Goal: Communication & Community: Answer question/provide support

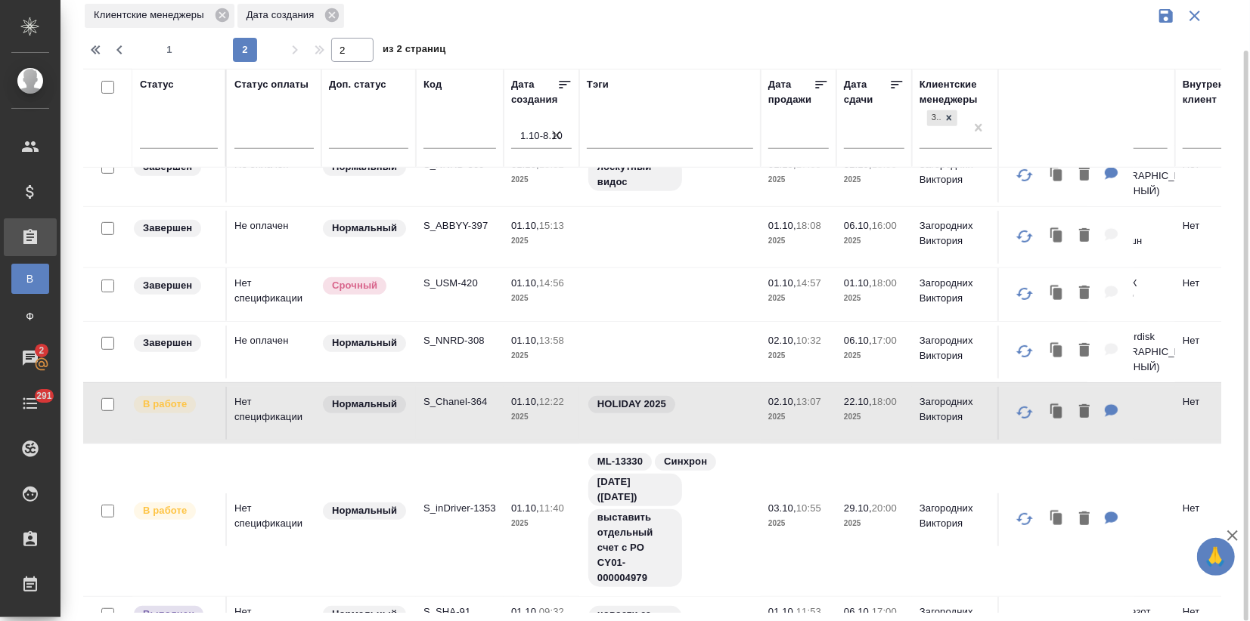
scroll to position [491, 0]
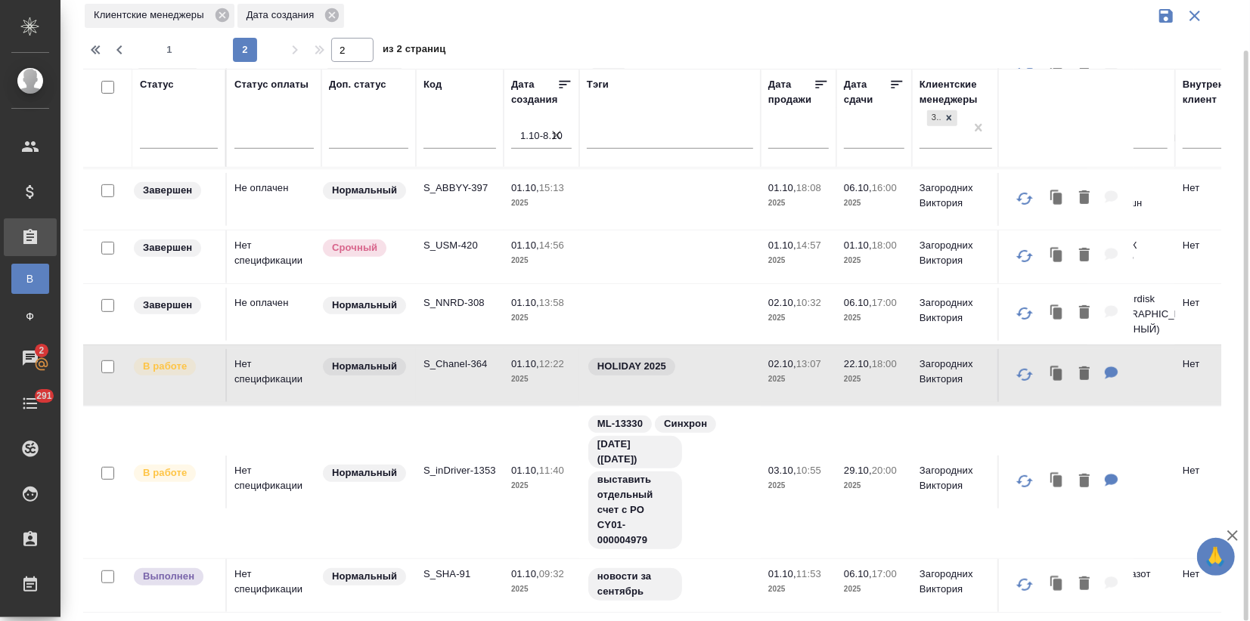
click at [440, 478] on td "S_inDriver-1353" at bounding box center [460, 482] width 88 height 53
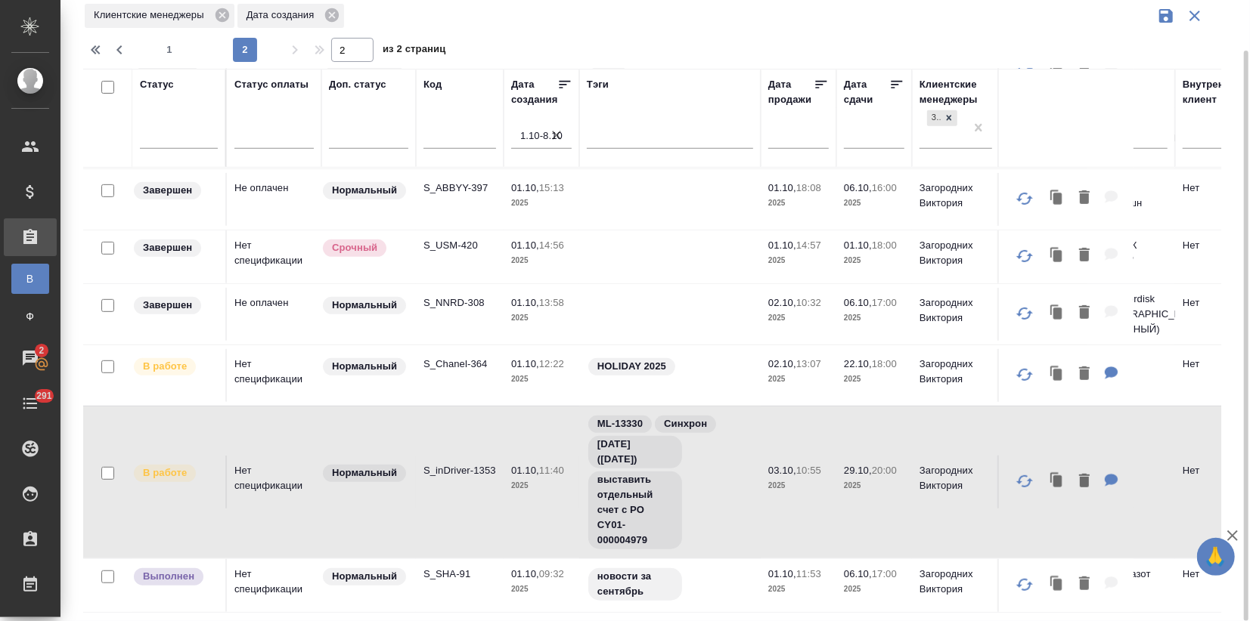
click at [440, 478] on td "S_inDriver-1353" at bounding box center [460, 482] width 88 height 53
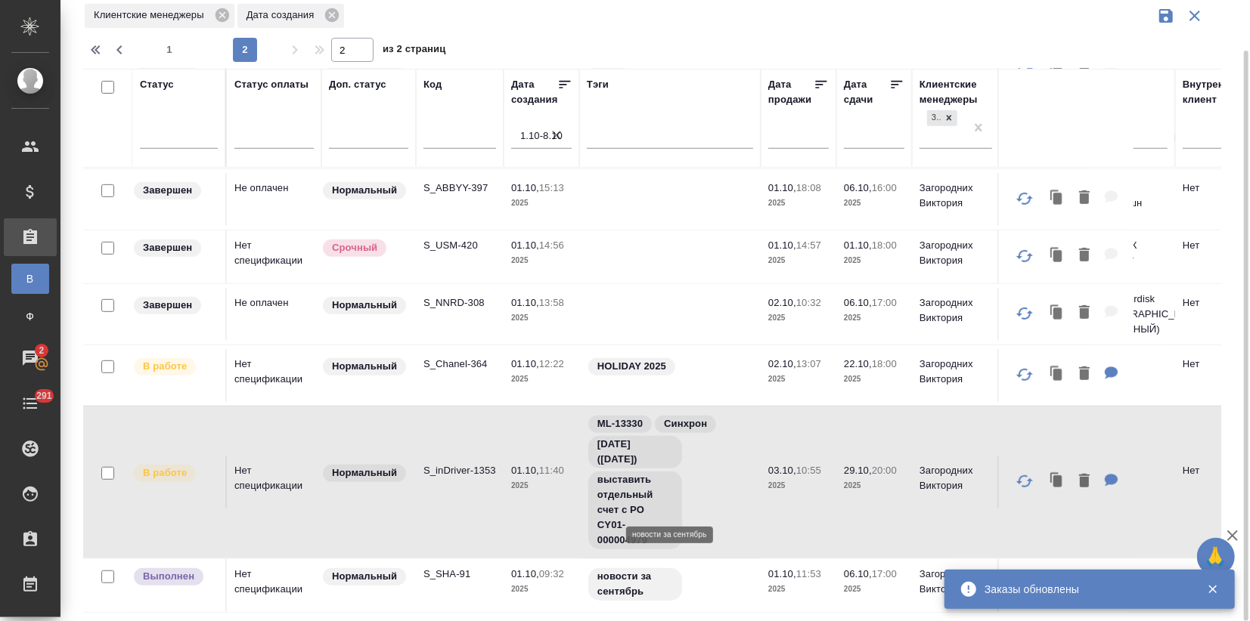
click at [726, 567] on div "новости за сентябрь" at bounding box center [670, 585] width 166 height 36
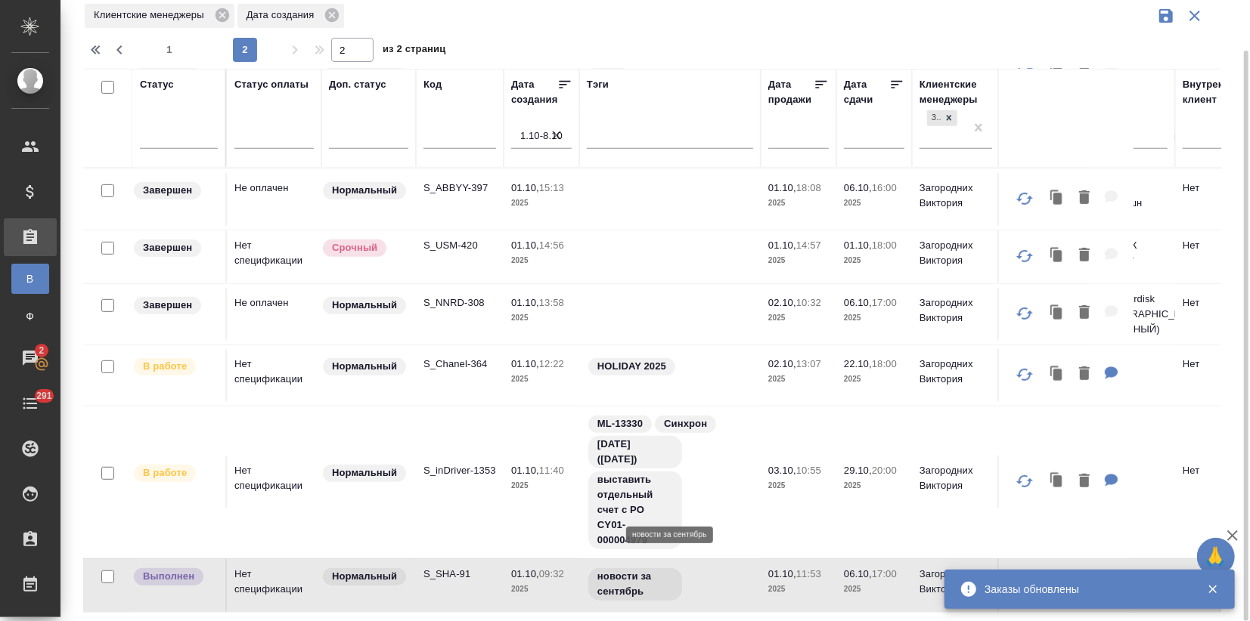
click at [726, 567] on div "новости за сентябрь" at bounding box center [670, 585] width 166 height 36
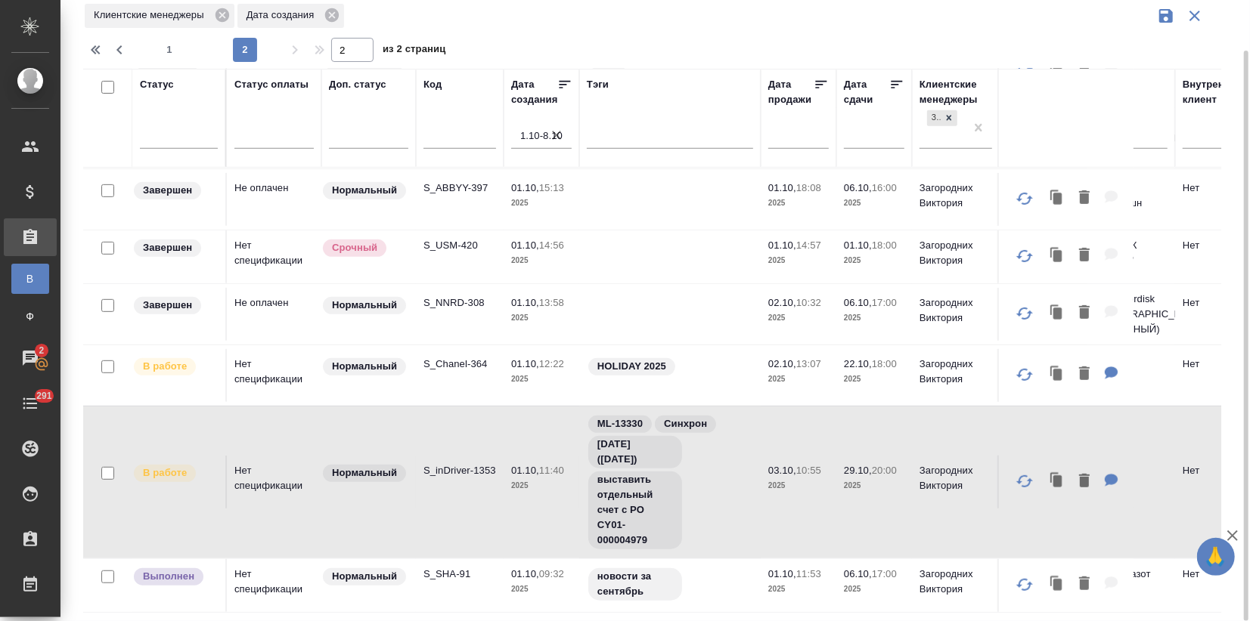
click at [334, 361] on td "Нормальный" at bounding box center [368, 375] width 94 height 53
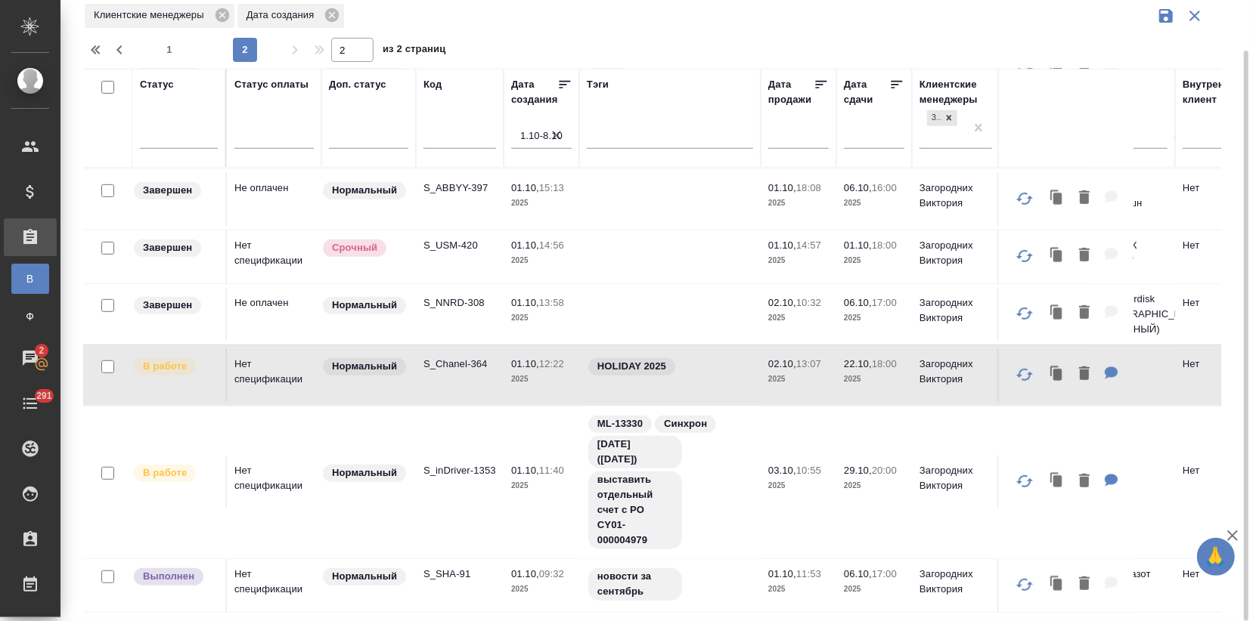
click at [334, 361] on td "Нормальный" at bounding box center [368, 375] width 94 height 53
click at [177, 62] on div "Заказы Создан Клиентские менеджеры Дата создания 1 2 2 из 2 страниц Статус Стат…" at bounding box center [658, 284] width 1166 height 676
click at [175, 54] on span "1" at bounding box center [169, 49] width 24 height 15
type input "1"
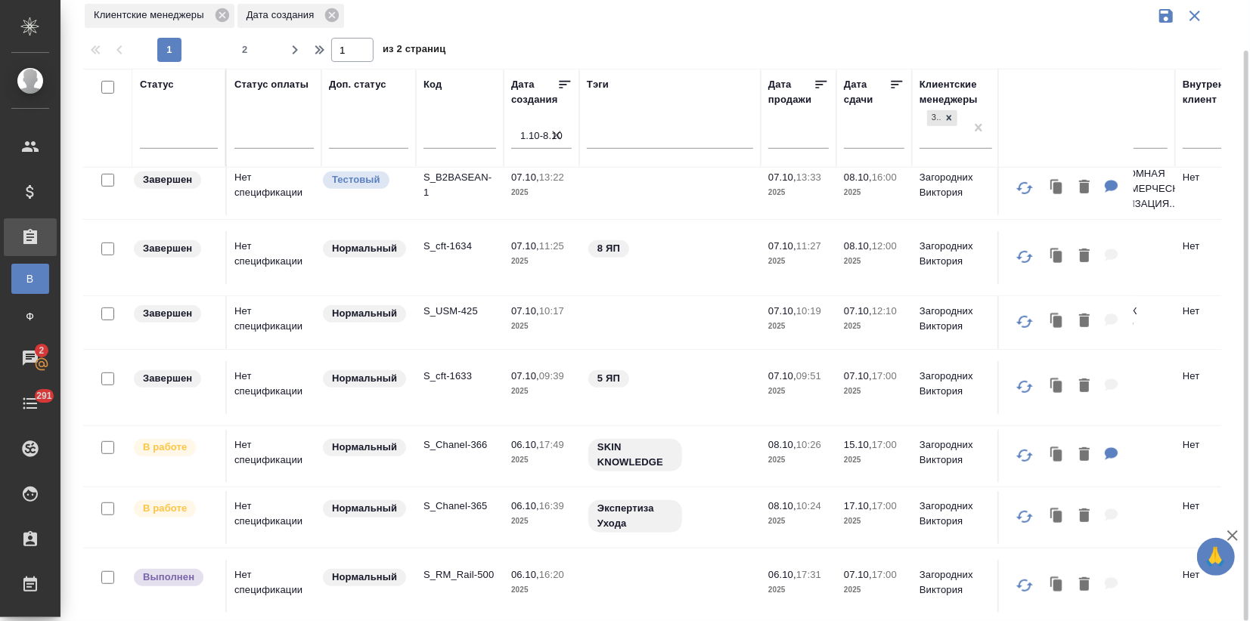
scroll to position [0, 0]
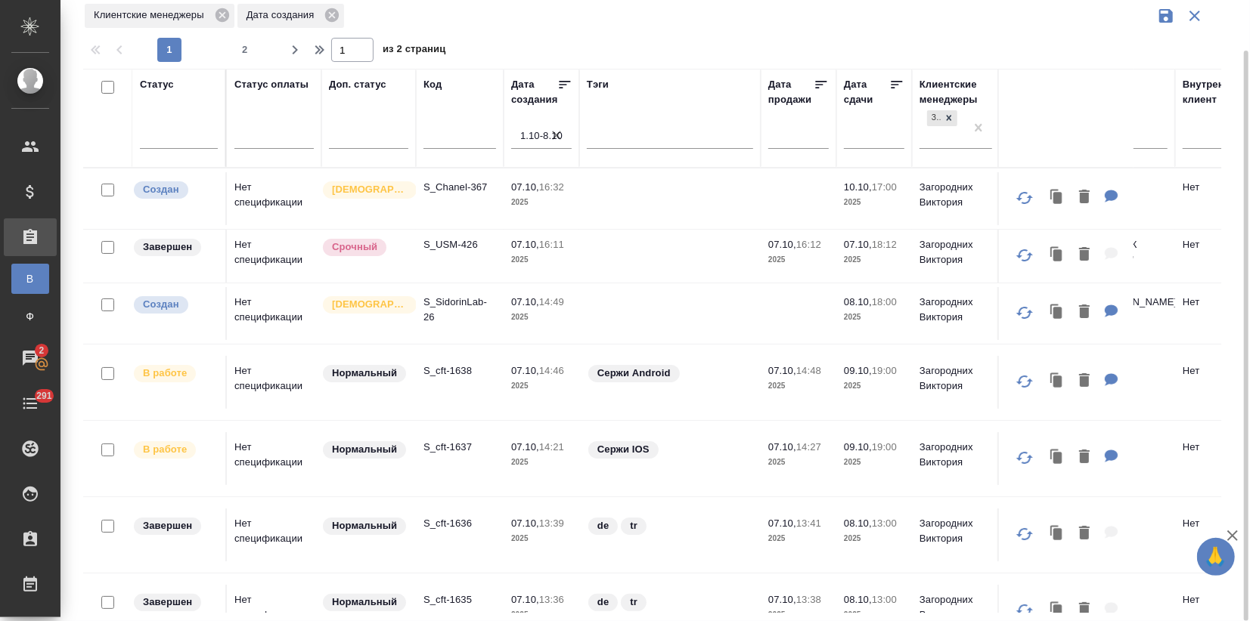
click at [590, 207] on td at bounding box center [669, 198] width 181 height 53
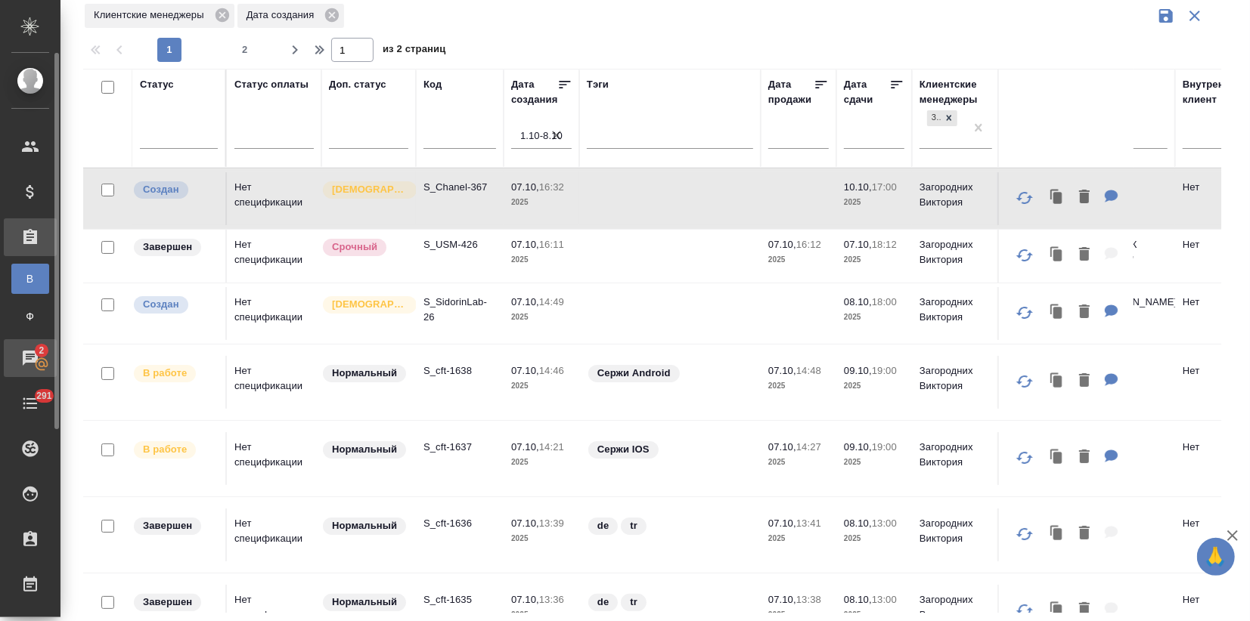
click at [24, 349] on div "Чаты" at bounding box center [11, 358] width 38 height 23
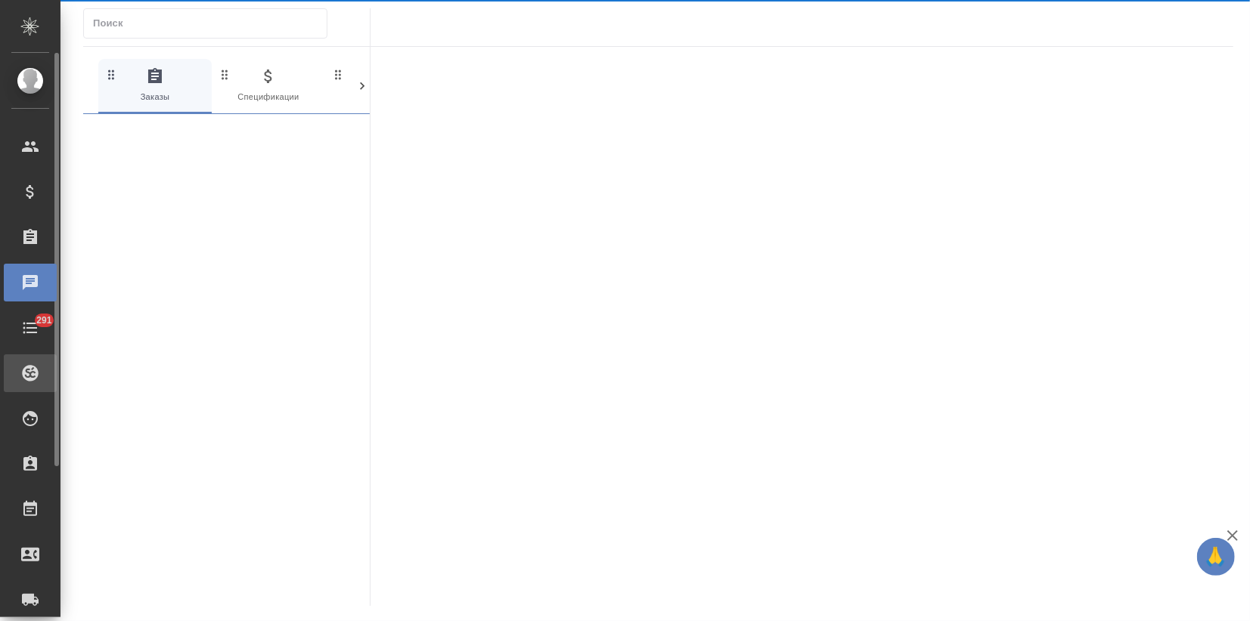
click at [29, 362] on div "Проекты SC" at bounding box center [11, 373] width 38 height 23
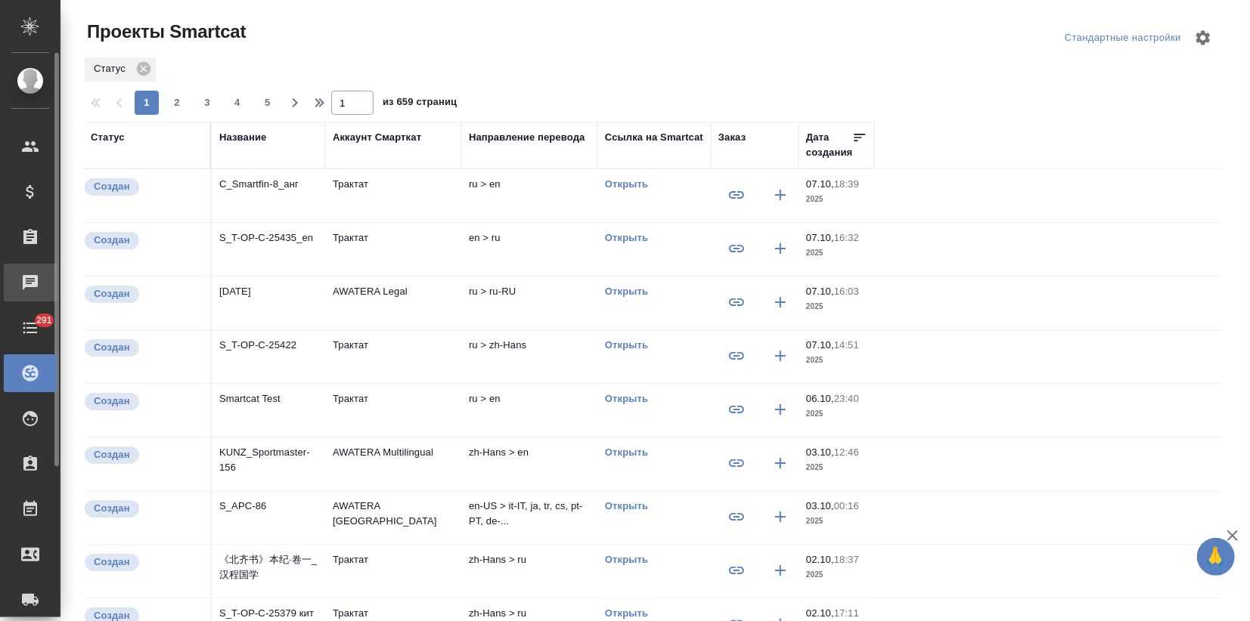
click at [30, 282] on icon at bounding box center [30, 282] width 15 height 15
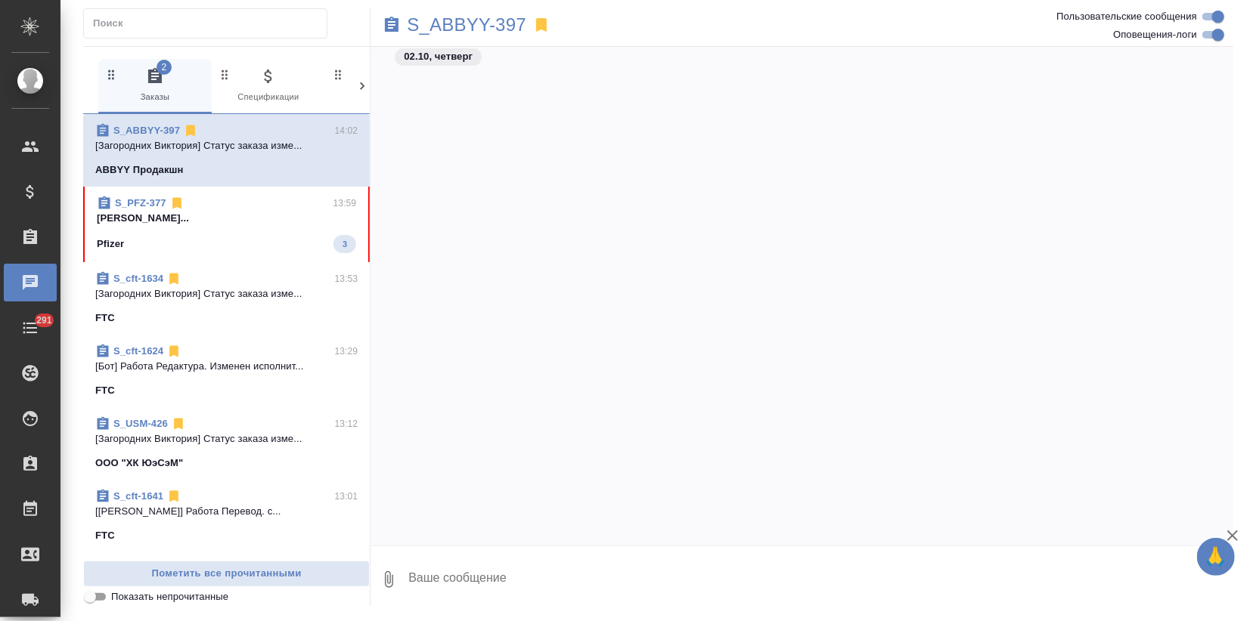
scroll to position [11091, 0]
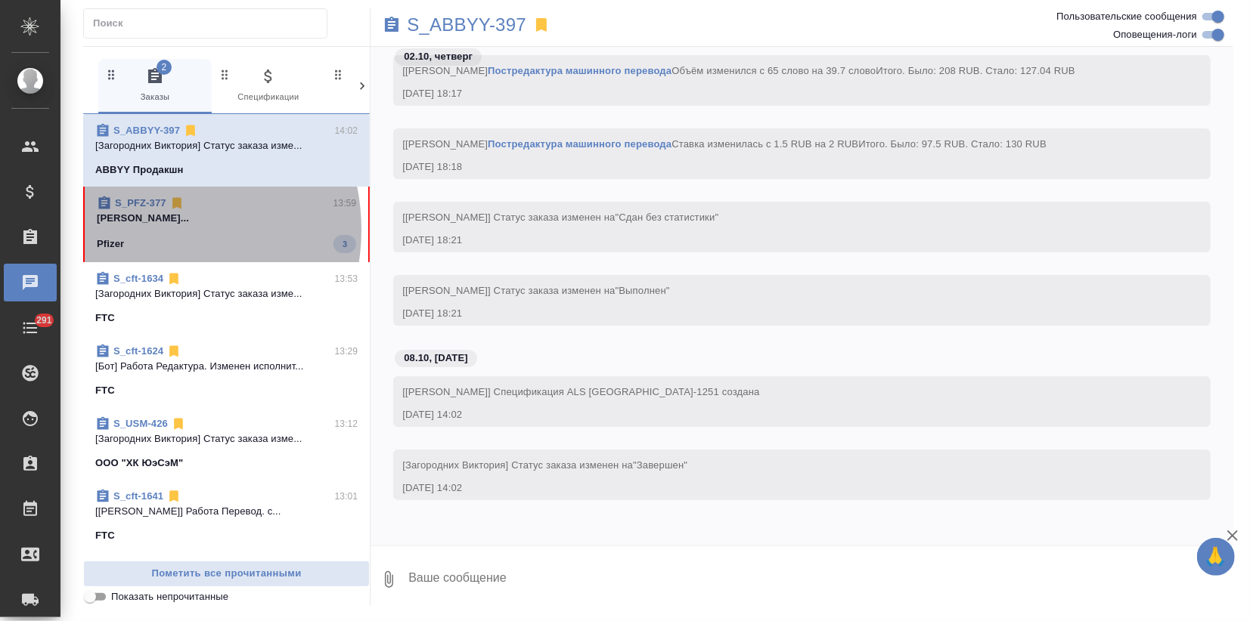
click at [145, 230] on span "S_PFZ-377 13:59 Загородних Виктория... Pfizer 3" at bounding box center [226, 224] width 259 height 57
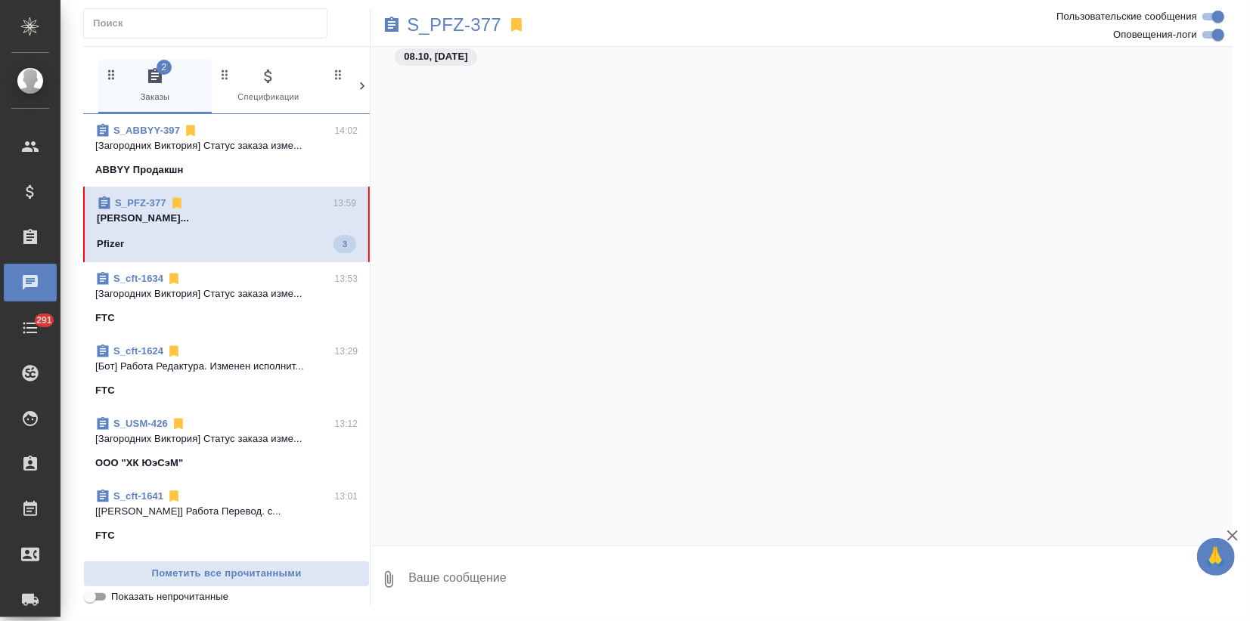
scroll to position [2933, 0]
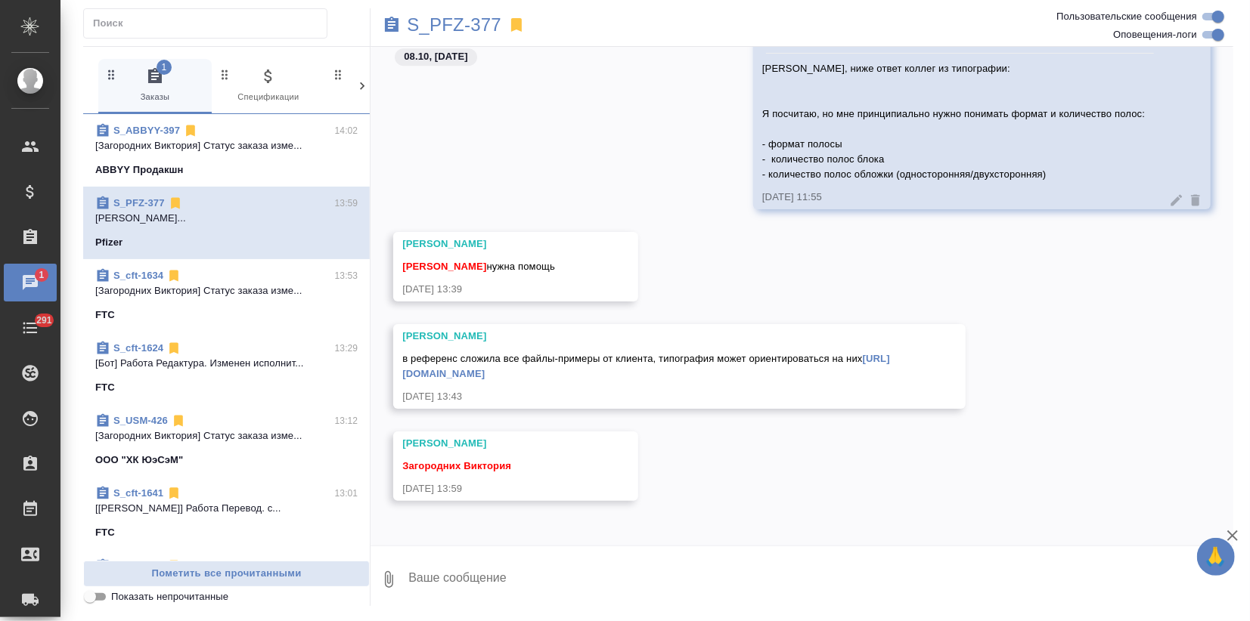
click at [559, 373] on link "https://drive.awatera.com/s/3QRfqpECaR6cHaP" at bounding box center [646, 366] width 488 height 26
click at [641, 367] on div at bounding box center [625, 310] width 1250 height 621
drag, startPoint x: 645, startPoint y: 368, endPoint x: 404, endPoint y: 376, distance: 241.3
click at [404, 376] on div "в референс сложила все файлы-примеры от клиента, типография может ориентировать…" at bounding box center [657, 365] width 510 height 34
copy link "https://drive.awatera.com/s/3QRfqpECaR6cHaP"
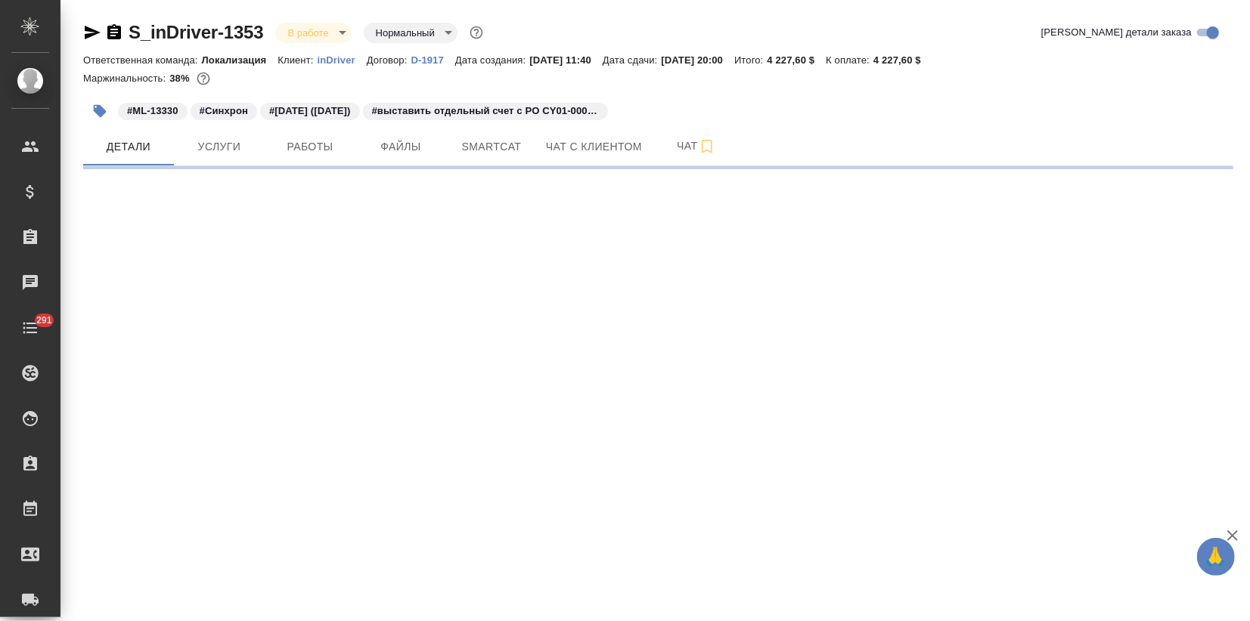
select select "RU"
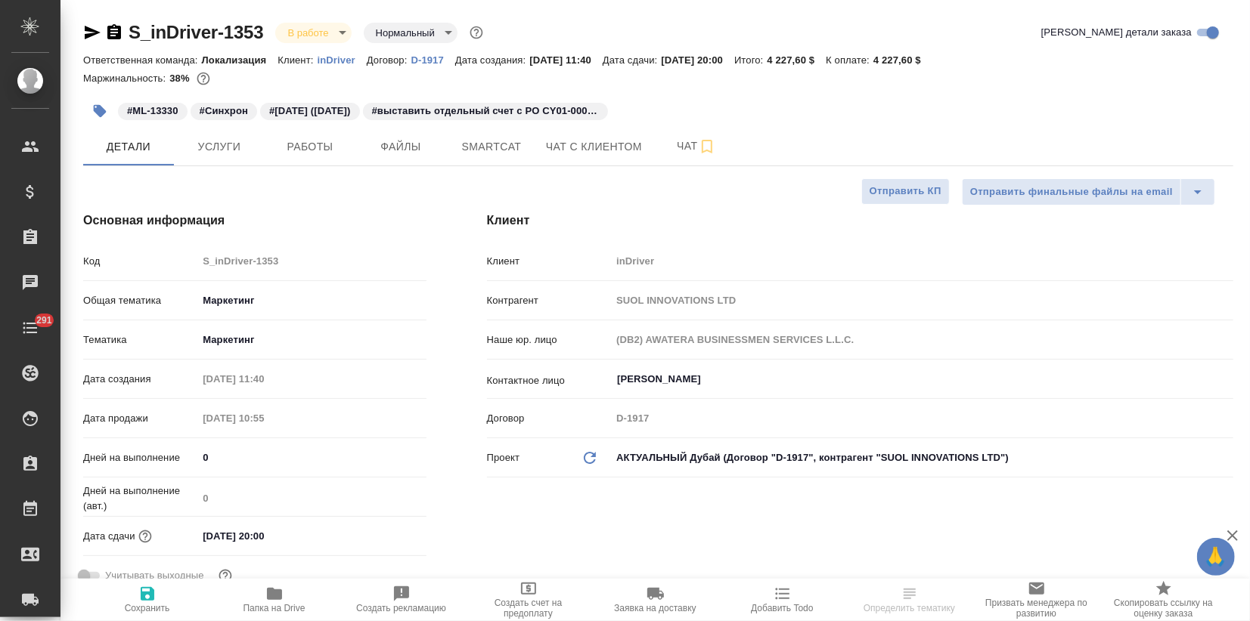
type textarea "x"
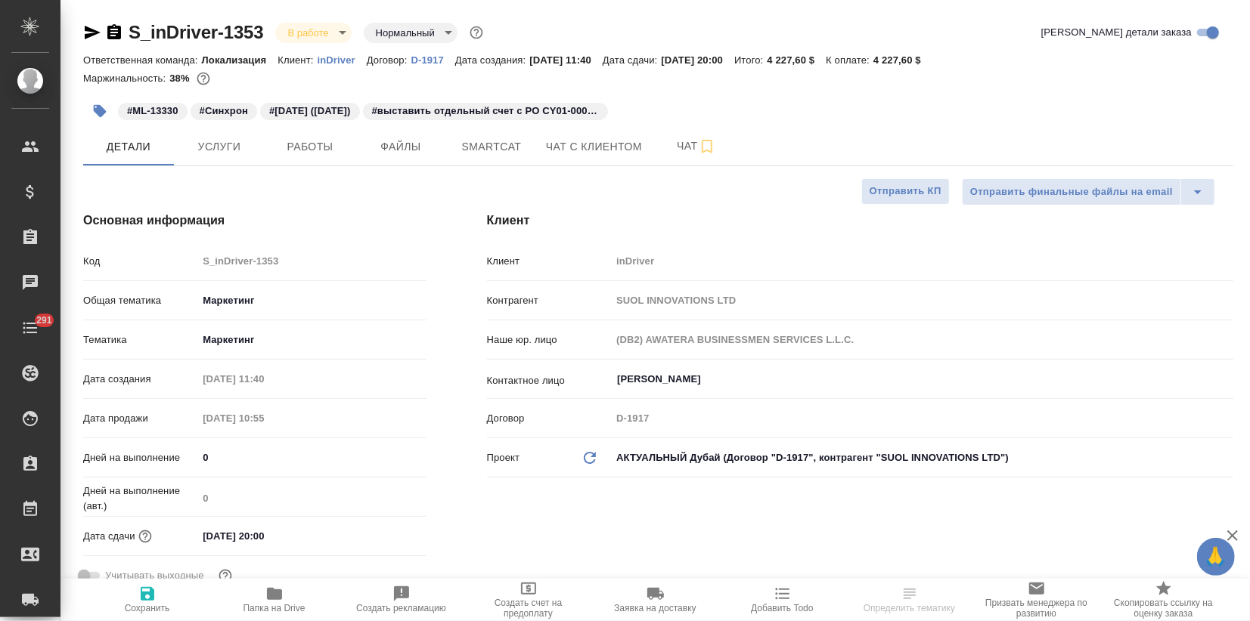
type textarea "x"
type input "[PERSON_NAME]"
type textarea "x"
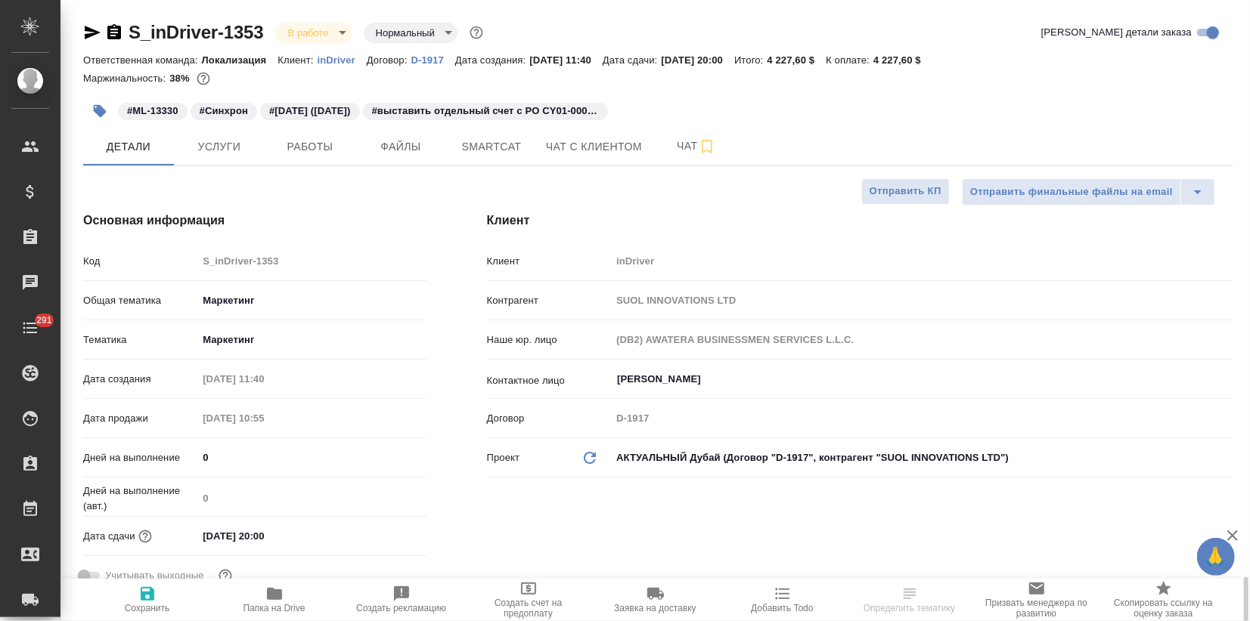
type textarea "x"
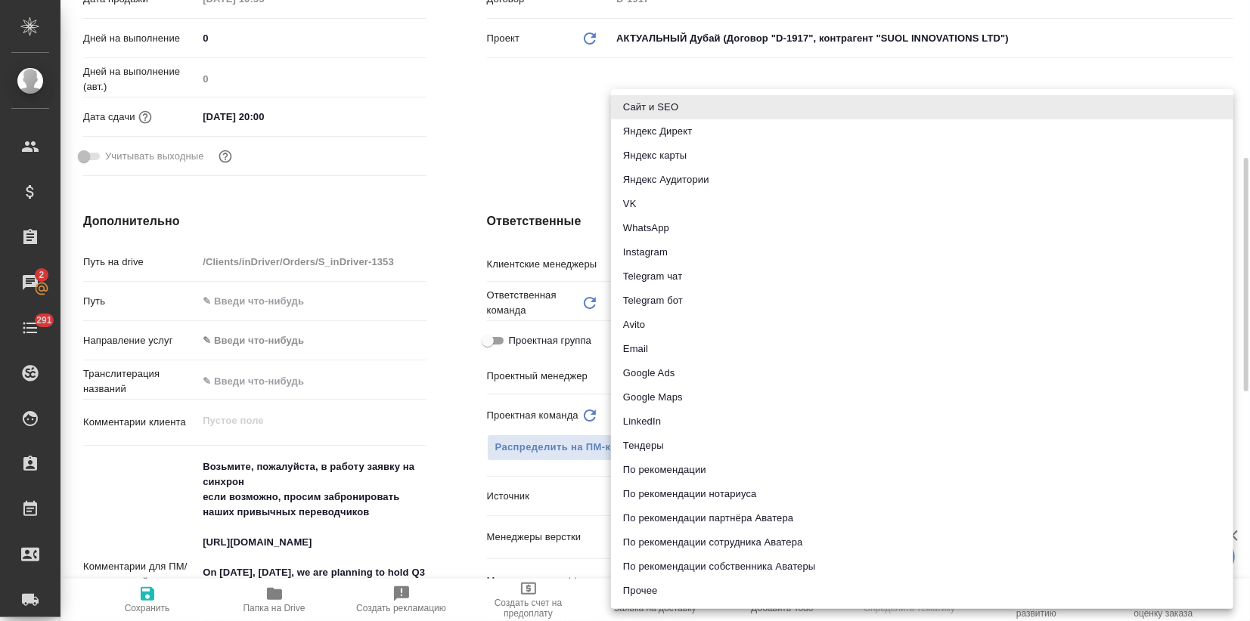
click at [635, 495] on body "🙏 .cls-1 fill:#fff; AWATERA Zagorodnikh Viktoria Клиенты Спецификации Заказы 2 …" at bounding box center [625, 310] width 1250 height 621
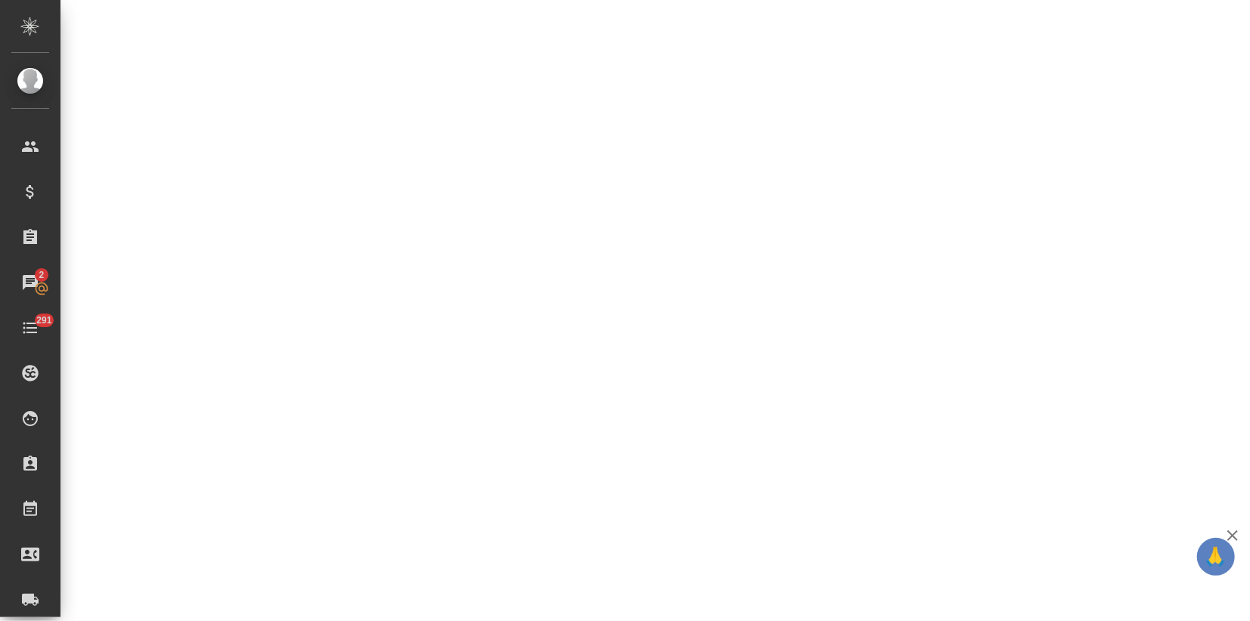
click at [661, 281] on div ".cls-1 fill:#fff; AWATERA Zagorodnikh Viktoria Клиенты Спецификации Заказы 2 Ча…" at bounding box center [625, 310] width 1250 height 621
select select "RU"
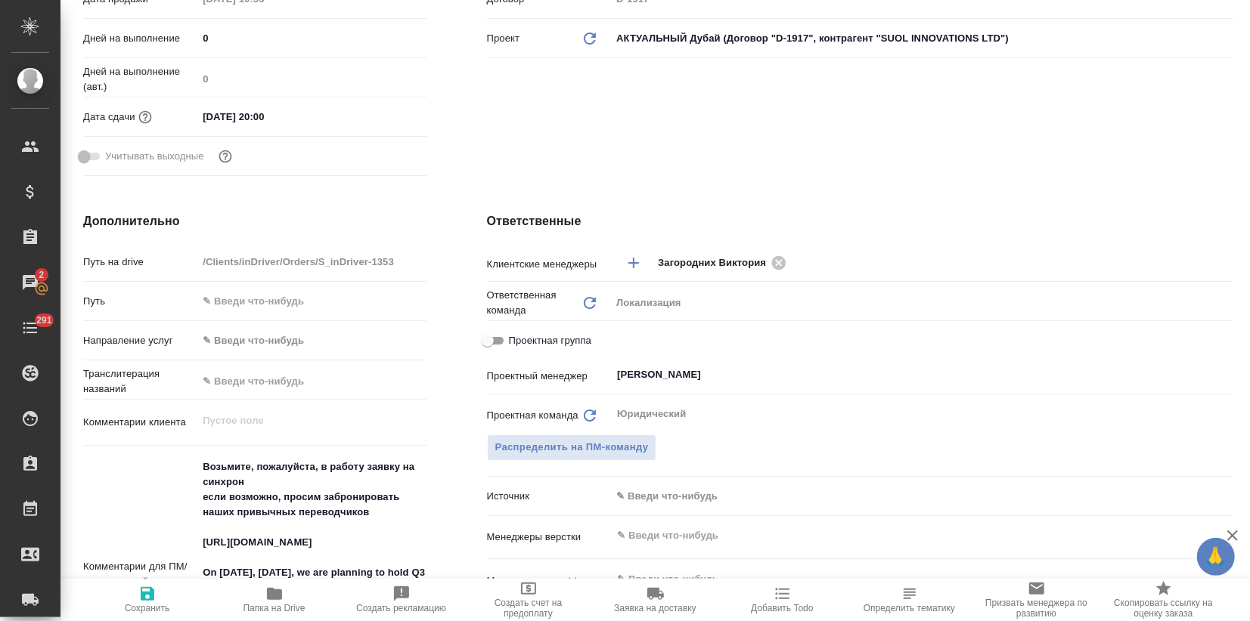
type textarea "x"
click at [637, 485] on body "🙏 .cls-1 fill:#fff; AWATERA Zagorodnikh Viktoria Клиенты Спецификации Заказы 2 …" at bounding box center [625, 310] width 1250 height 621
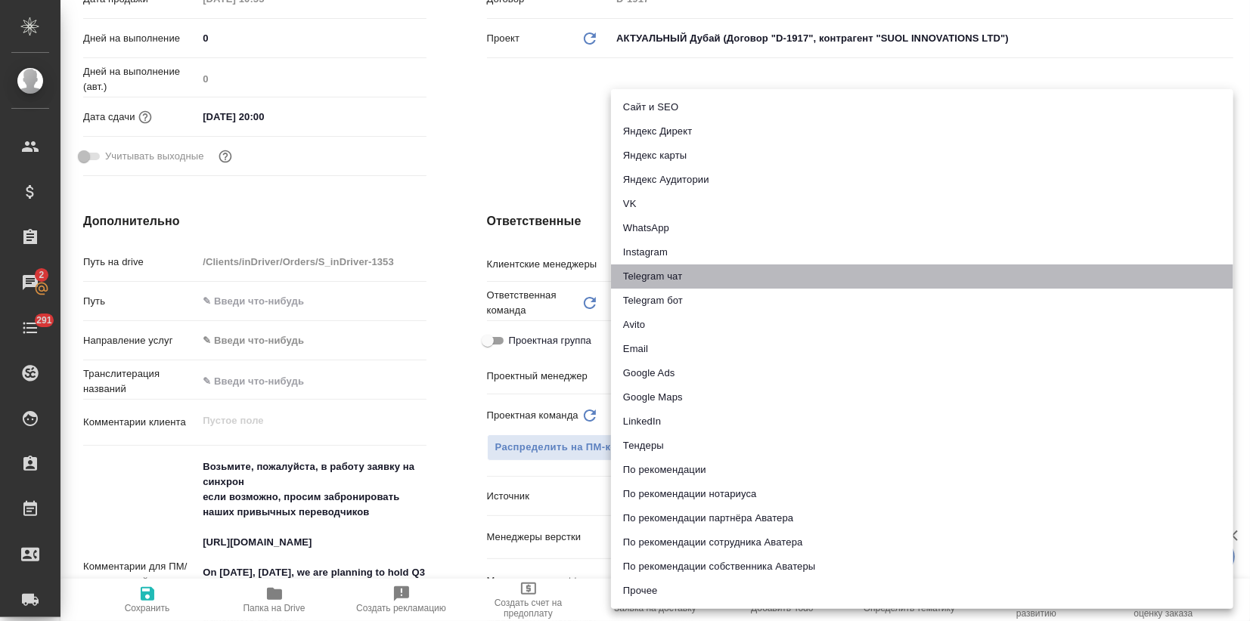
click at [659, 278] on li "Telegram чат" at bounding box center [922, 277] width 622 height 24
type textarea "x"
type input "telegram"
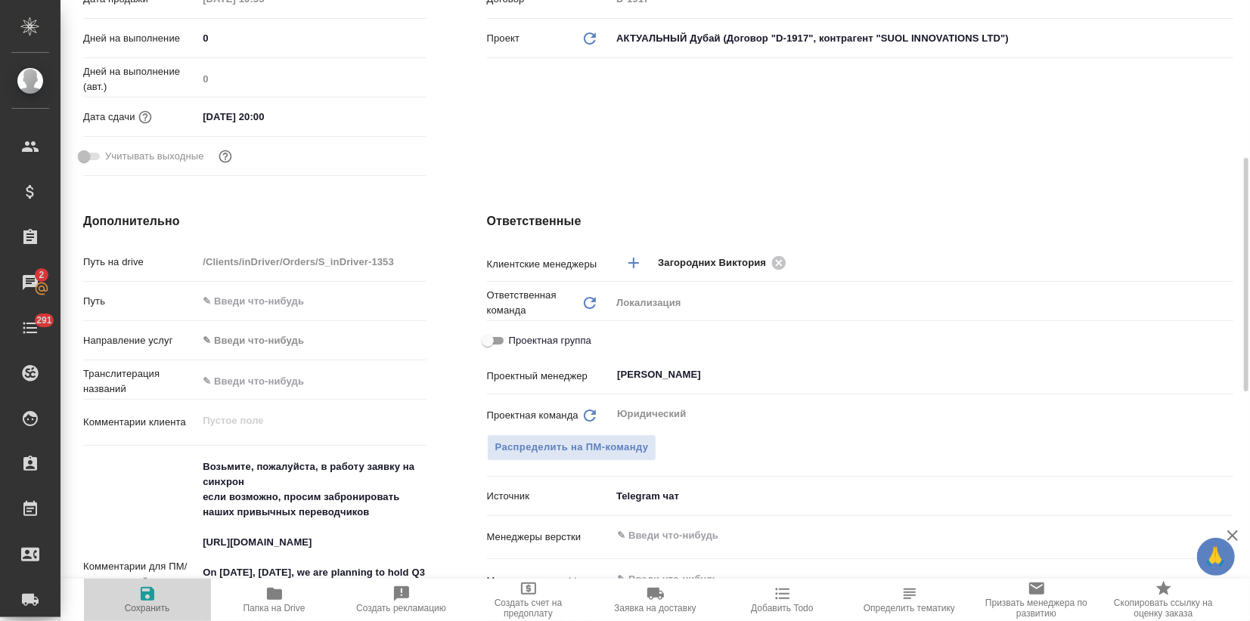
click at [135, 605] on span "Сохранить" at bounding box center [147, 608] width 45 height 11
type textarea "x"
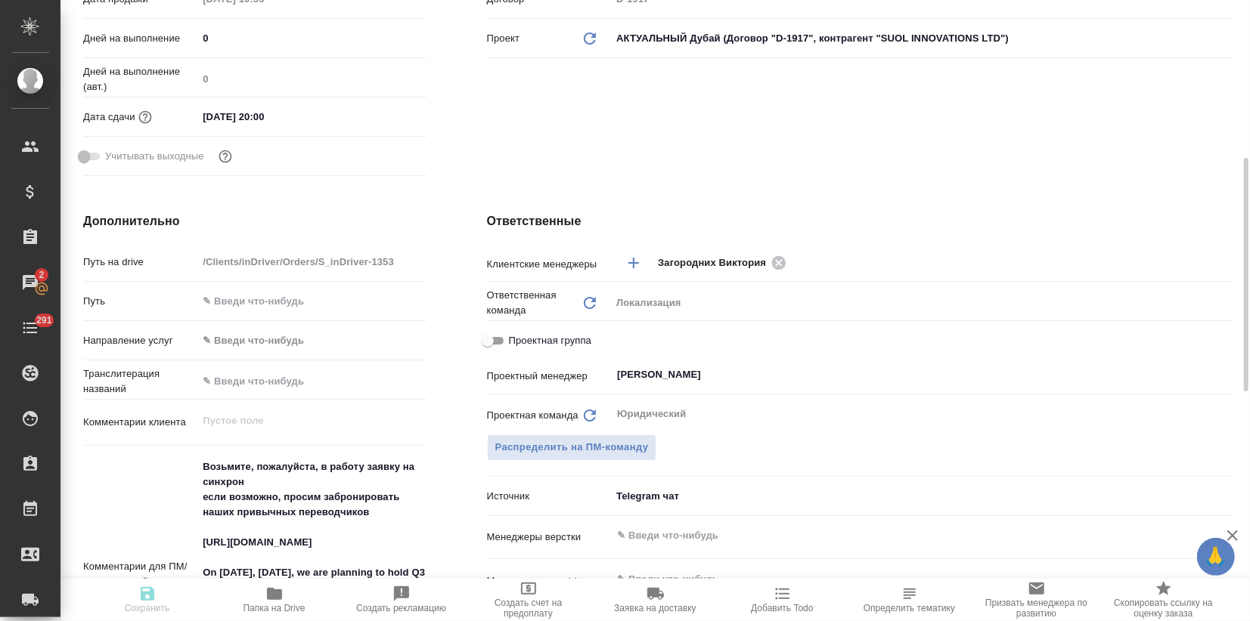
type textarea "x"
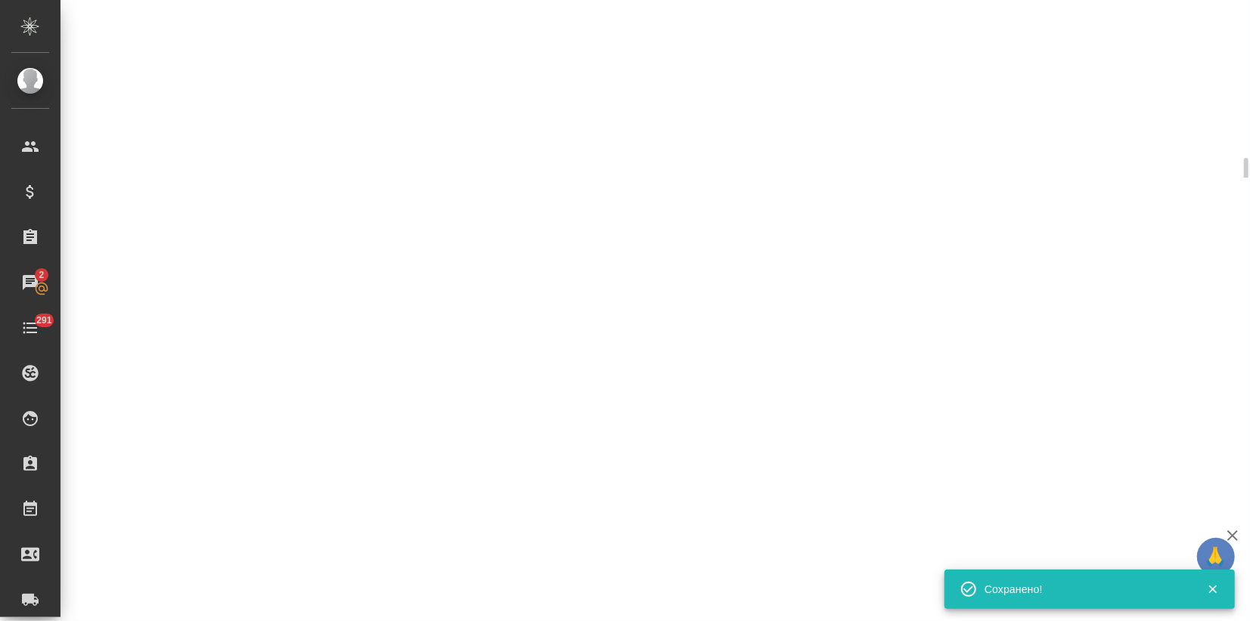
select select "RU"
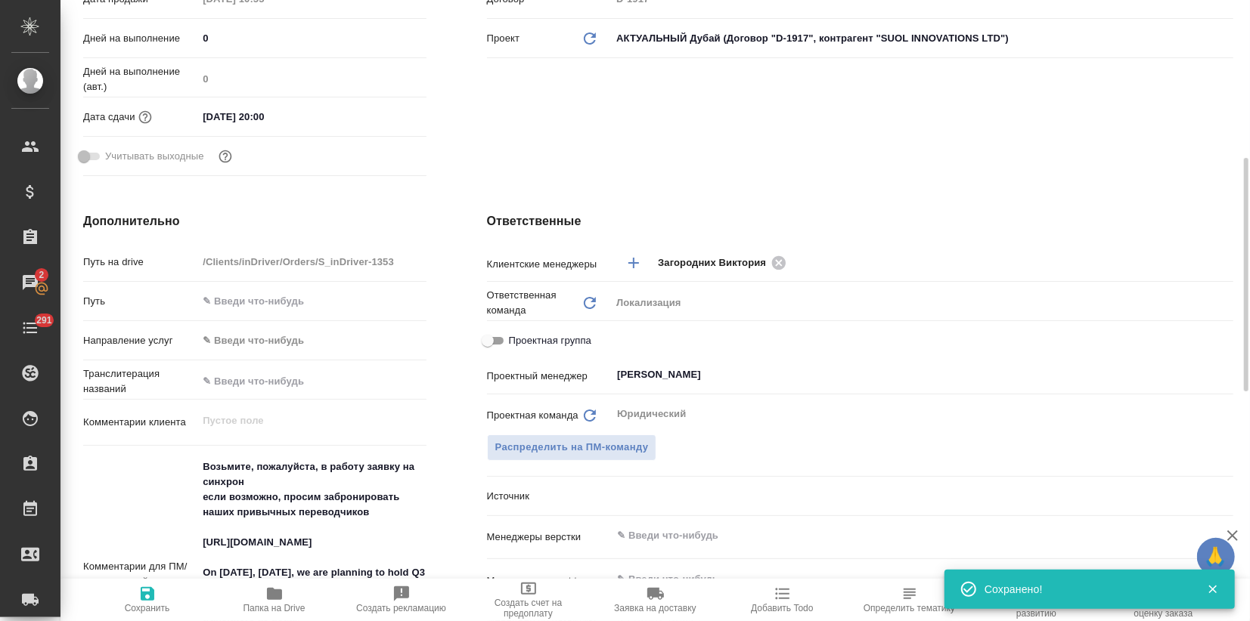
type textarea "x"
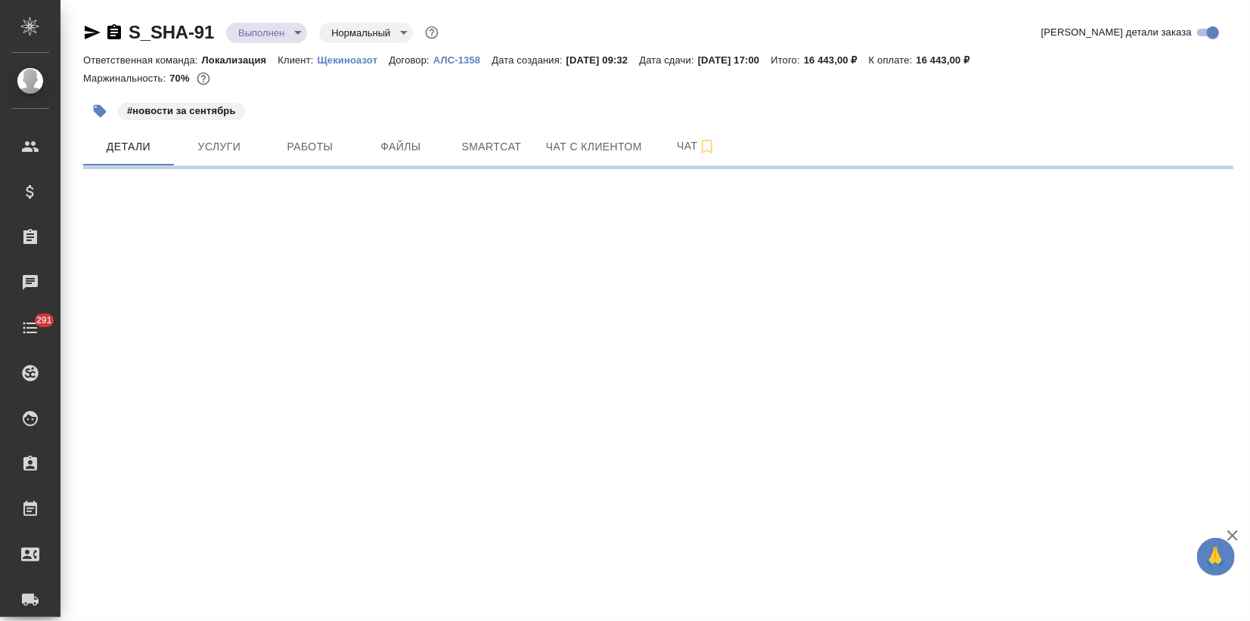
select select "RU"
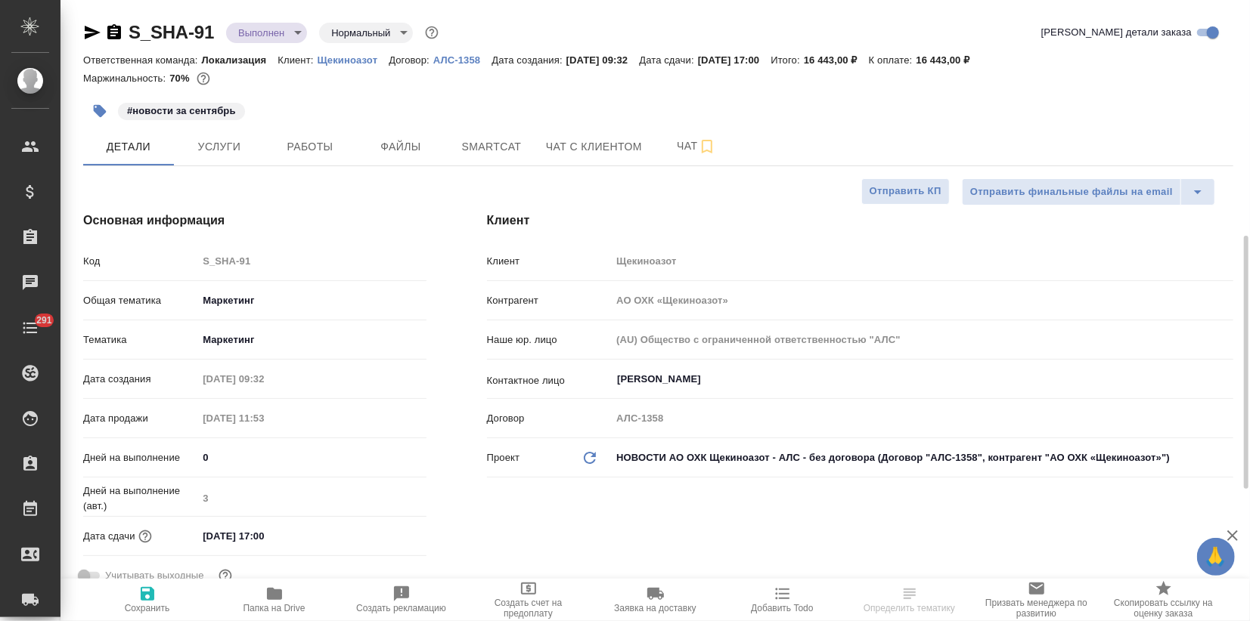
type textarea "x"
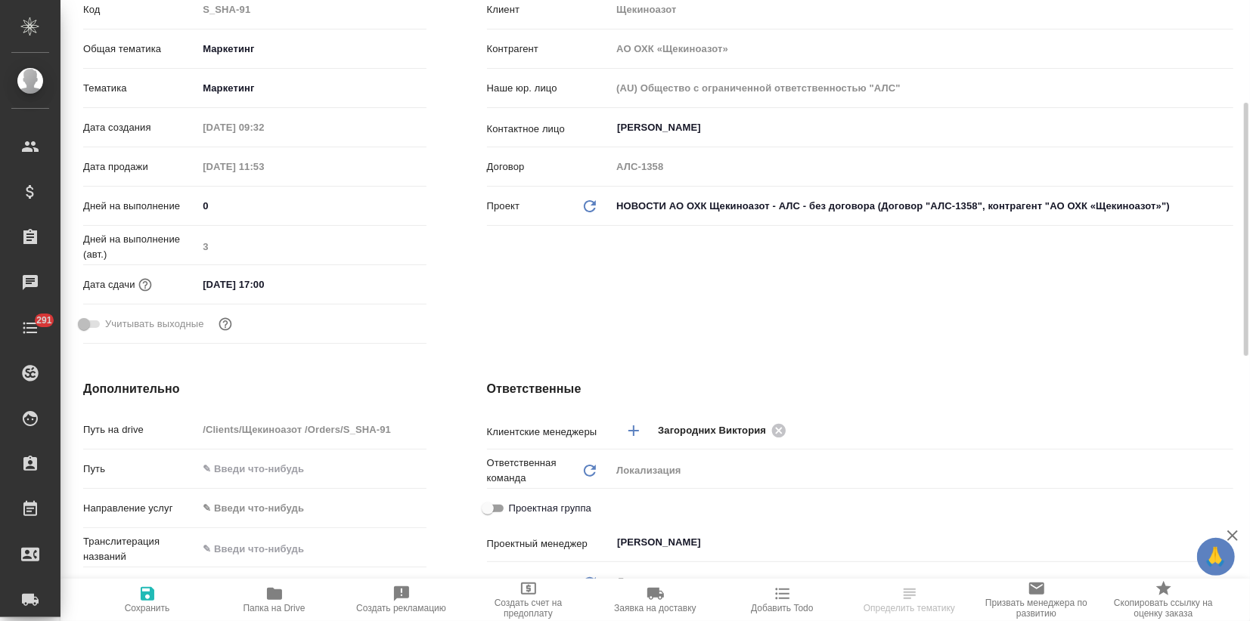
type textarea "x"
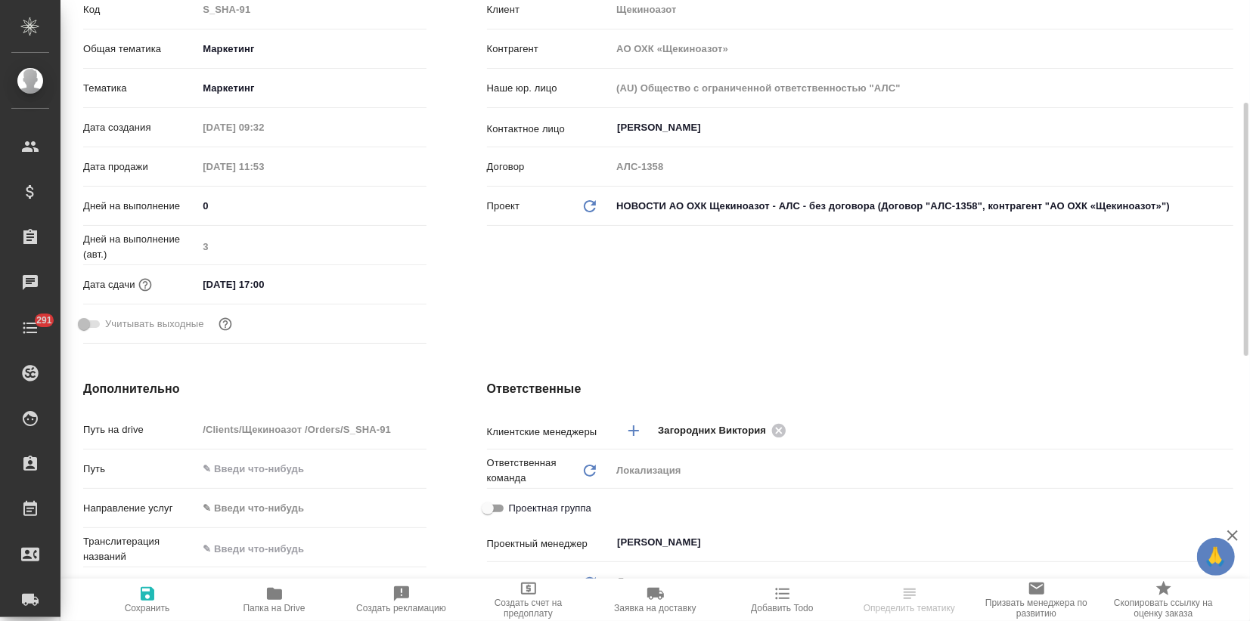
type textarea "x"
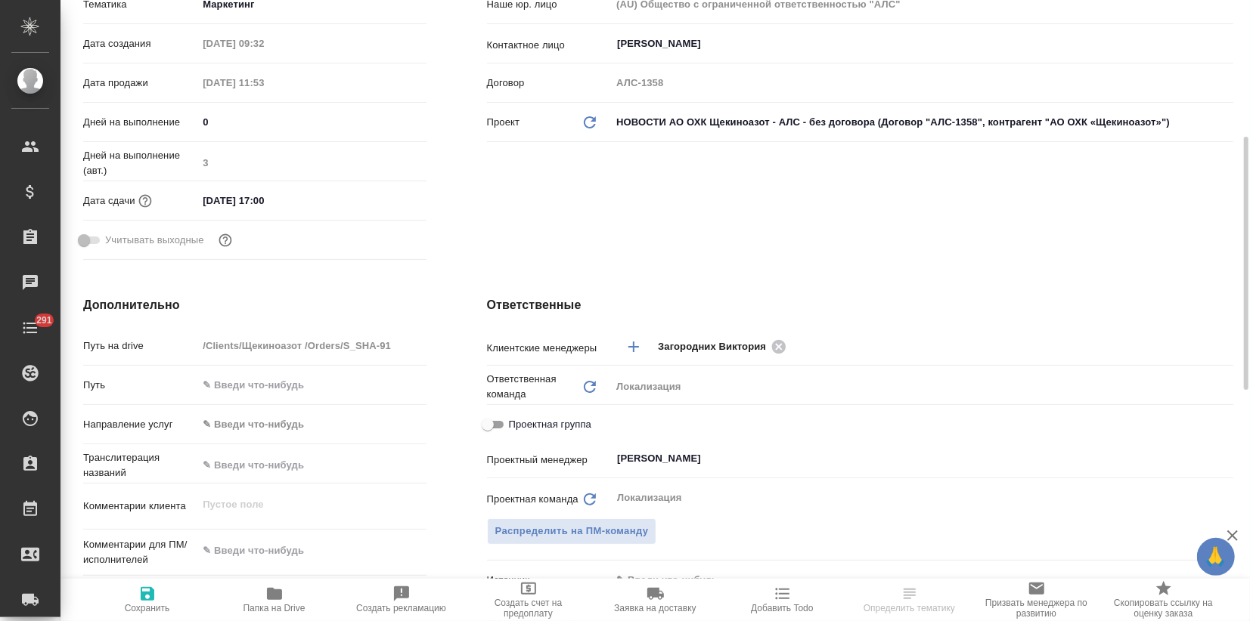
scroll to position [503, 0]
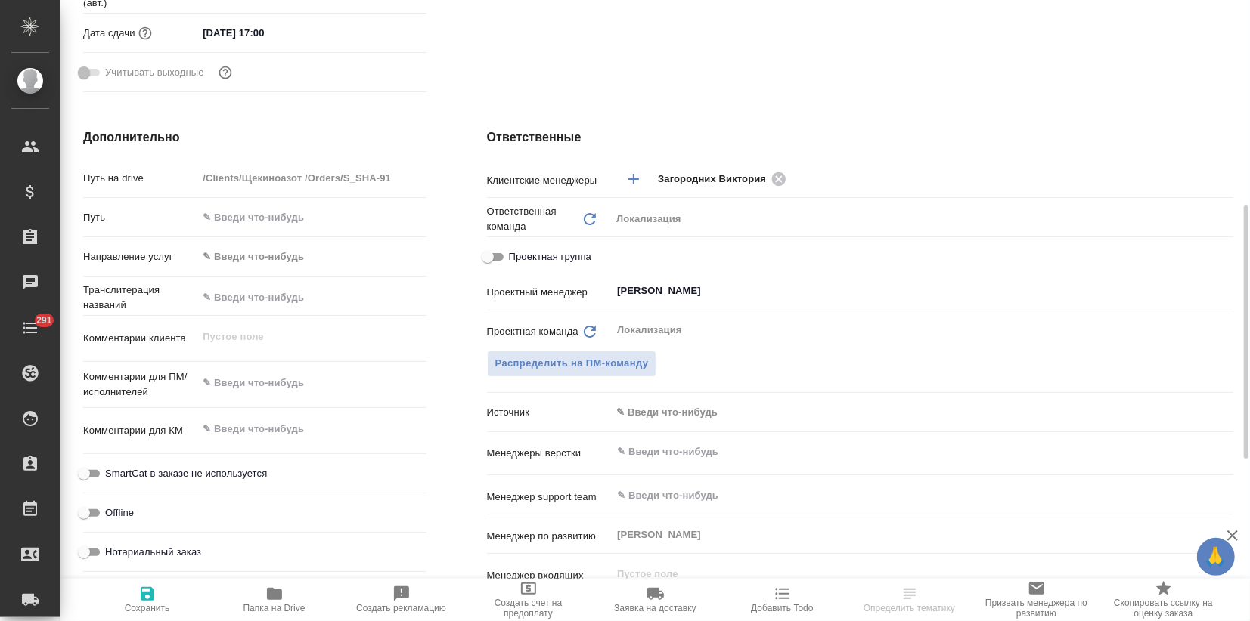
click at [651, 413] on body "🙏 .cls-1 fill:#fff; AWATERA Zagorodnikh Viktoria Клиенты Спецификации Заказы Ча…" at bounding box center [625, 310] width 1250 height 621
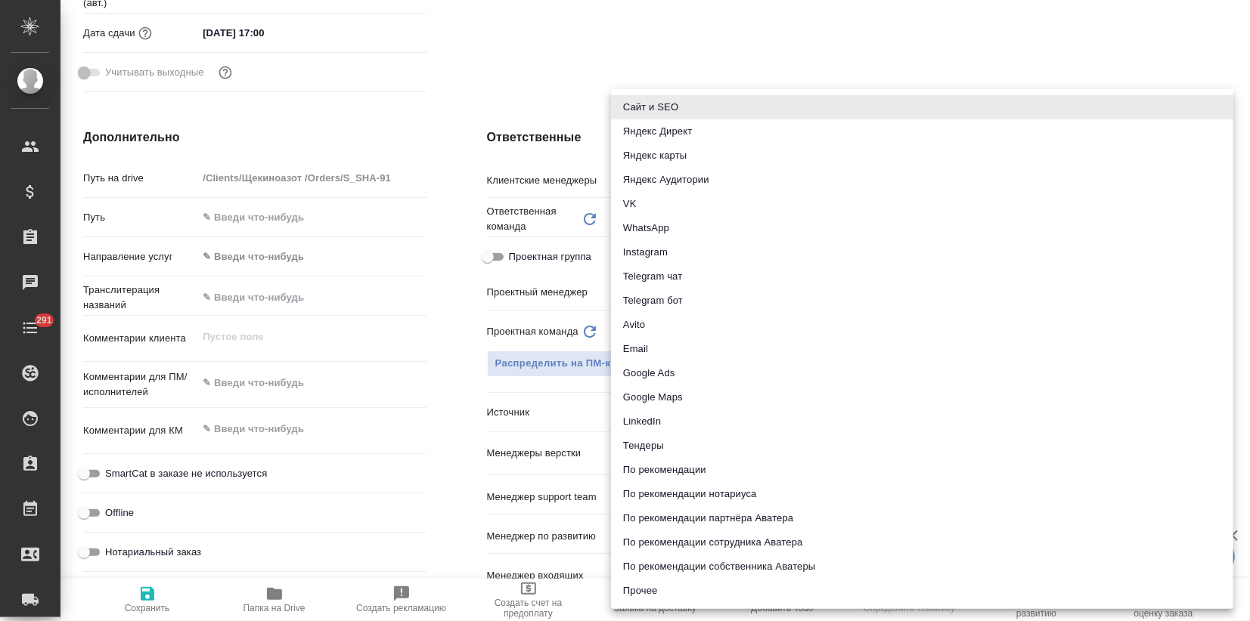
click at [652, 348] on li "Email" at bounding box center [922, 349] width 622 height 24
type textarea "x"
type input "emailAds"
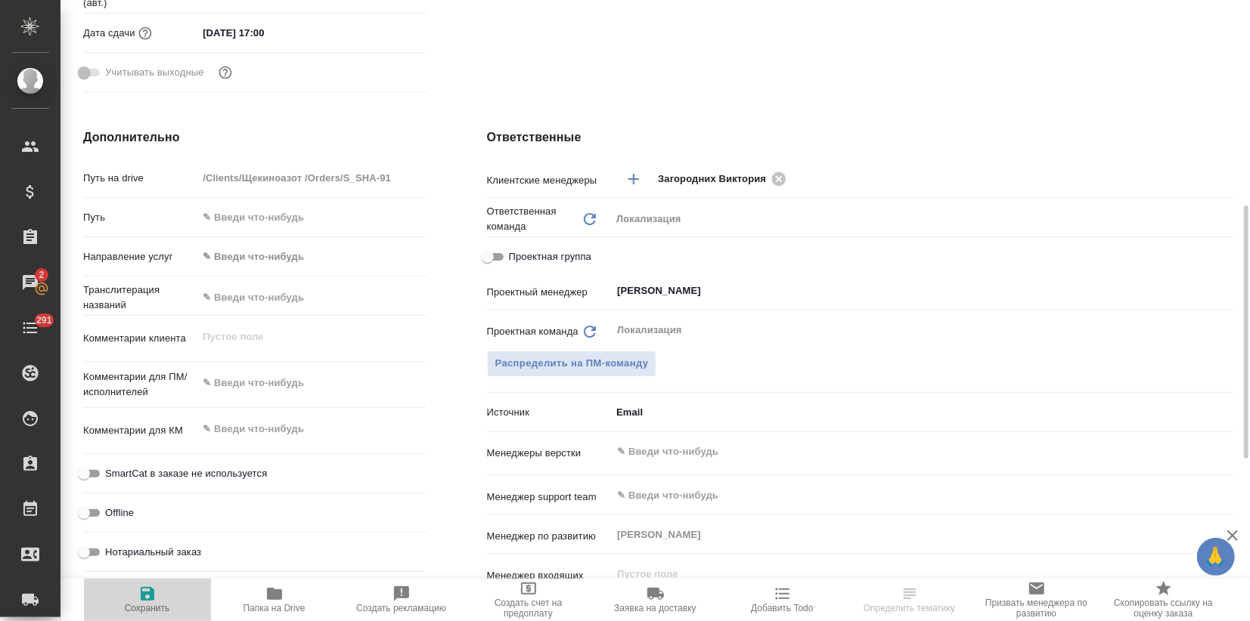
click at [141, 603] on span "Сохранить" at bounding box center [147, 608] width 45 height 11
type textarea "x"
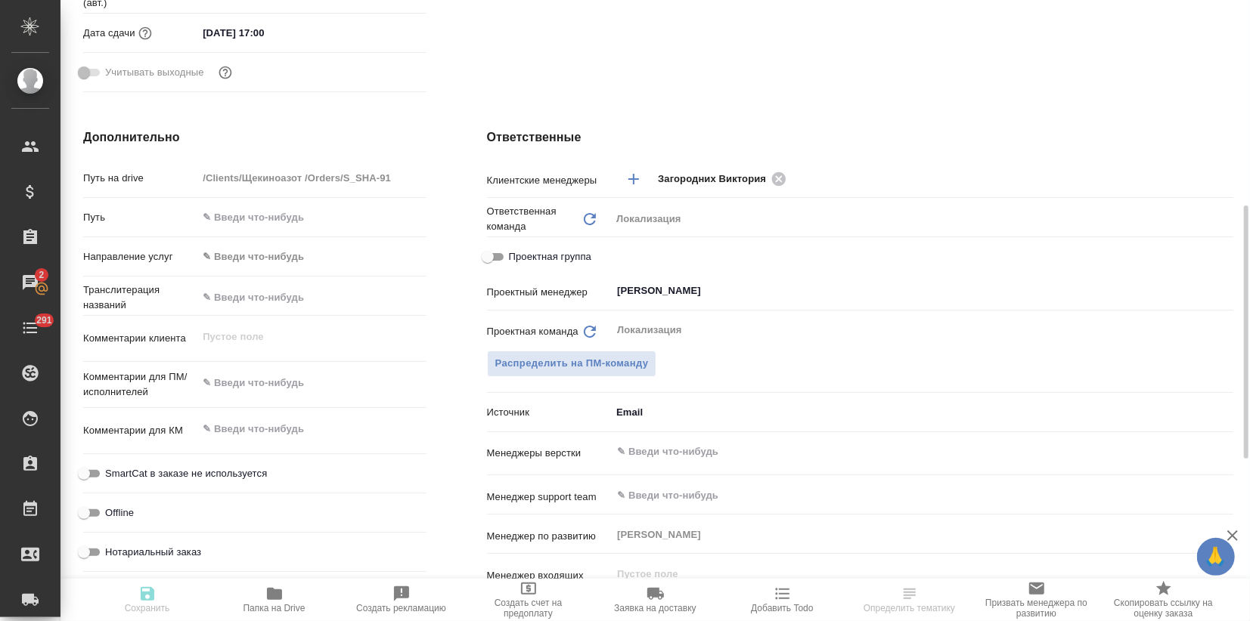
type textarea "x"
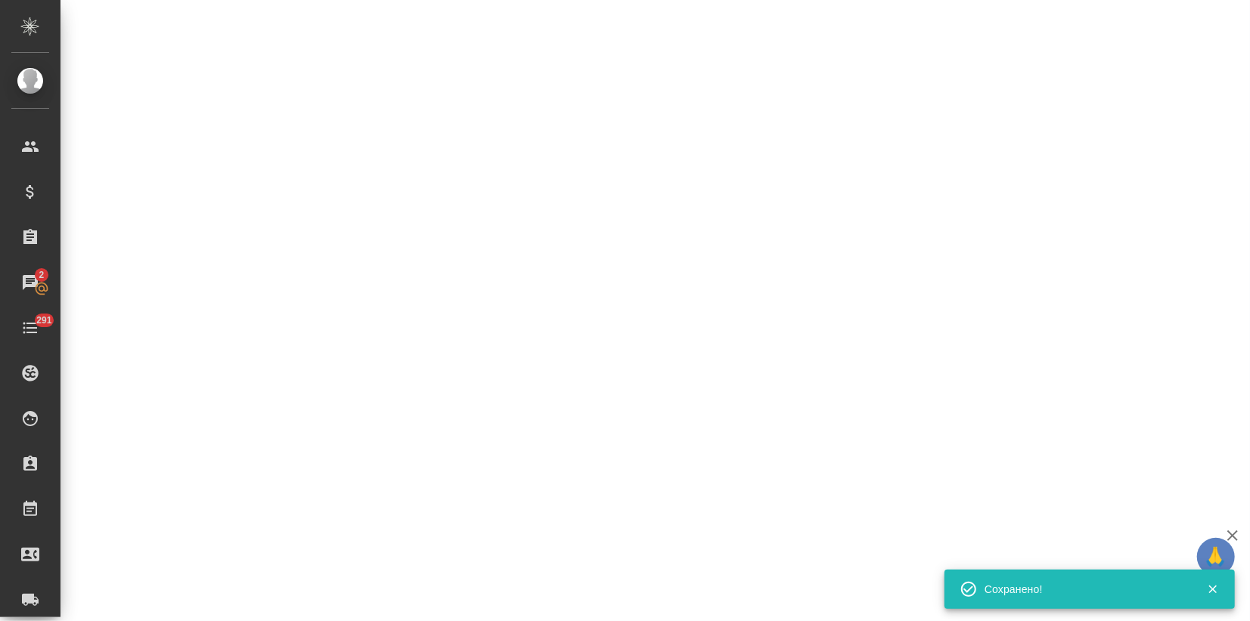
select select "RU"
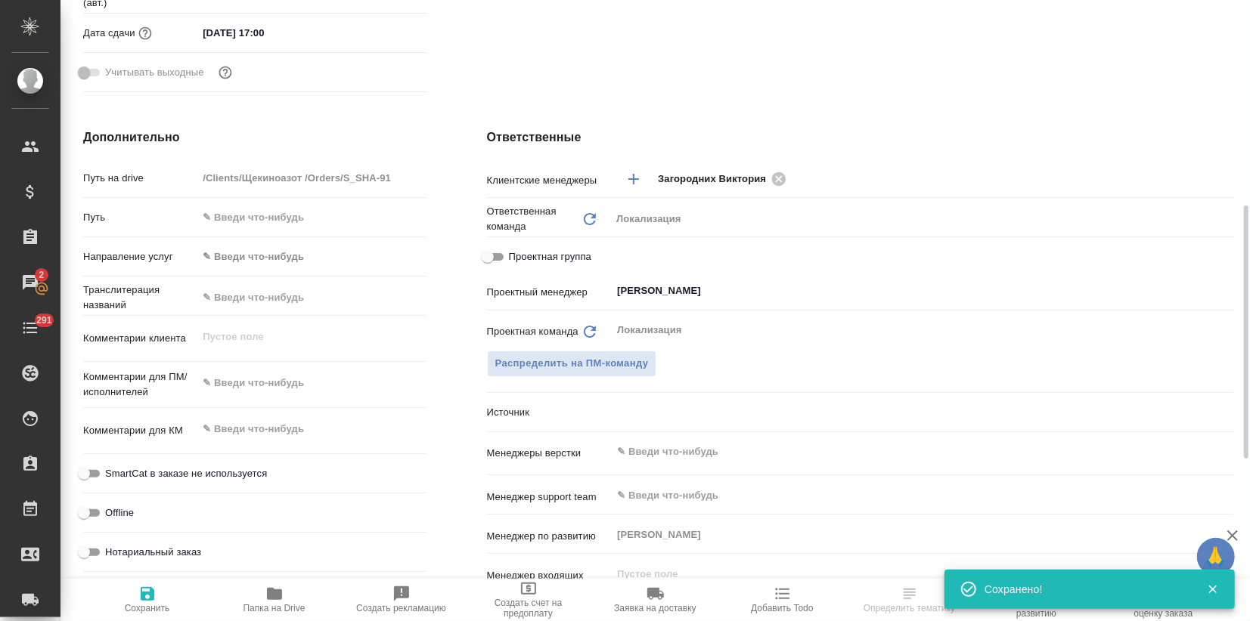
type textarea "x"
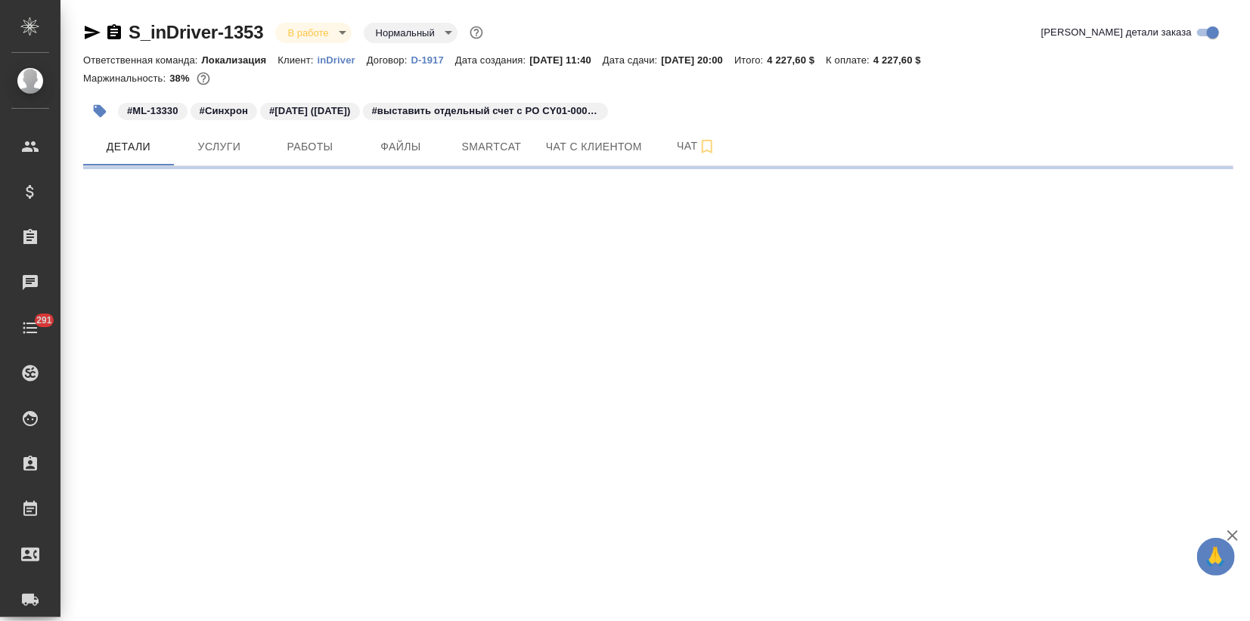
select select "RU"
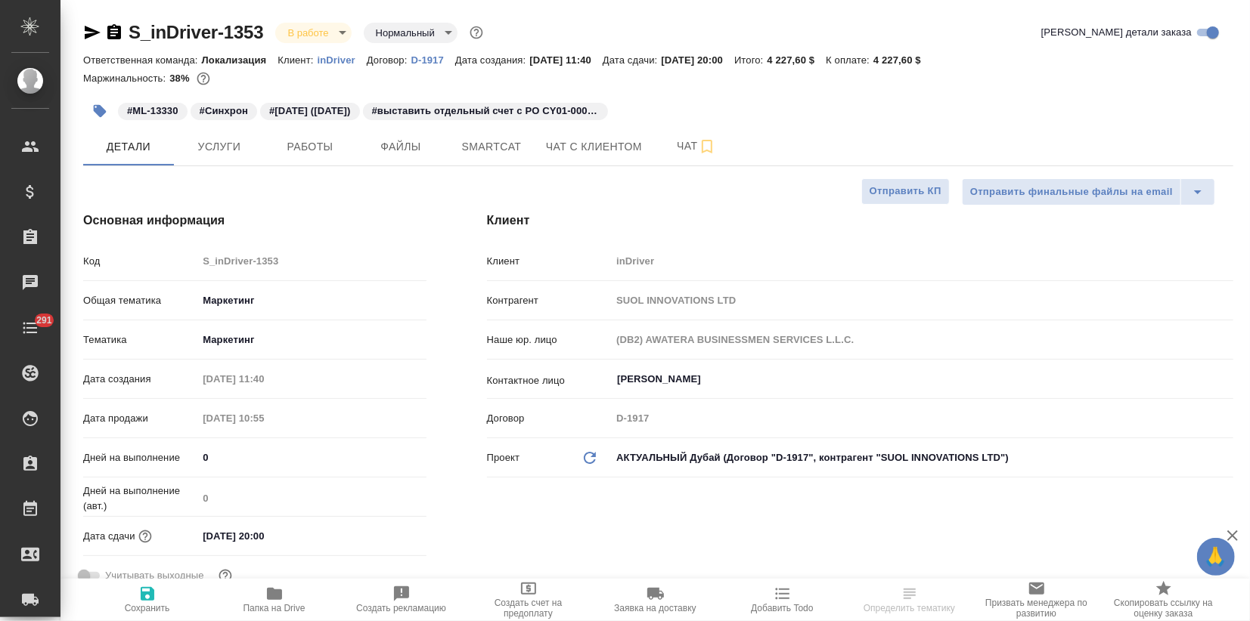
type textarea "x"
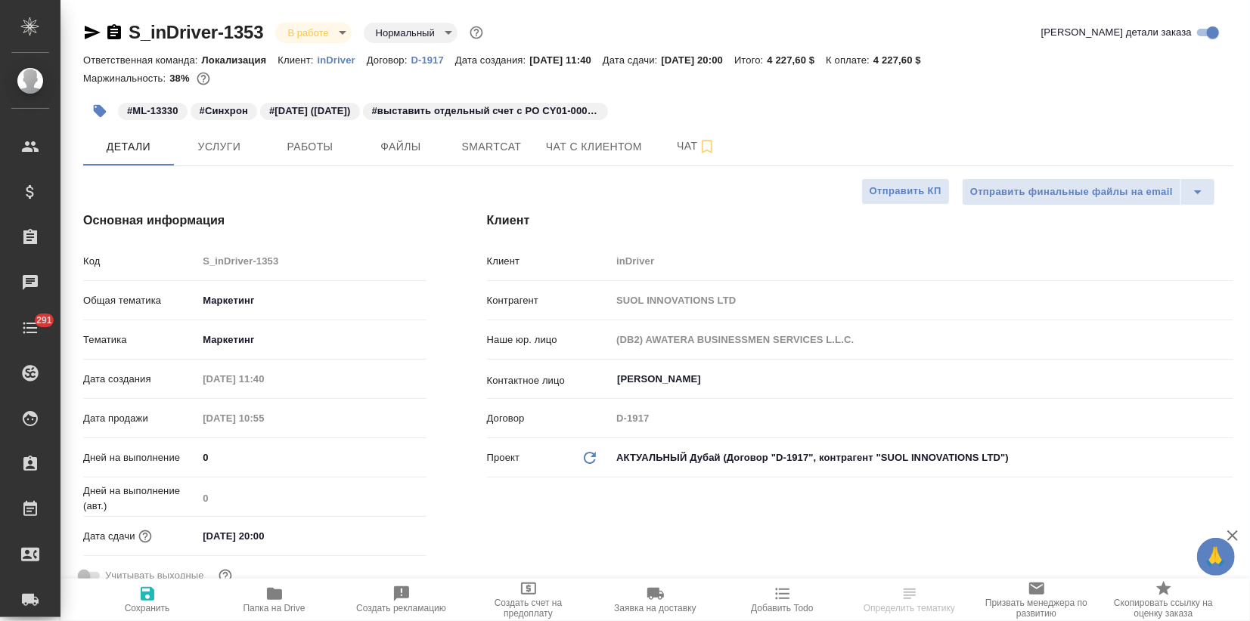
type textarea "x"
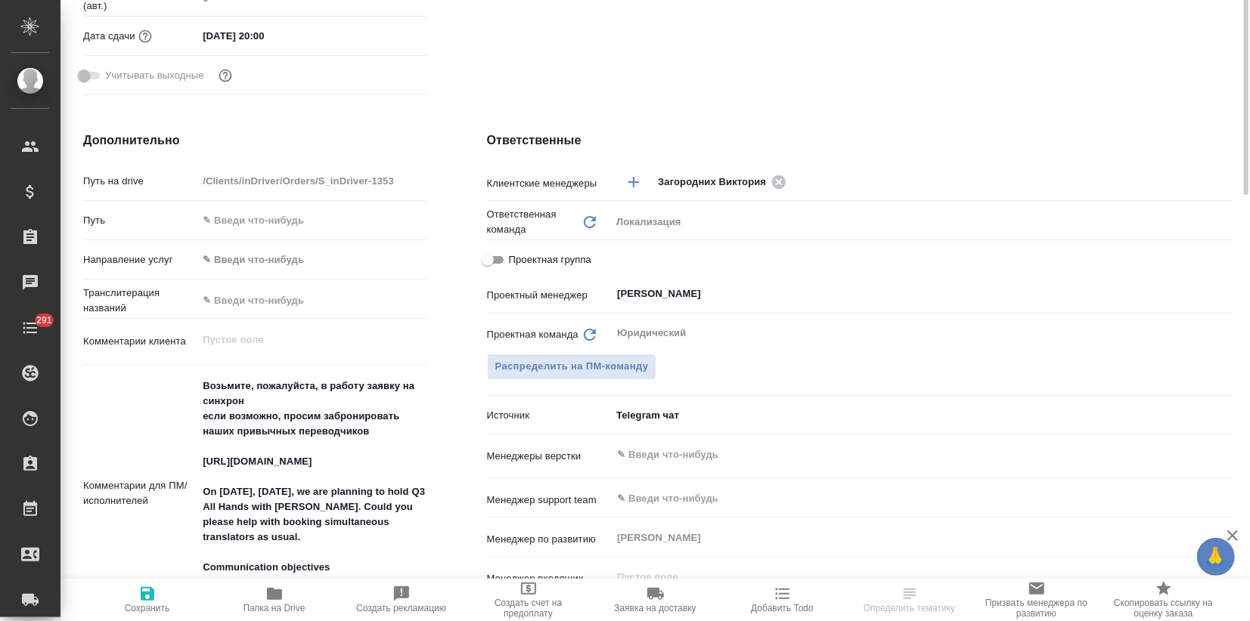
type textarea "x"
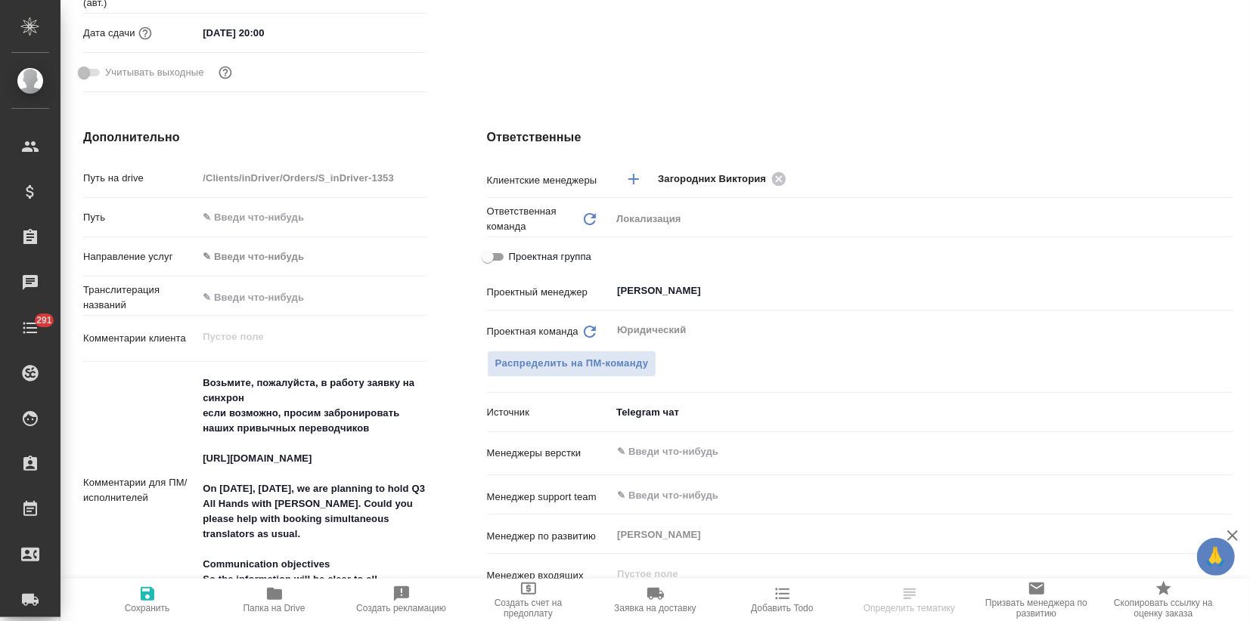
scroll to position [84, 0]
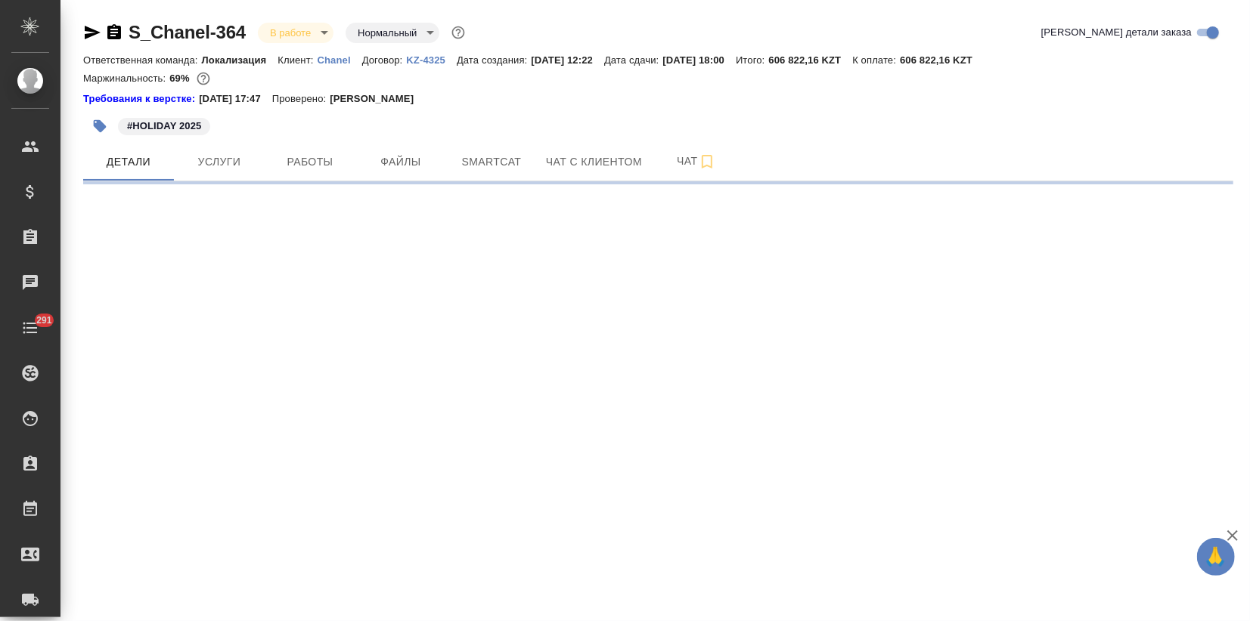
select select "RU"
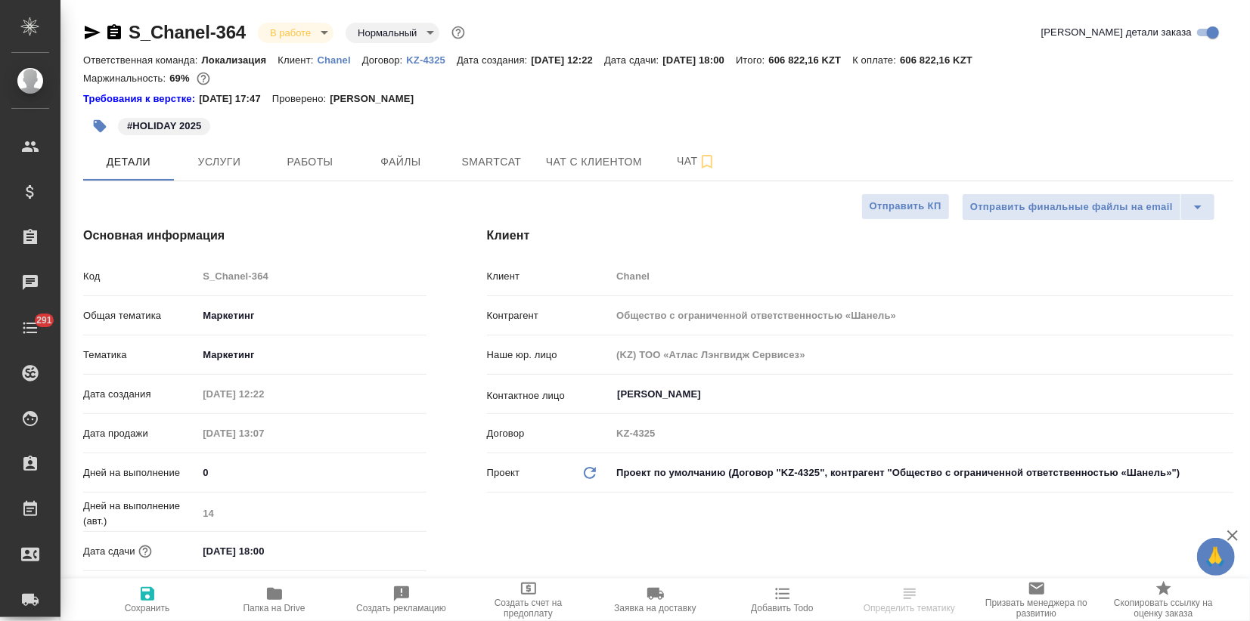
type textarea "x"
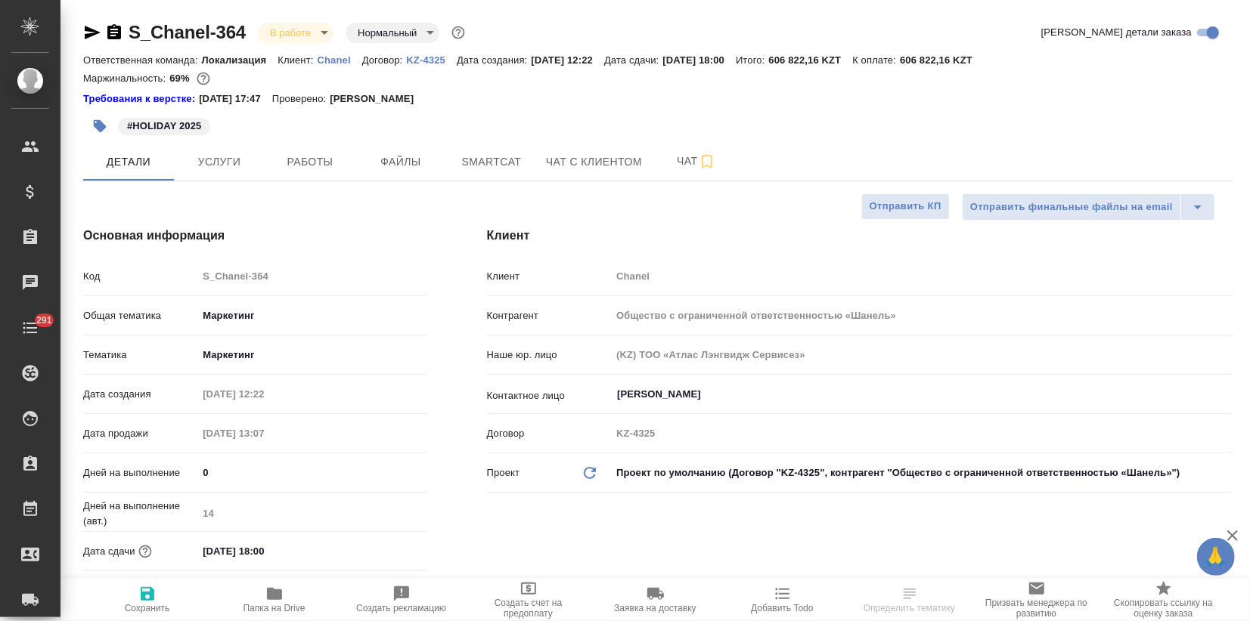
type textarea "x"
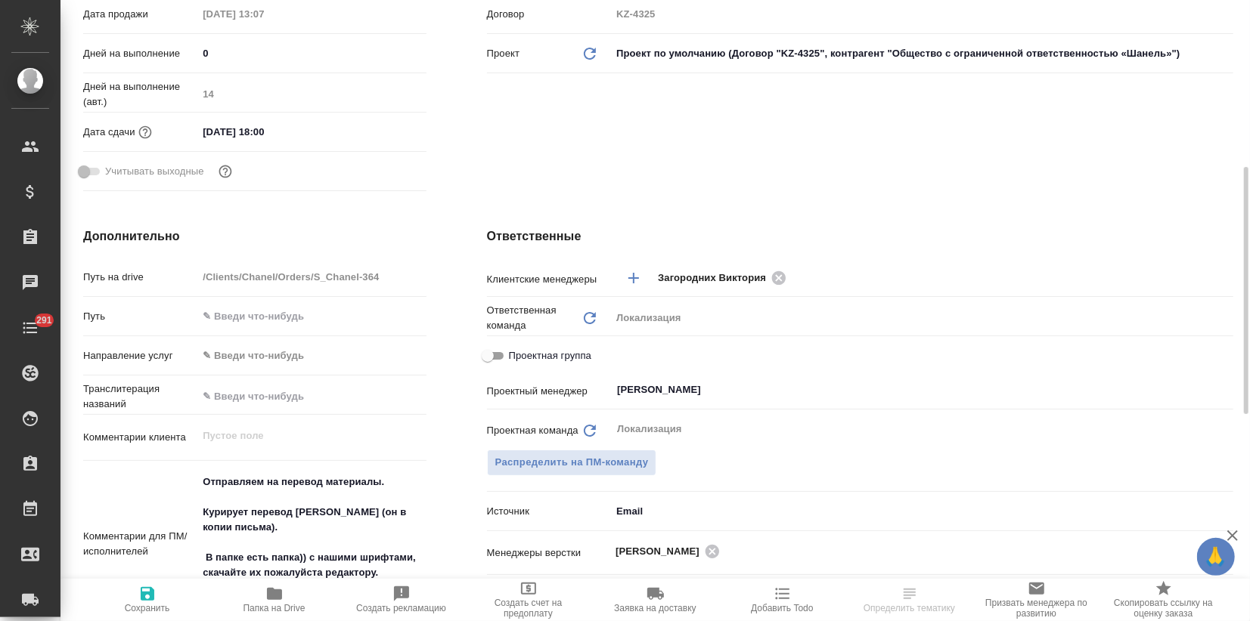
scroll to position [84, 0]
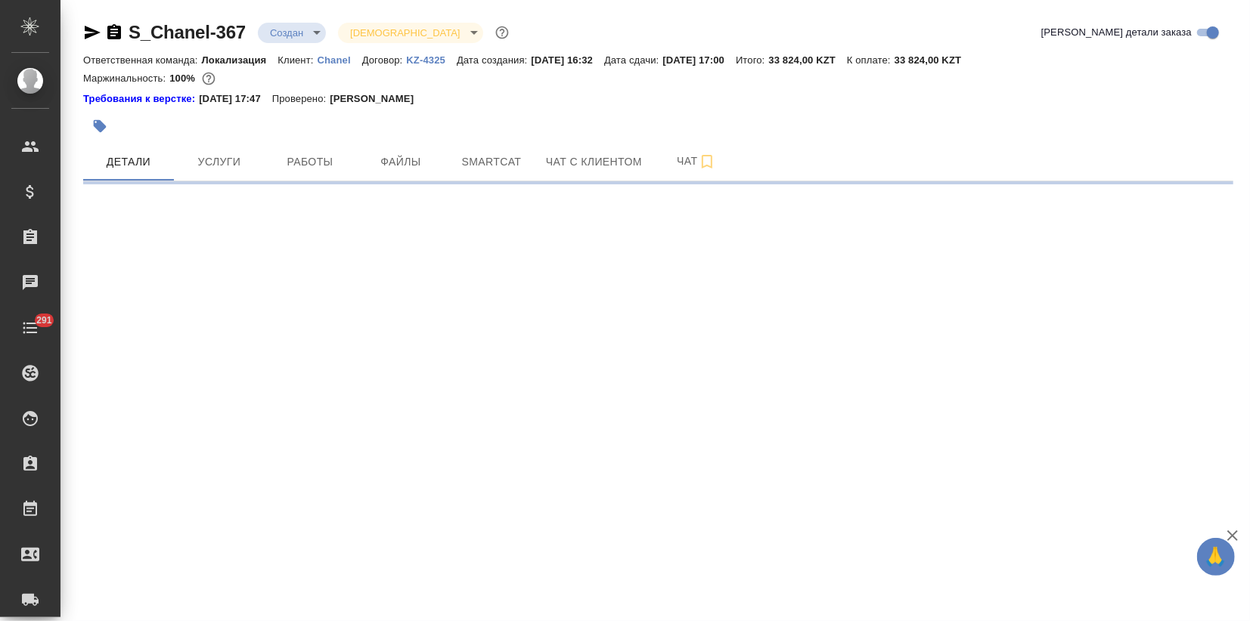
select select "RU"
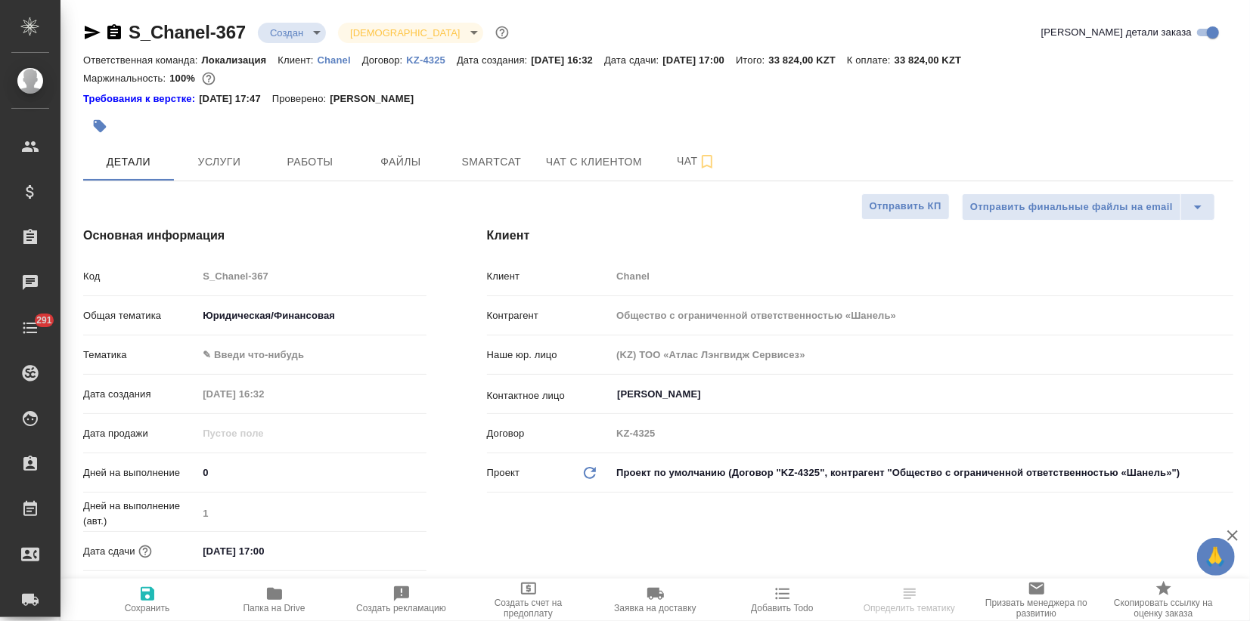
type textarea "x"
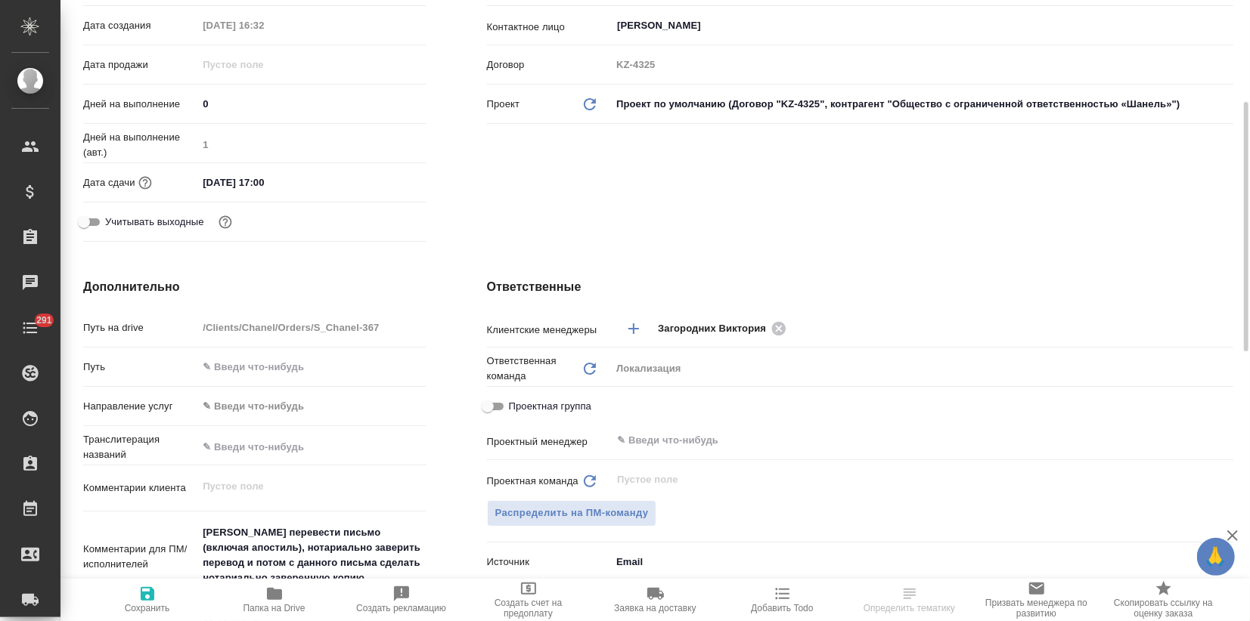
type textarea "x"
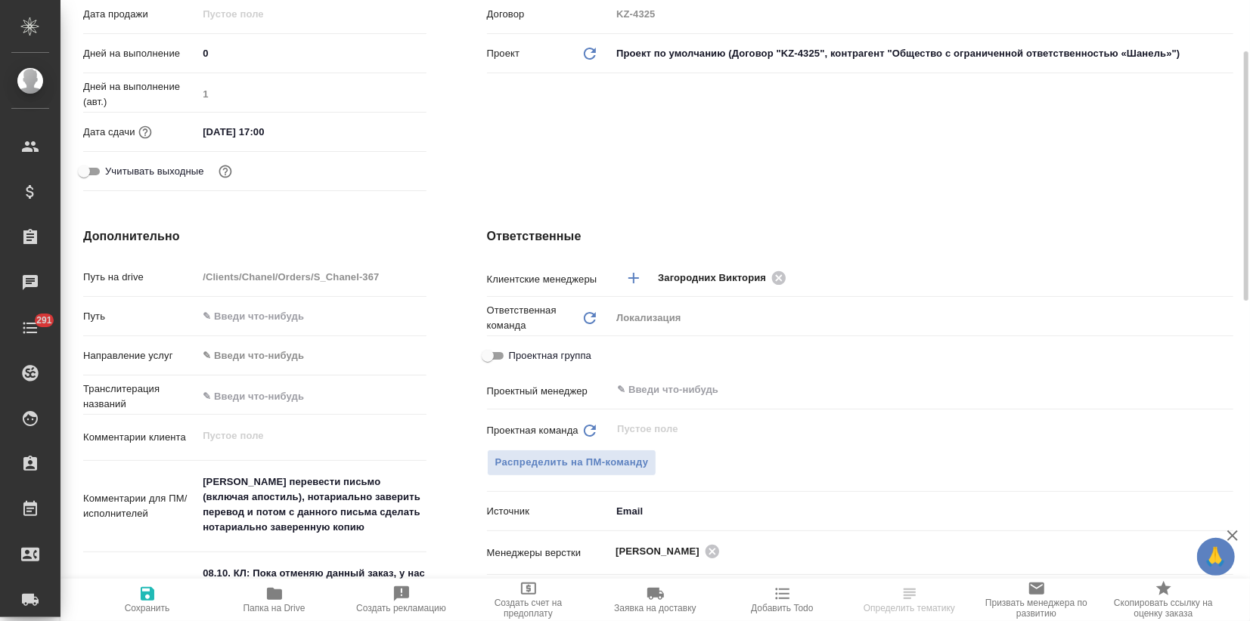
type textarea "x"
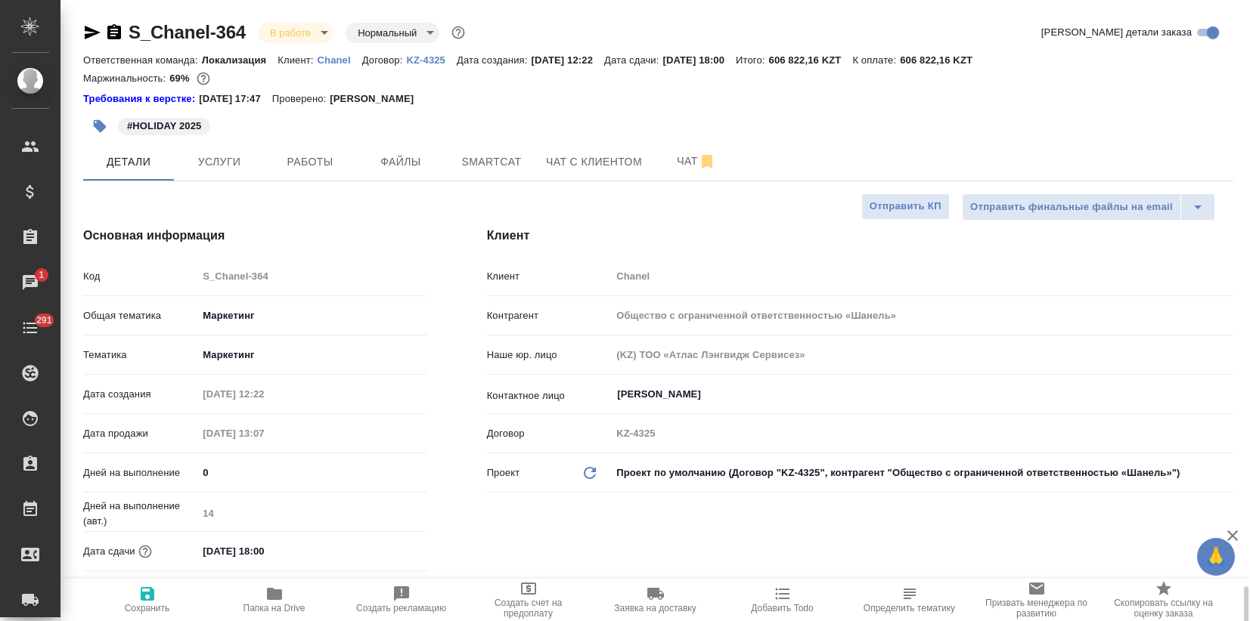
select select "RU"
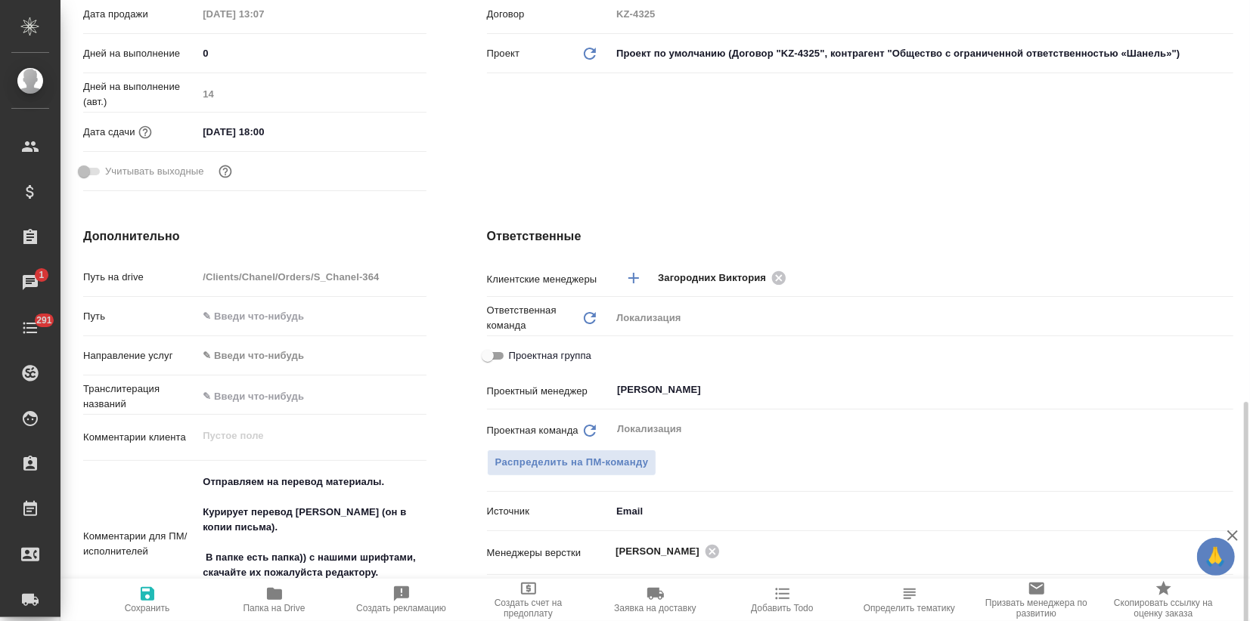
scroll to position [587, 0]
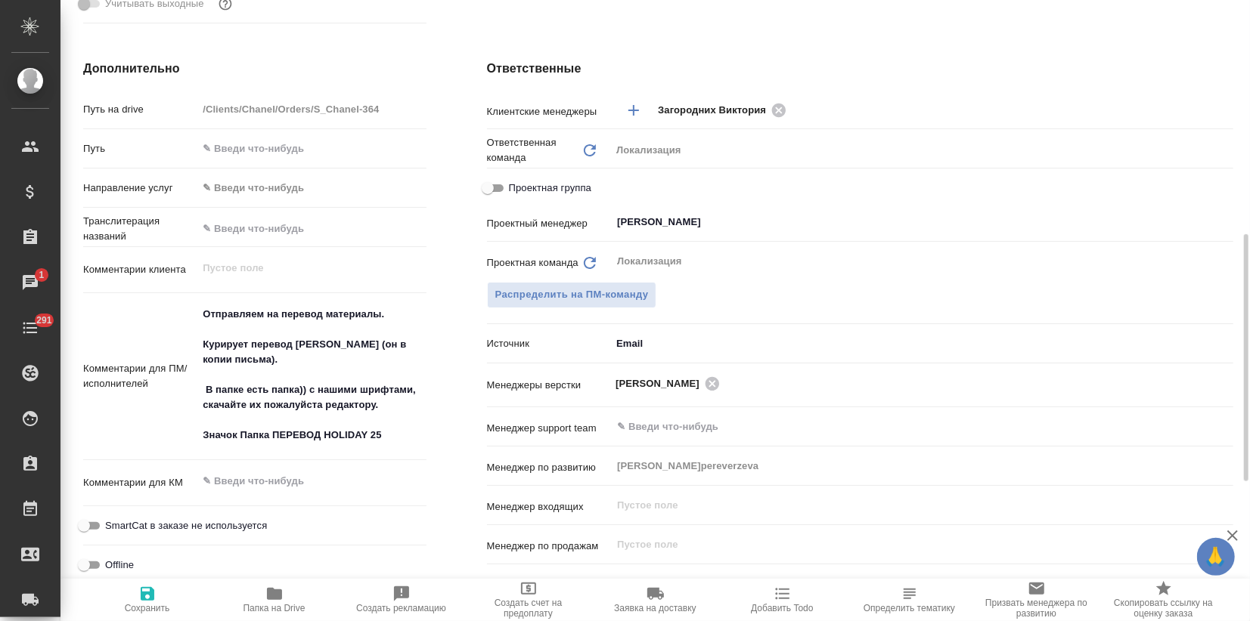
click at [627, 345] on body "🙏 .cls-1 fill:#fff; AWATERA Zagorodnikh Viktoria Клиенты Спецификации Заказы 1 …" at bounding box center [625, 310] width 1250 height 621
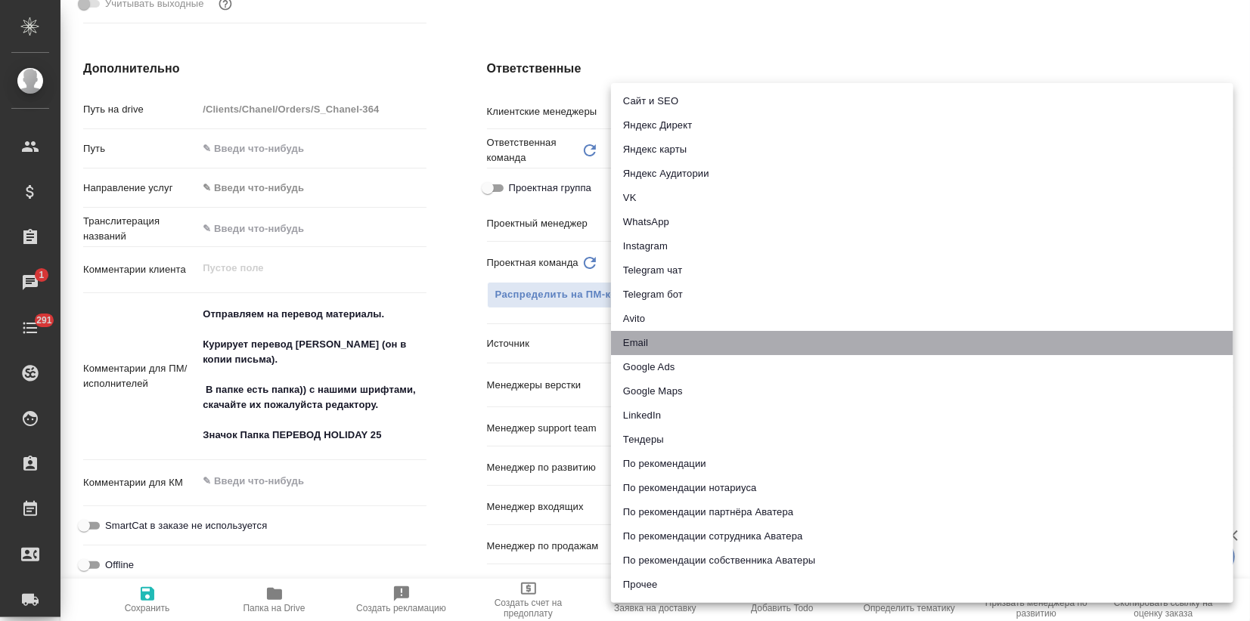
click at [639, 345] on li "Email" at bounding box center [922, 343] width 622 height 24
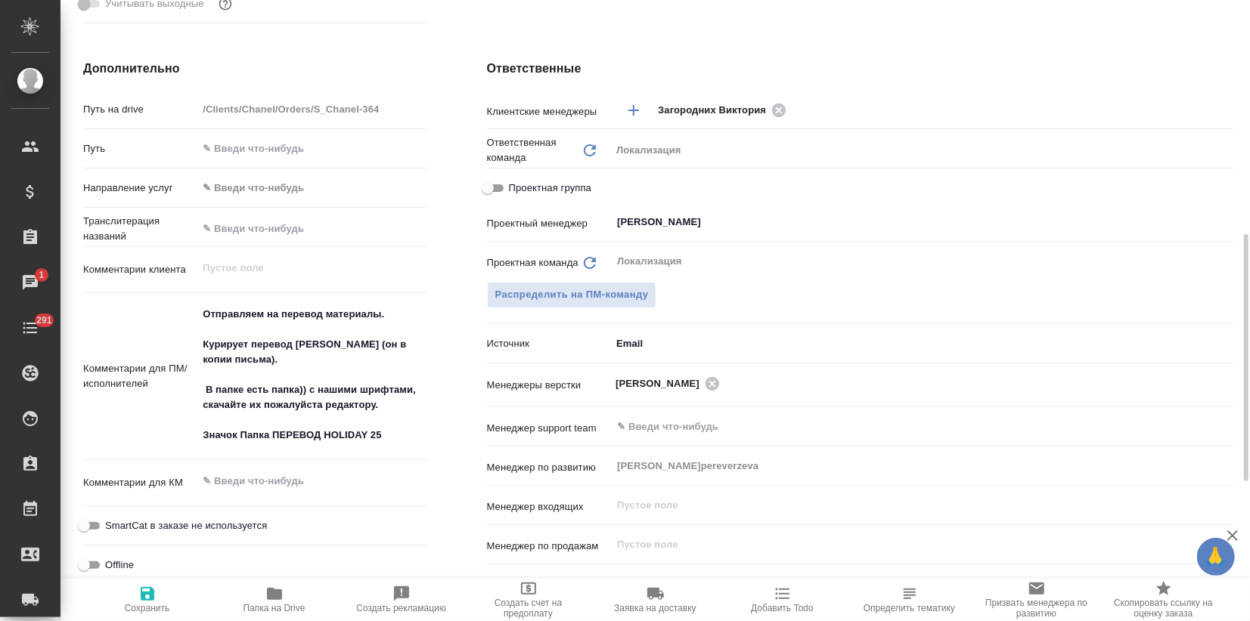
click at [154, 606] on span "Сохранить" at bounding box center [147, 608] width 45 height 11
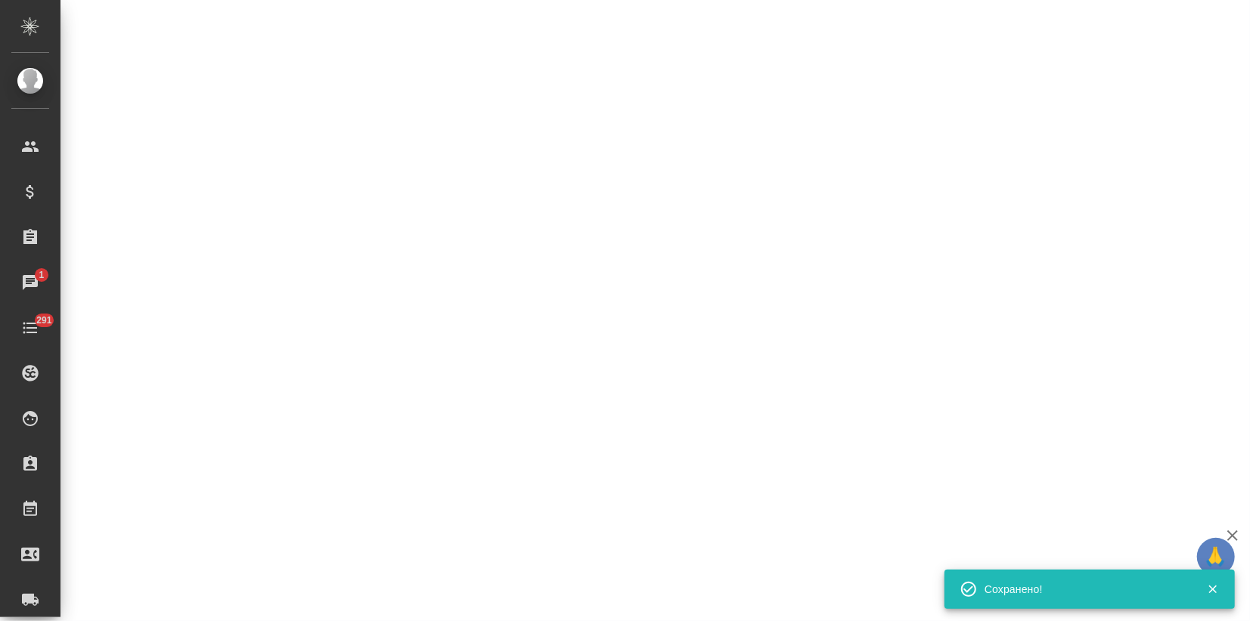
select select "RU"
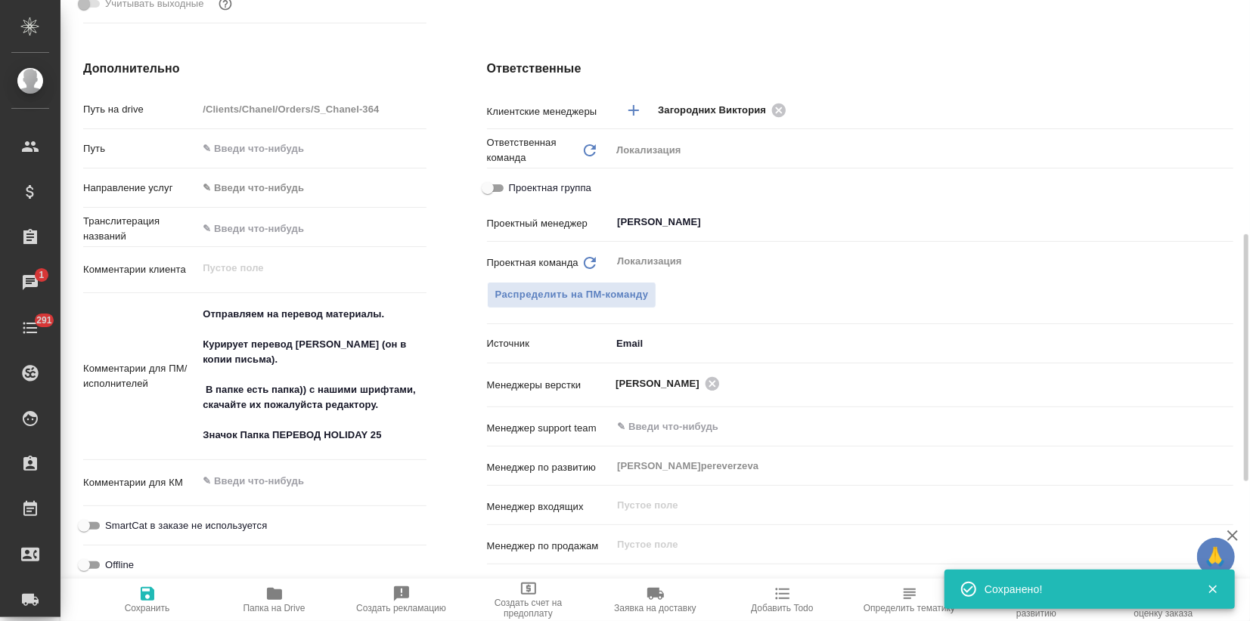
type textarea "x"
click at [690, 342] on body "🙏 .cls-1 fill:#fff; AWATERA Zagorodnikh Viktoria Клиенты Спецификации Заказы 1 …" at bounding box center [625, 310] width 1250 height 621
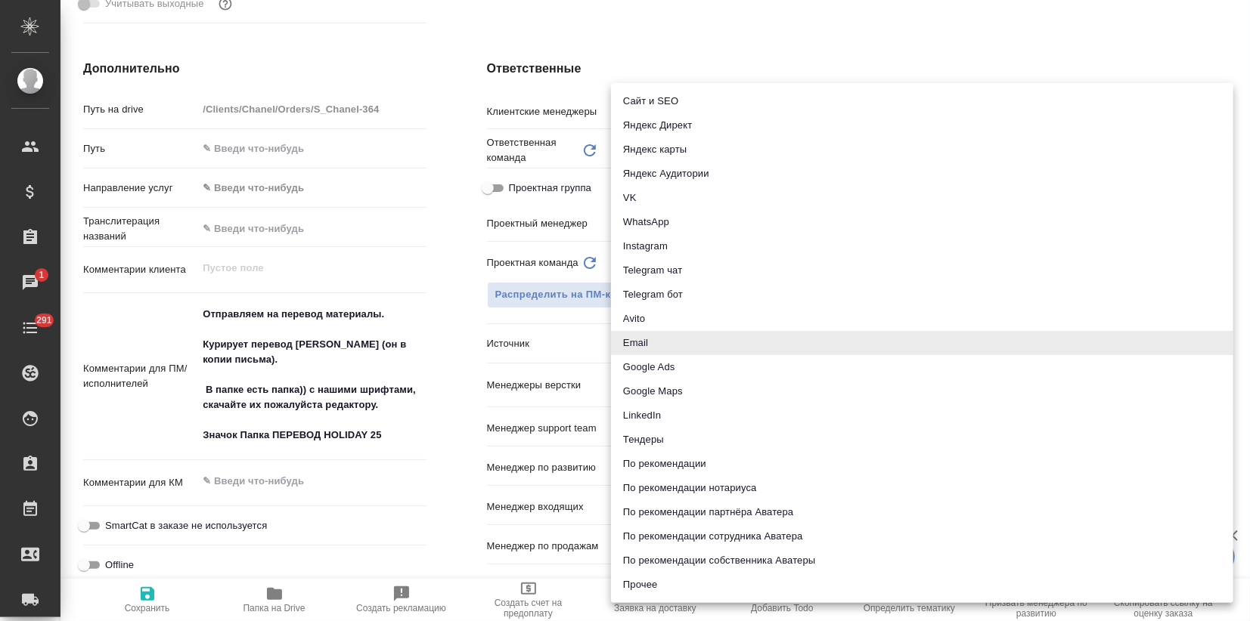
click at [440, 537] on div at bounding box center [625, 310] width 1250 height 621
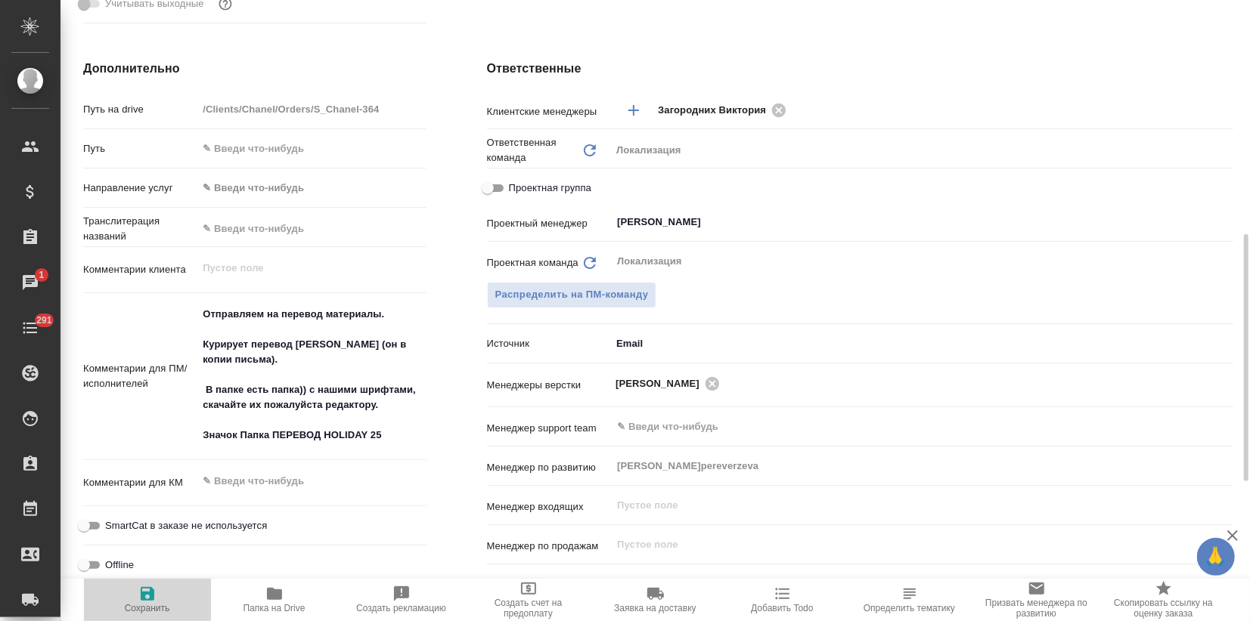
click at [153, 602] on icon "button" at bounding box center [147, 594] width 18 height 18
type textarea "x"
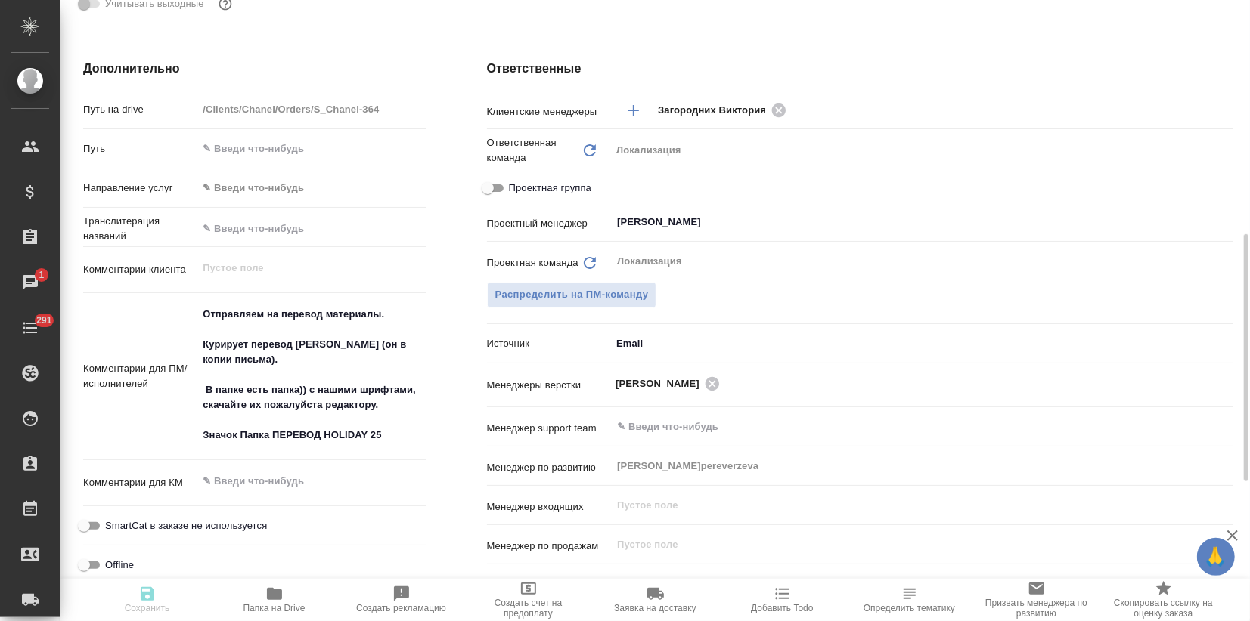
type textarea "x"
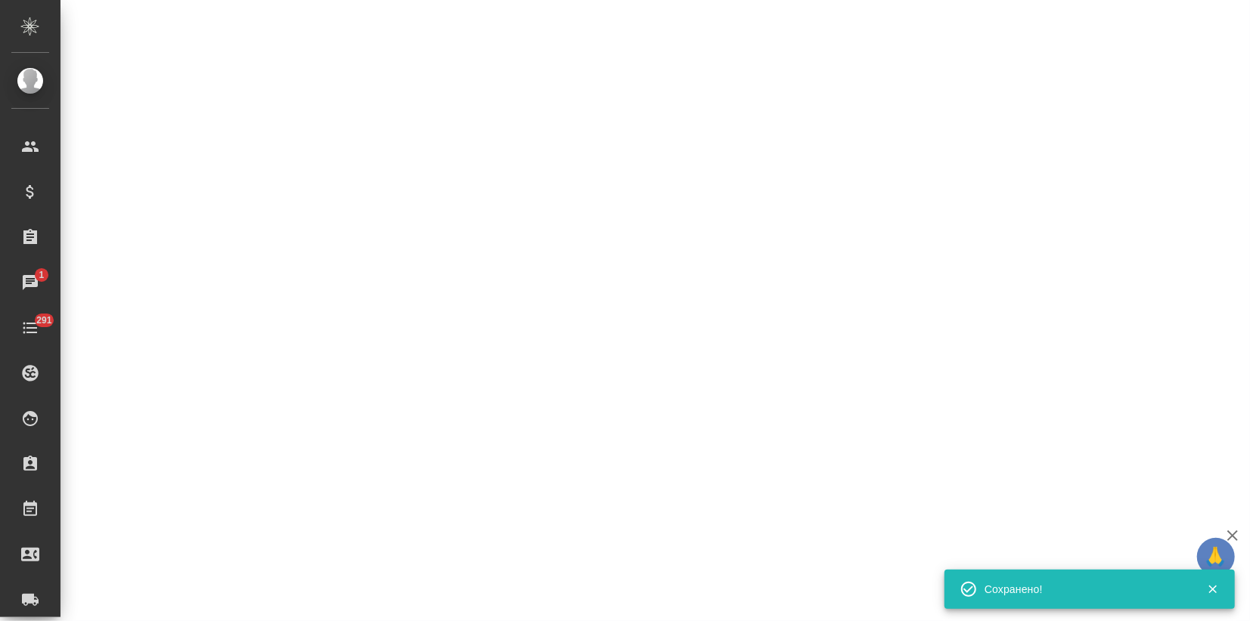
select select "RU"
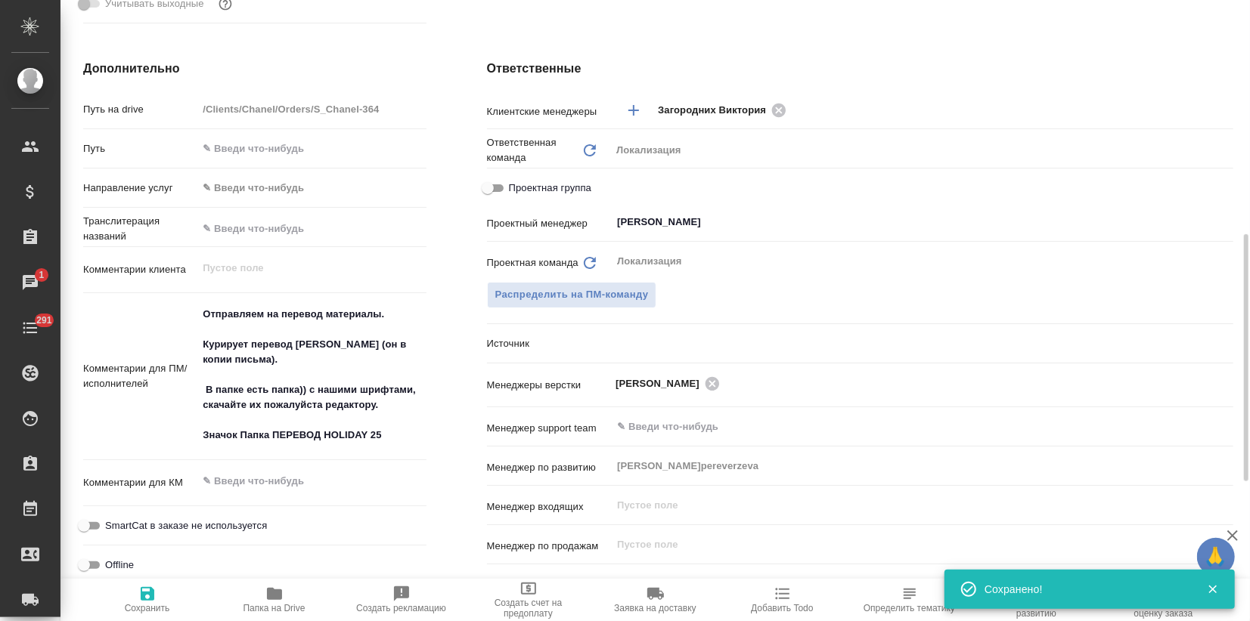
type textarea "x"
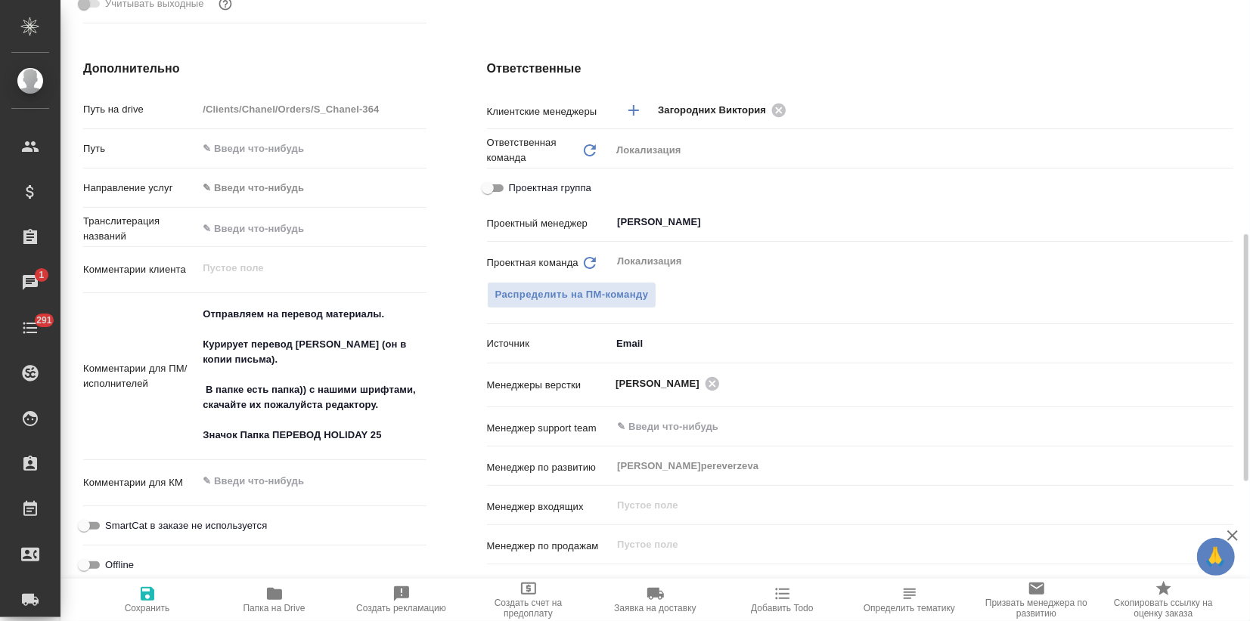
type textarea "x"
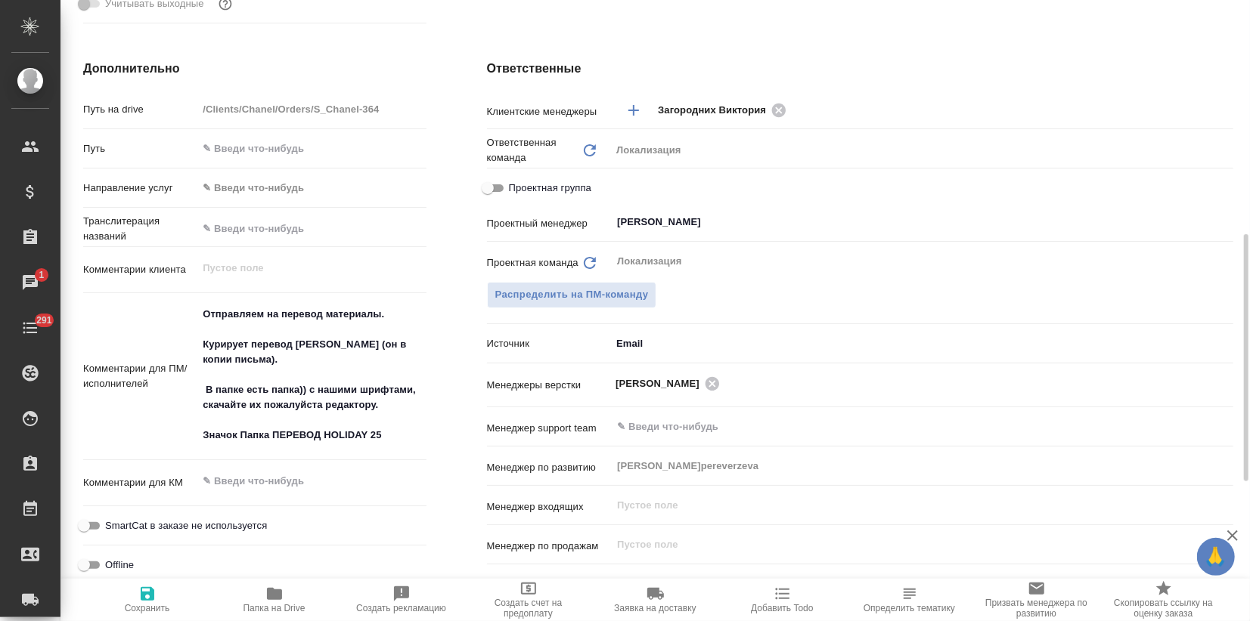
type textarea "x"
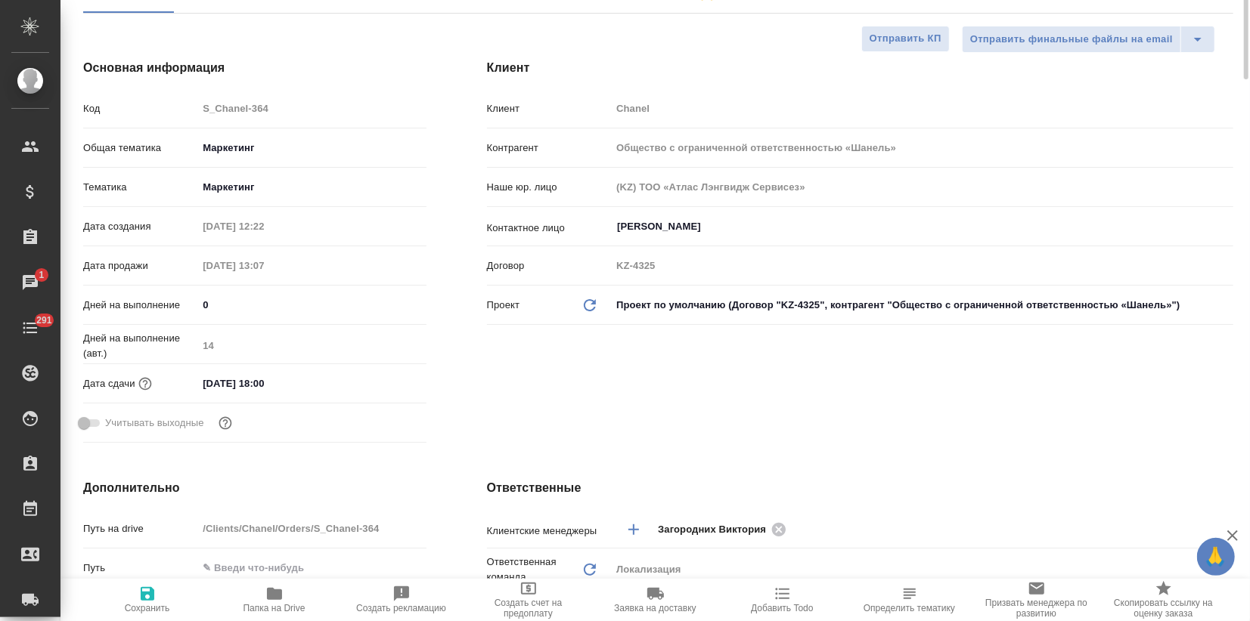
scroll to position [0, 0]
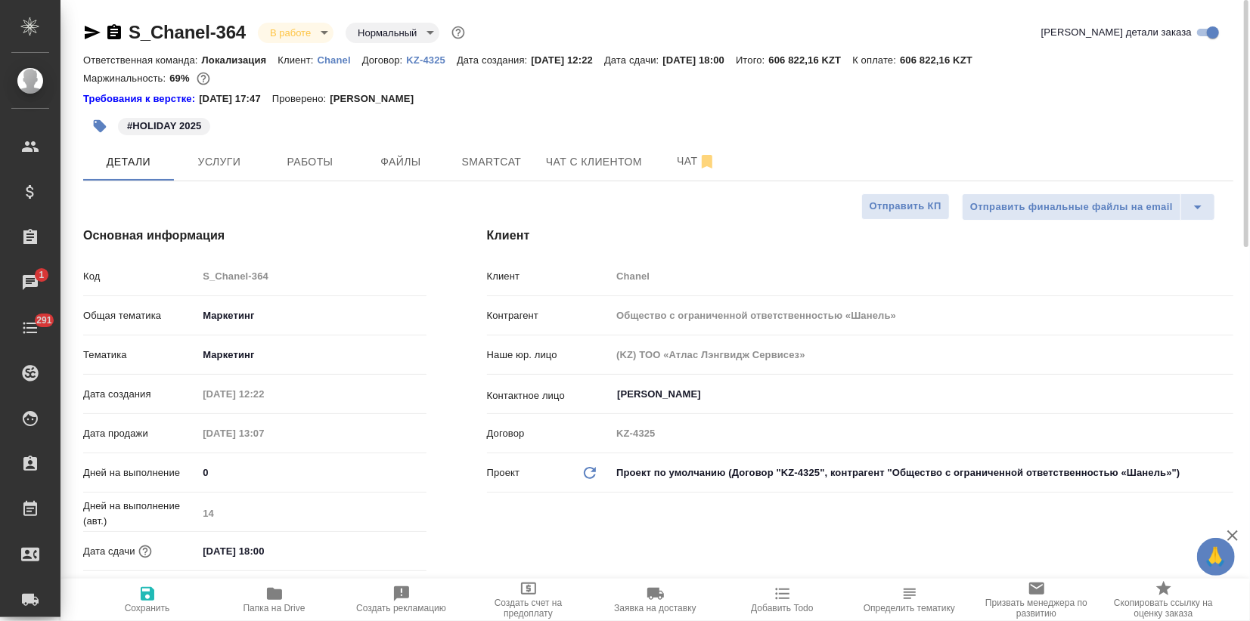
type textarea "x"
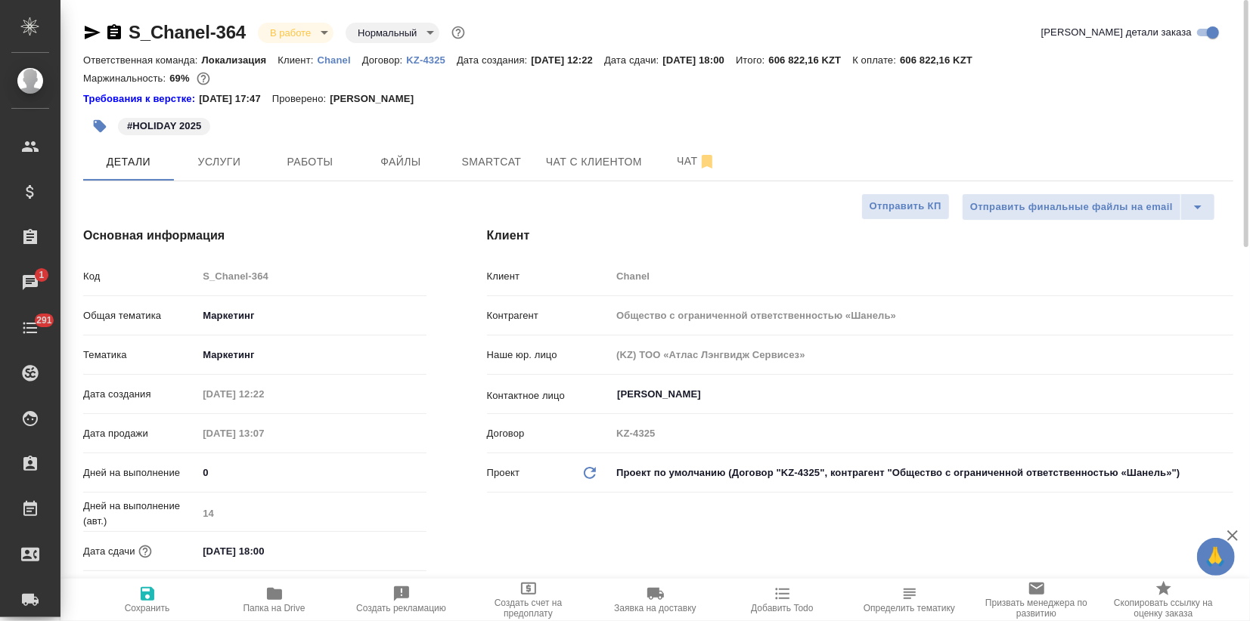
type textarea "x"
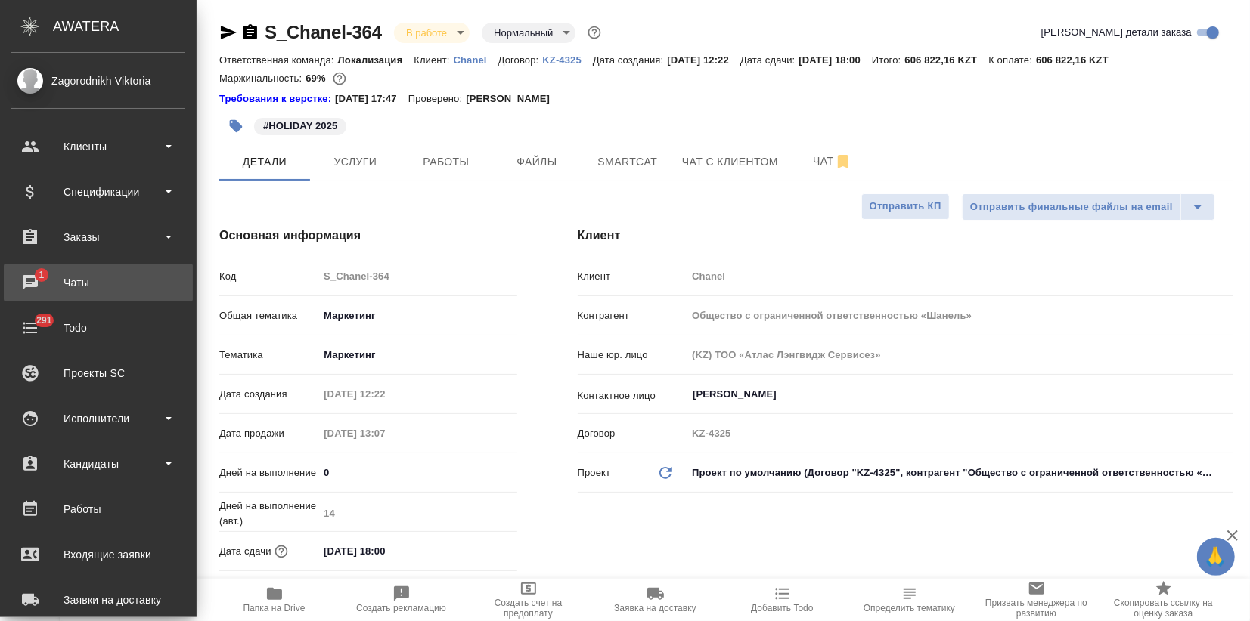
type textarea "x"
click at [39, 283] on div "Чаты" at bounding box center [98, 282] width 174 height 23
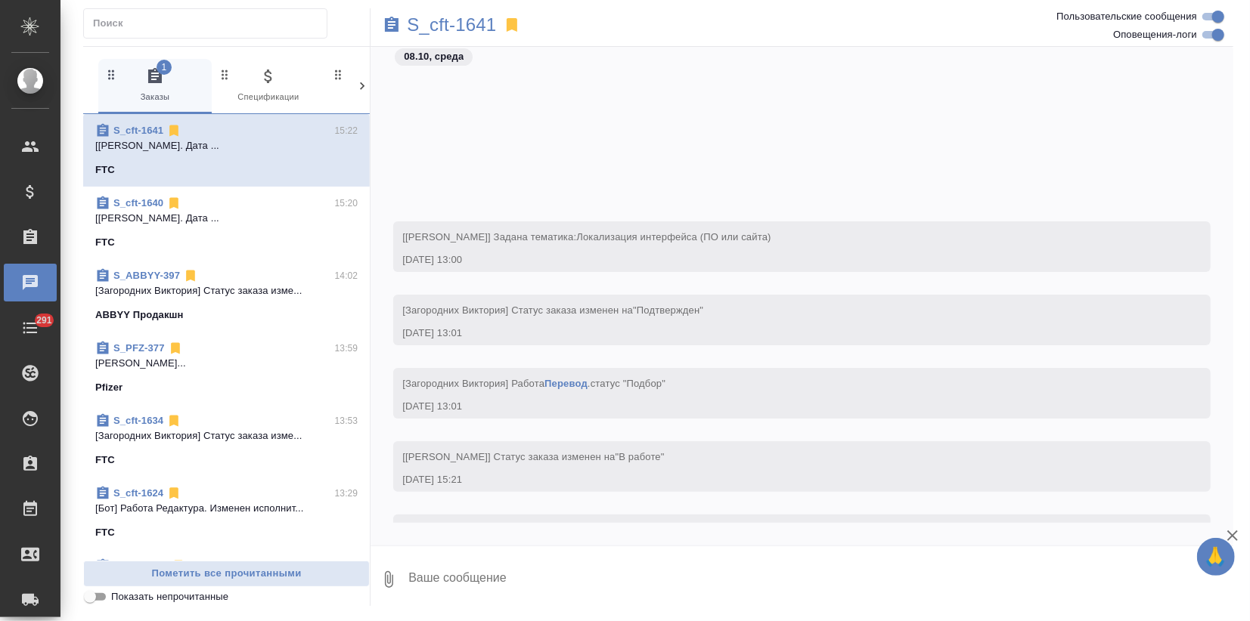
scroll to position [226, 0]
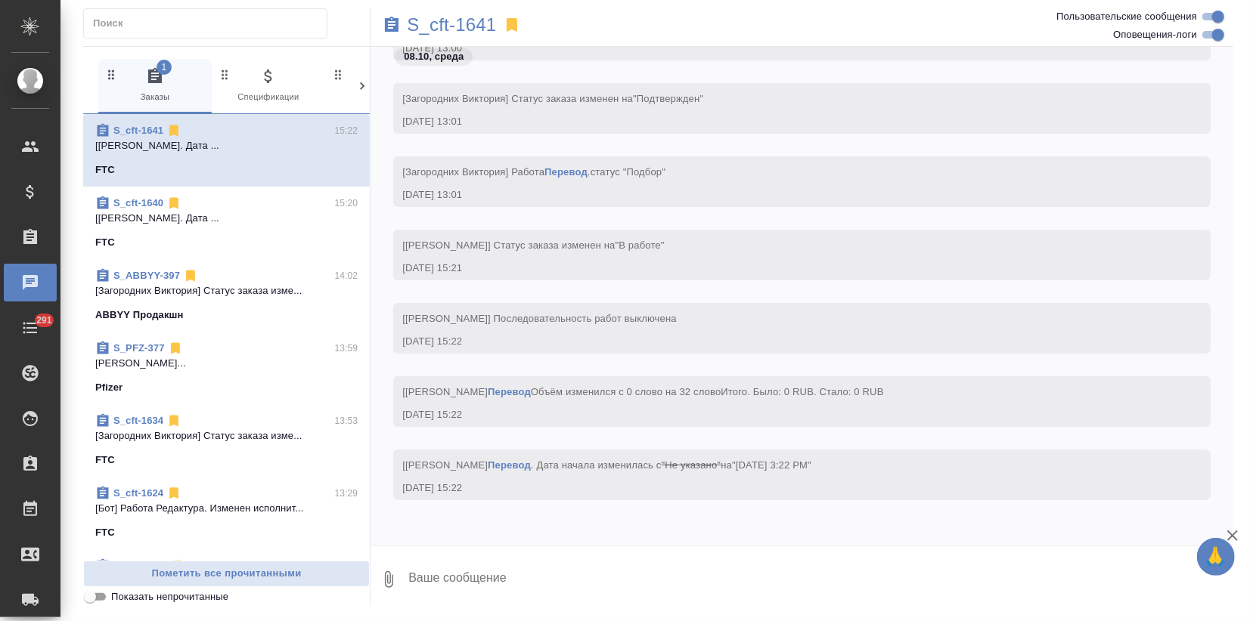
click at [145, 342] on link "S_PFZ-377" at bounding box center [138, 347] width 51 height 11
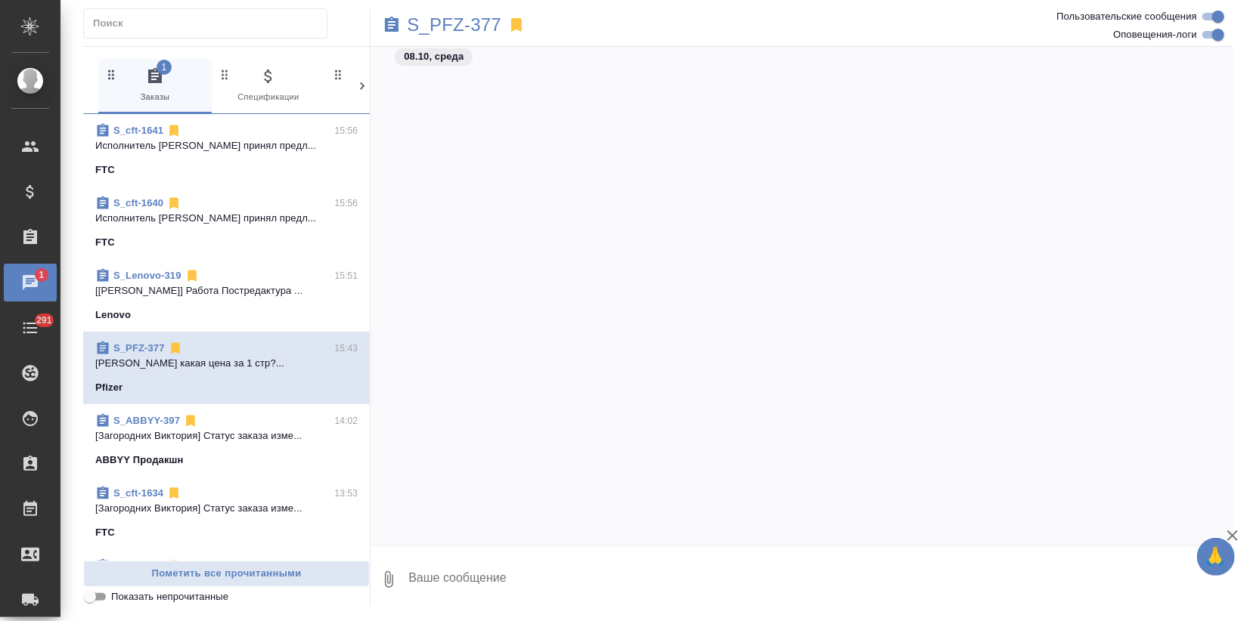
scroll to position [3278, 0]
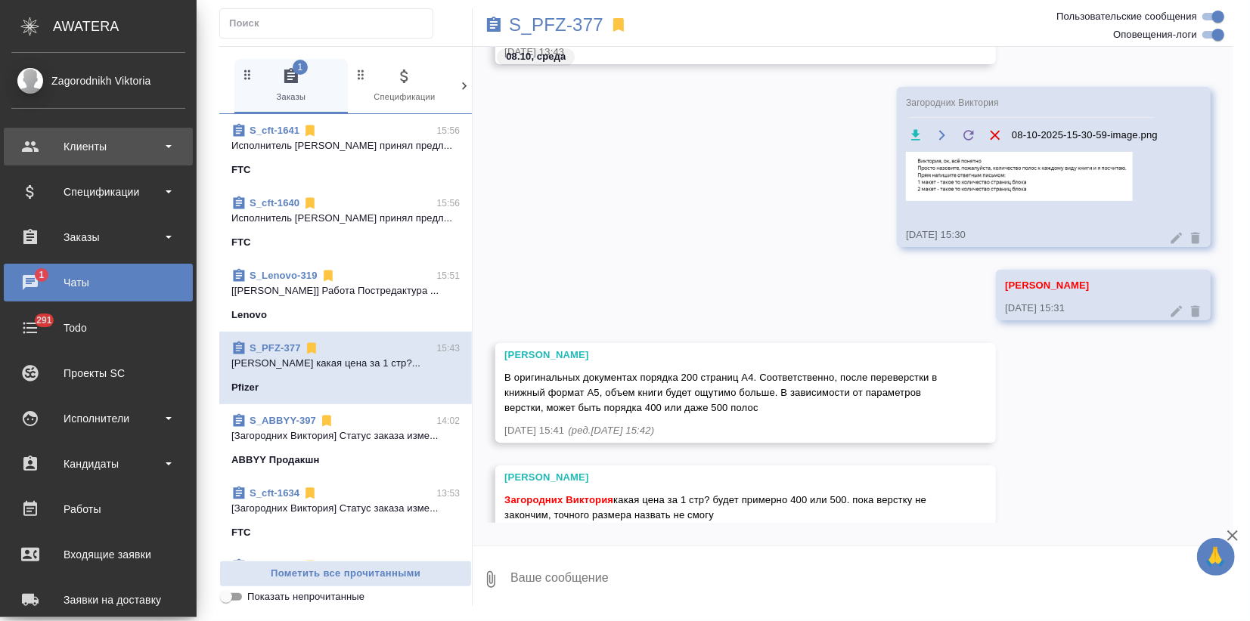
click at [98, 141] on div "Клиенты" at bounding box center [98, 146] width 174 height 23
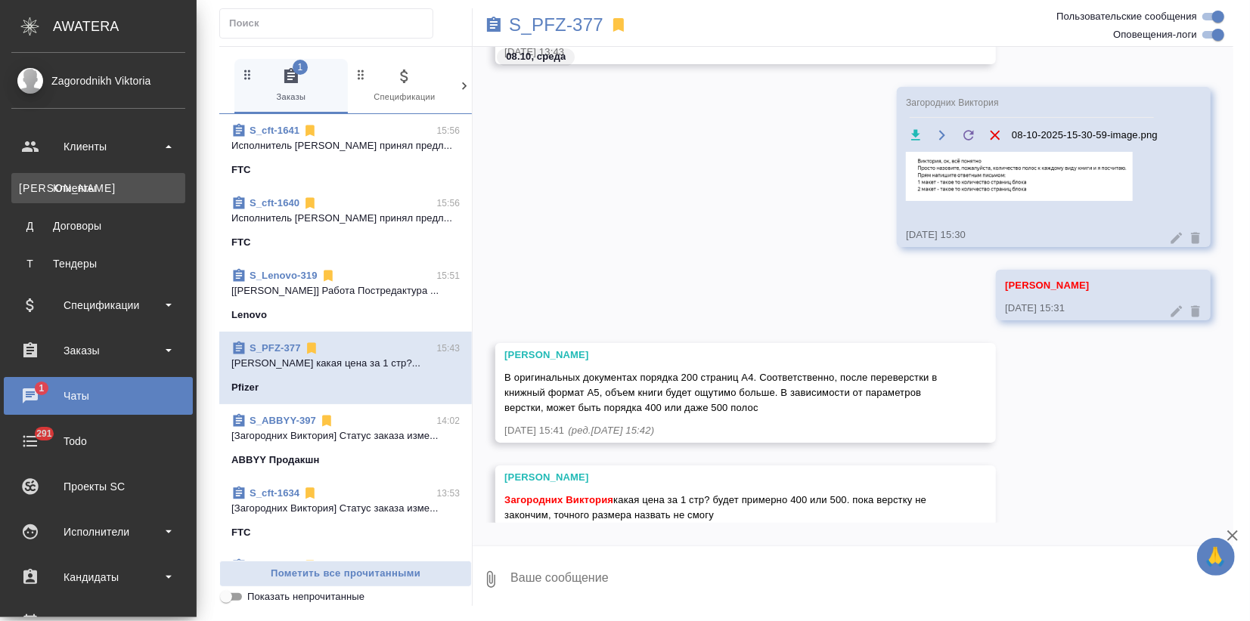
click at [85, 184] on div "Клиенты" at bounding box center [98, 188] width 159 height 15
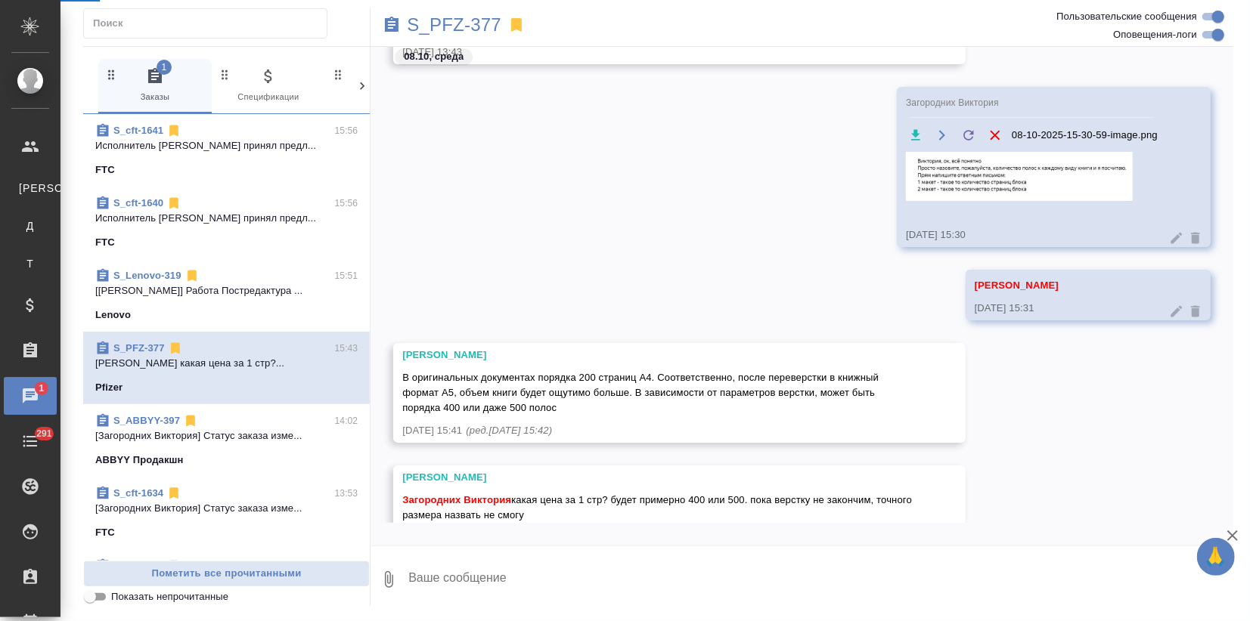
select select "RU"
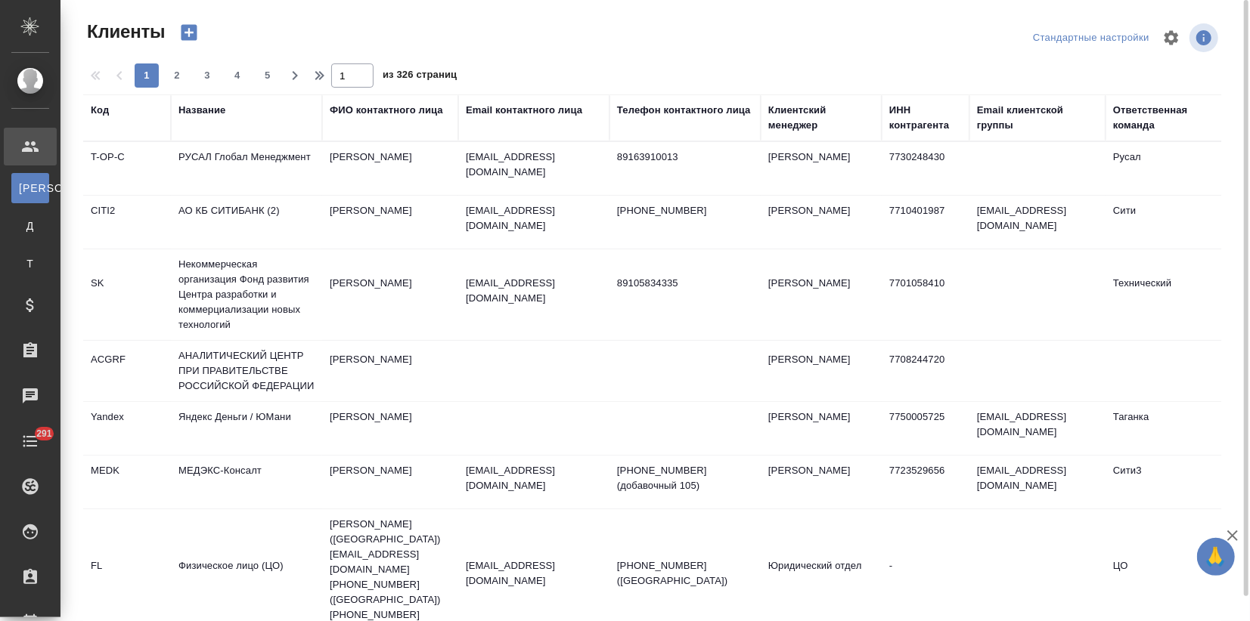
click at [207, 111] on div "Название" at bounding box center [201, 110] width 47 height 15
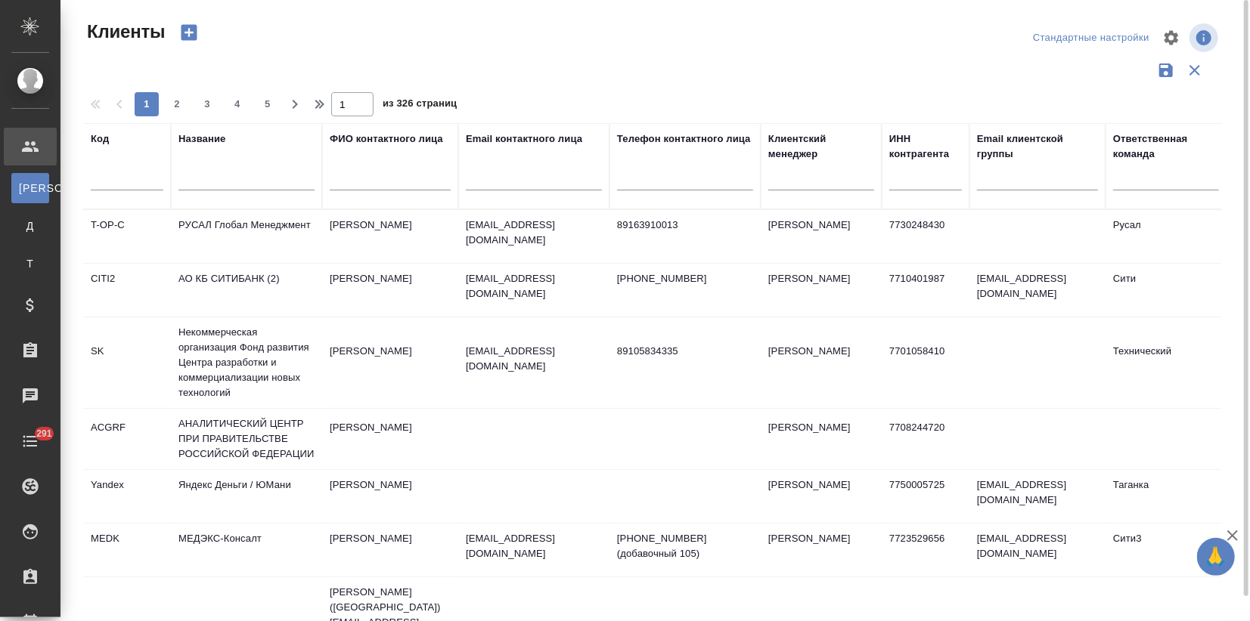
click at [214, 176] on input "text" at bounding box center [246, 181] width 136 height 19
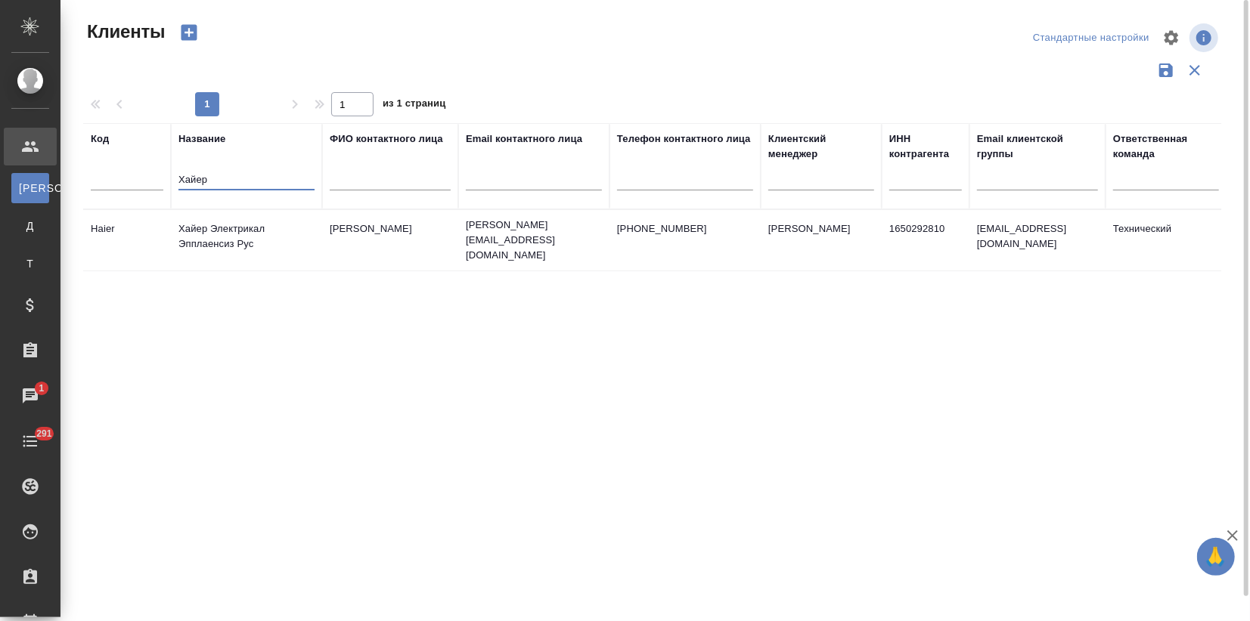
type input "Хайер"
click at [309, 215] on td "Хайер Электрикал Эпплаенсиз Рус" at bounding box center [246, 240] width 151 height 53
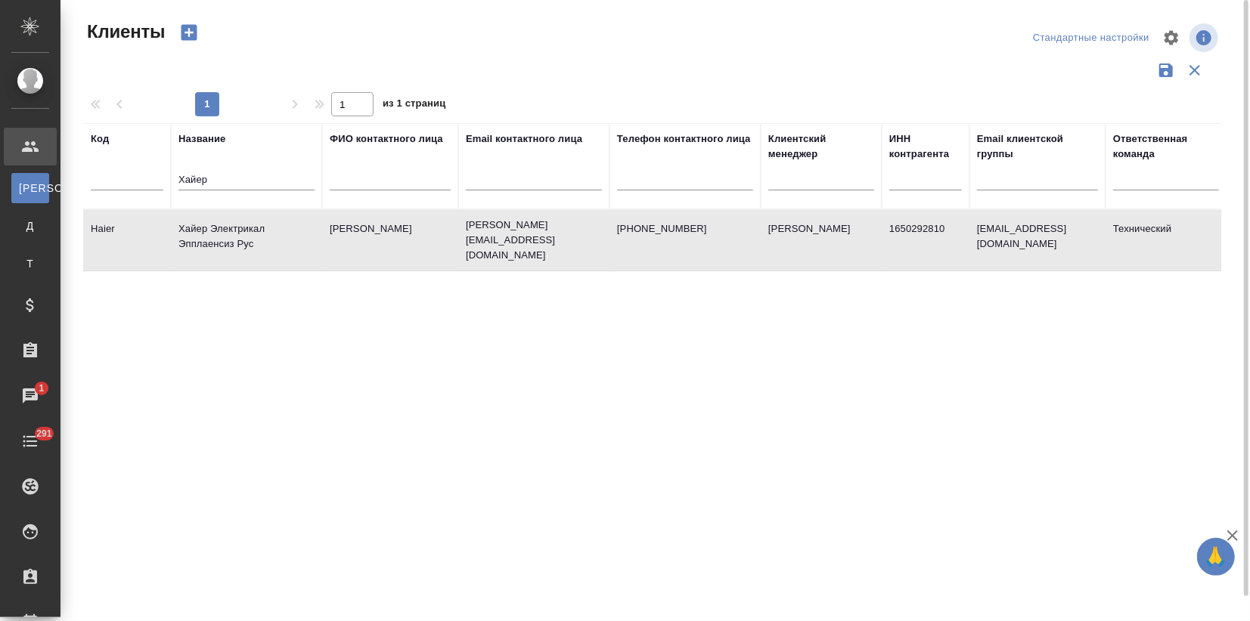
click at [309, 216] on td "Хайер Электрикал Эпплаенсиз Рус" at bounding box center [246, 240] width 151 height 53
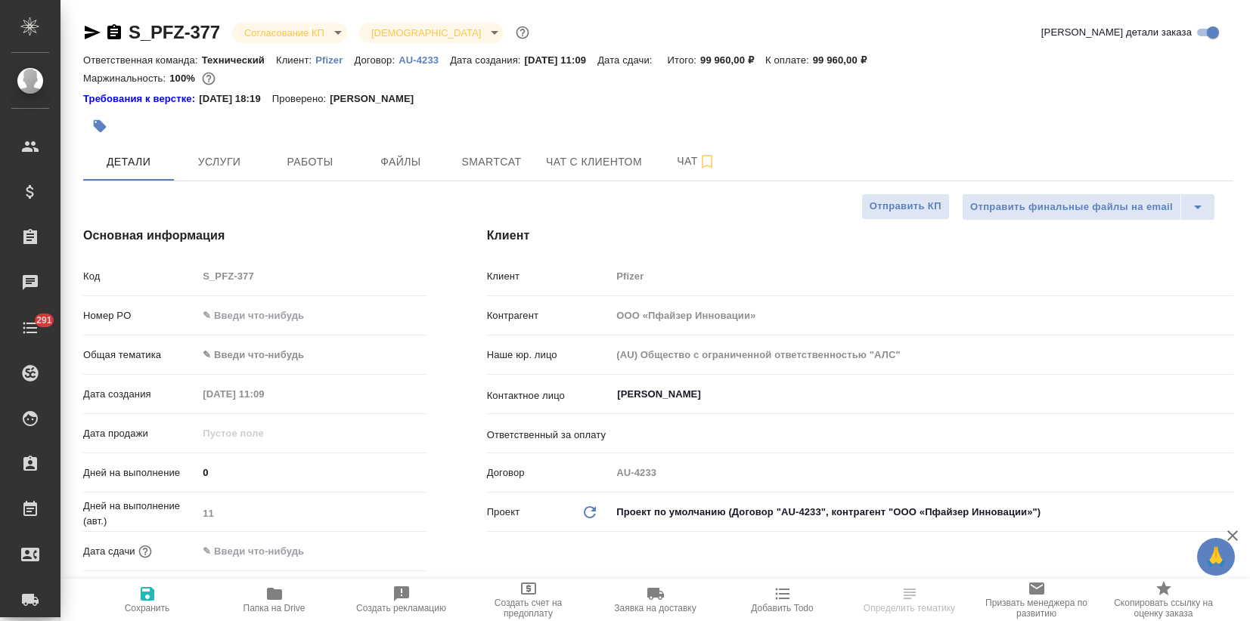
select select "RU"
click at [674, 166] on span "Чат" at bounding box center [696, 161] width 73 height 19
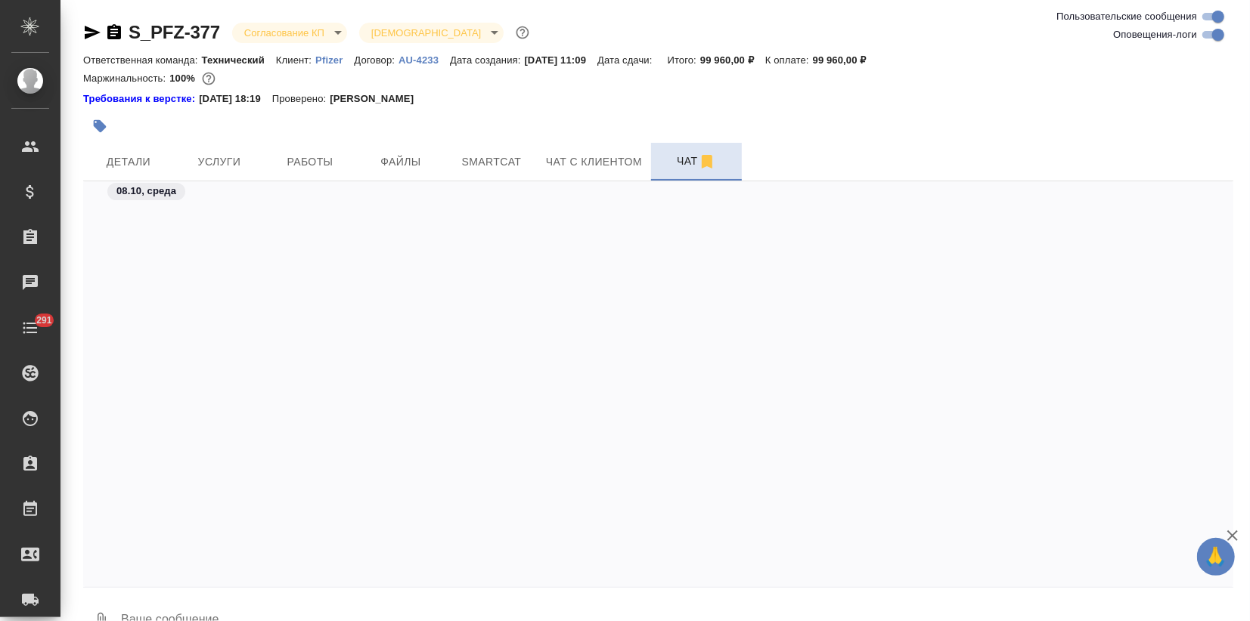
scroll to position [10320, 0]
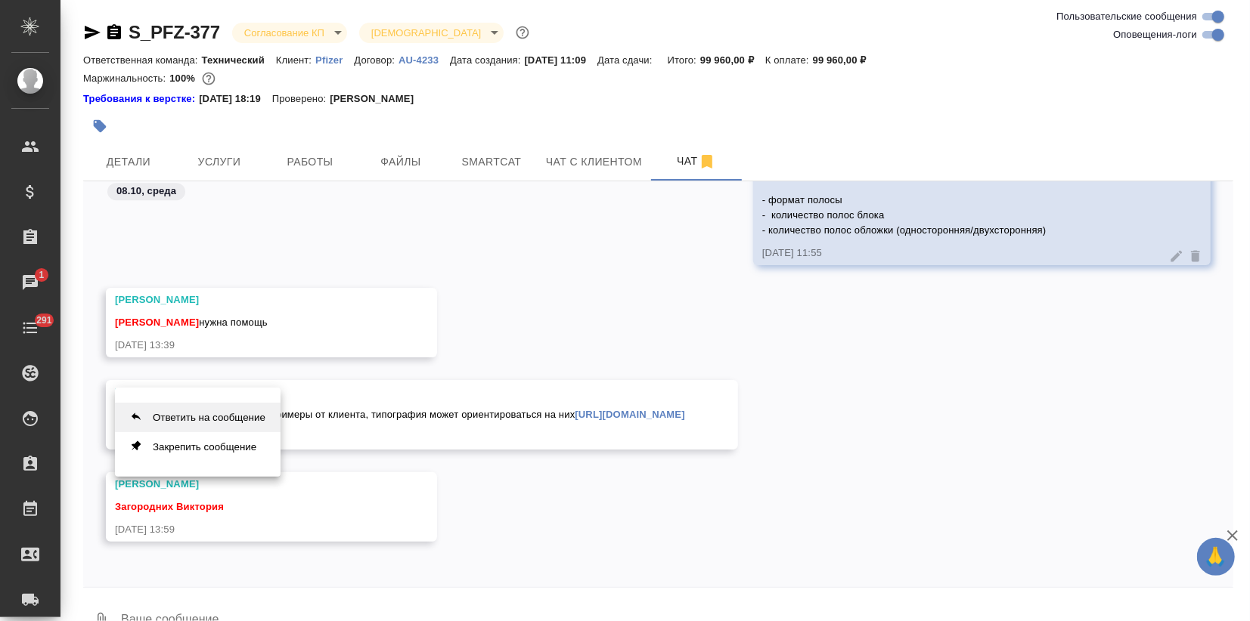
click at [203, 410] on button "Ответить на сообщение" at bounding box center [198, 417] width 166 height 29
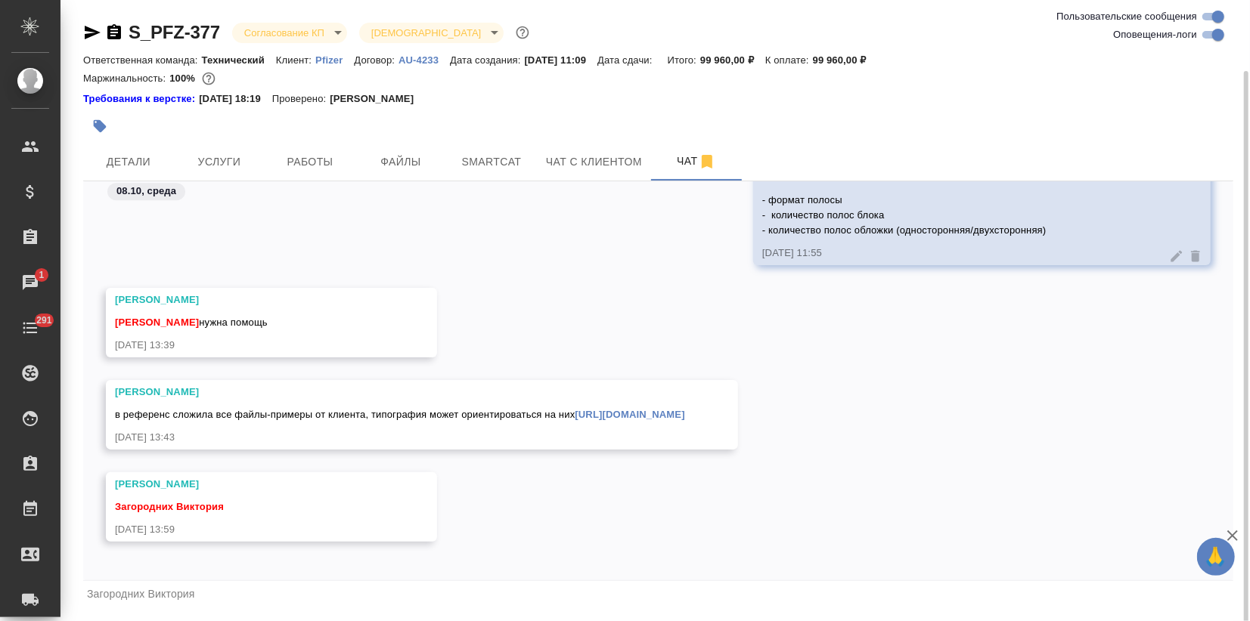
scroll to position [36, 0]
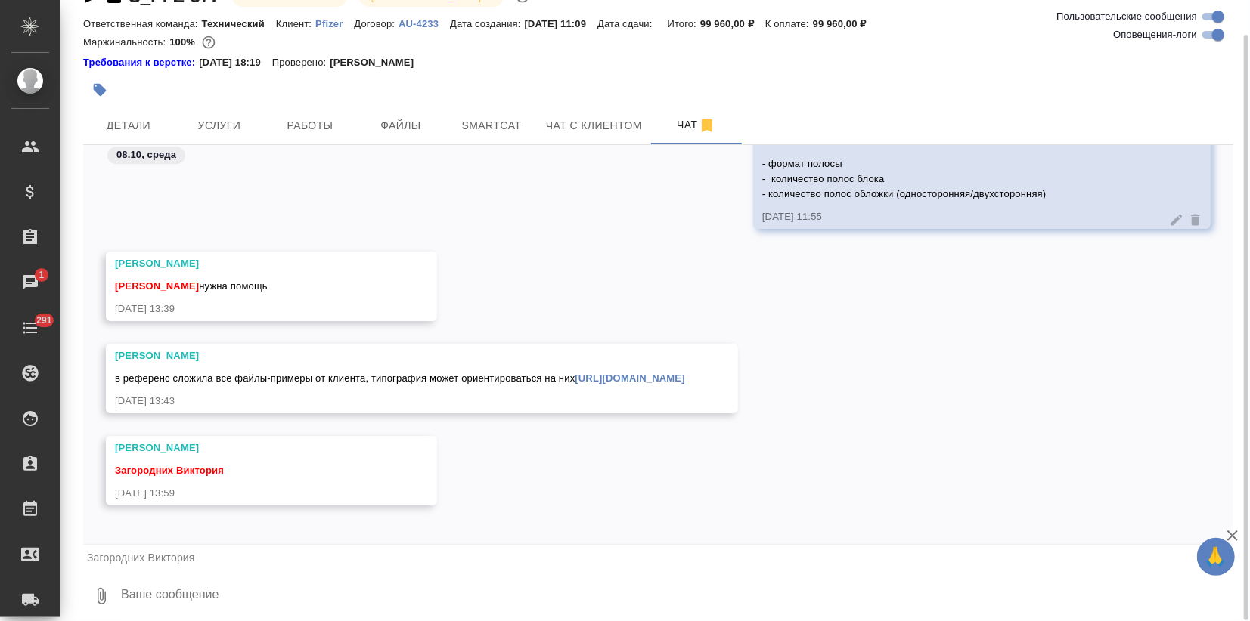
click at [158, 599] on textarea at bounding box center [675, 596] width 1113 height 51
paste textarea
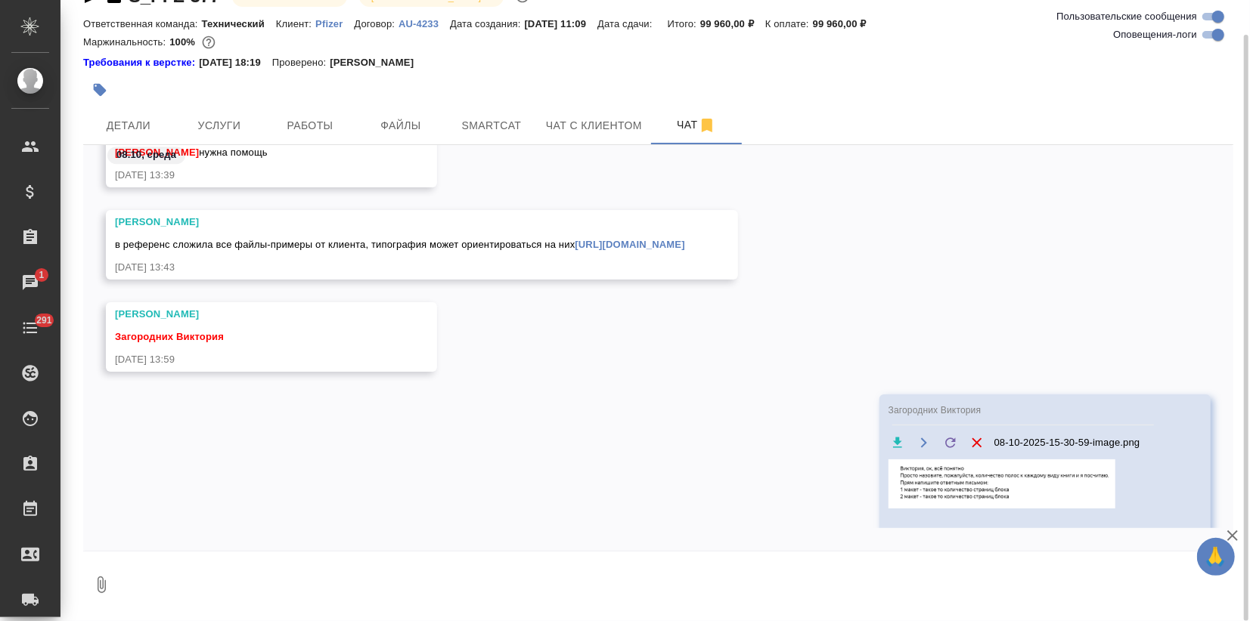
click at [963, 497] on img at bounding box center [1001, 484] width 227 height 49
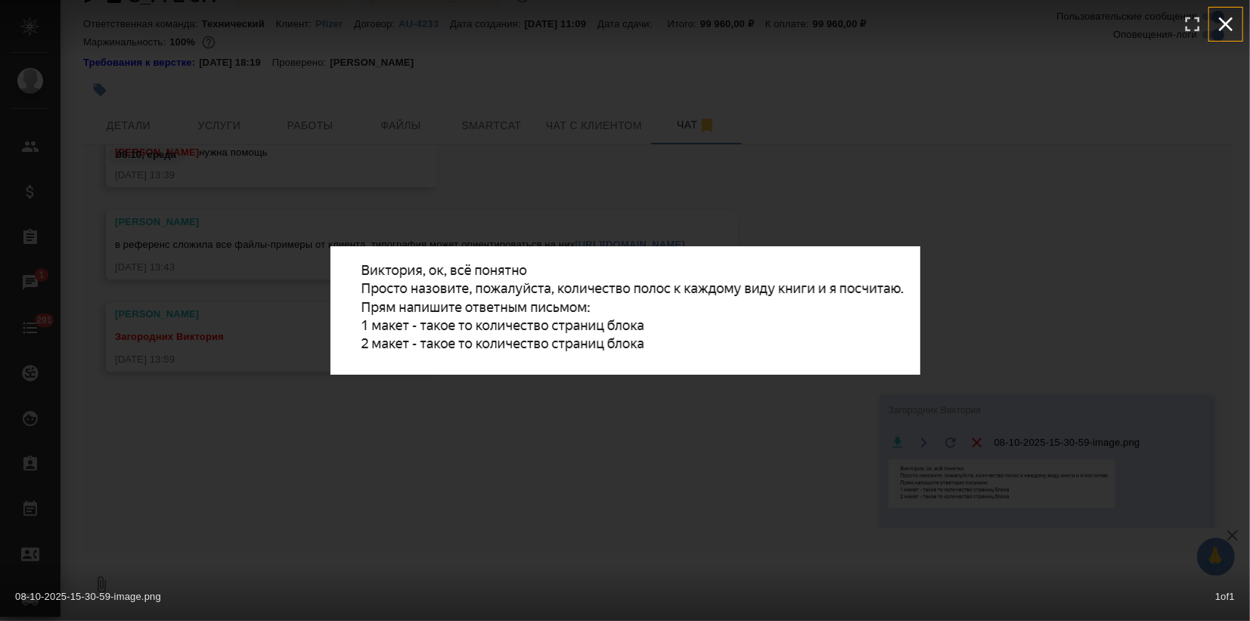
click at [1224, 23] on icon "button" at bounding box center [1226, 24] width 14 height 14
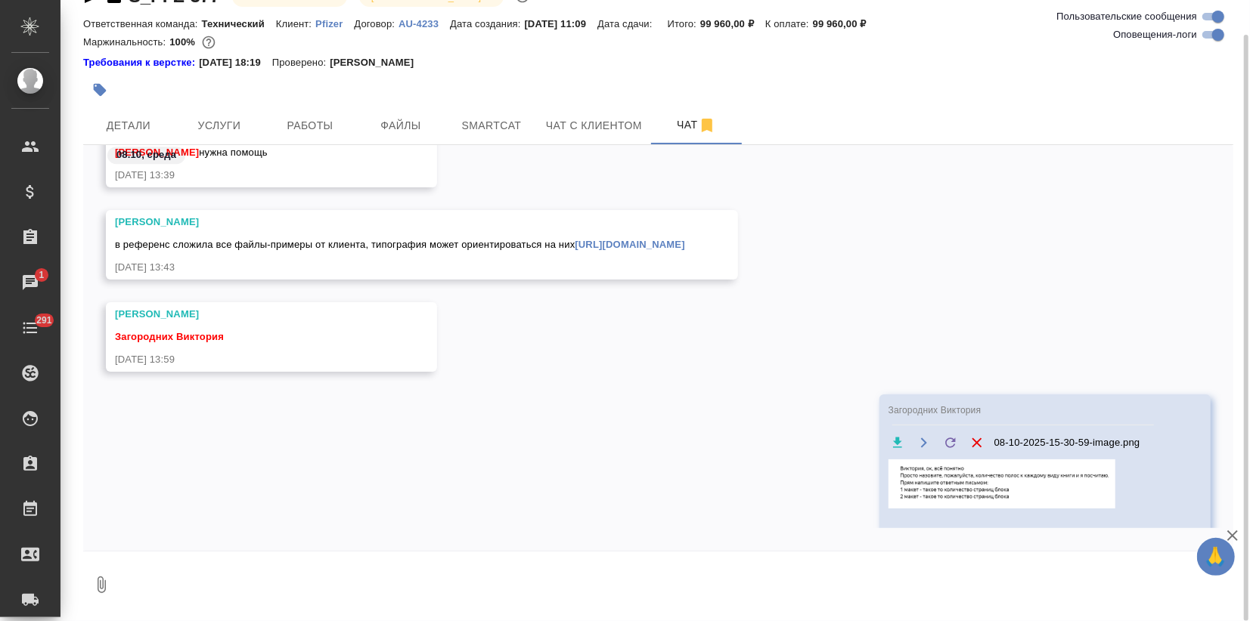
click at [281, 581] on textarea at bounding box center [675, 584] width 1113 height 51
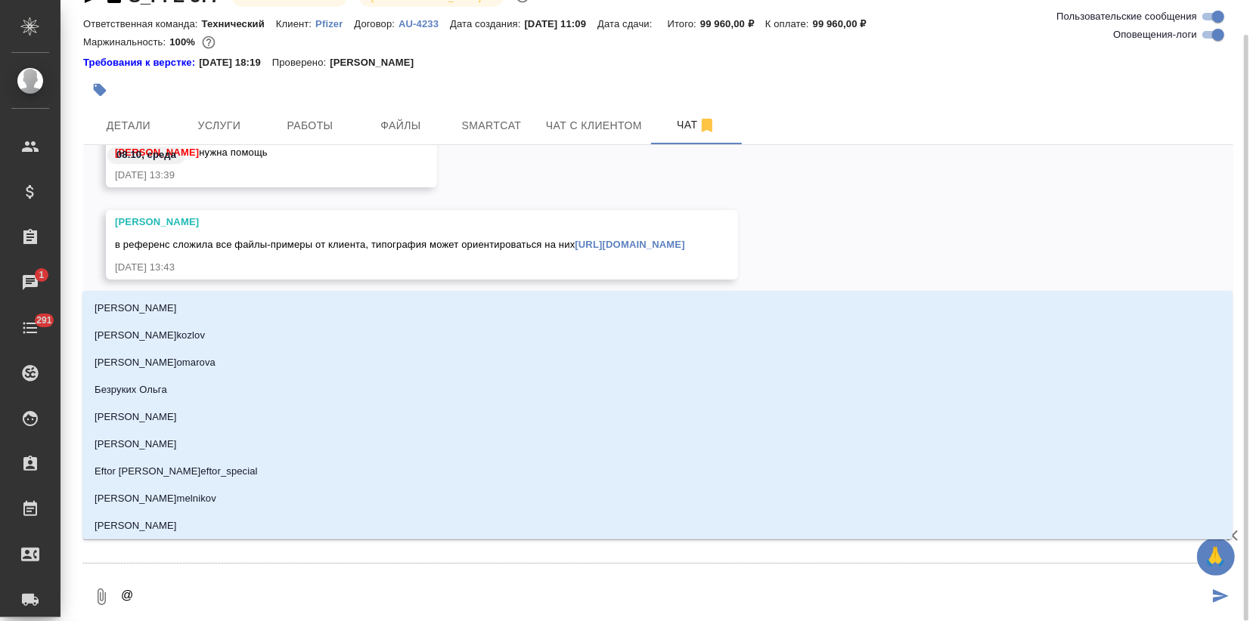
type textarea "@н"
type input "н"
type textarea "@ни"
type input "ни"
type textarea "@ник"
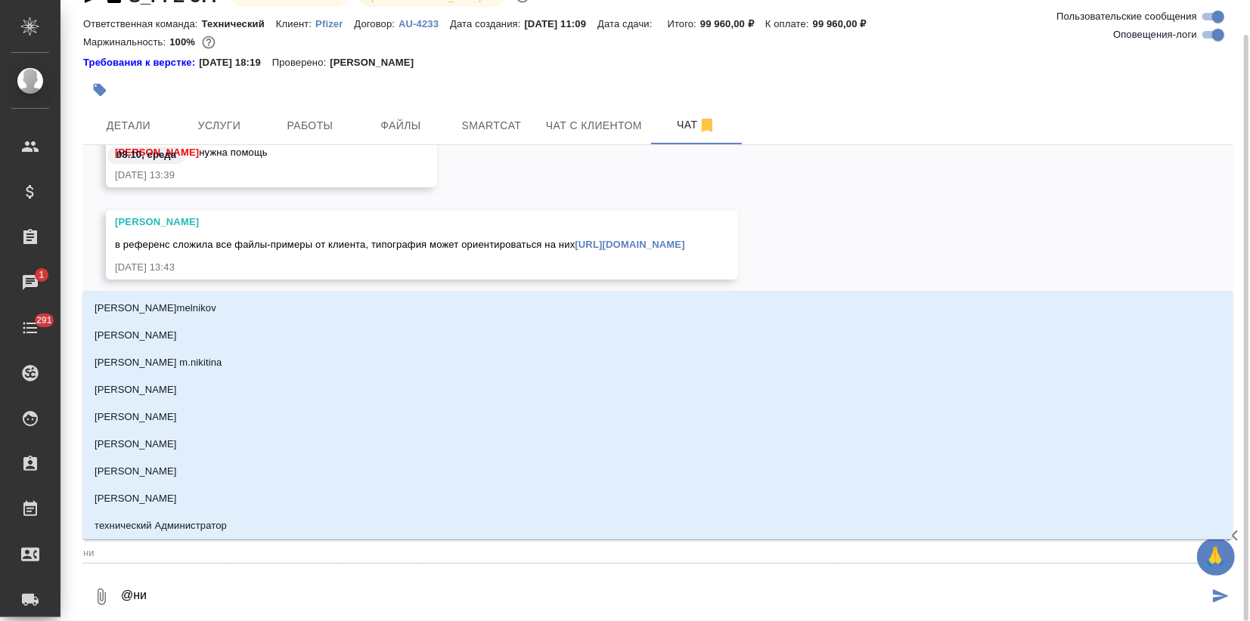
type input "ник"
type textarea "@ники"
type input "ники"
type textarea "@никиф"
type input "никиф"
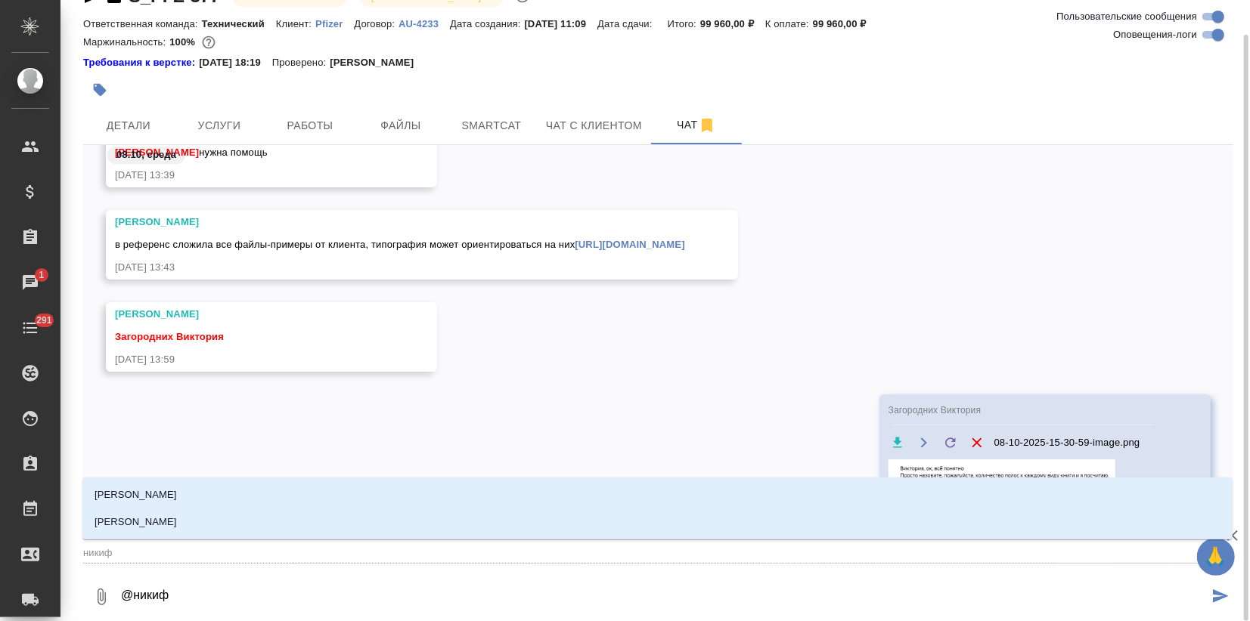
type textarea "@никифо"
type input "никифо"
type textarea "@[PERSON_NAME]"
type input "[PERSON_NAME]"
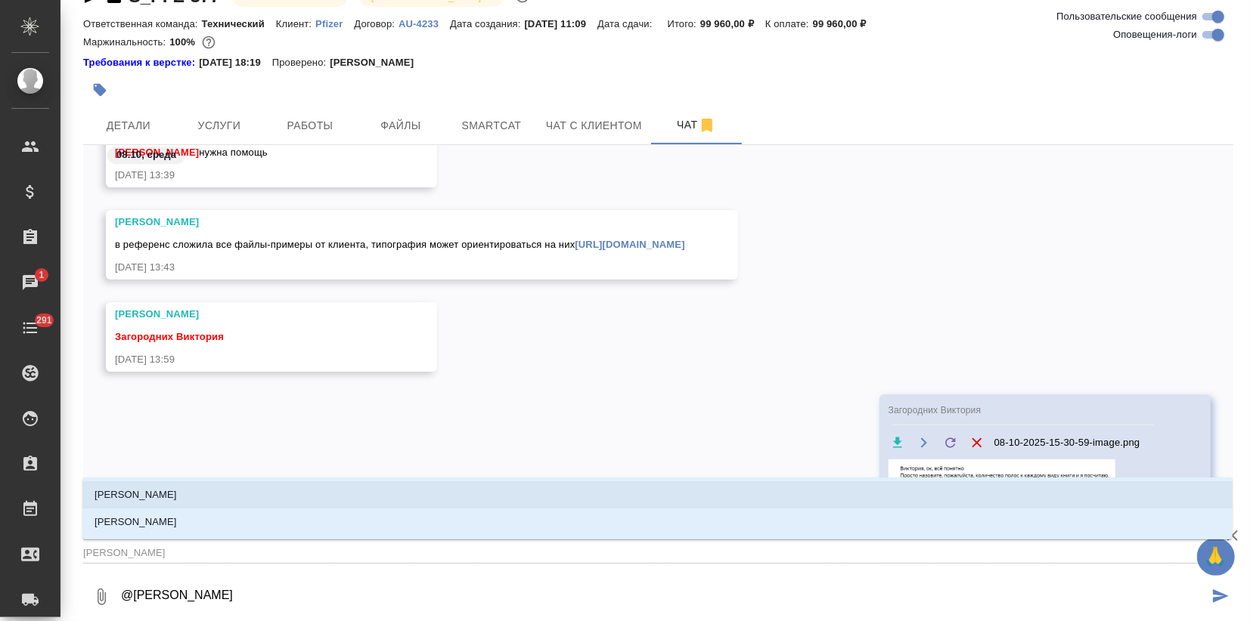
click at [212, 500] on li "[PERSON_NAME]" at bounding box center [657, 495] width 1150 height 27
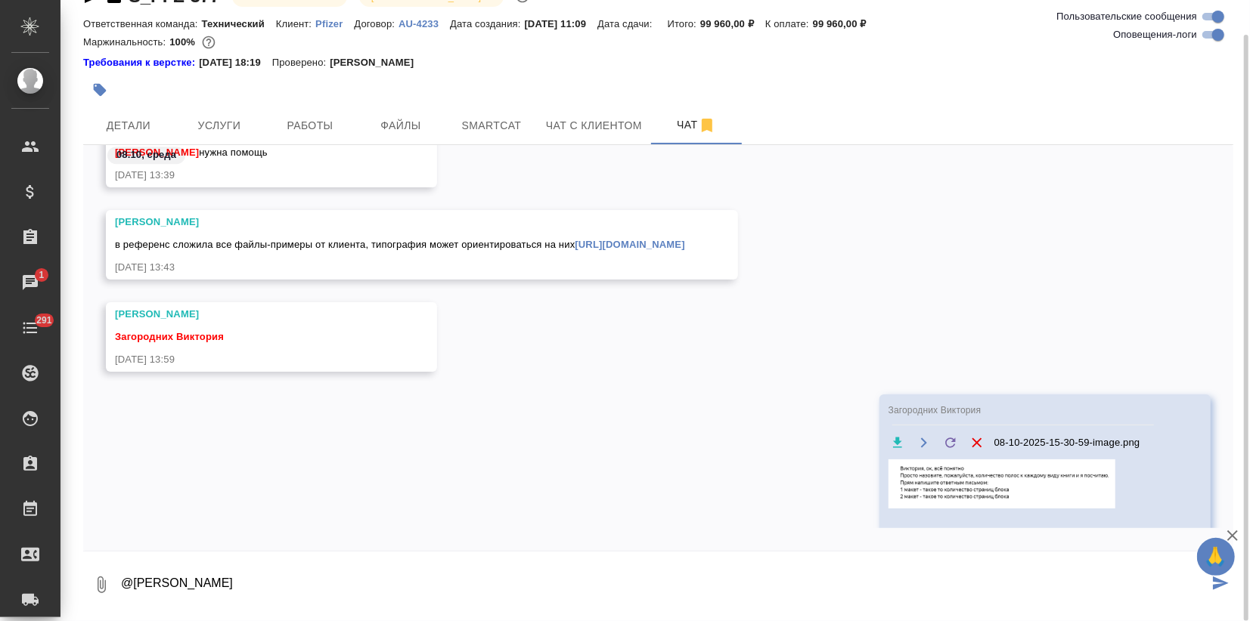
type textarea "@[PERSON_NAME]"
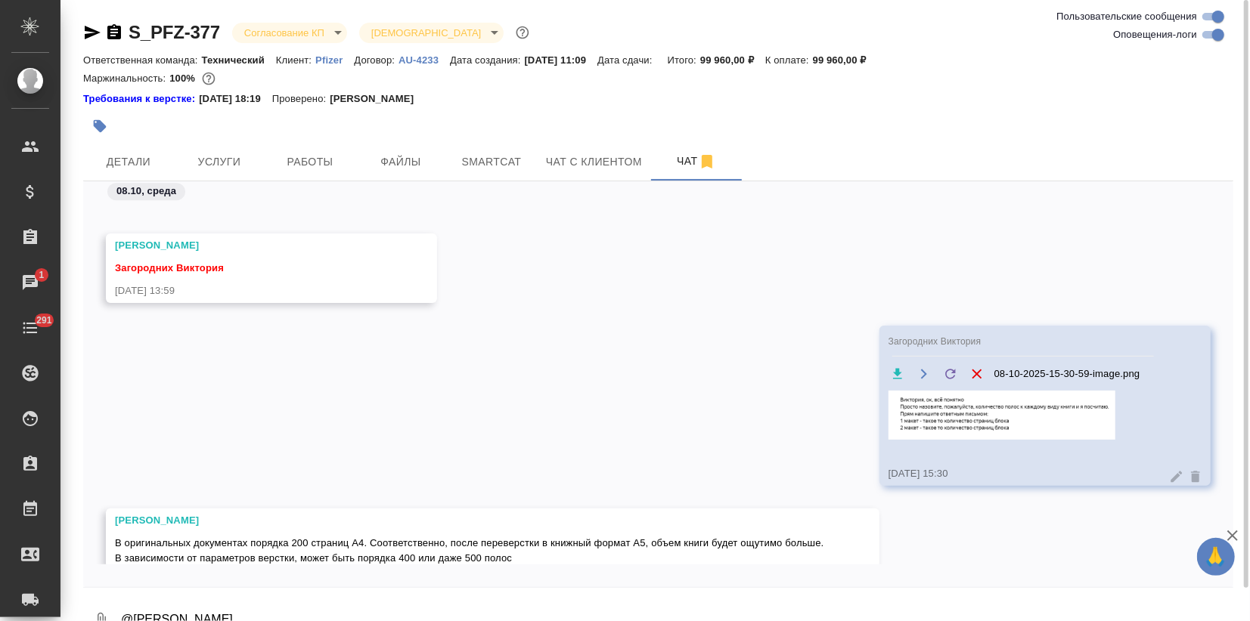
scroll to position [10702, 0]
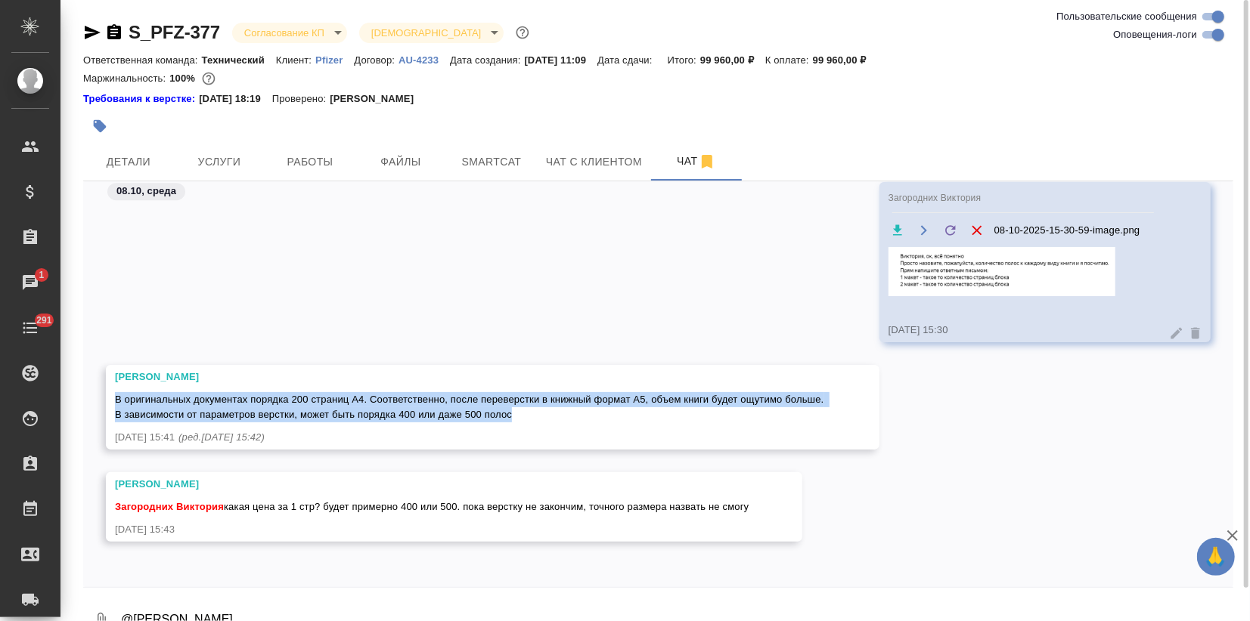
drag, startPoint x: 115, startPoint y: 399, endPoint x: 561, endPoint y: 417, distance: 446.4
click at [561, 417] on div "В оригинальных документах порядка 200 страниц А4. Соответственно, после перевер…" at bounding box center [470, 406] width 711 height 34
copy span "В оригинальных документах порядка 200 страниц А4. Соответственно, после перевер…"
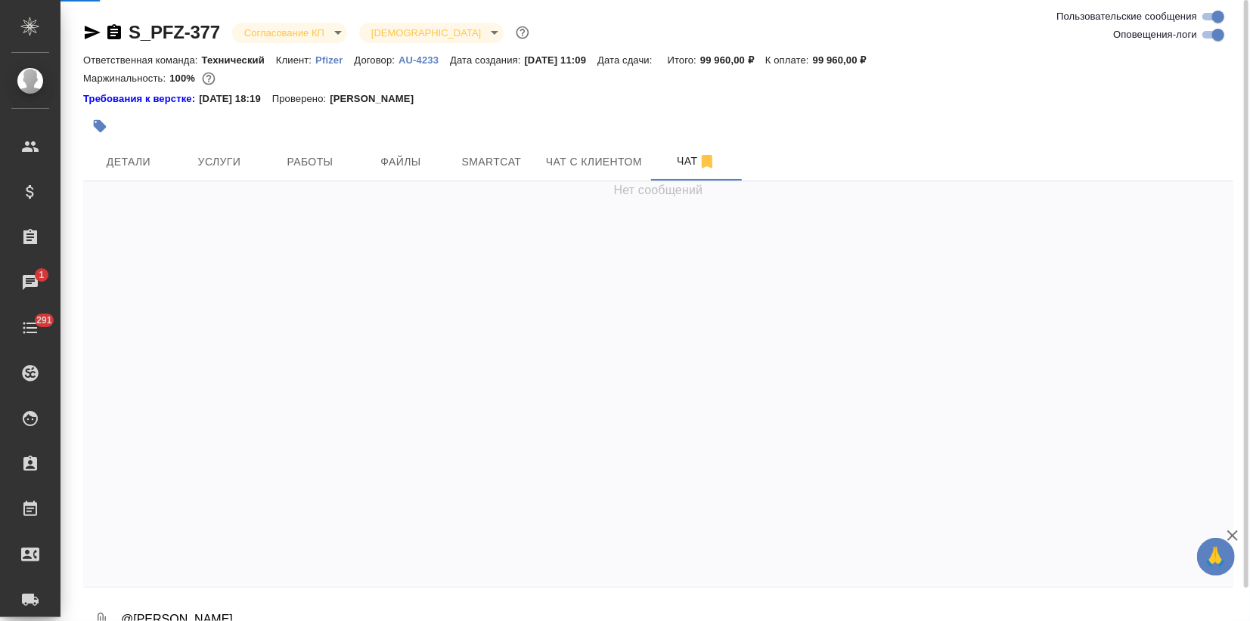
scroll to position [0, 0]
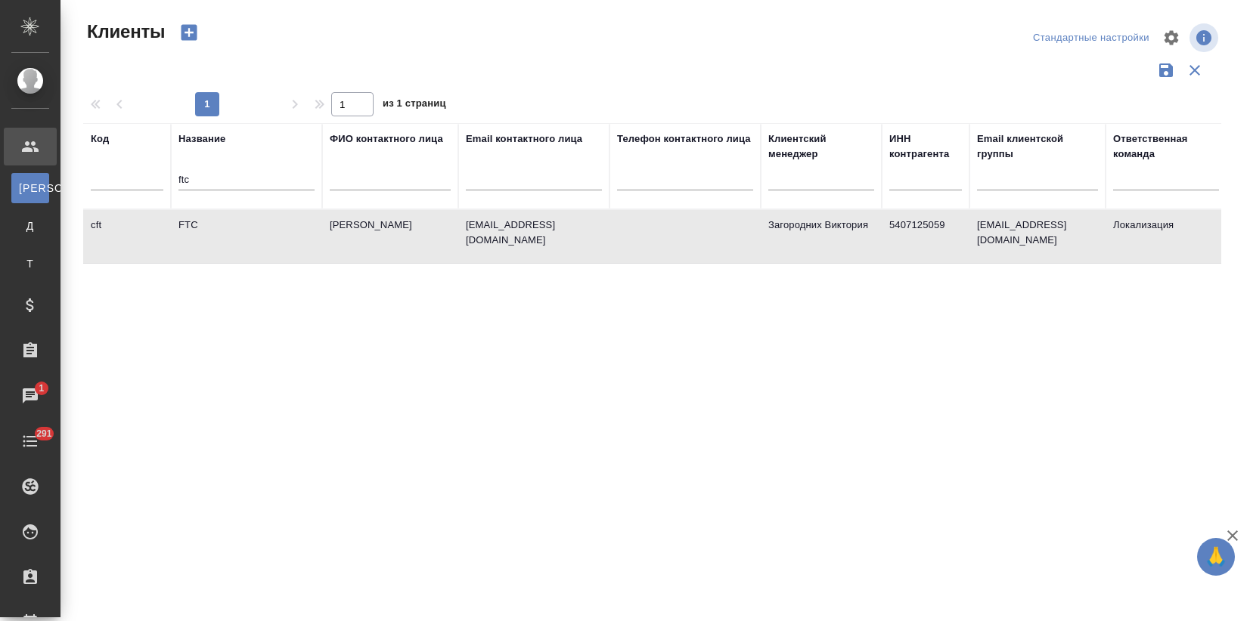
select select "RU"
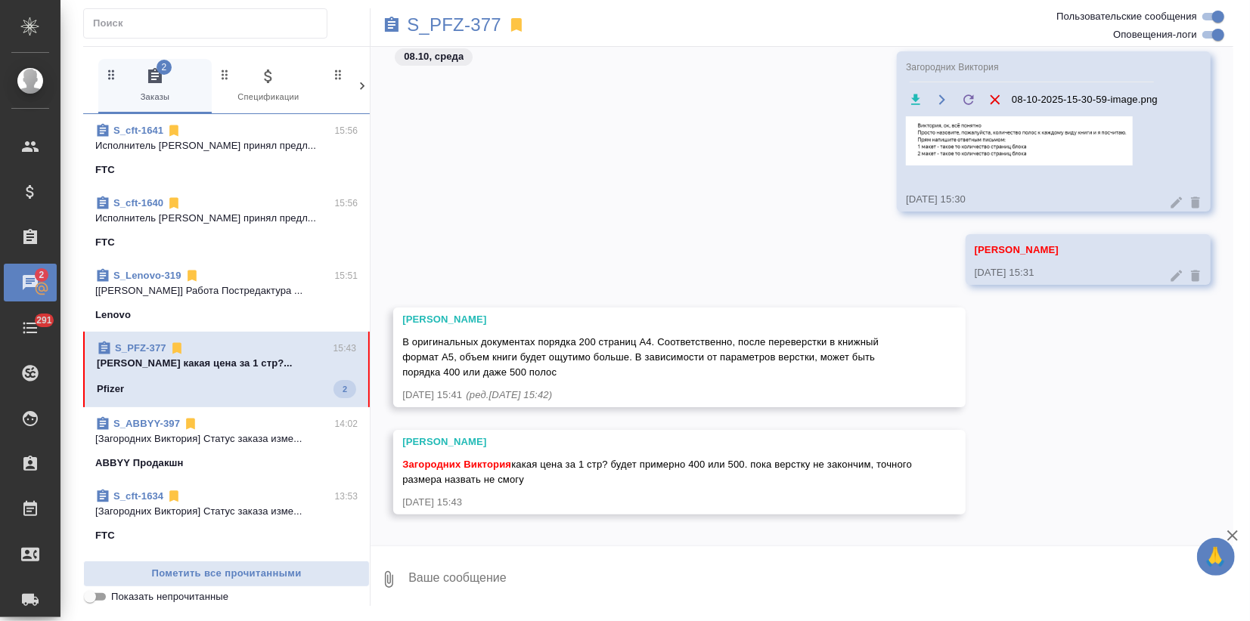
scroll to position [3327, 0]
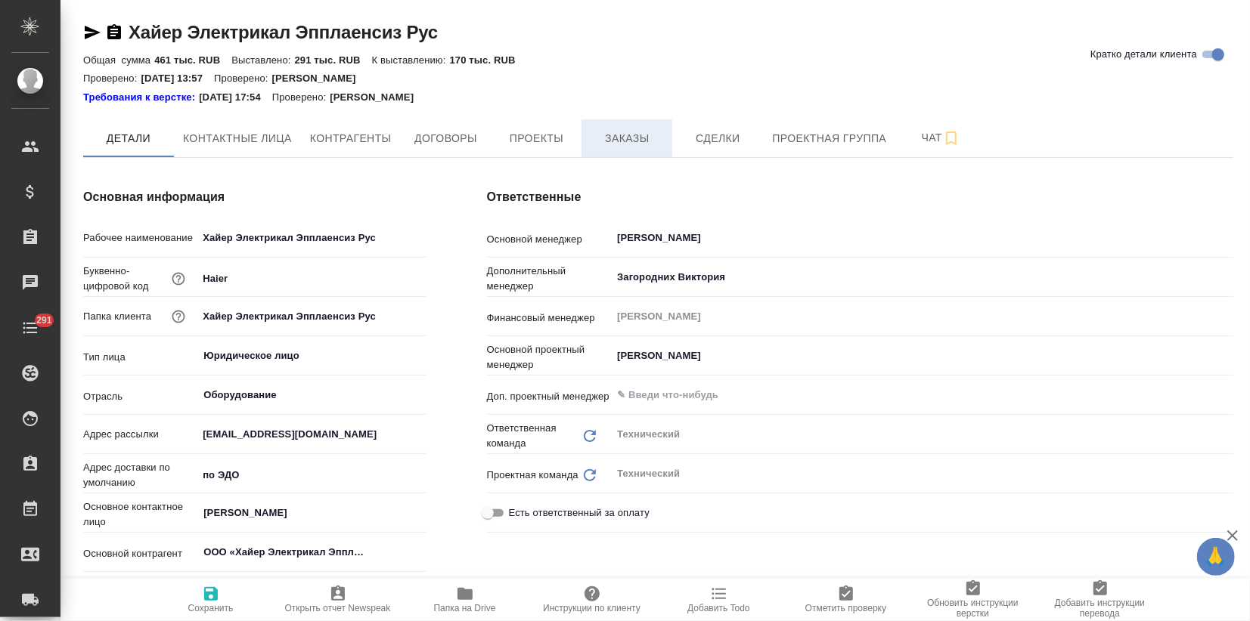
click at [657, 125] on button "Заказы" at bounding box center [626, 138] width 91 height 38
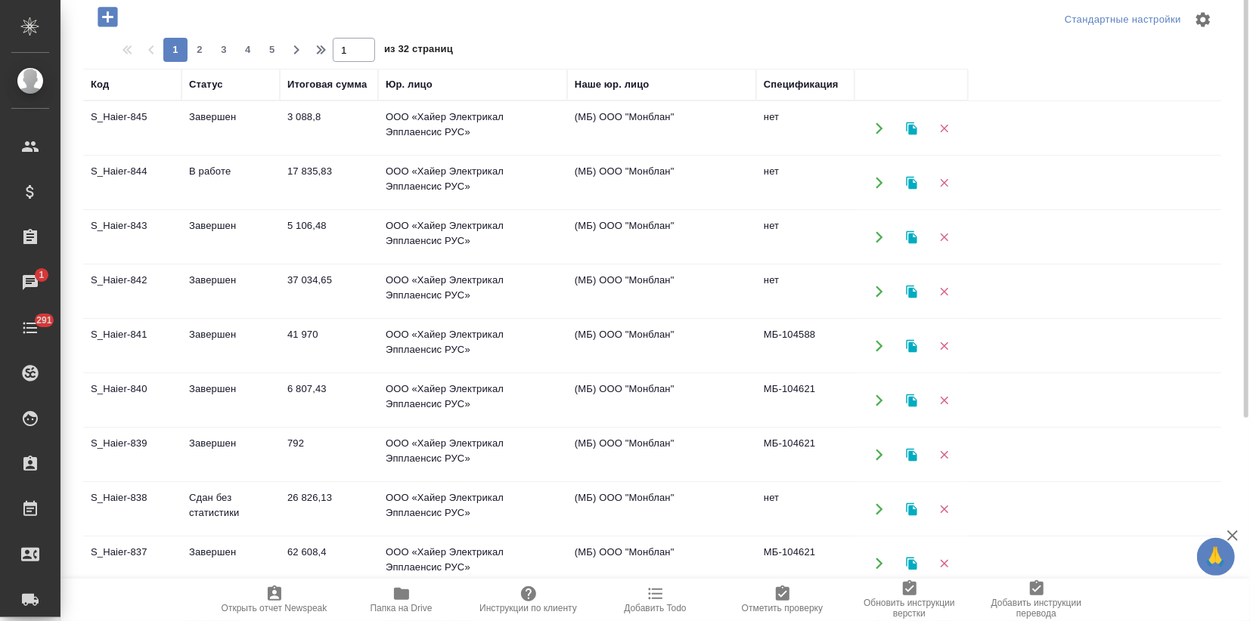
scroll to position [250, 0]
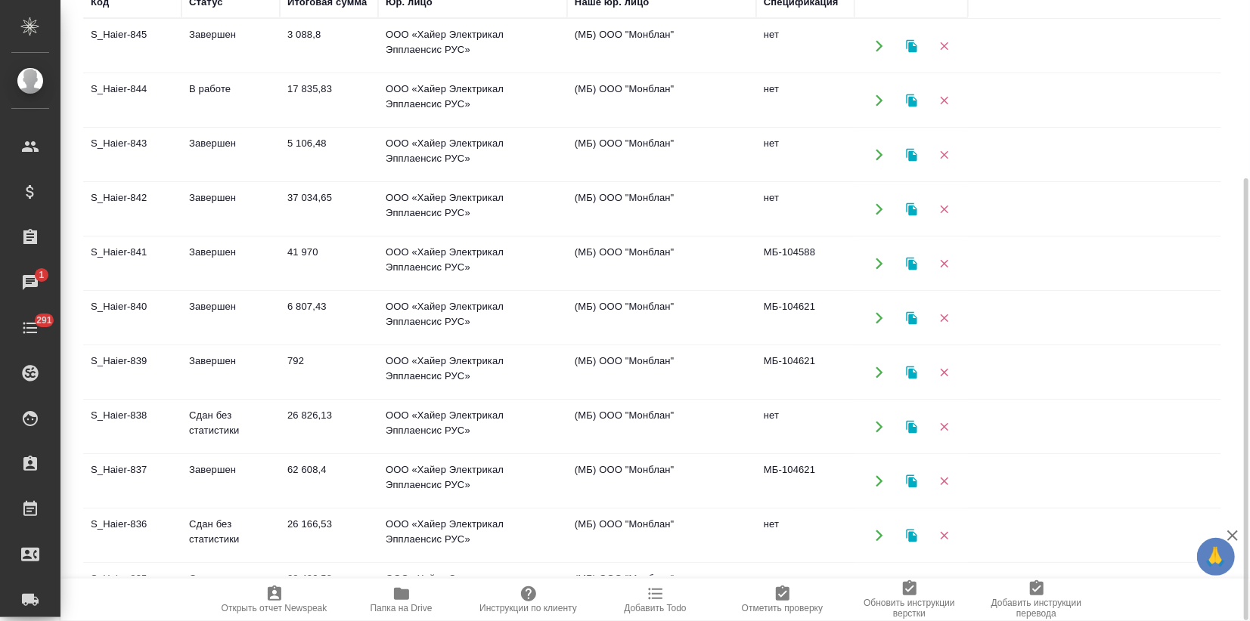
click at [194, 209] on td "Завершен" at bounding box center [230, 209] width 98 height 53
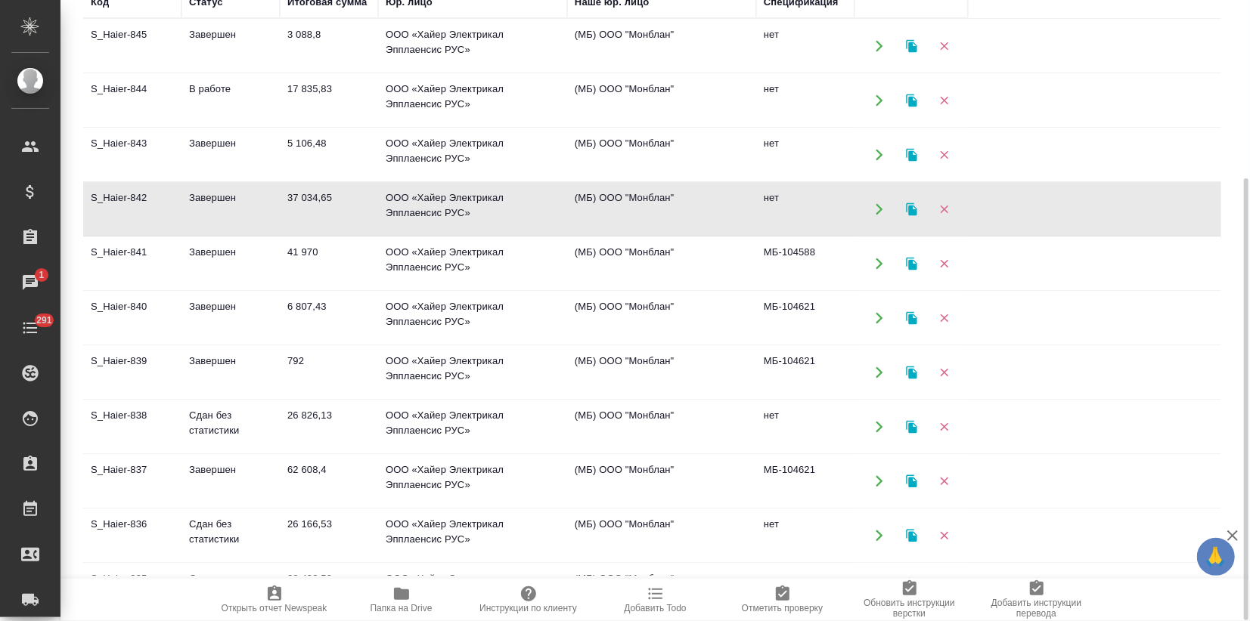
click at [194, 209] on td "Завершен" at bounding box center [230, 209] width 98 height 53
click at [222, 259] on td "Завершен" at bounding box center [230, 263] width 98 height 53
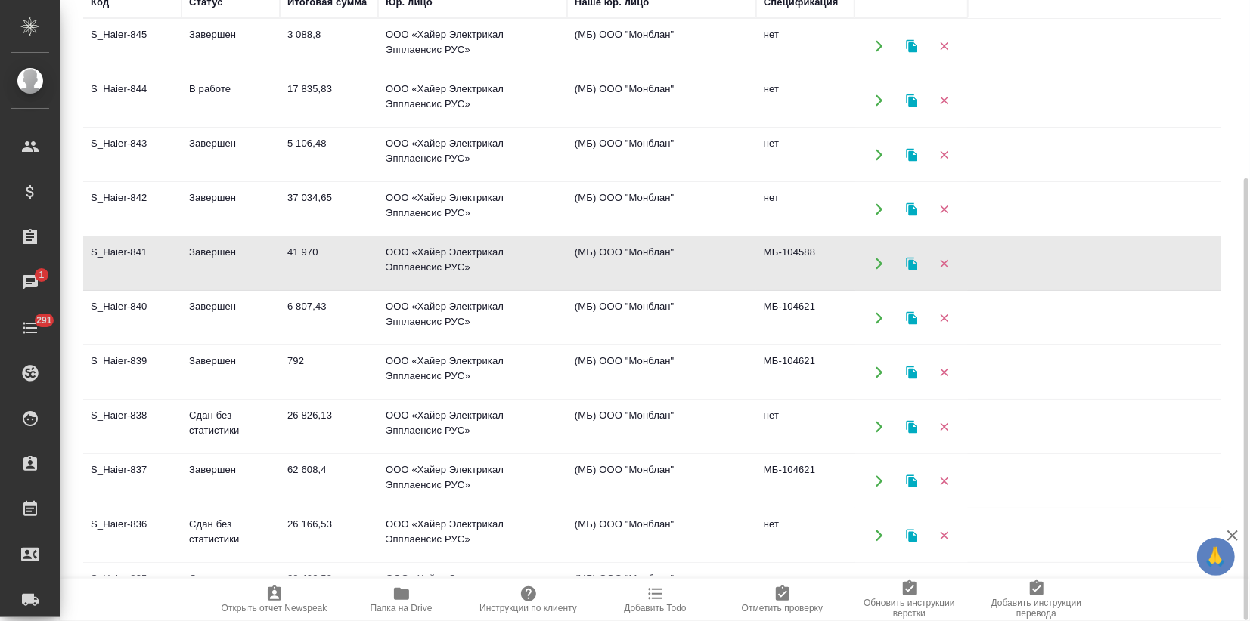
click at [222, 259] on td "Завершен" at bounding box center [230, 263] width 98 height 53
click at [906, 262] on icon "button" at bounding box center [911, 263] width 11 height 13
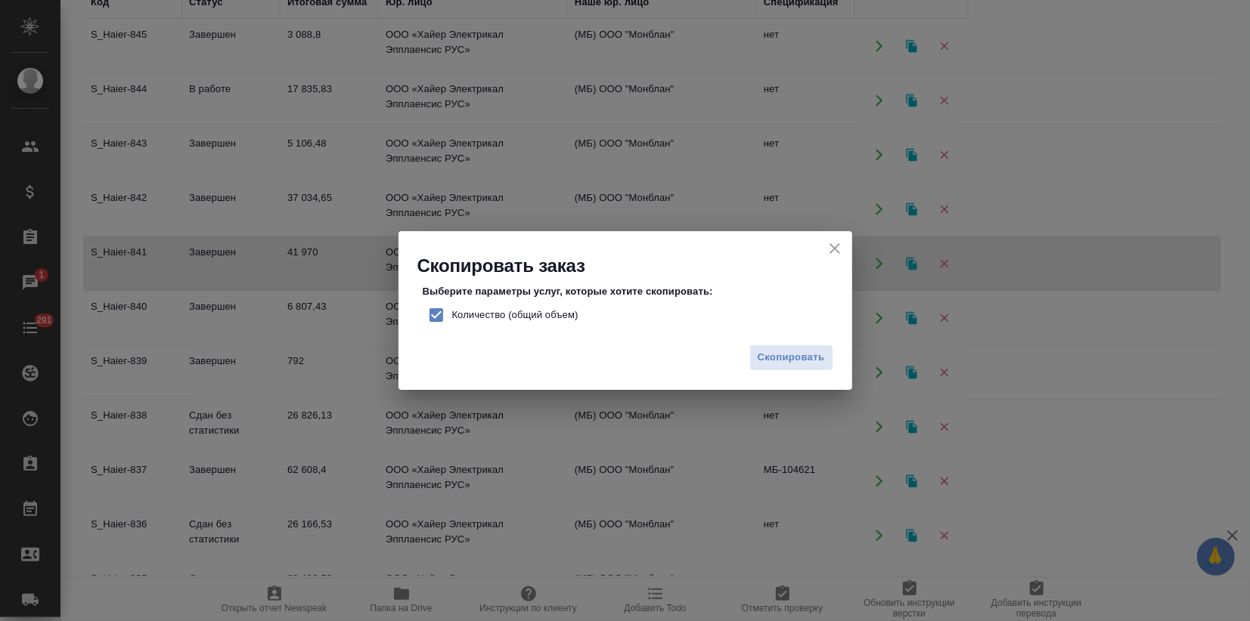
click at [435, 308] on input "Количество (общий объем)" at bounding box center [436, 315] width 32 height 32
checkbox input "false"
click at [771, 355] on span "Скопировать" at bounding box center [790, 357] width 67 height 17
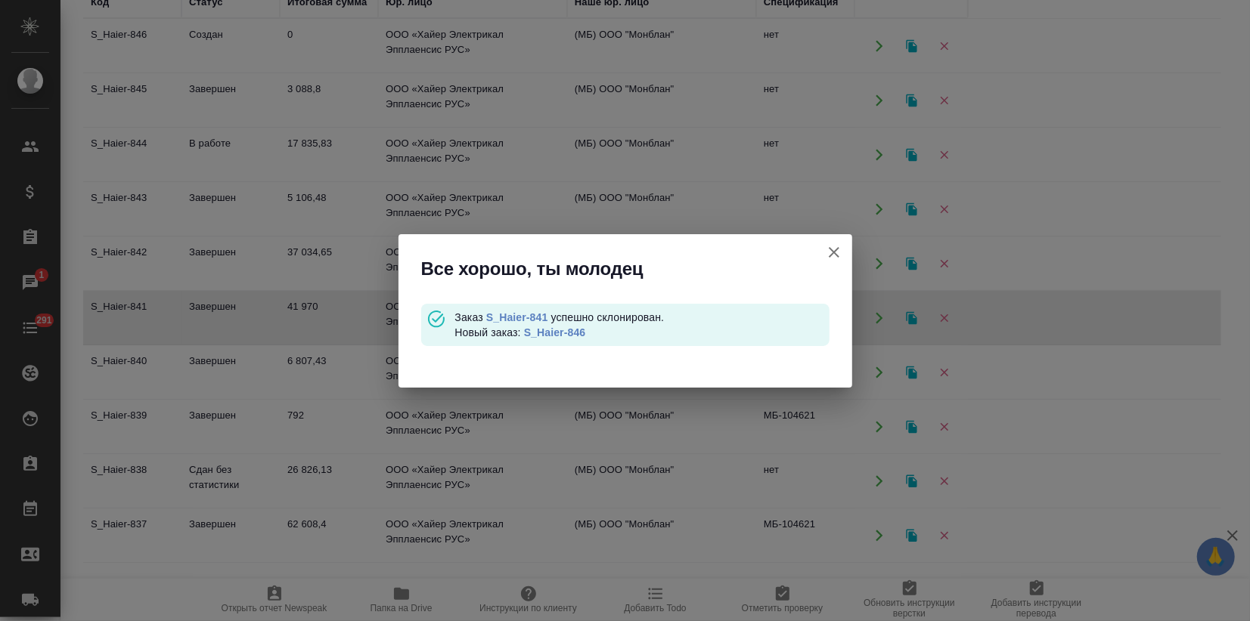
click at [536, 312] on link "S_Haier-841" at bounding box center [517, 317] width 62 height 12
click at [543, 330] on link "S_Haier-846" at bounding box center [555, 333] width 62 height 12
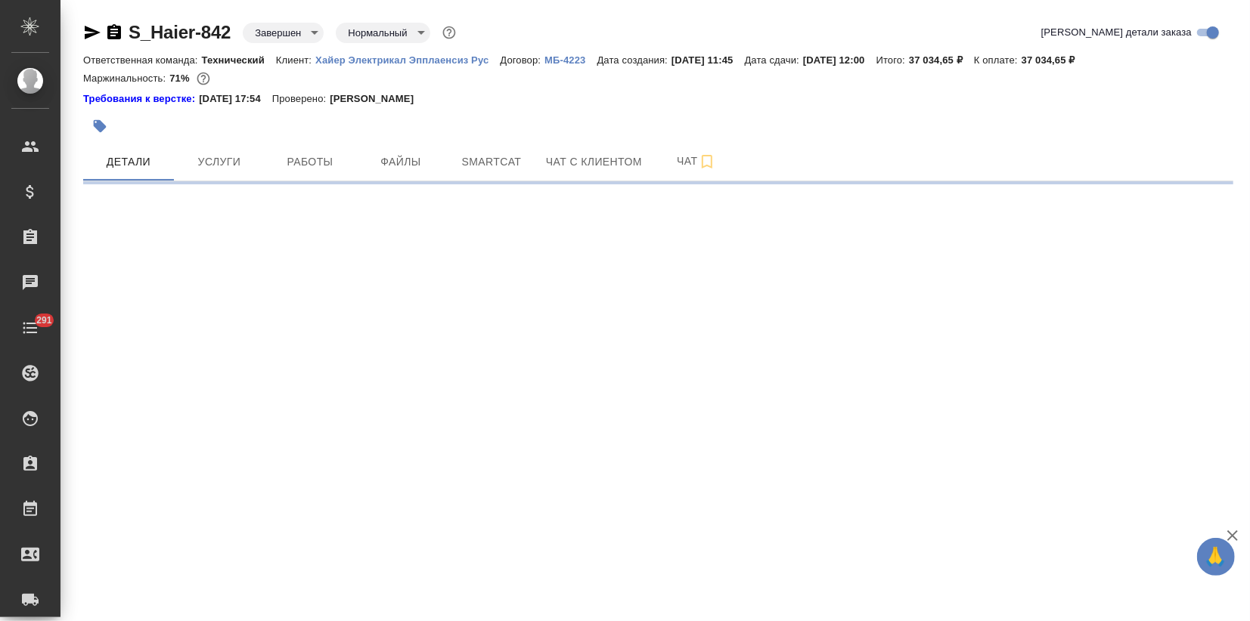
select select "RU"
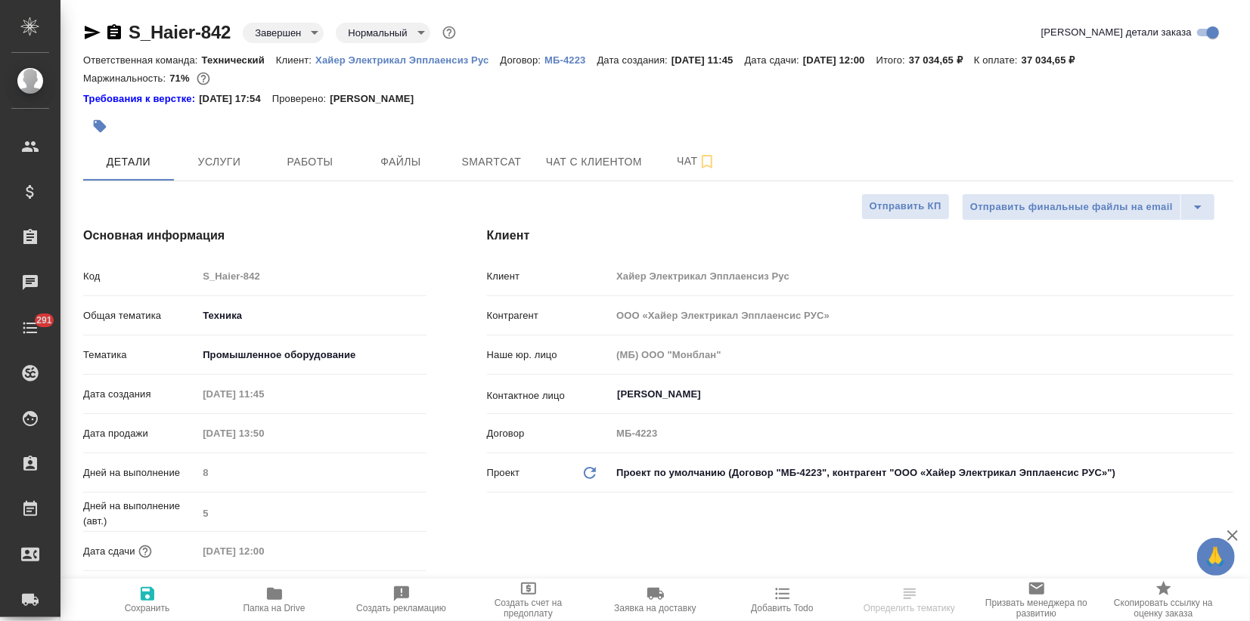
type textarea "x"
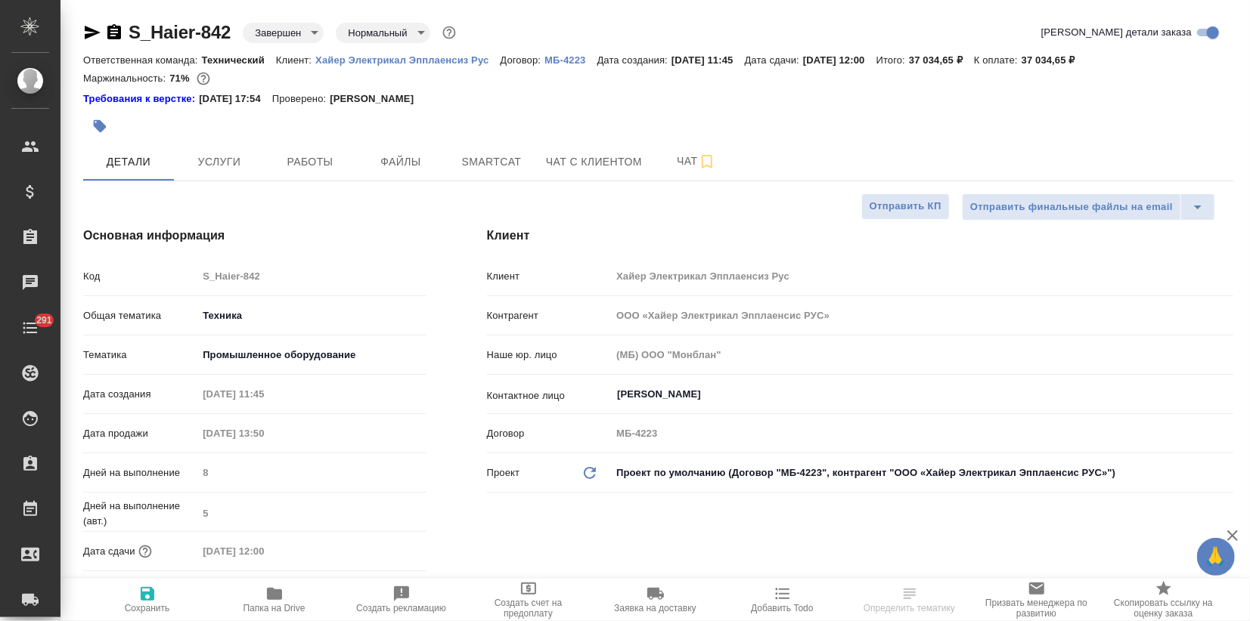
type textarea "x"
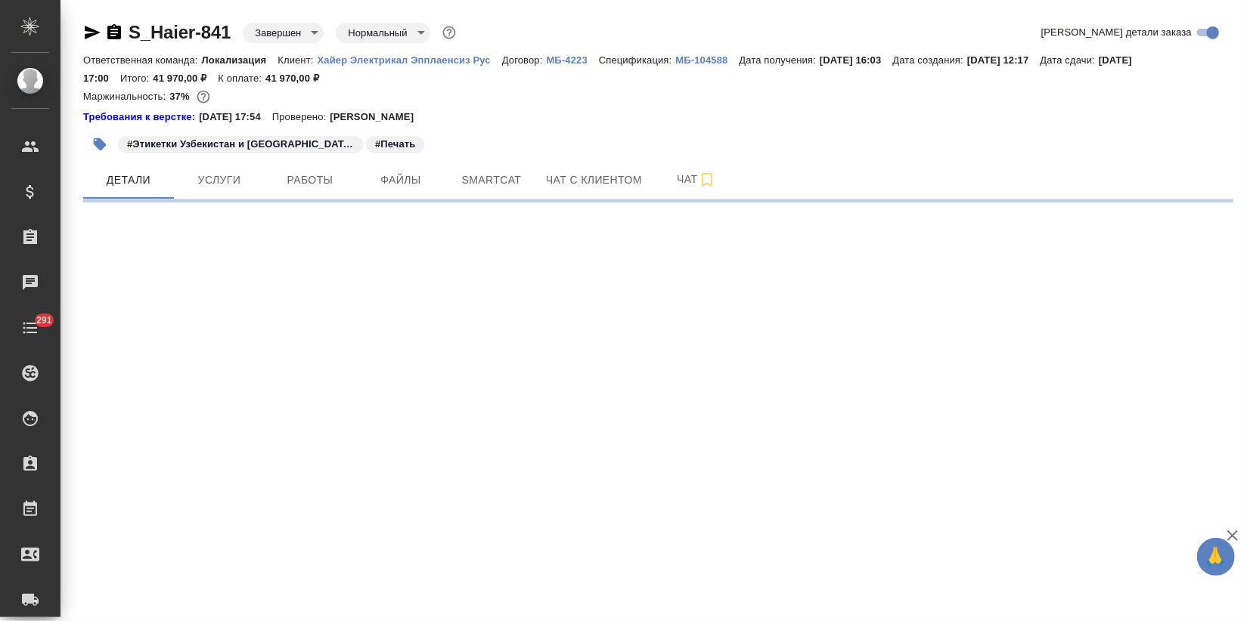
select select "RU"
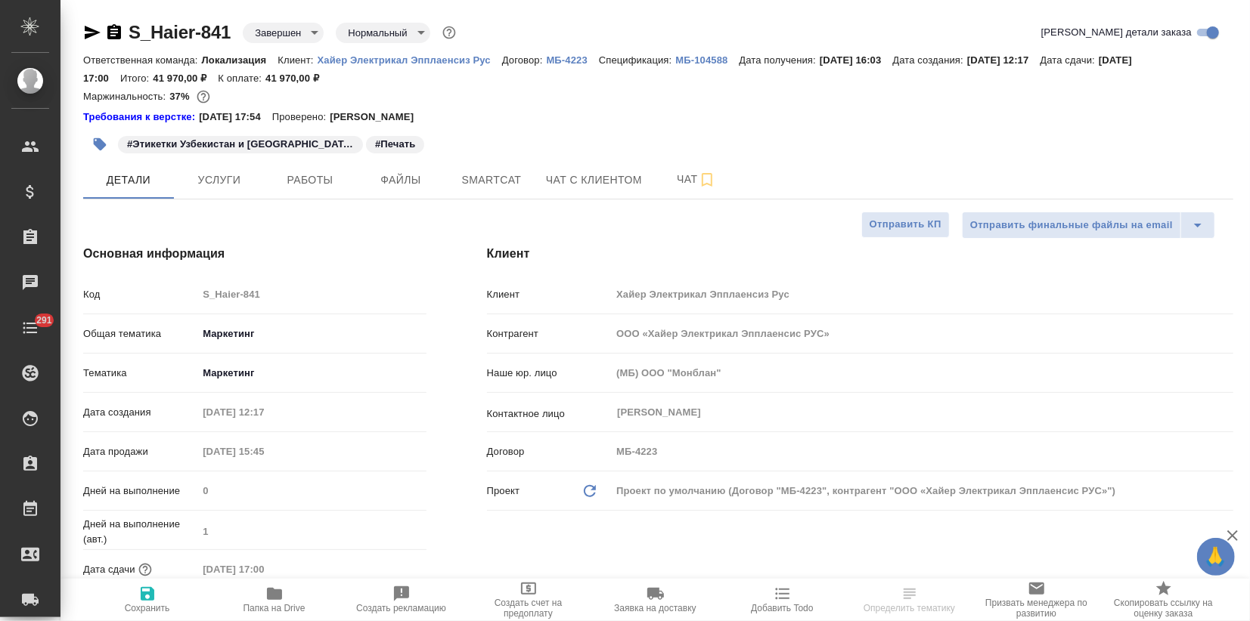
type textarea "x"
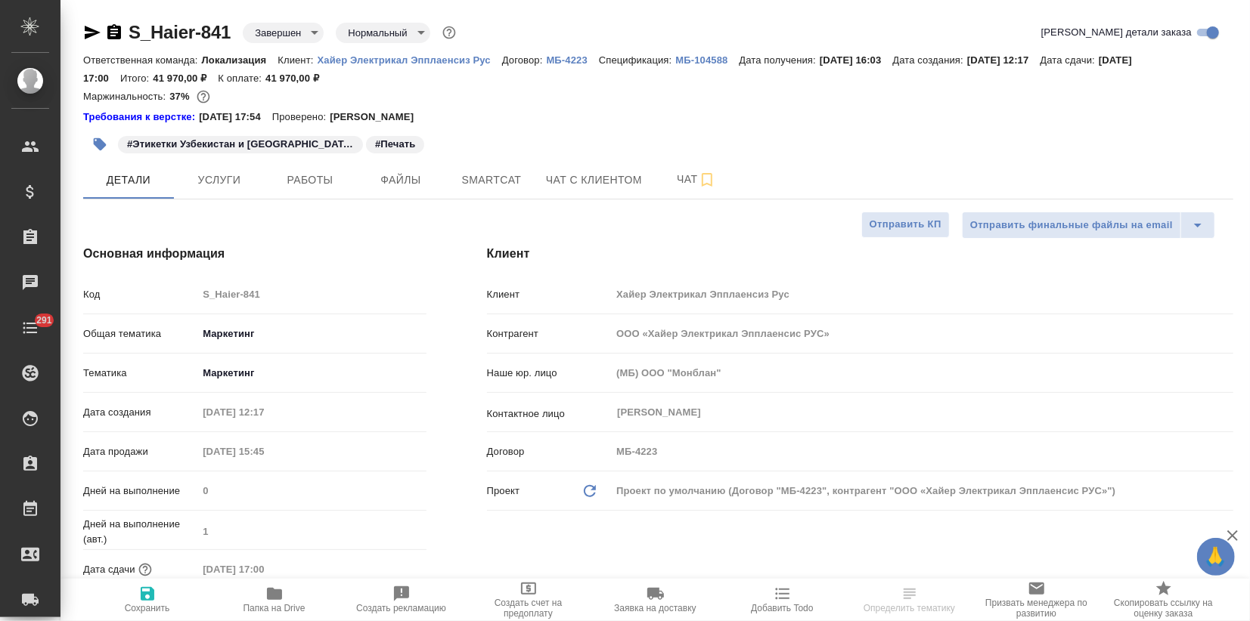
type textarea "x"
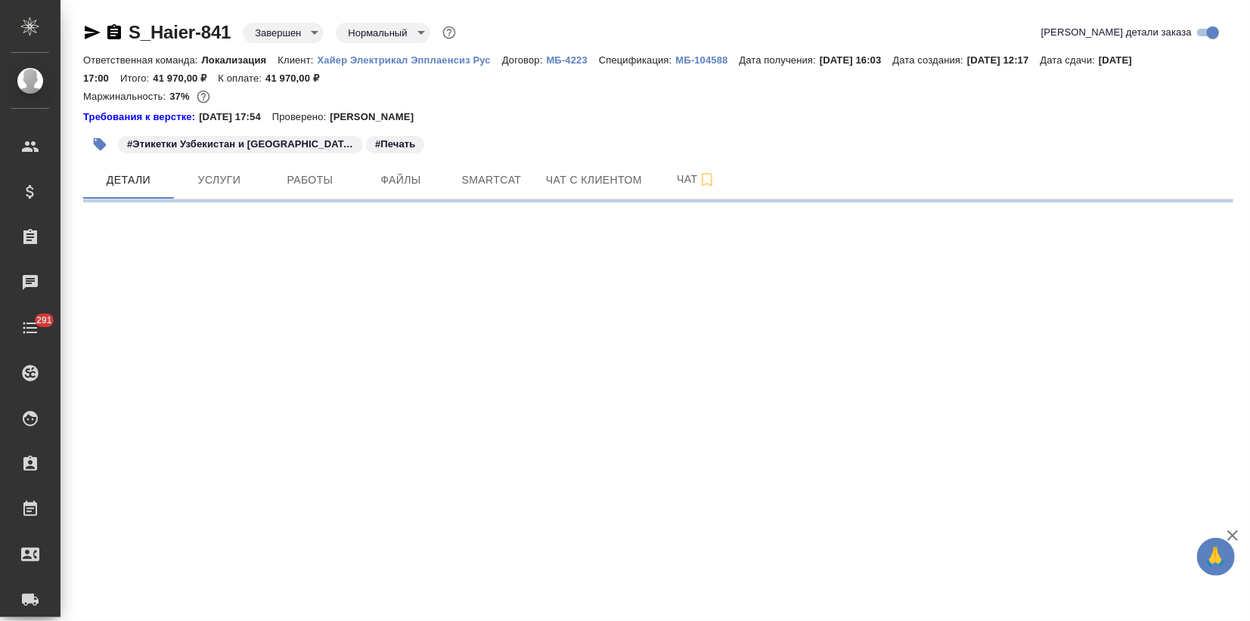
select select "RU"
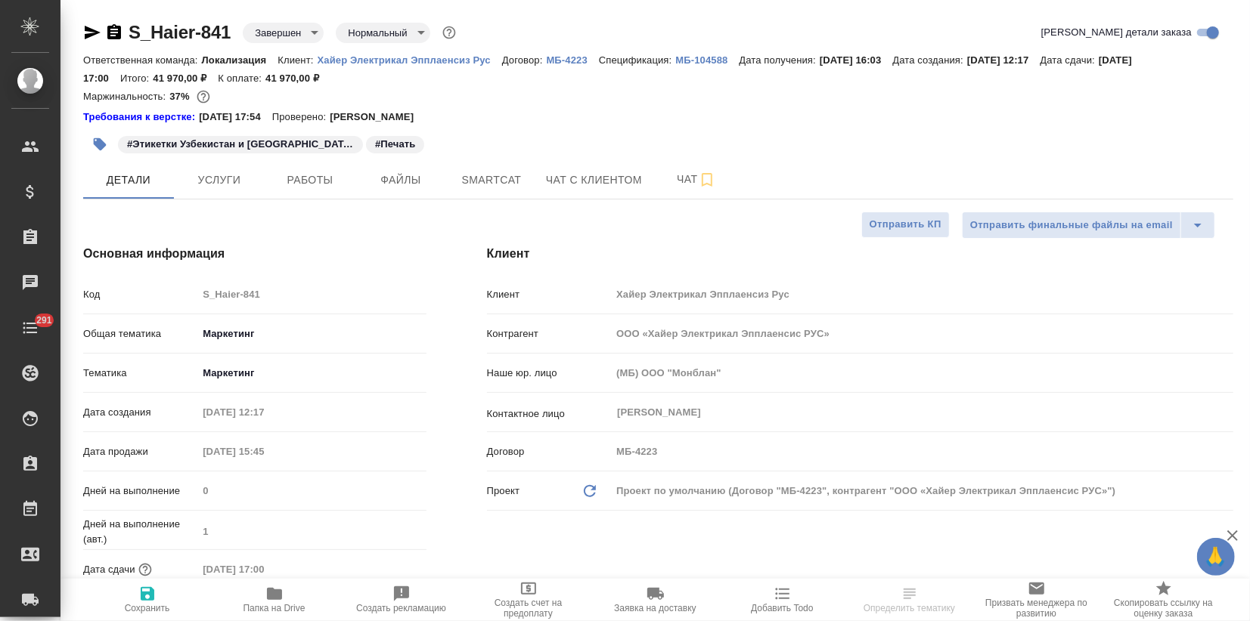
type textarea "x"
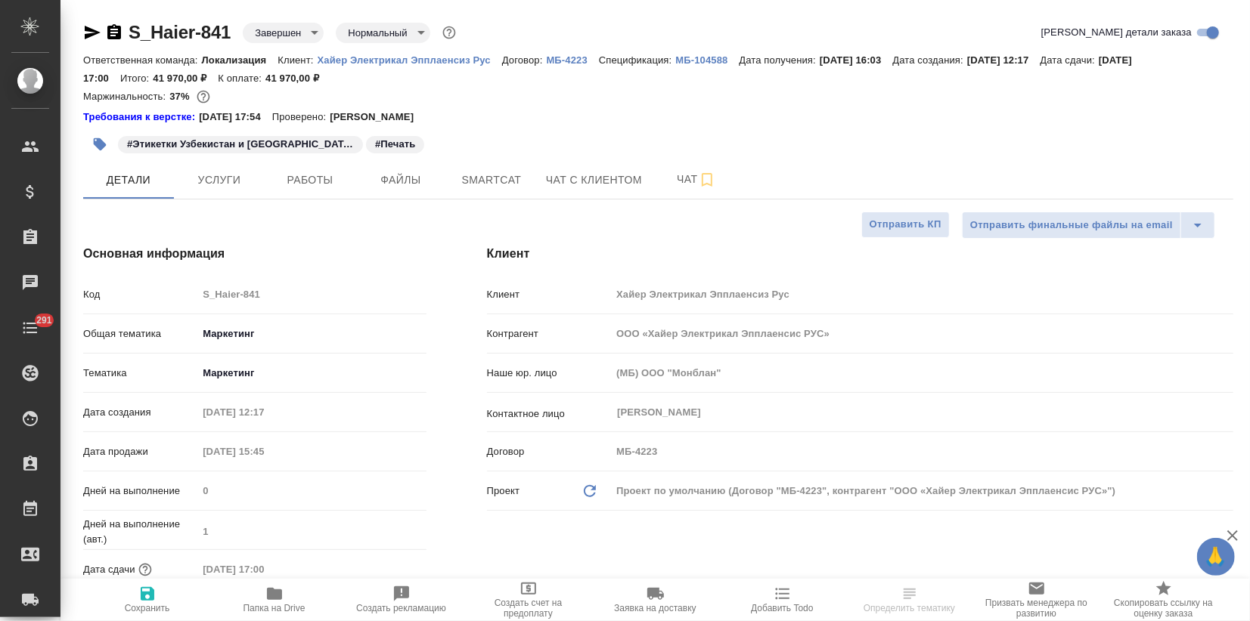
type textarea "x"
click at [679, 175] on span "Чат" at bounding box center [696, 179] width 73 height 19
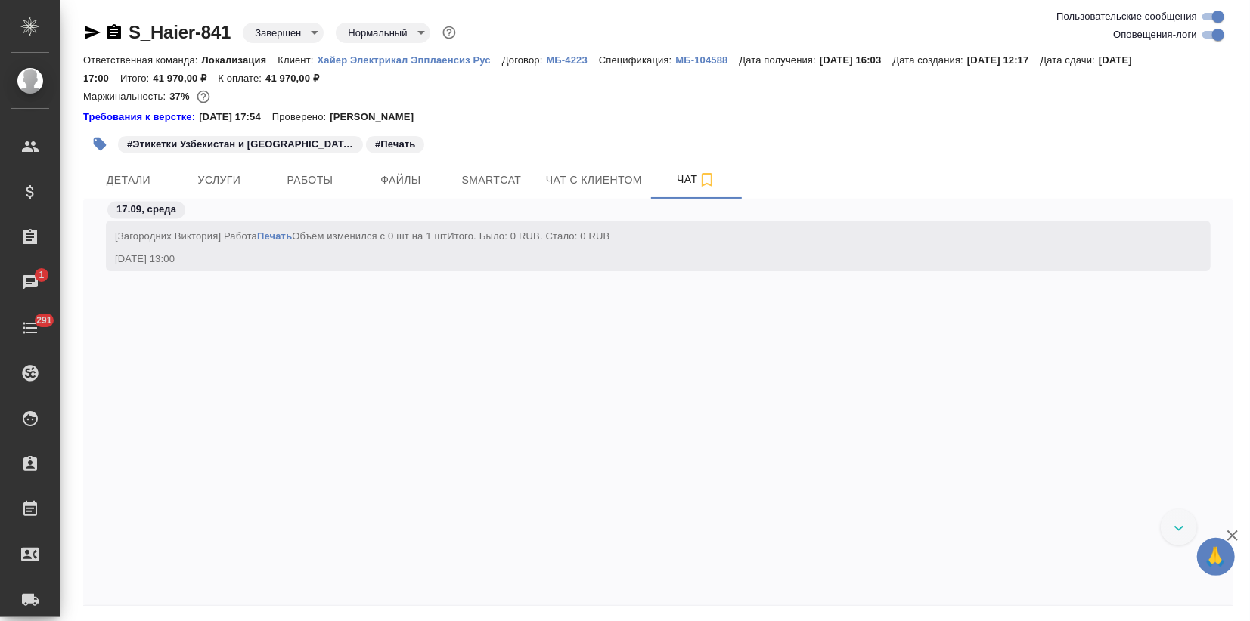
scroll to position [1891, 0]
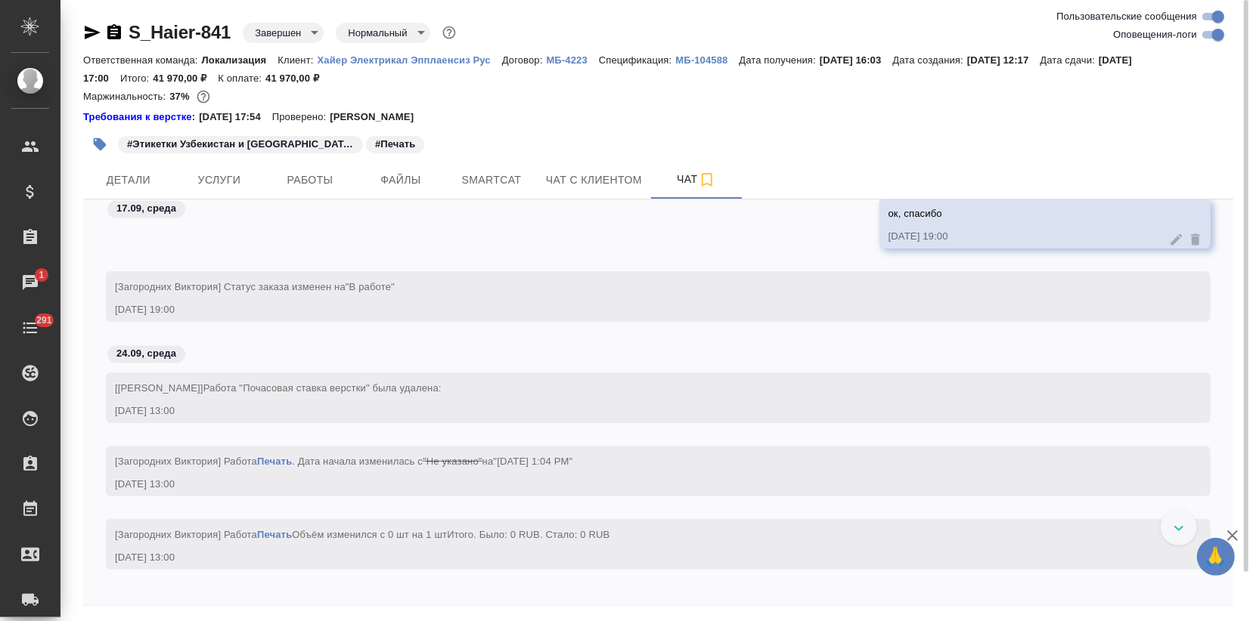
click at [1202, 35] on input "Оповещения-логи" at bounding box center [1218, 35] width 54 height 18
checkbox input "false"
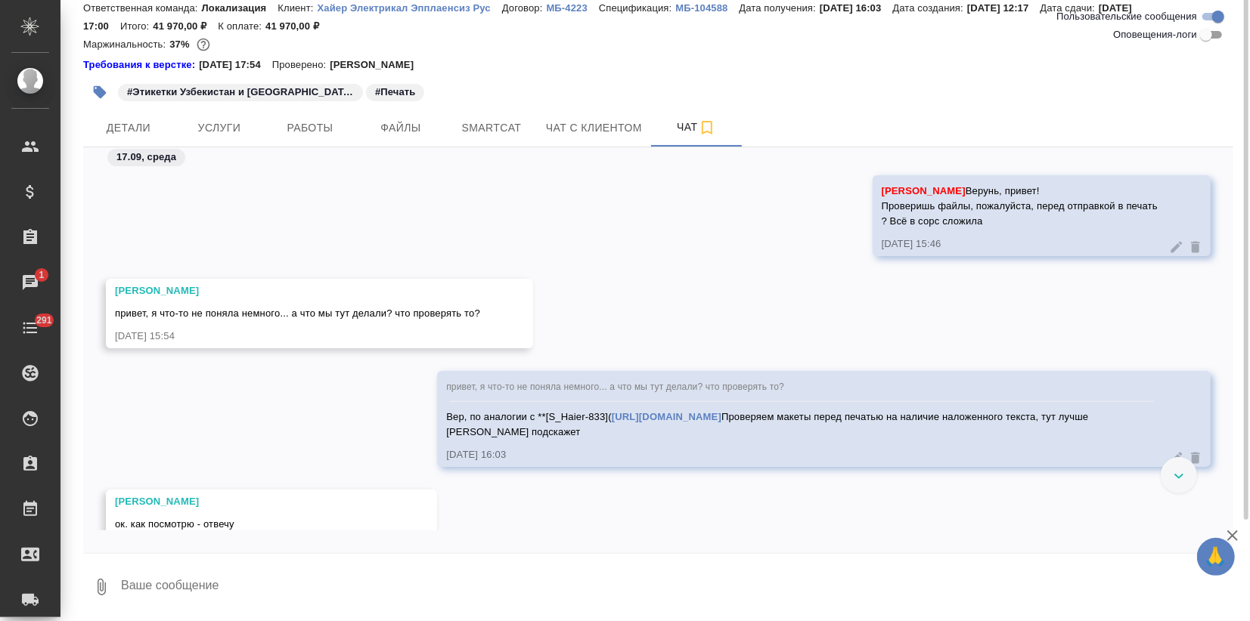
scroll to position [0, 0]
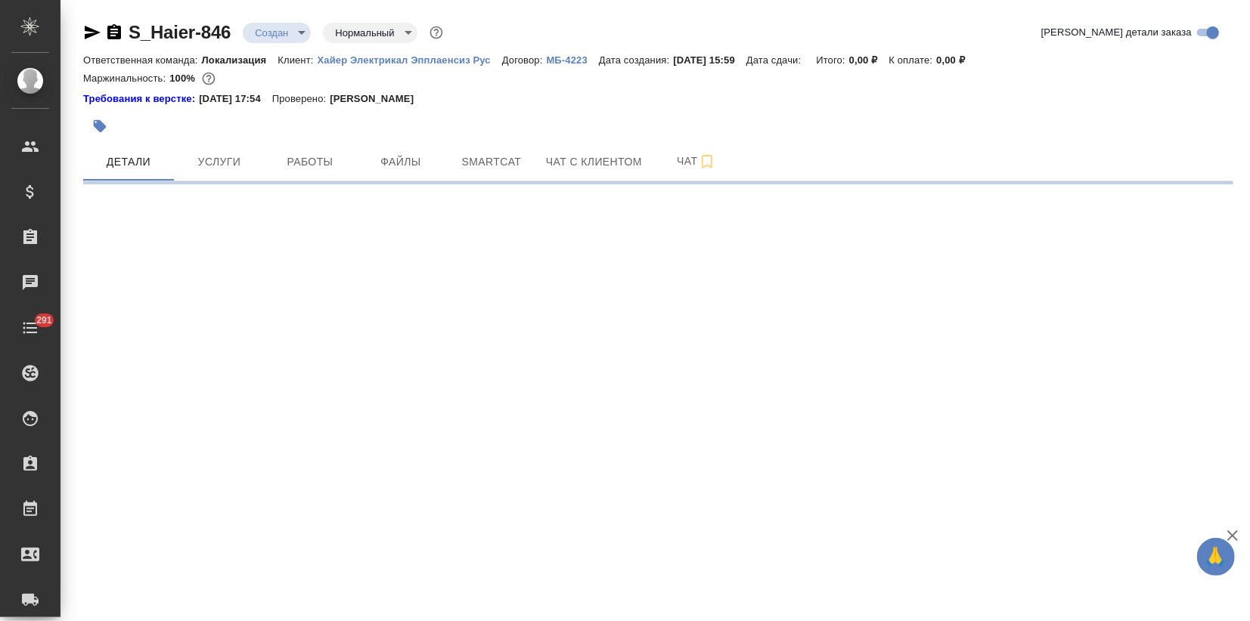
select select "RU"
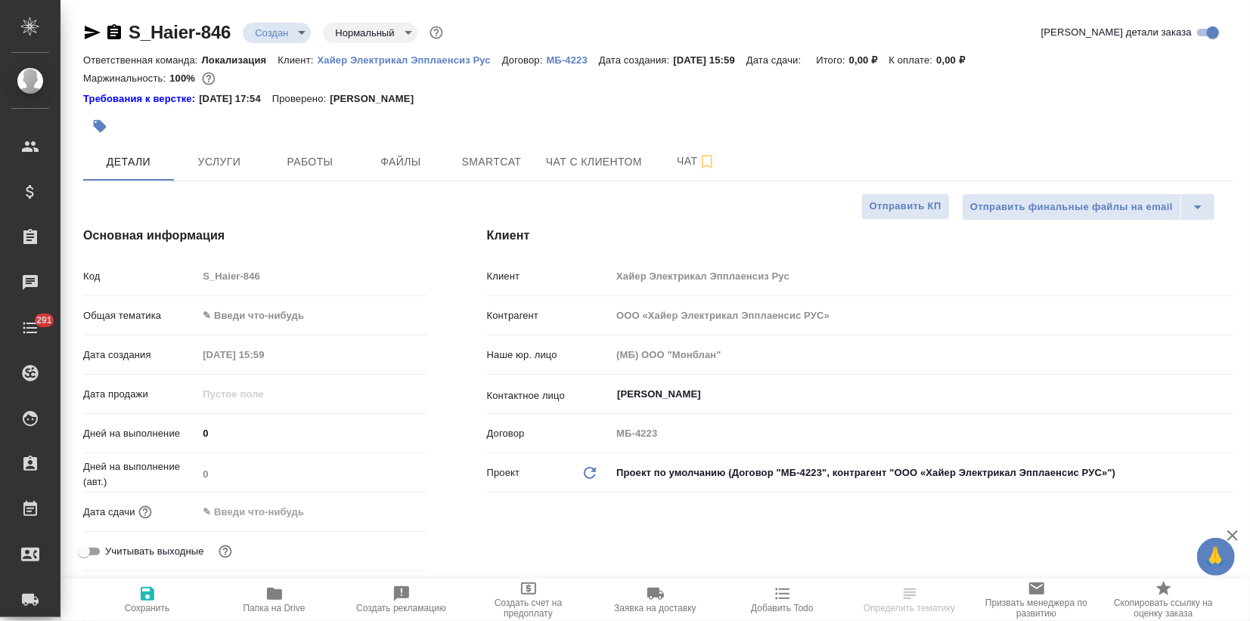
type textarea "x"
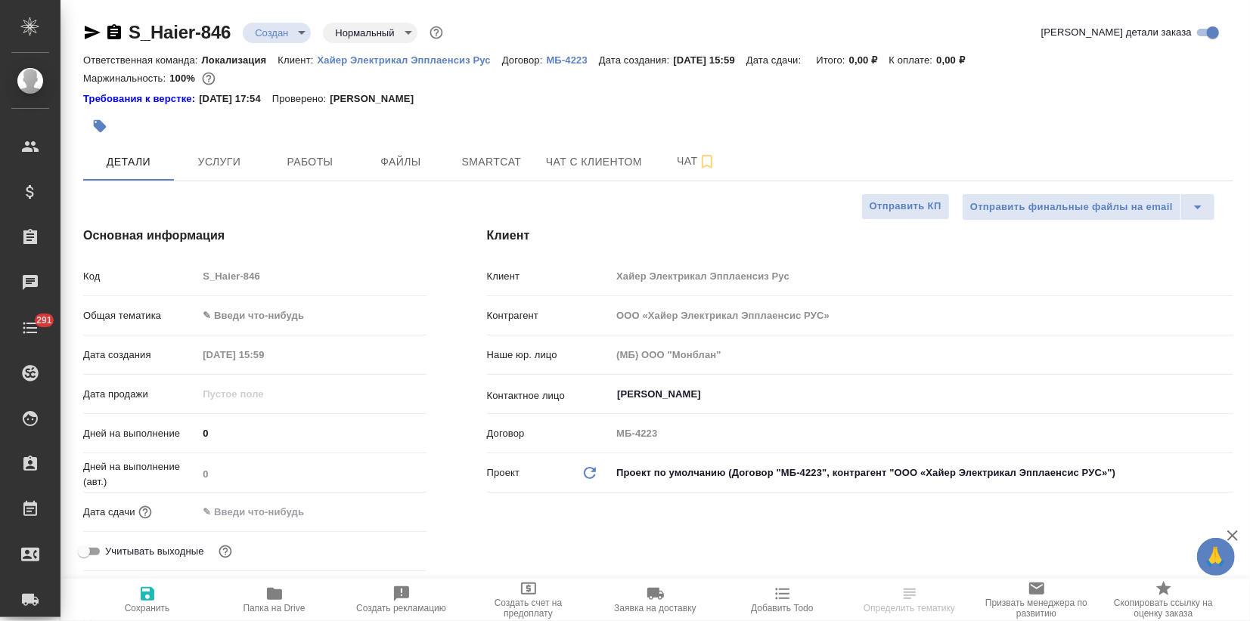
type textarea "x"
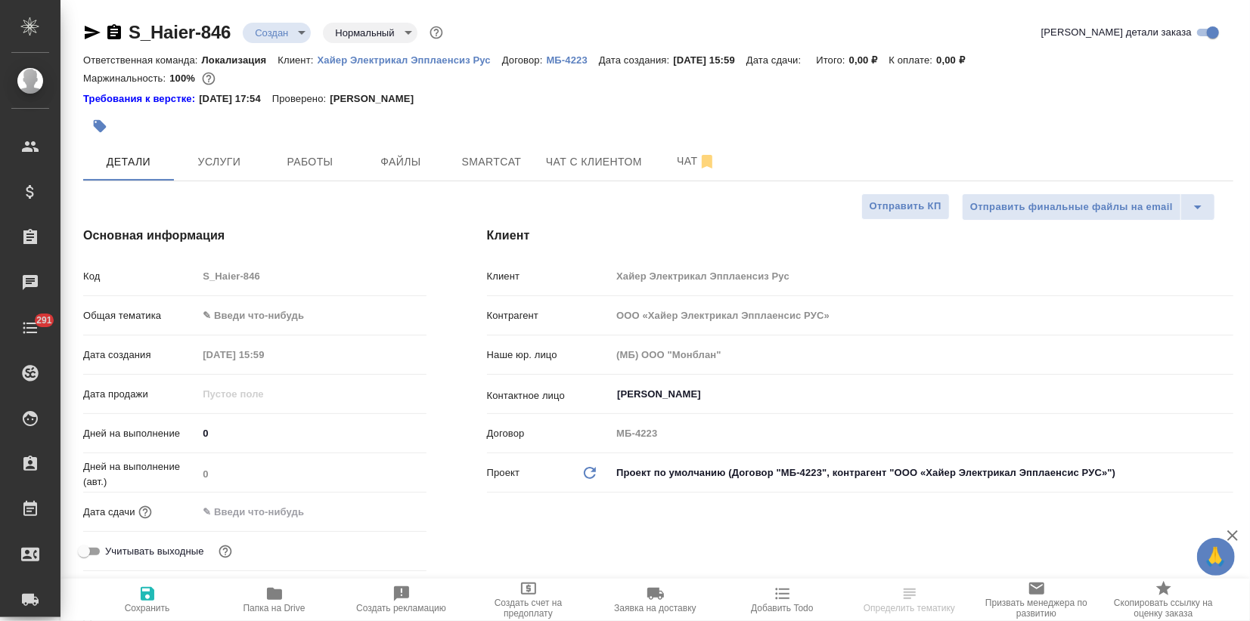
type textarea "x"
select select "RU"
type textarea "x"
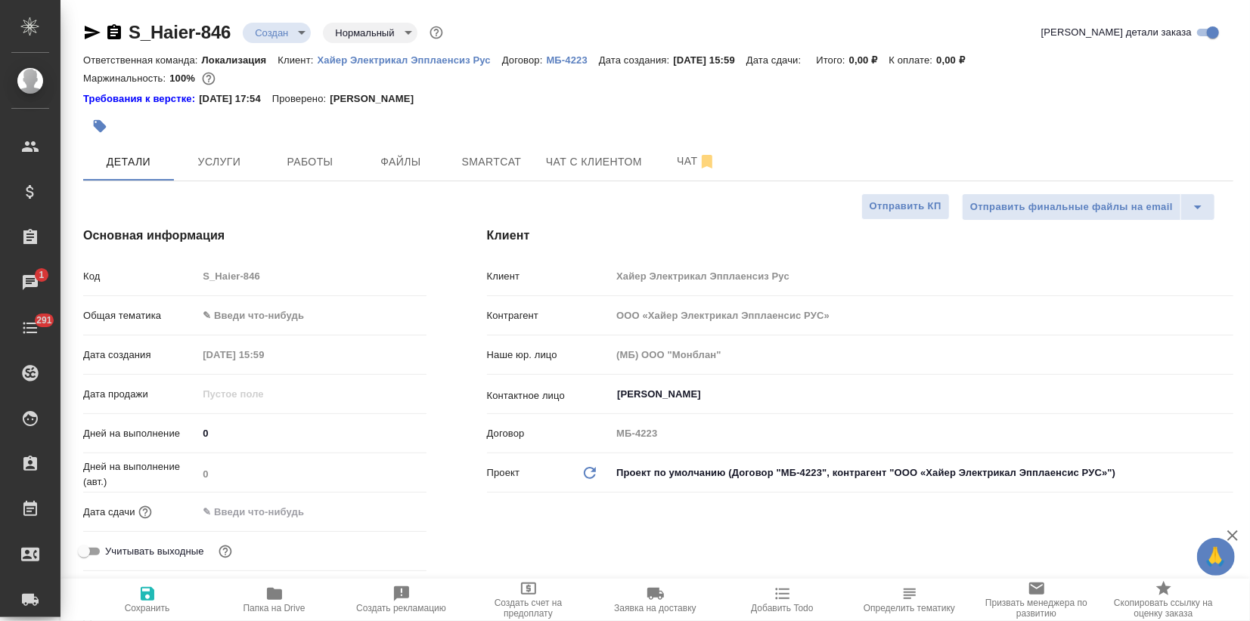
type textarea "x"
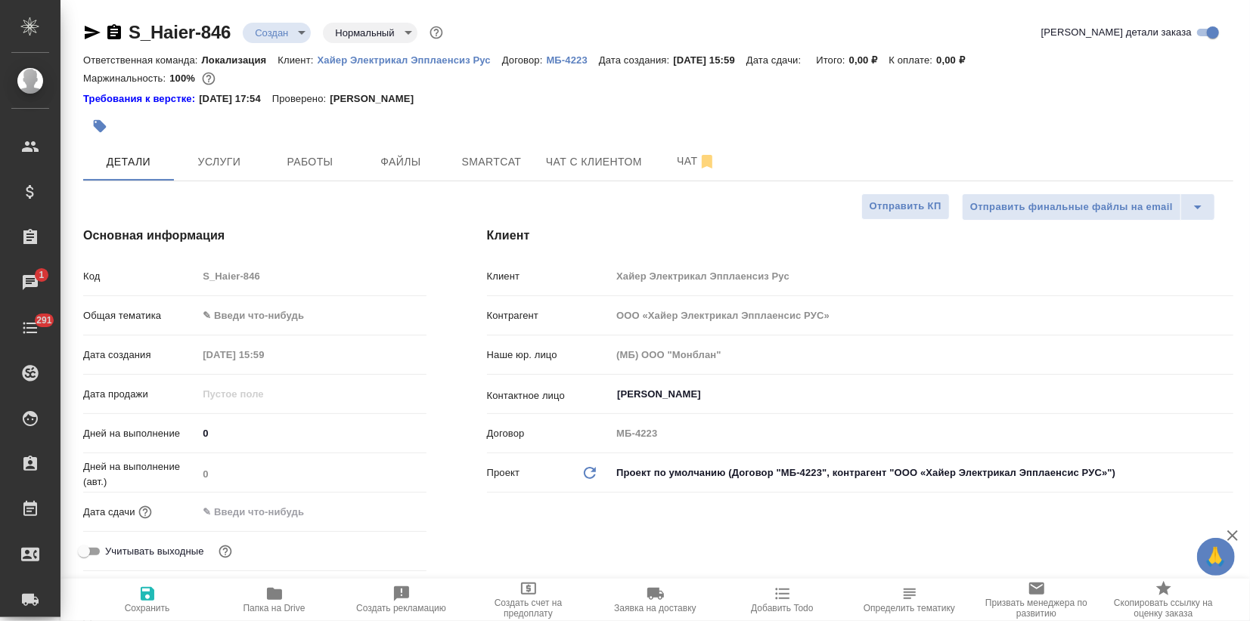
type textarea "x"
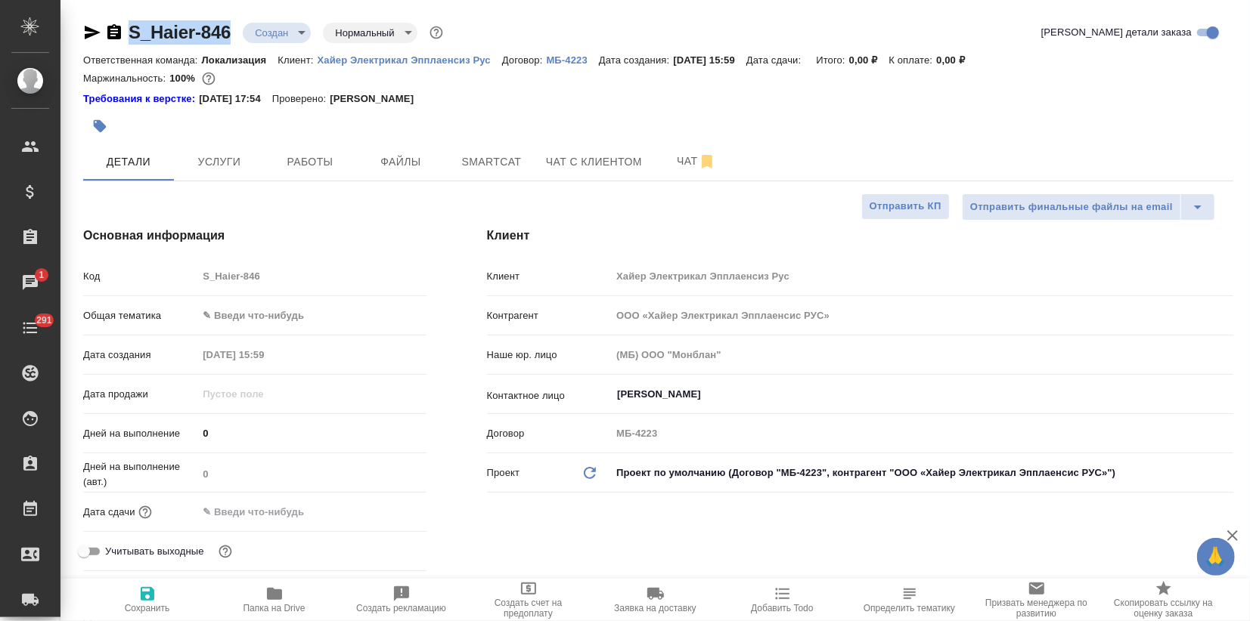
drag, startPoint x: 234, startPoint y: 29, endPoint x: 119, endPoint y: 33, distance: 115.0
click at [119, 33] on div "S_Haier-846 Создан new Нормальный normal" at bounding box center [264, 32] width 363 height 24
copy link "S_Haier-846"
type textarea "x"
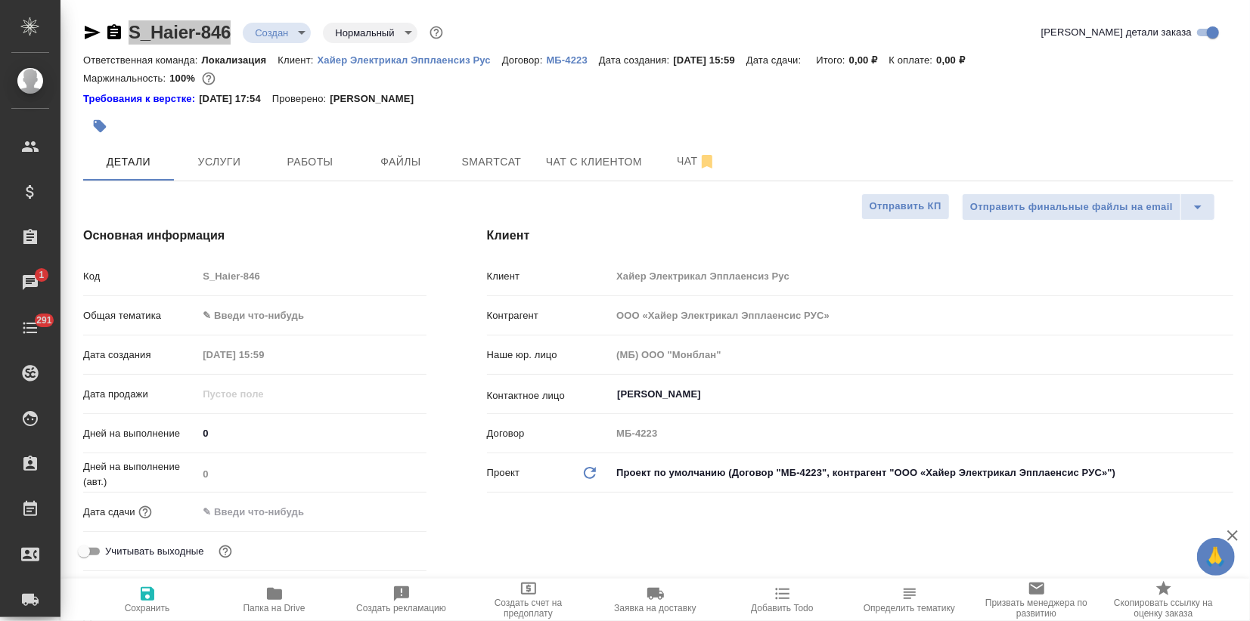
type textarea "x"
copy link "S_Haier-846"
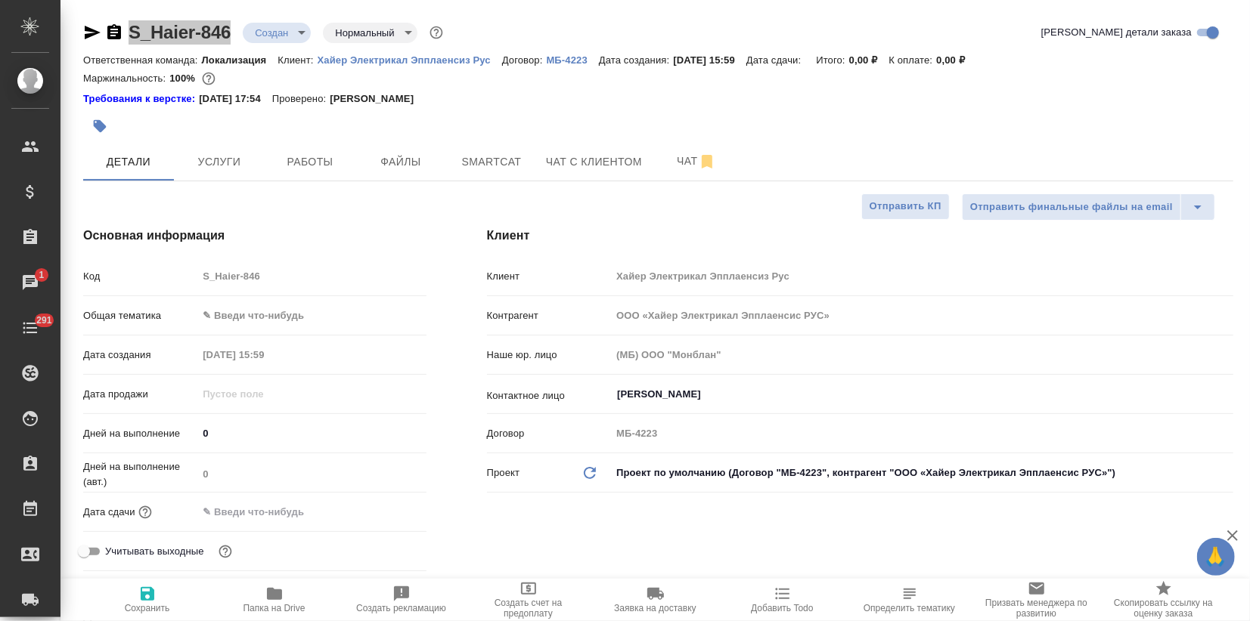
type textarea "x"
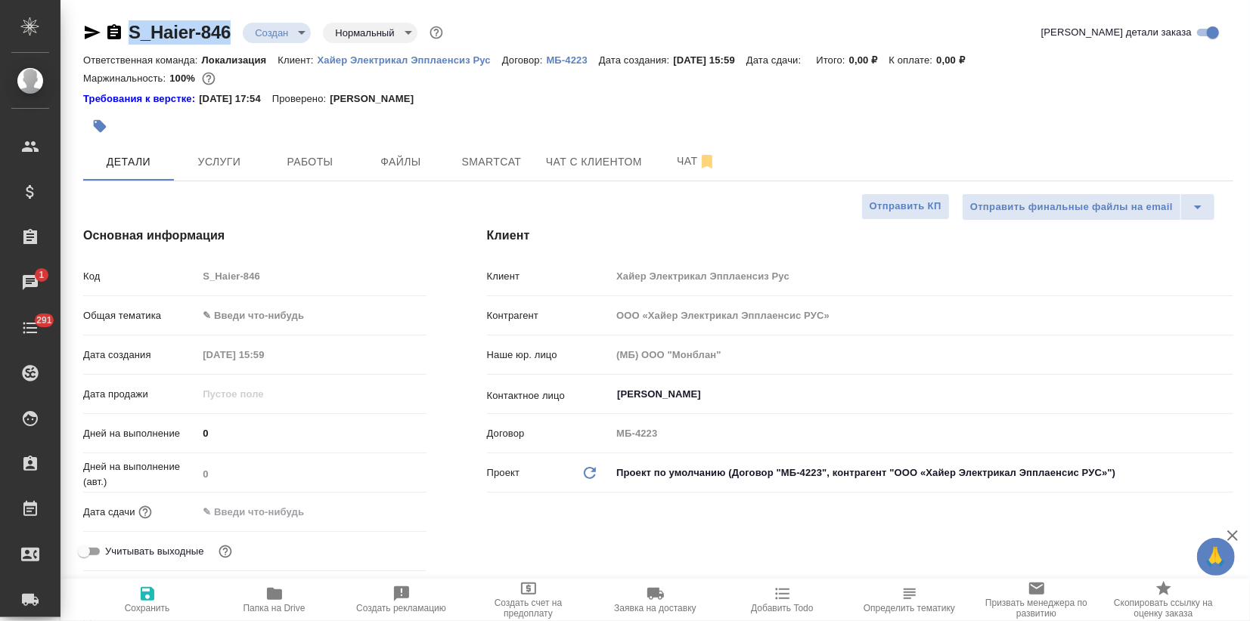
type textarea "x"
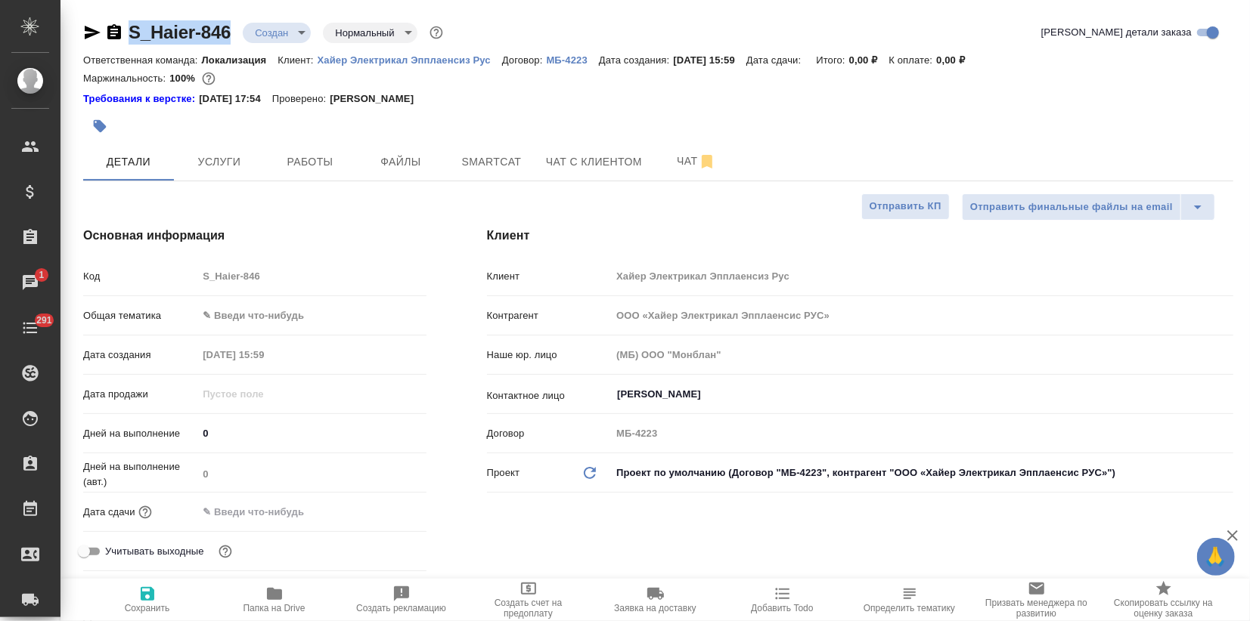
type textarea "x"
click at [103, 129] on icon "button" at bounding box center [100, 126] width 13 height 13
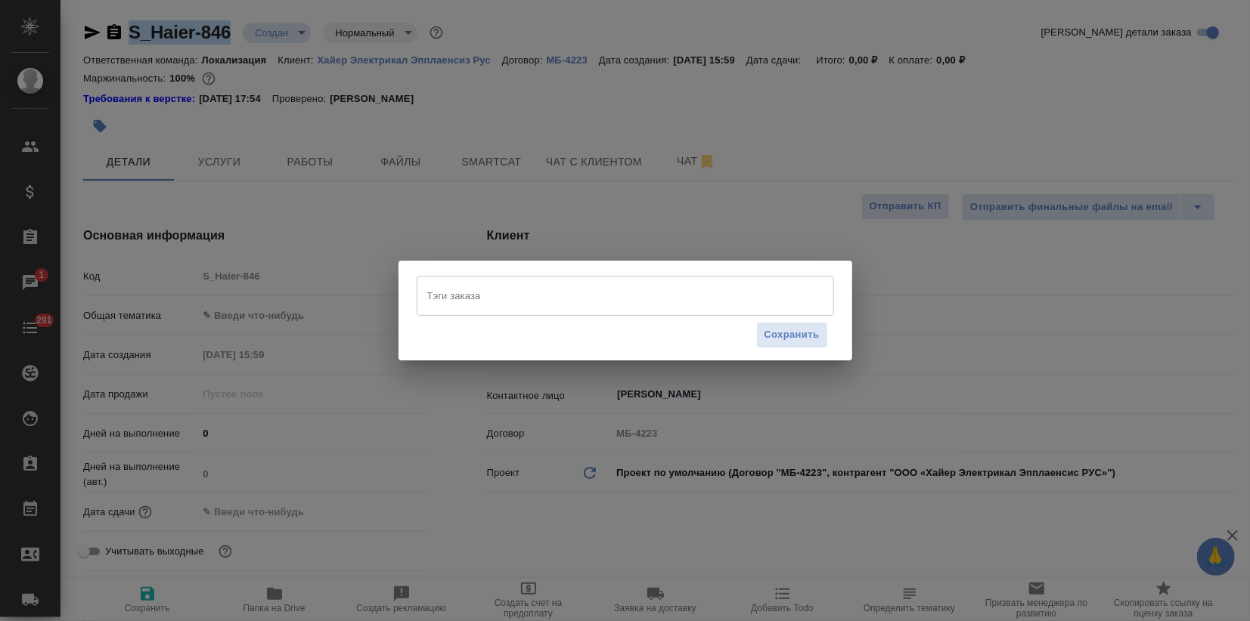
click at [468, 294] on input "Тэги заказа" at bounding box center [610, 296] width 375 height 26
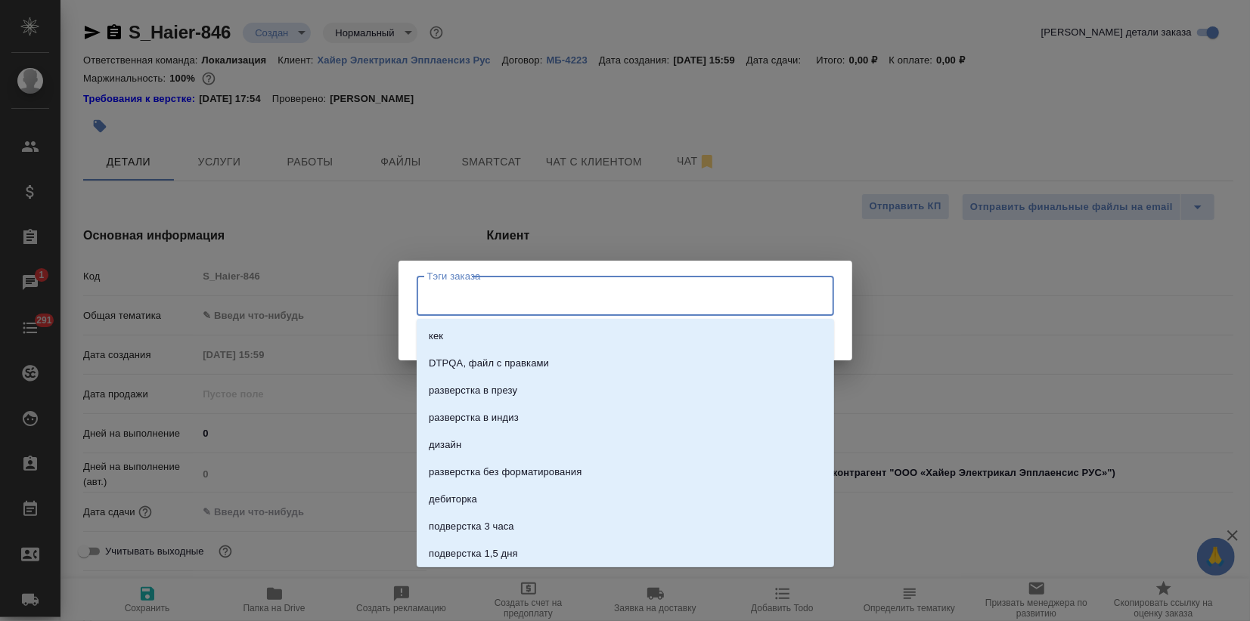
paste input "Этикетки Беларусь 08.10.2025"
type input "Этикетки Беларусь 08.10.2025"
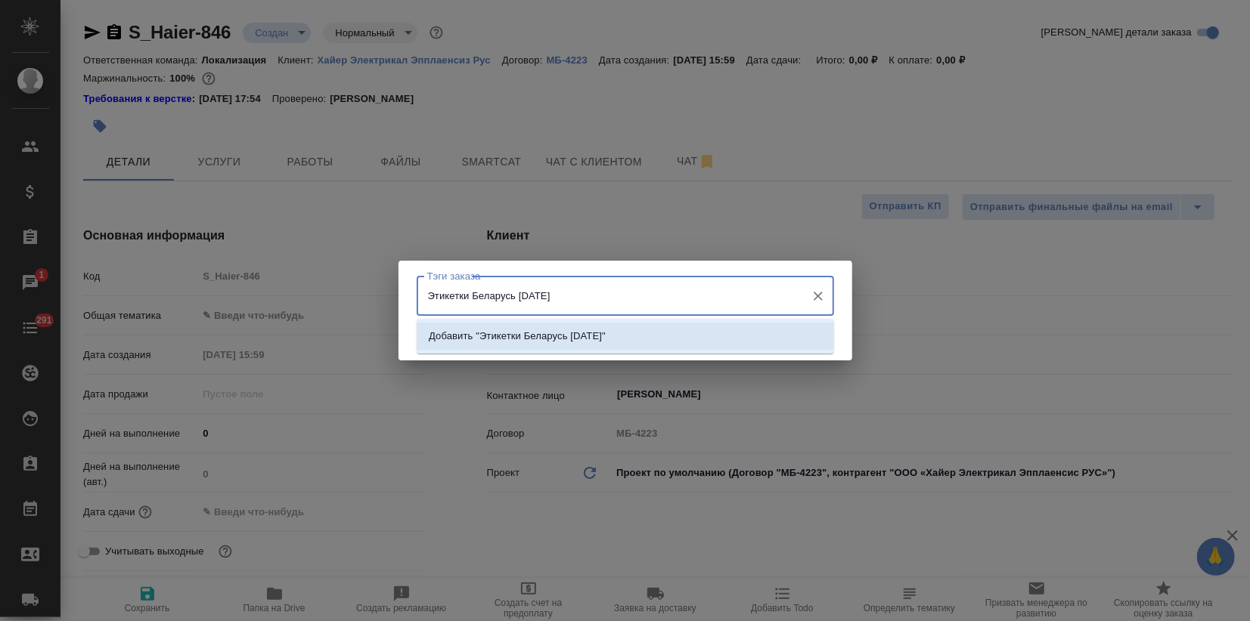
click at [491, 333] on p "Добавить "Этикетки Беларусь 08.10.2025"" at bounding box center [517, 336] width 177 height 15
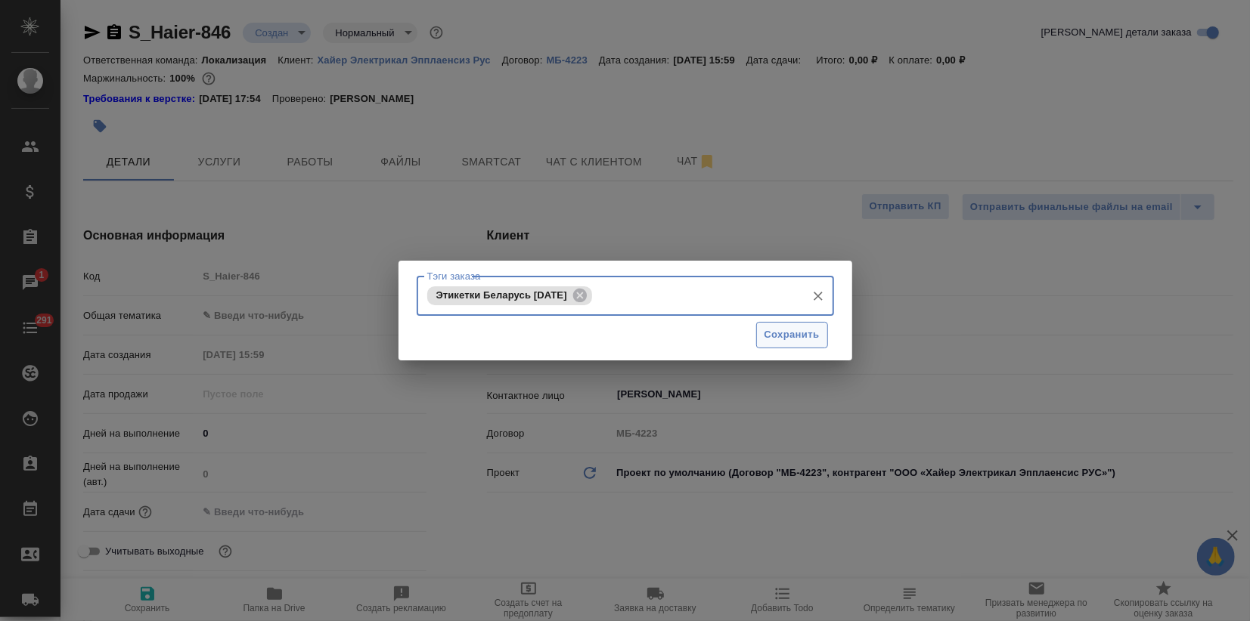
click at [801, 336] on span "Сохранить" at bounding box center [791, 335] width 55 height 17
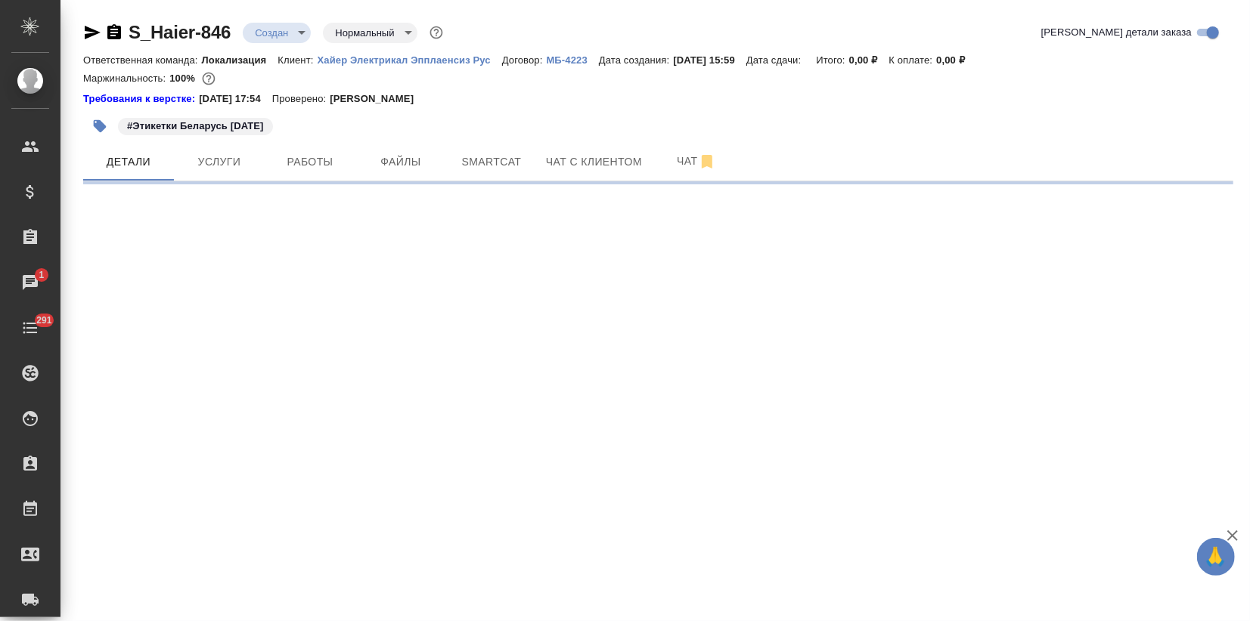
select select "RU"
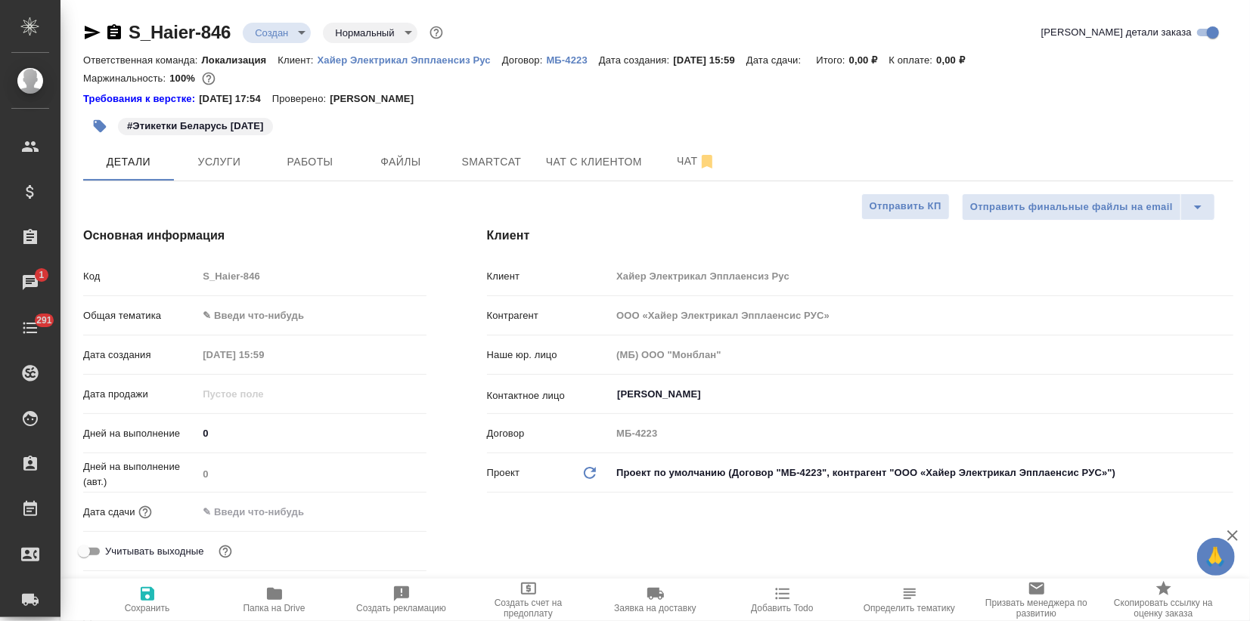
type textarea "x"
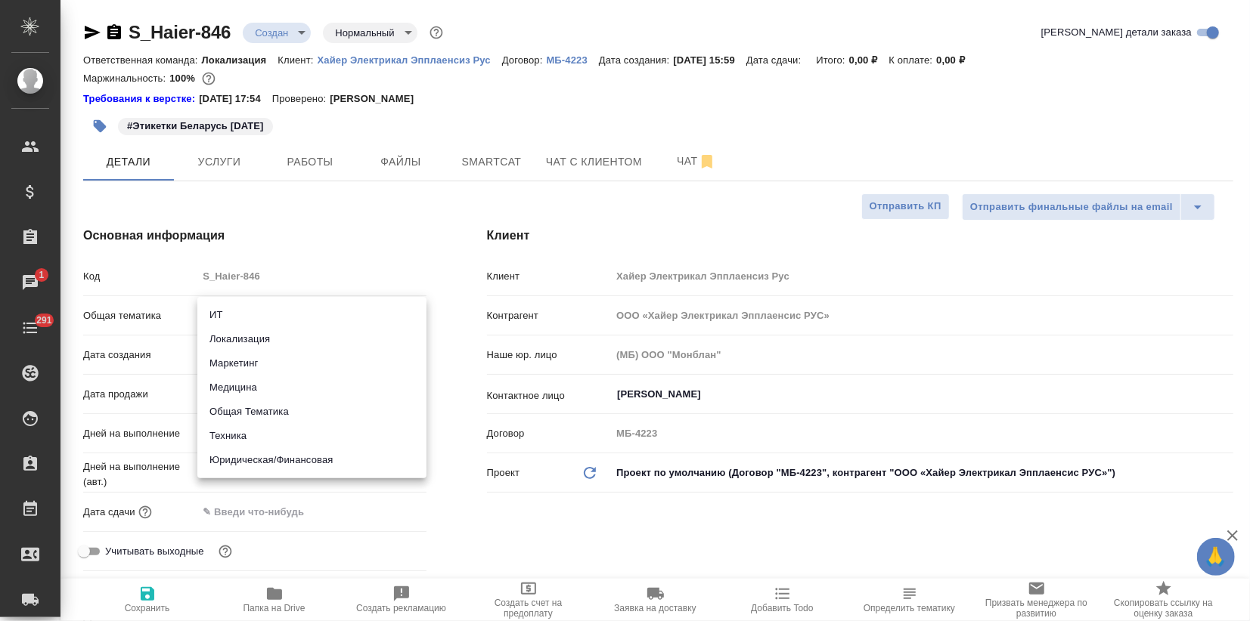
click at [245, 315] on body "🙏 .cls-1 fill:#fff; AWATERA Zagorodnikh Viktoria Клиенты Спецификации Заказы 1 …" at bounding box center [625, 310] width 1250 height 621
click at [237, 361] on li "Маркетинг" at bounding box center [311, 364] width 229 height 24
type input "marketing"
type textarea "x"
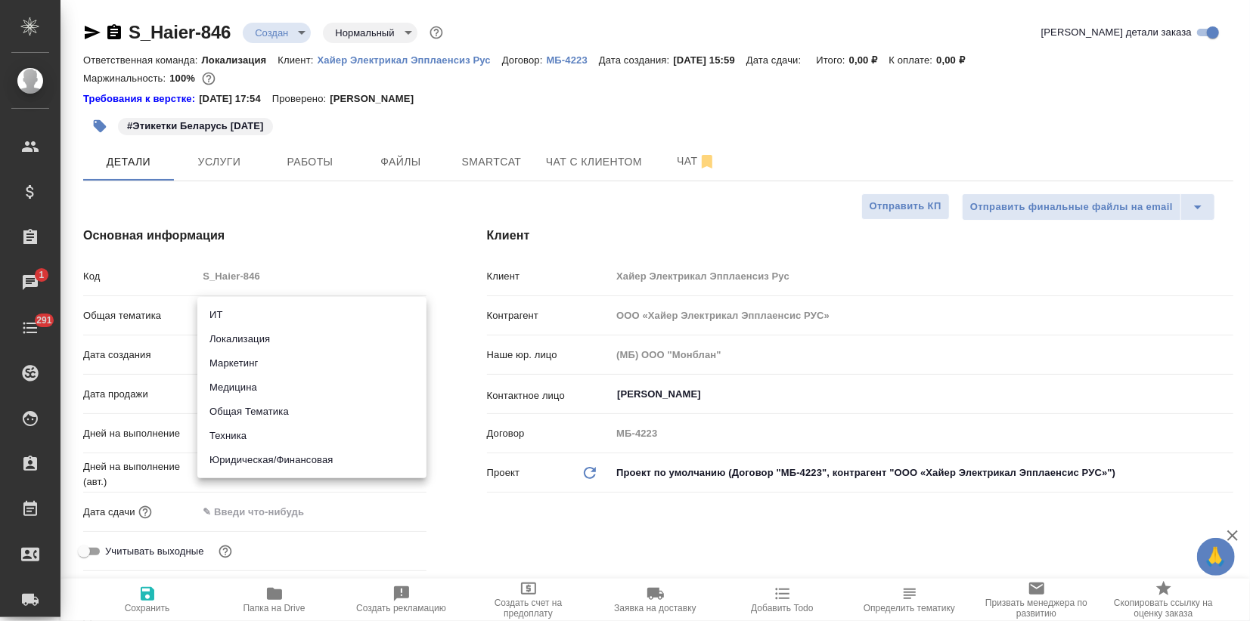
type textarea "x"
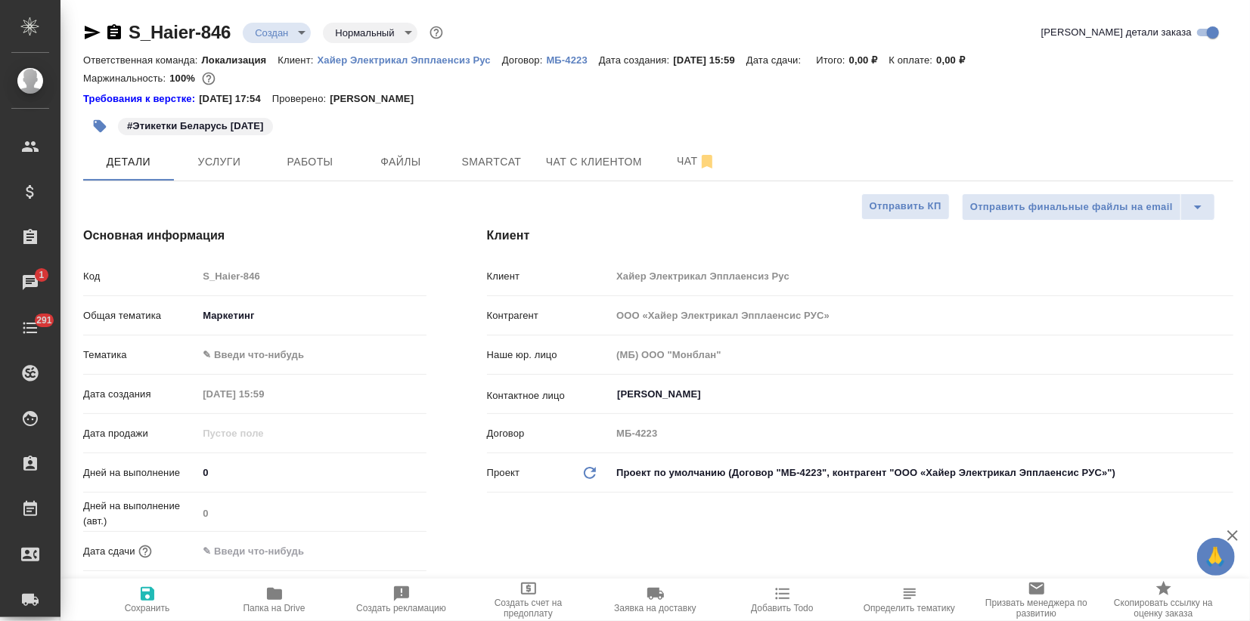
click at [227, 358] on body "🙏 .cls-1 fill:#fff; AWATERA Zagorodnikh Viktoria Клиенты Спецификации Заказы 1 …" at bounding box center [625, 310] width 1250 height 621
click at [223, 378] on li "Маркетинг" at bounding box center [311, 379] width 229 height 24
type textarea "x"
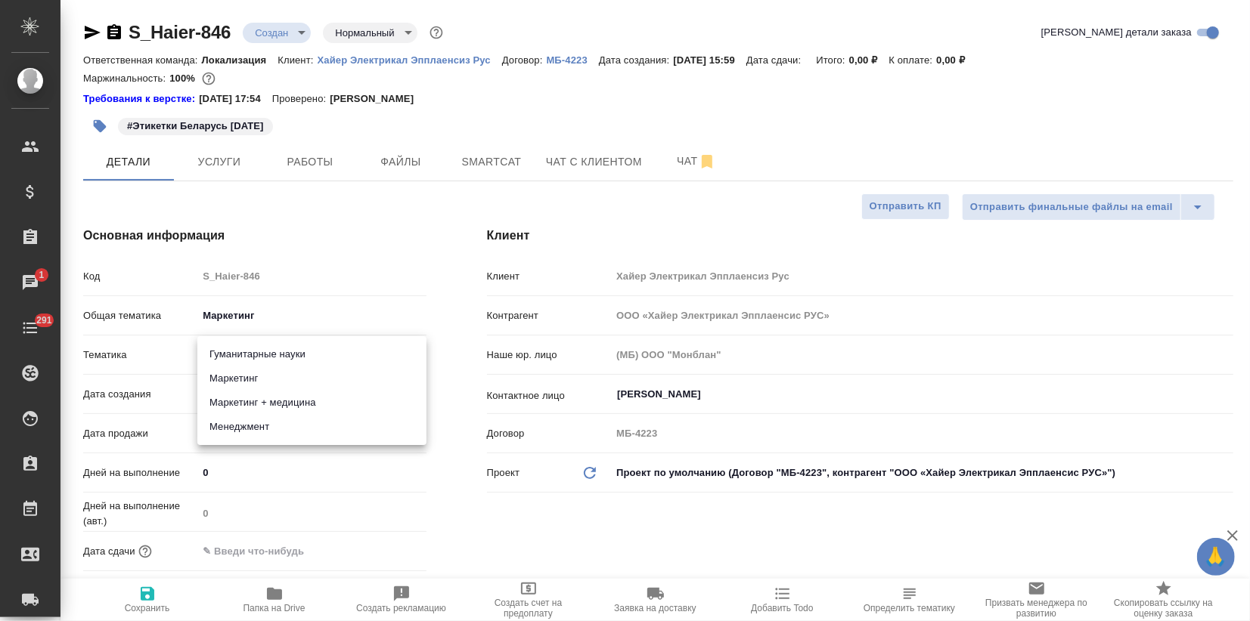
type input "5a8b8b956a9677013d343d63"
drag, startPoint x: 141, startPoint y: 590, endPoint x: 149, endPoint y: 575, distance: 17.9
click at [141, 591] on icon "button" at bounding box center [148, 594] width 14 height 14
type textarea "x"
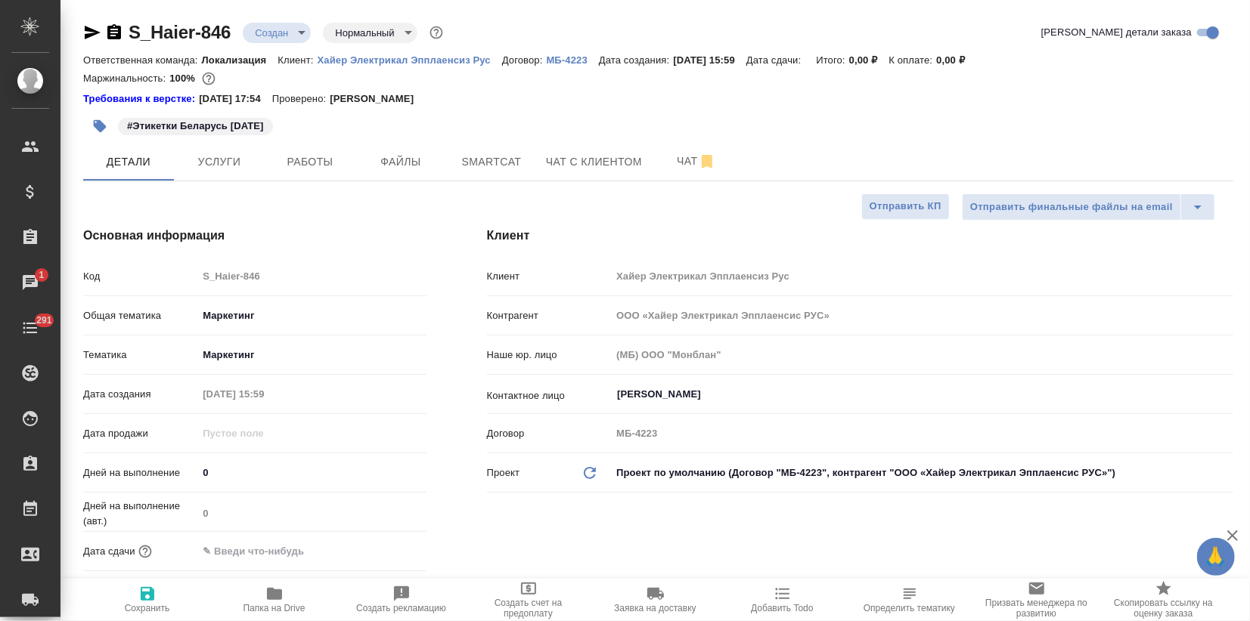
type textarea "x"
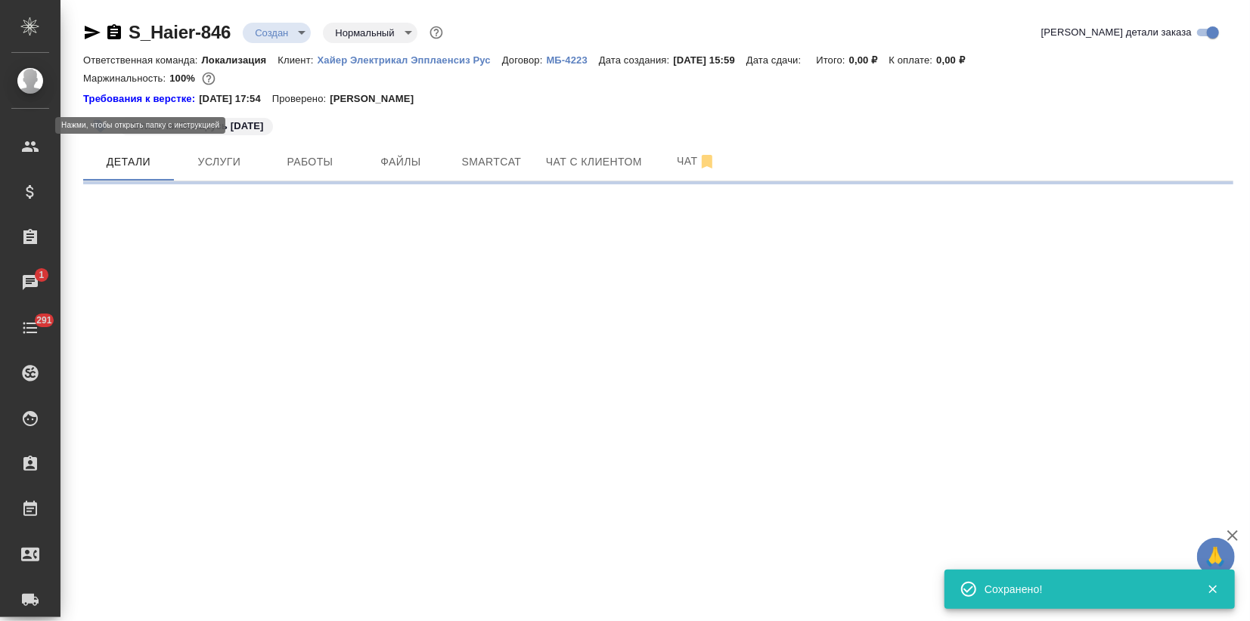
select select "RU"
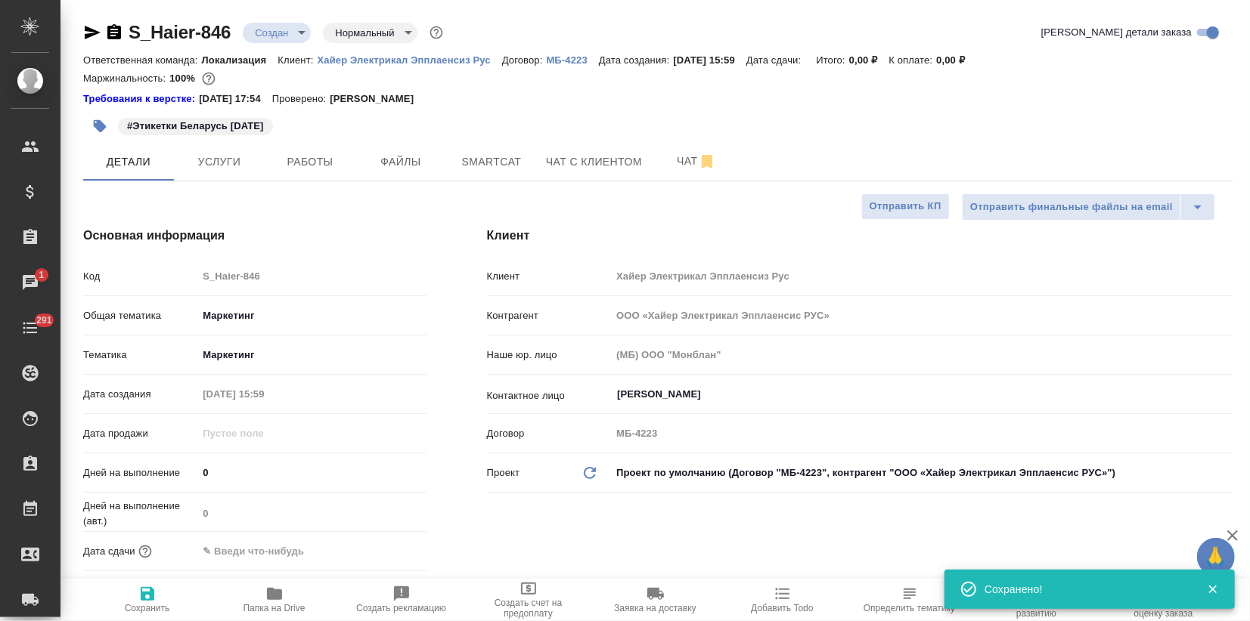
type textarea "x"
click at [101, 126] on icon "button" at bounding box center [100, 126] width 13 height 13
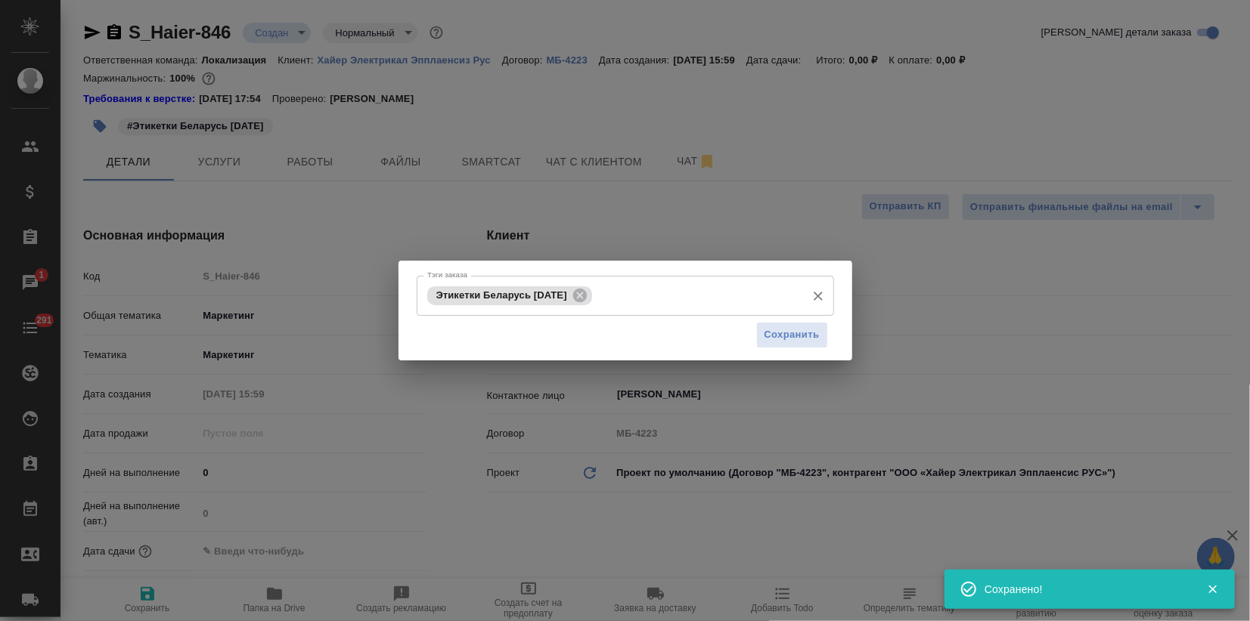
click at [624, 297] on input "Тэги заказа" at bounding box center [697, 296] width 203 height 26
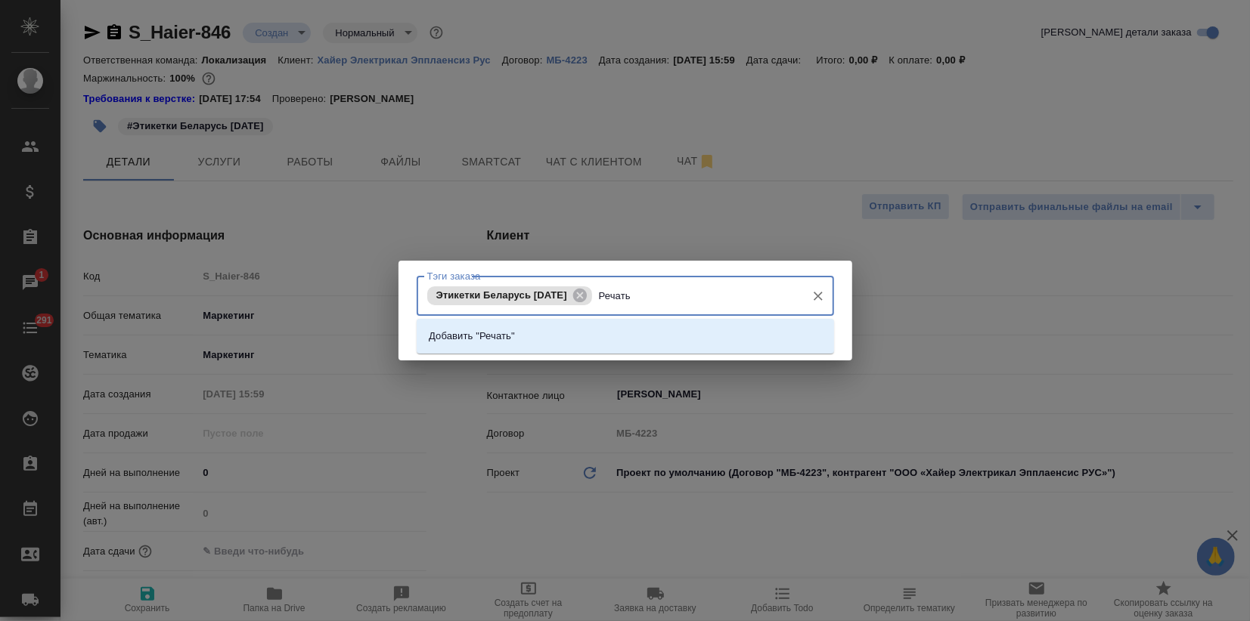
click at [621, 296] on input "Речать" at bounding box center [697, 296] width 203 height 26
type input "Печать"
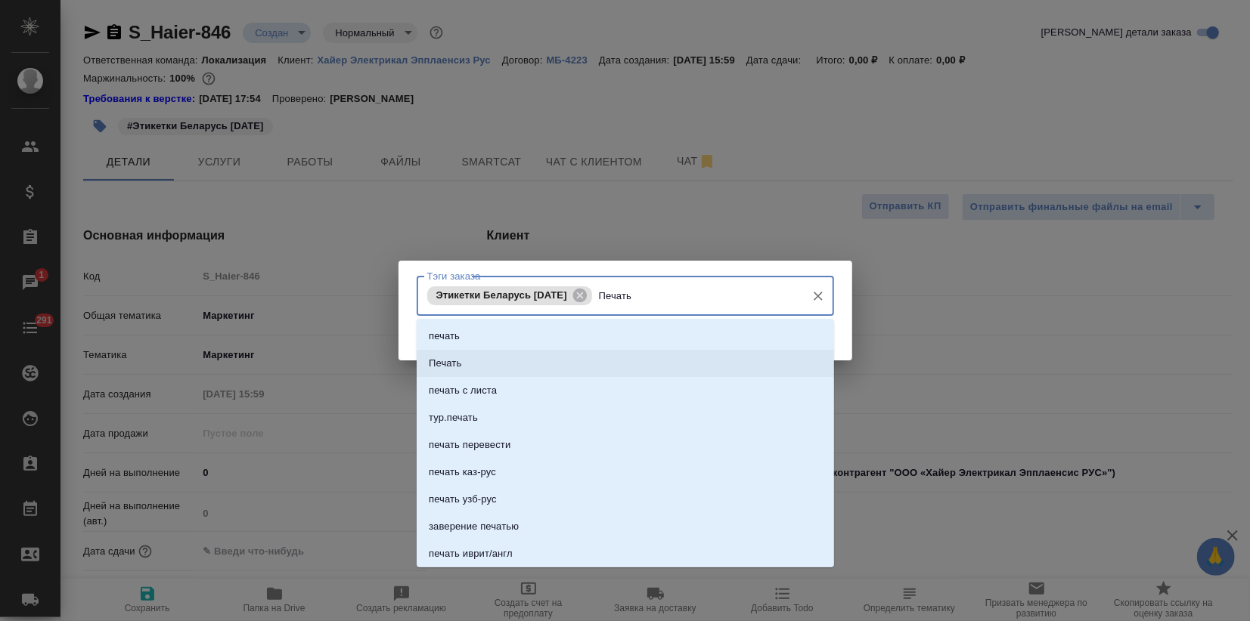
drag, startPoint x: 451, startPoint y: 359, endPoint x: 465, endPoint y: 398, distance: 41.6
click at [451, 358] on p "Печать" at bounding box center [445, 363] width 33 height 15
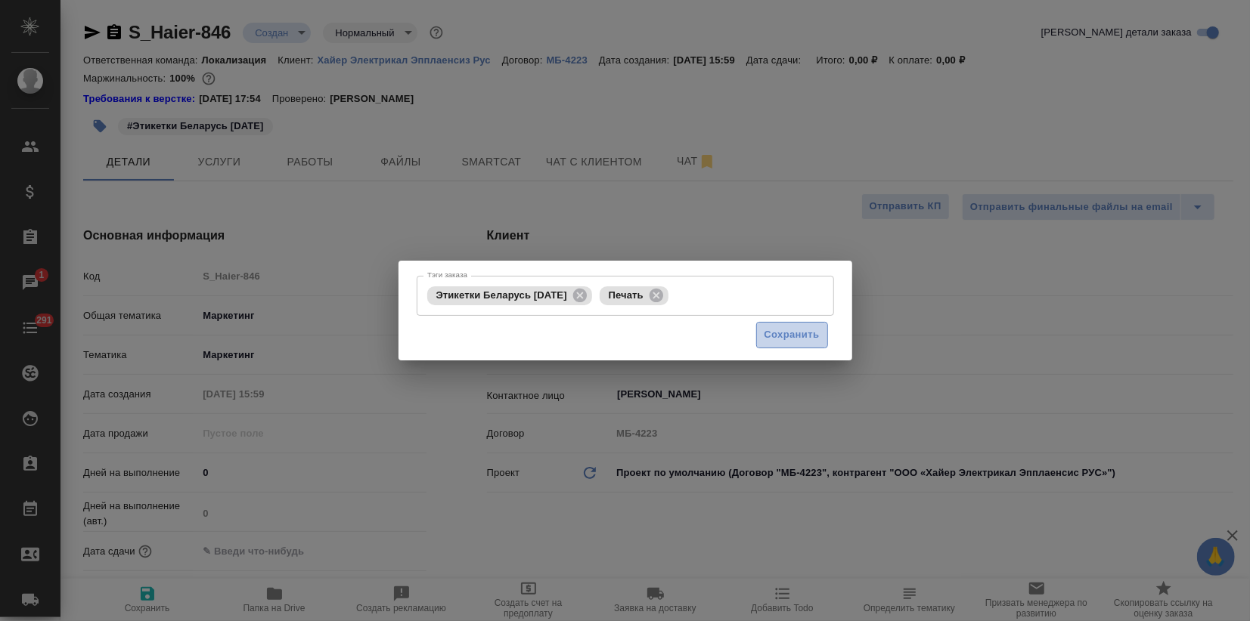
click at [779, 339] on span "Сохранить" at bounding box center [791, 335] width 55 height 17
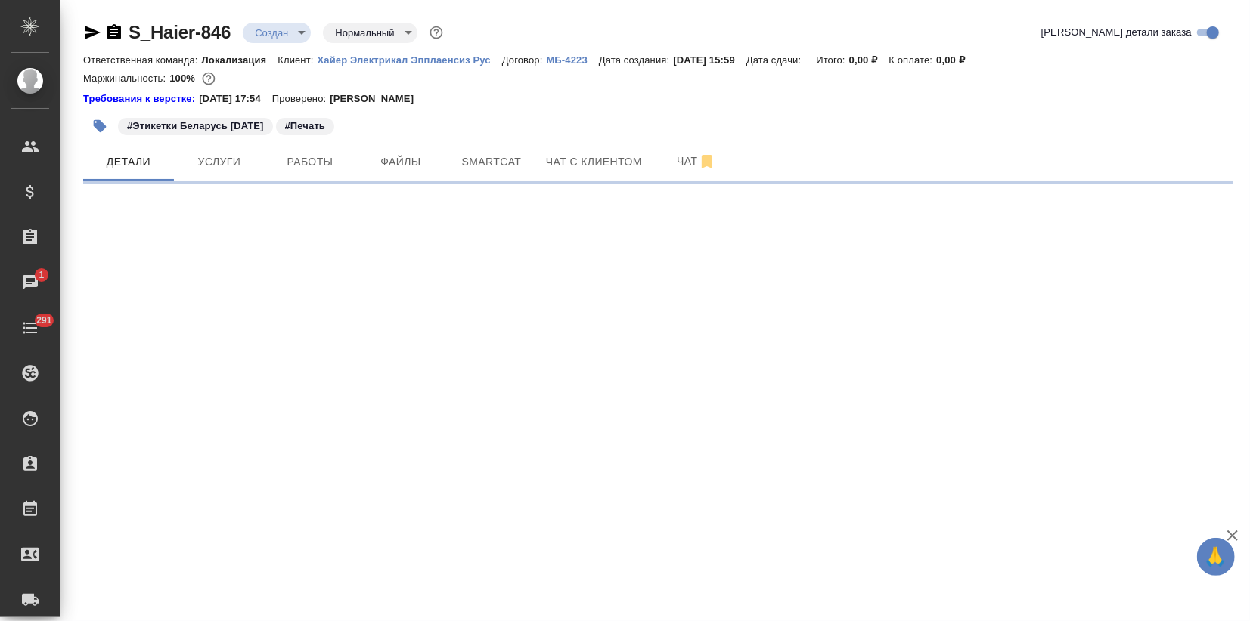
select select "RU"
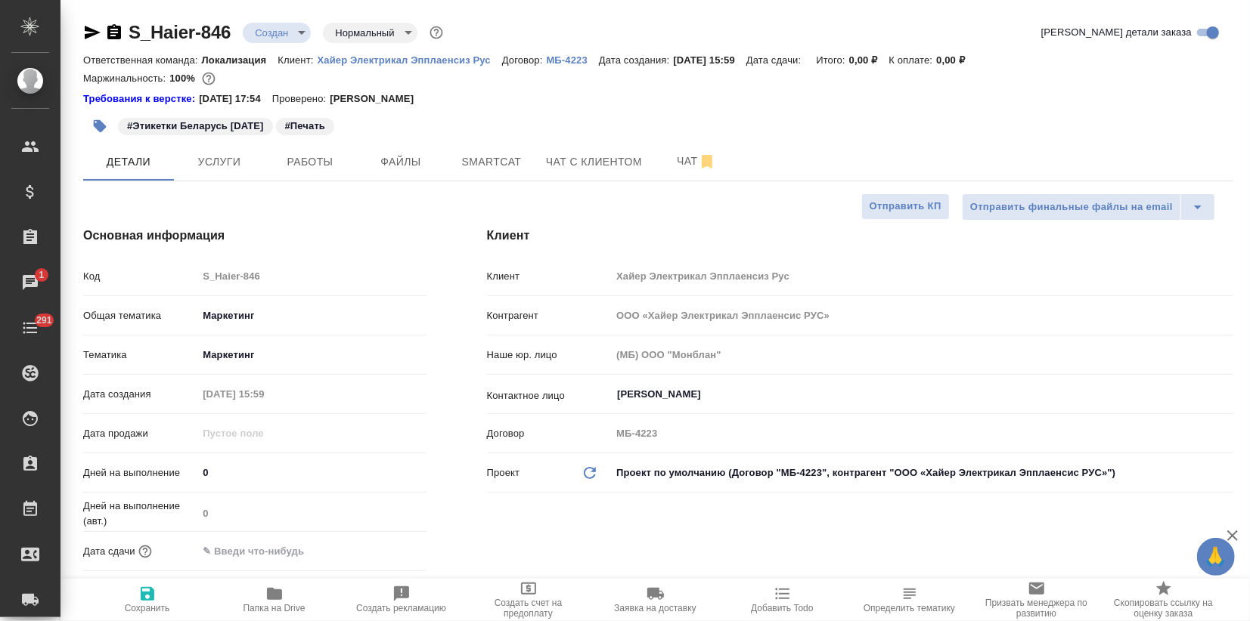
type textarea "x"
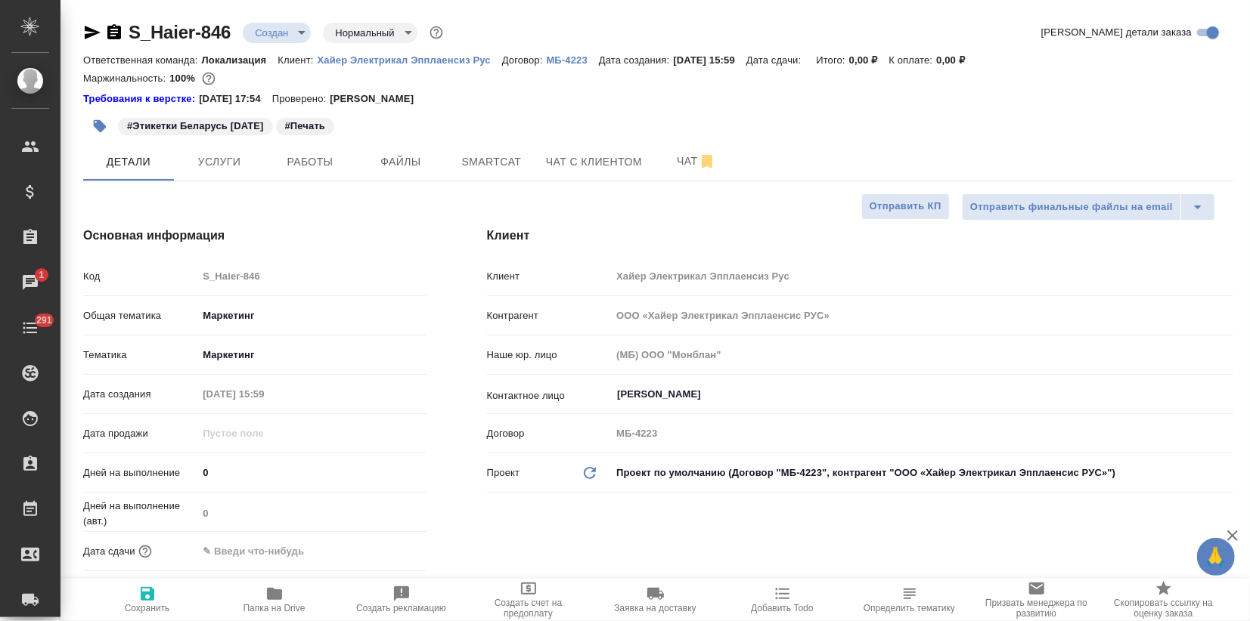
type textarea "x"
click at [284, 593] on span "Папка на Drive" at bounding box center [274, 599] width 109 height 29
type textarea "x"
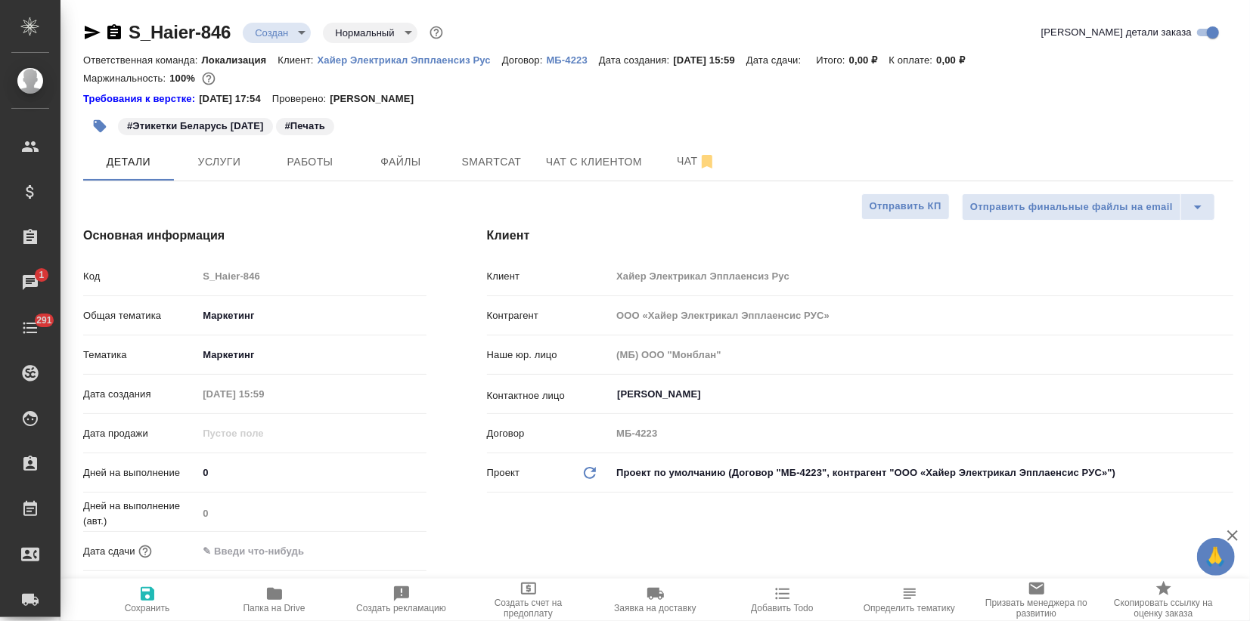
type textarea "x"
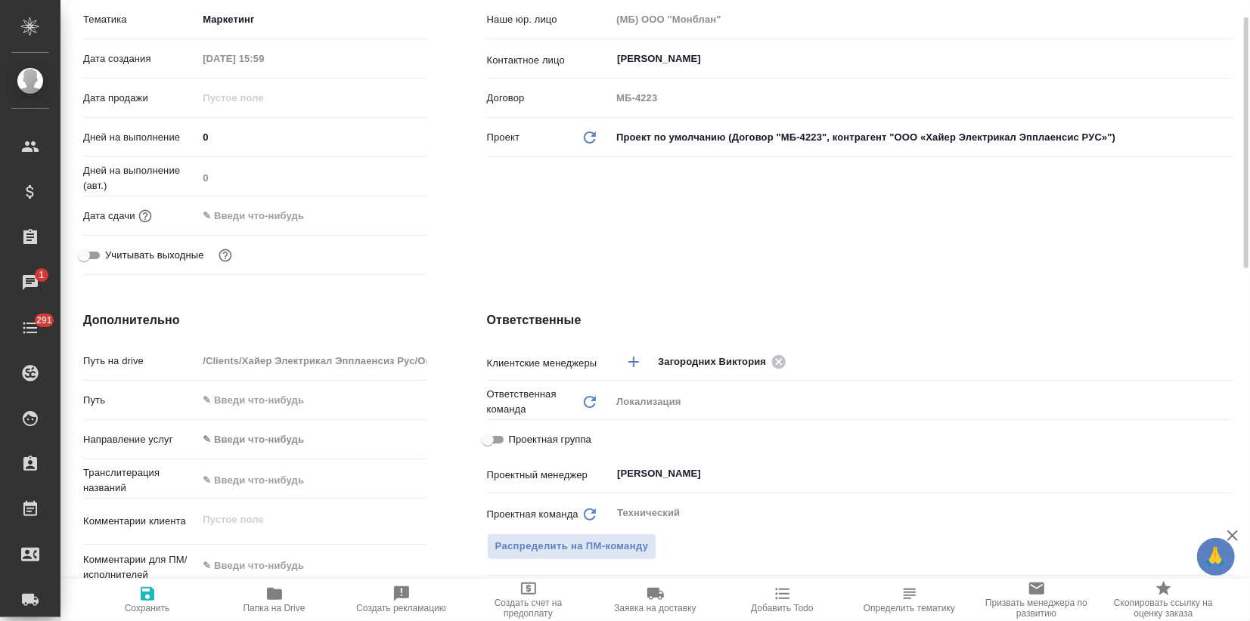
scroll to position [503, 0]
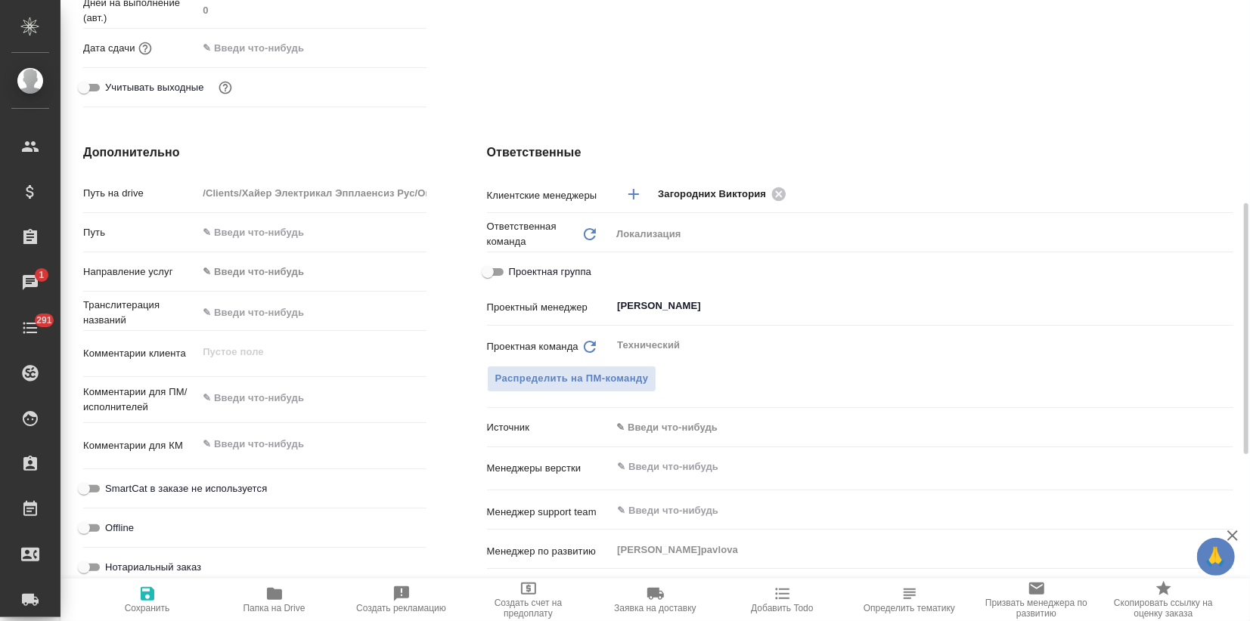
type textarea "x"
click at [245, 395] on textarea at bounding box center [311, 399] width 228 height 26
paste textarea "Файлы - https://dropmefiles.com/hISwe Обратите внимание - есть файл «C2F636CORG…"
type textarea "x"
type textarea "Файлы - https://dropmefiles.com/hISwe Обратите внимание - есть файл «C2F636CORG…"
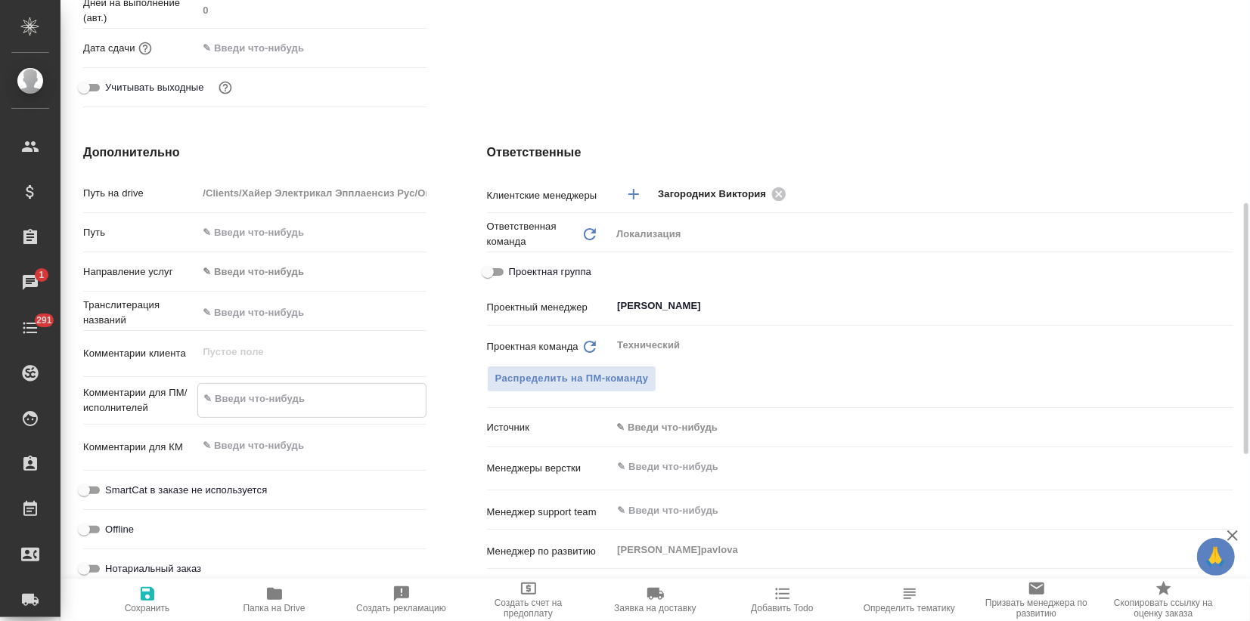
type textarea "x"
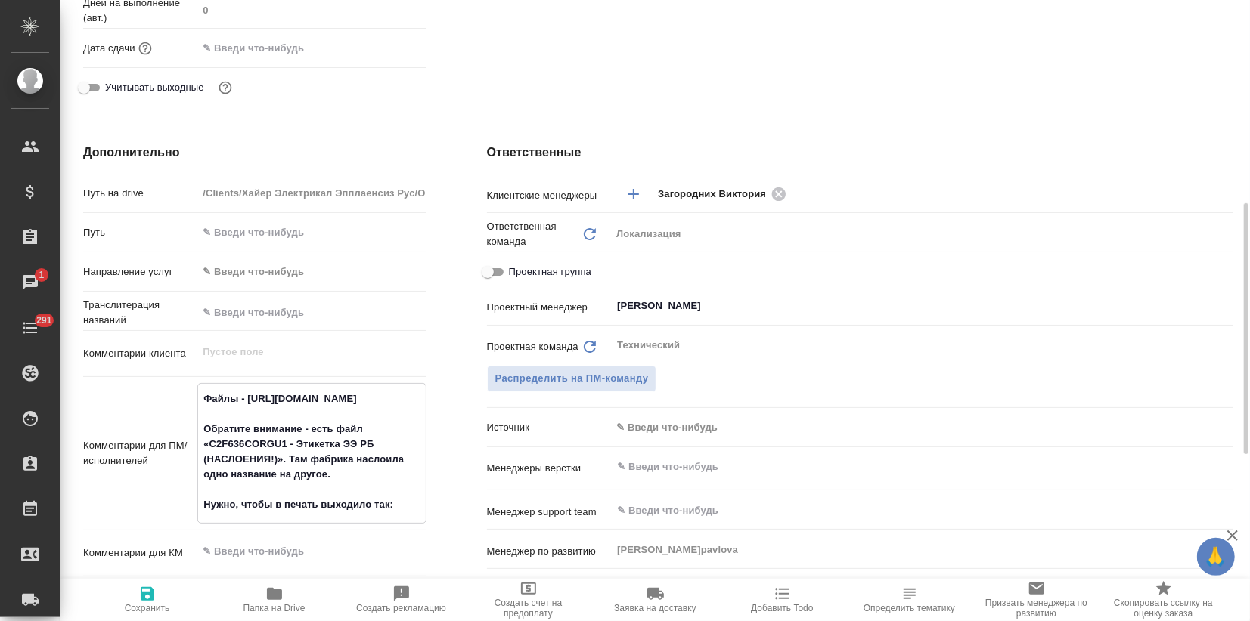
type textarea "Файлы - https://dropmefiles.com/hISwe Обратите внимание - есть файл «C2F636CORG…"
type textarea "x"
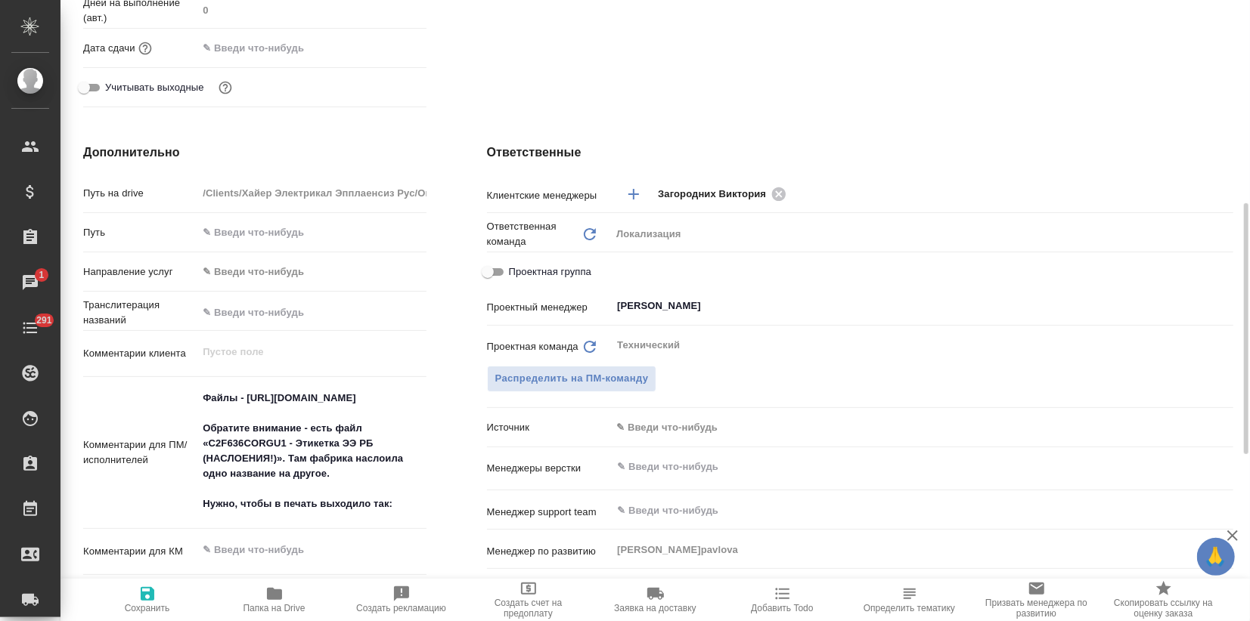
type textarea "x"
drag, startPoint x: 249, startPoint y: 394, endPoint x: 480, endPoint y: 398, distance: 230.6
click at [480, 399] on div "Дополнительно Путь на drive /Clients/Хайер Электрикал Эпплаенсиз Рус/Orders/S_H…" at bounding box center [658, 422] width 1210 height 618
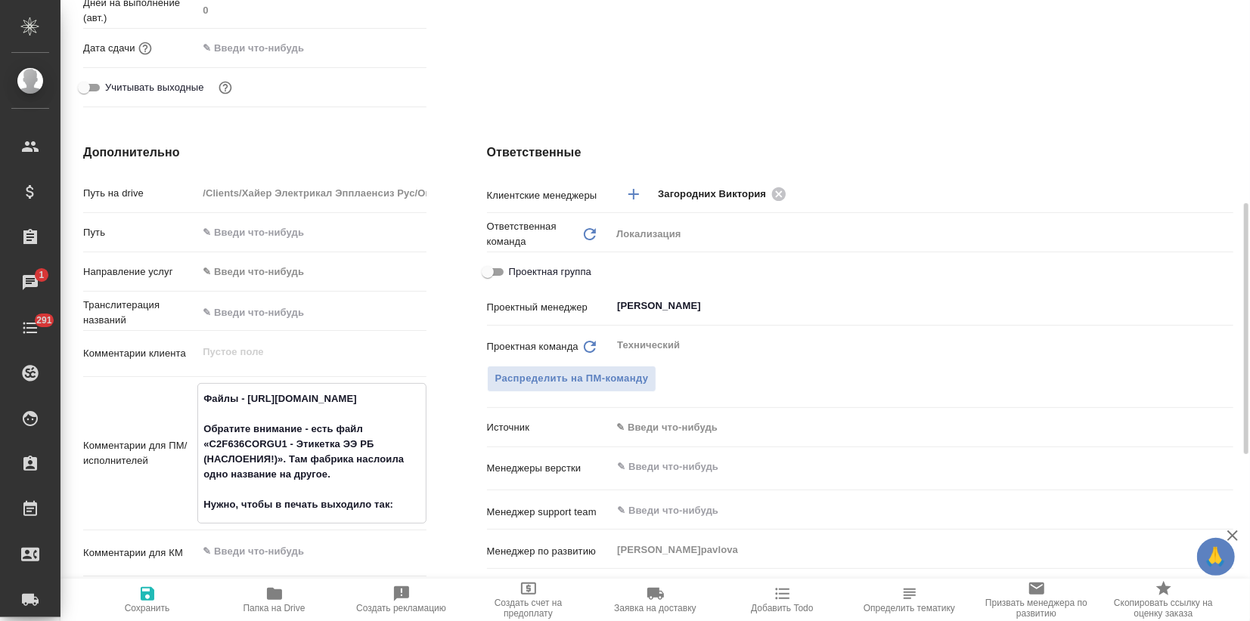
paste textarea "MxLO4"
type textarea "Файлы - https://dropmefiles.com/MxLO4 Обратите внимание - есть файл «C2F636CORG…"
type textarea "x"
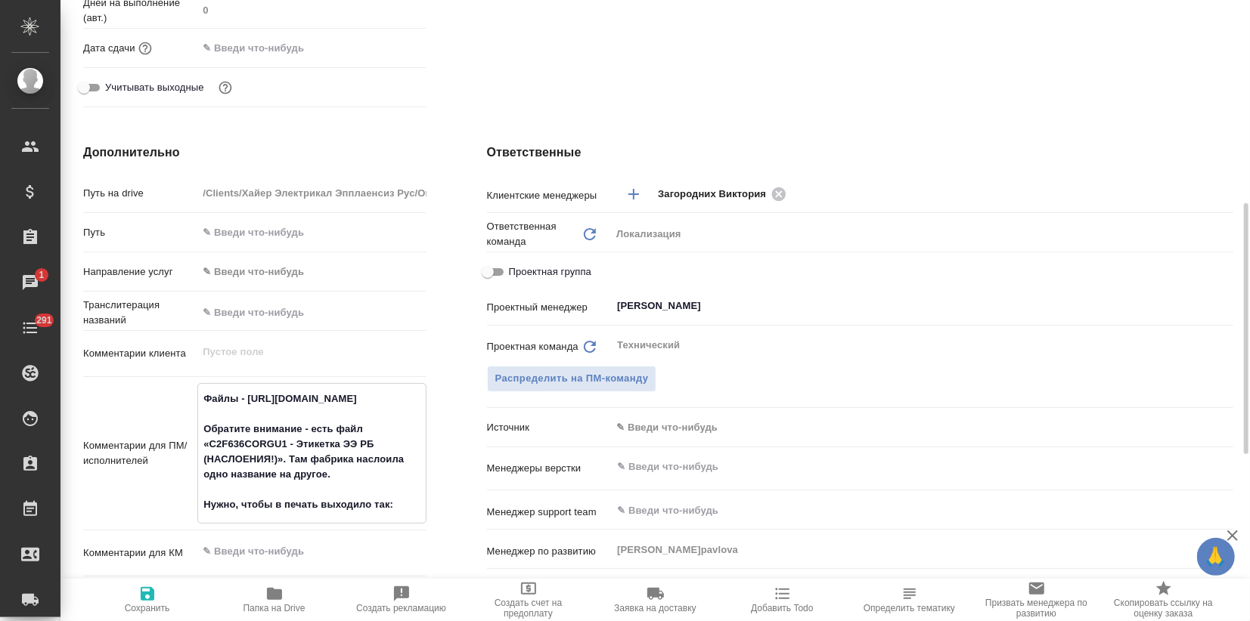
type textarea "Файлы - https://dropmefiles.com/MxLO4 Обратите внимание - есть файл «C2F636CORG…"
type textarea "x"
click at [147, 596] on icon "button" at bounding box center [147, 594] width 18 height 18
type textarea "x"
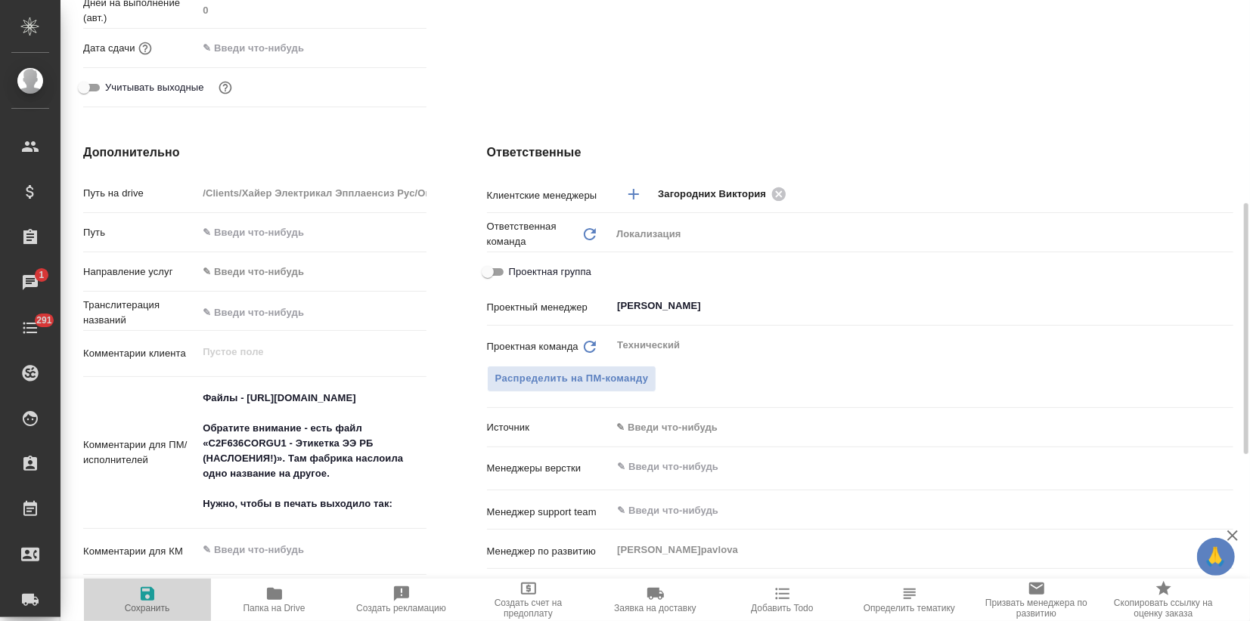
type textarea "x"
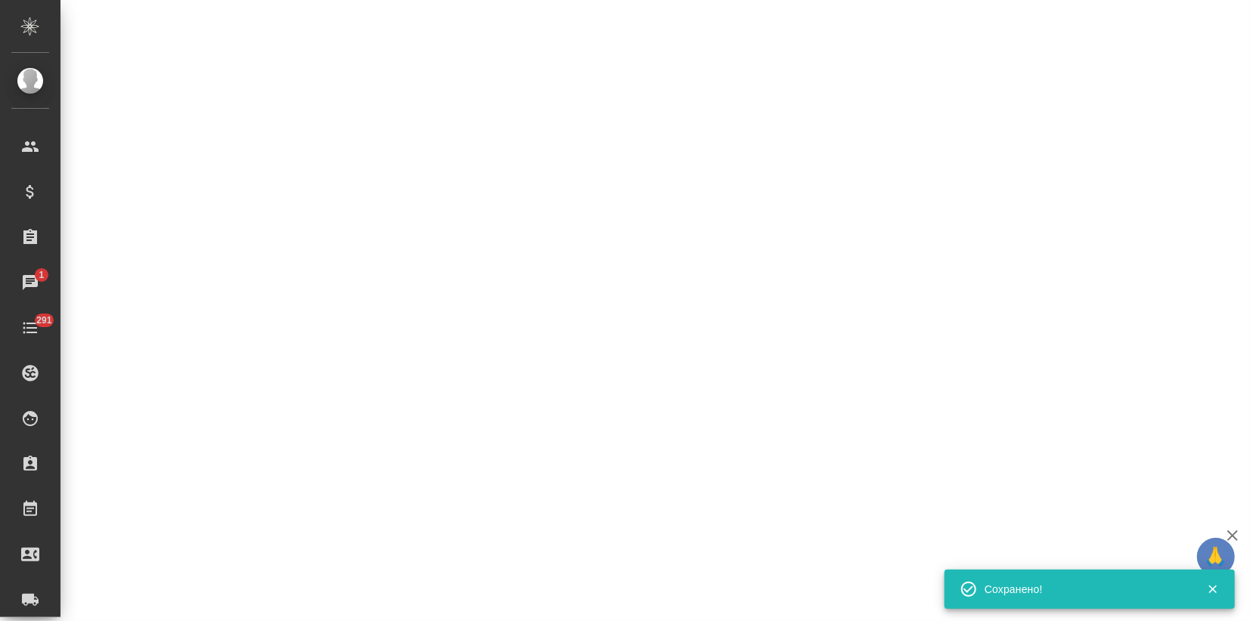
select select "RU"
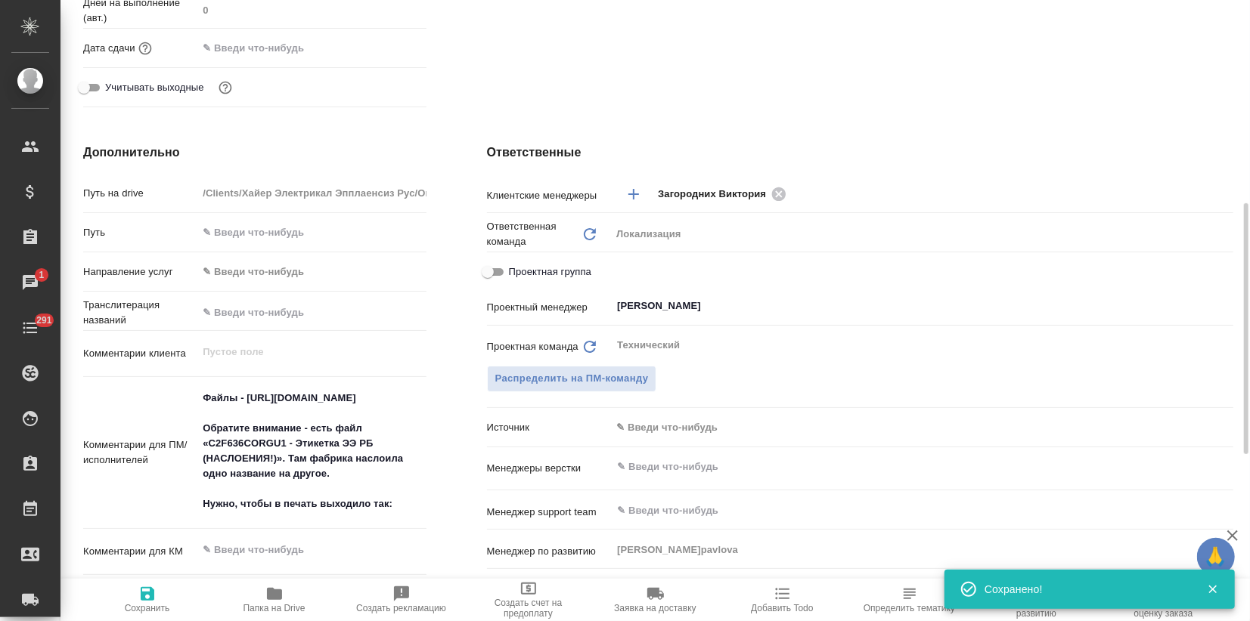
type textarea "x"
drag, startPoint x: 765, startPoint y: 288, endPoint x: 605, endPoint y: 308, distance: 161.6
click at [605, 308] on div "Клиентские менеджеры Загородних Виктория ​ Ответственная команда Обновить Локал…" at bounding box center [860, 436] width 746 height 513
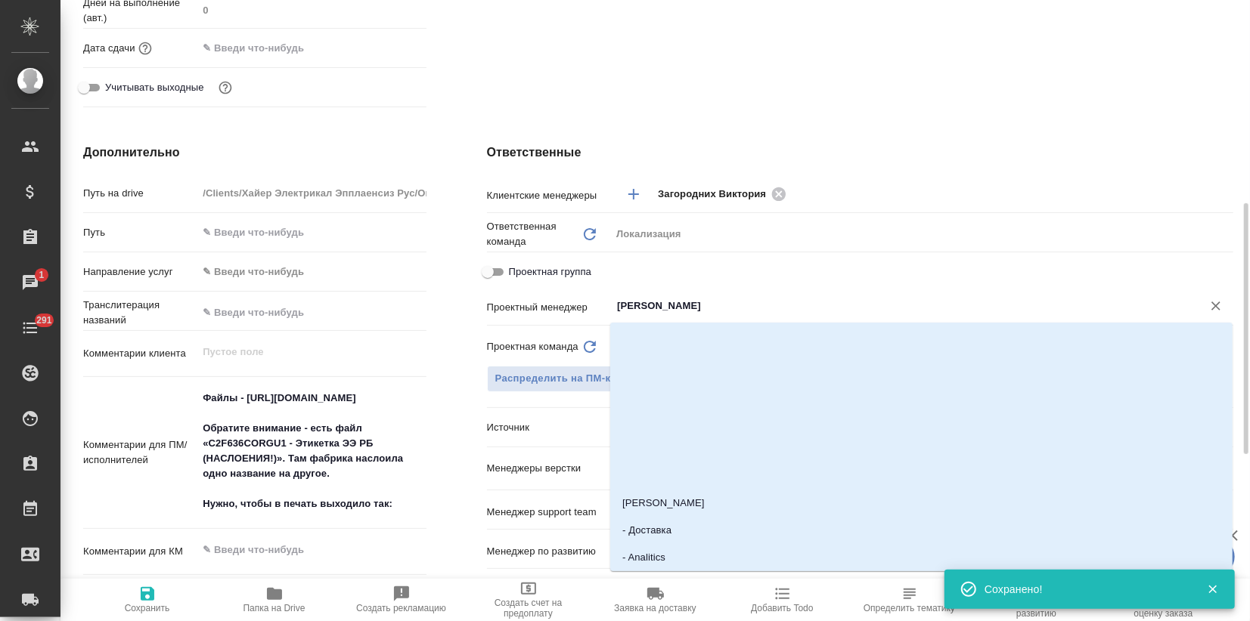
click at [633, 303] on input "Белякова Юлия" at bounding box center [896, 306] width 562 height 18
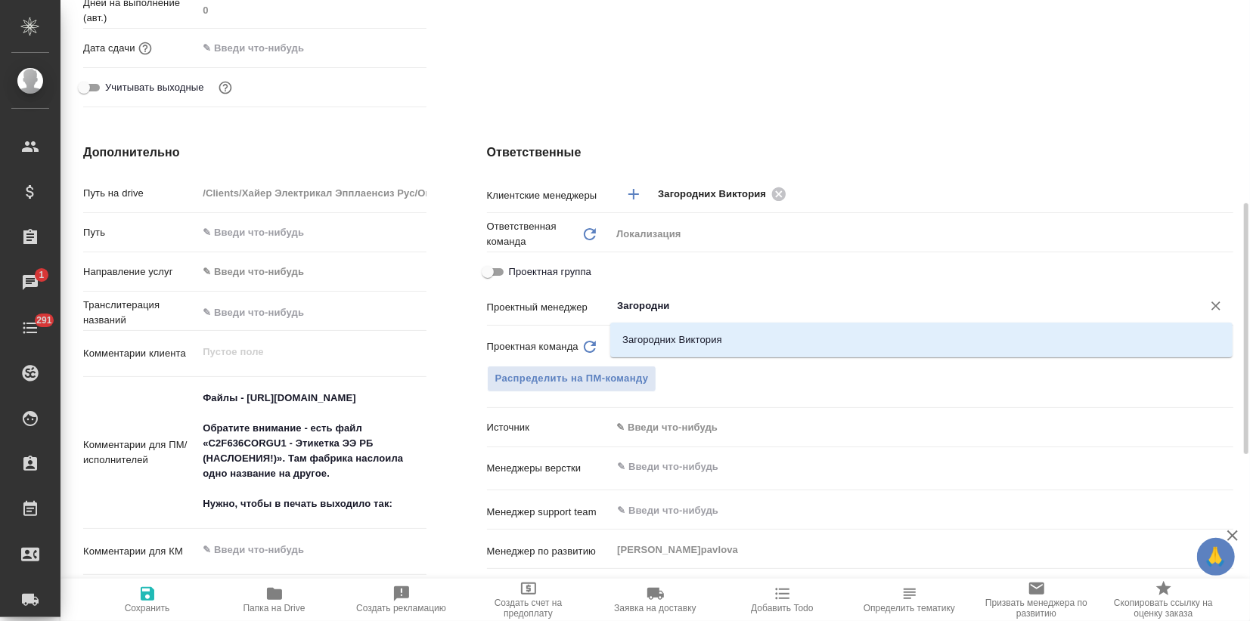
type input "Загородних"
click at [698, 337] on li "Загородних Виктория" at bounding box center [921, 340] width 622 height 27
type textarea "x"
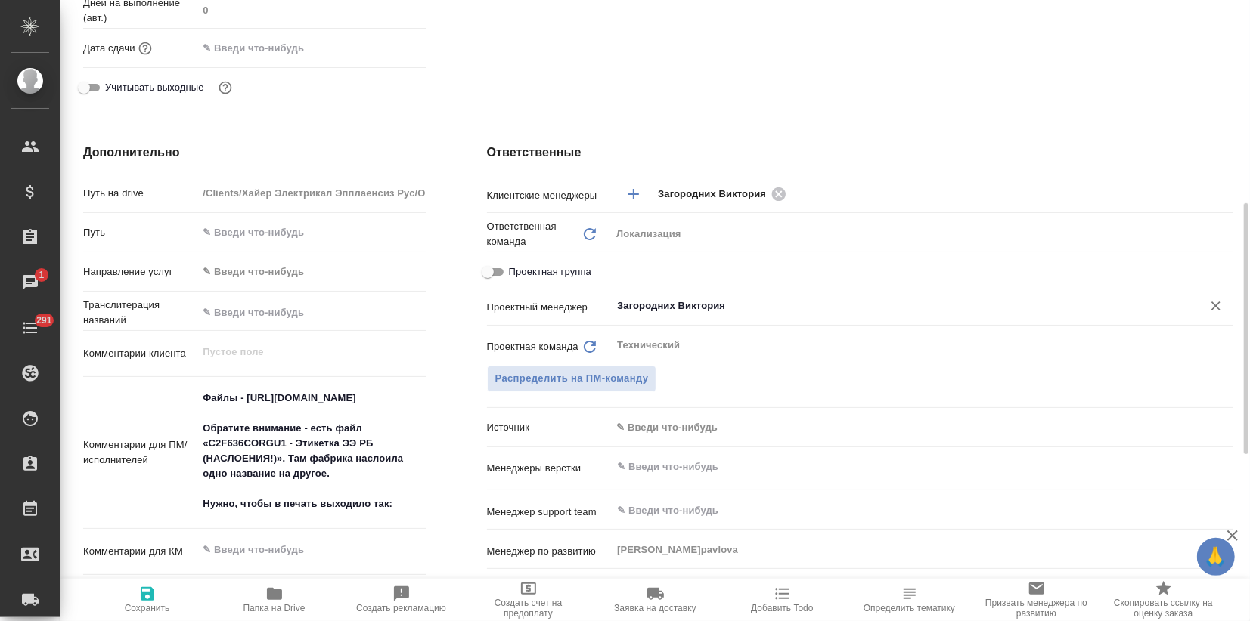
type input "Загородних Виктория"
click at [148, 593] on icon "button" at bounding box center [148, 594] width 14 height 14
type textarea "x"
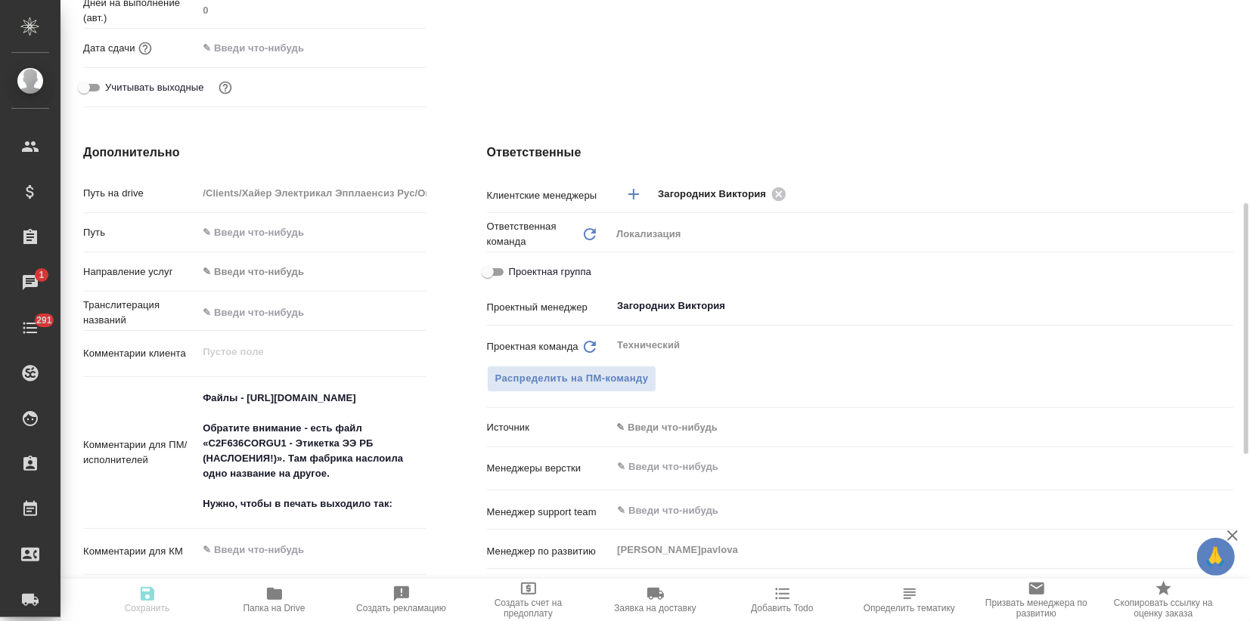
type textarea "x"
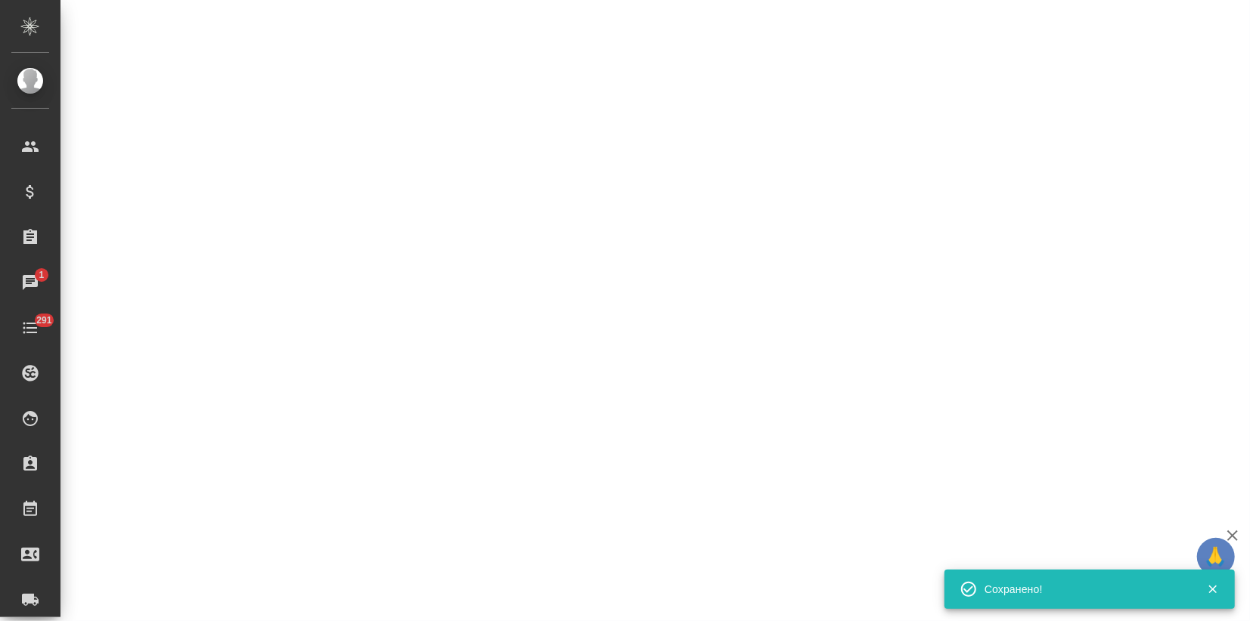
select select "RU"
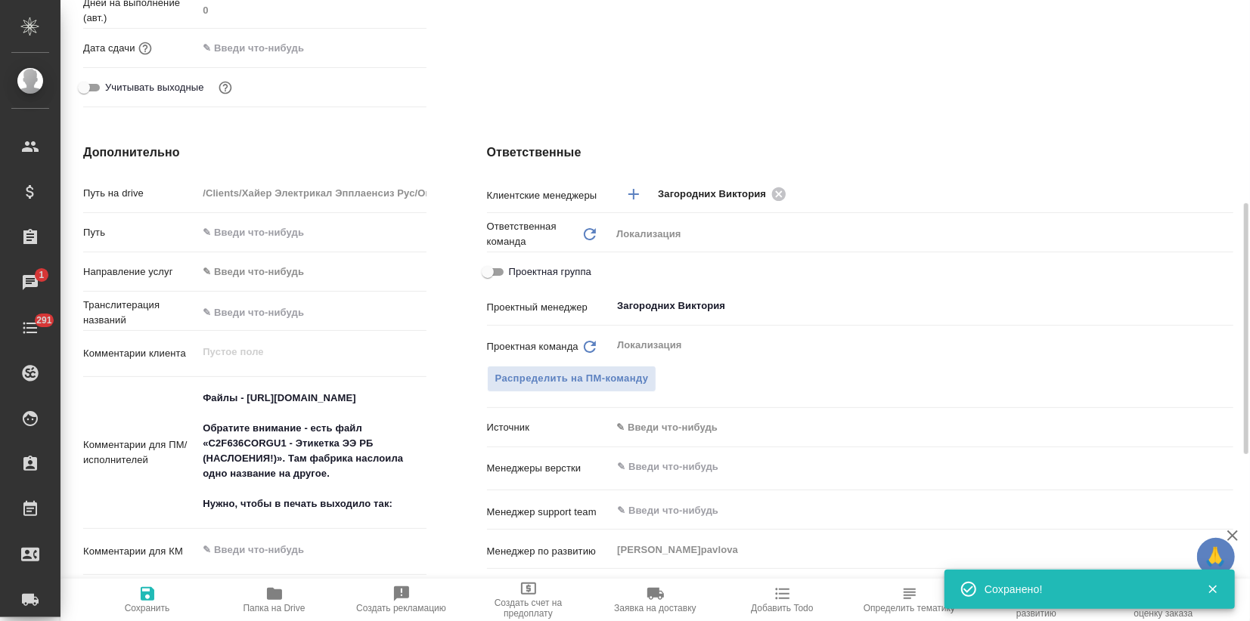
type textarea "x"
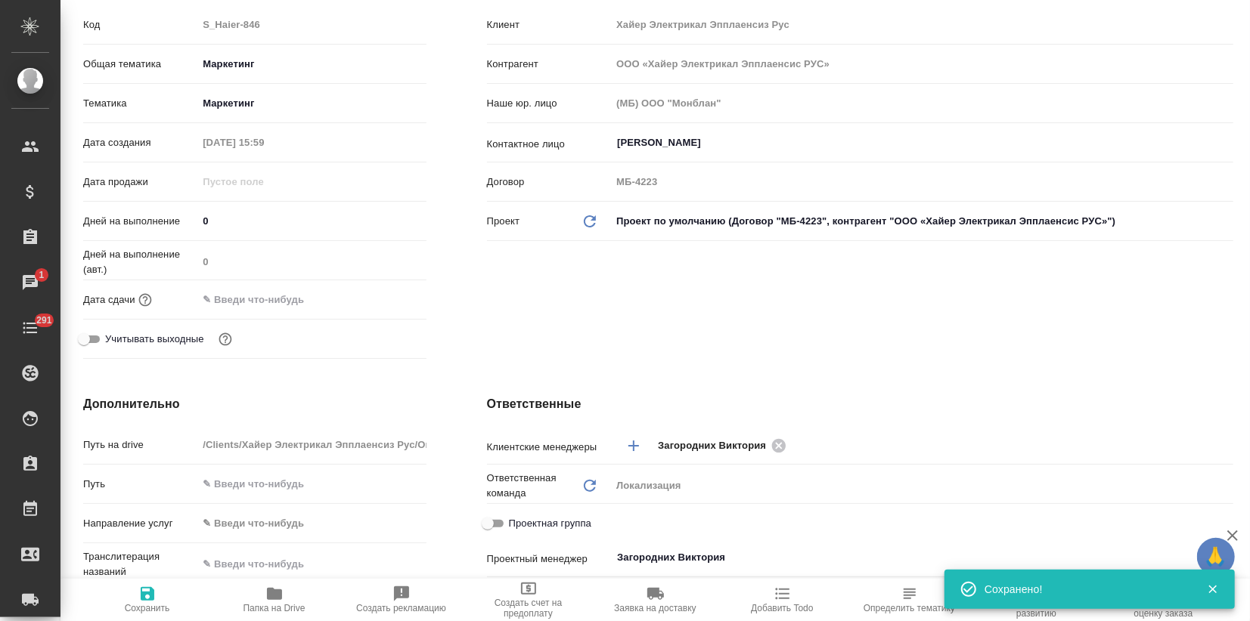
scroll to position [0, 0]
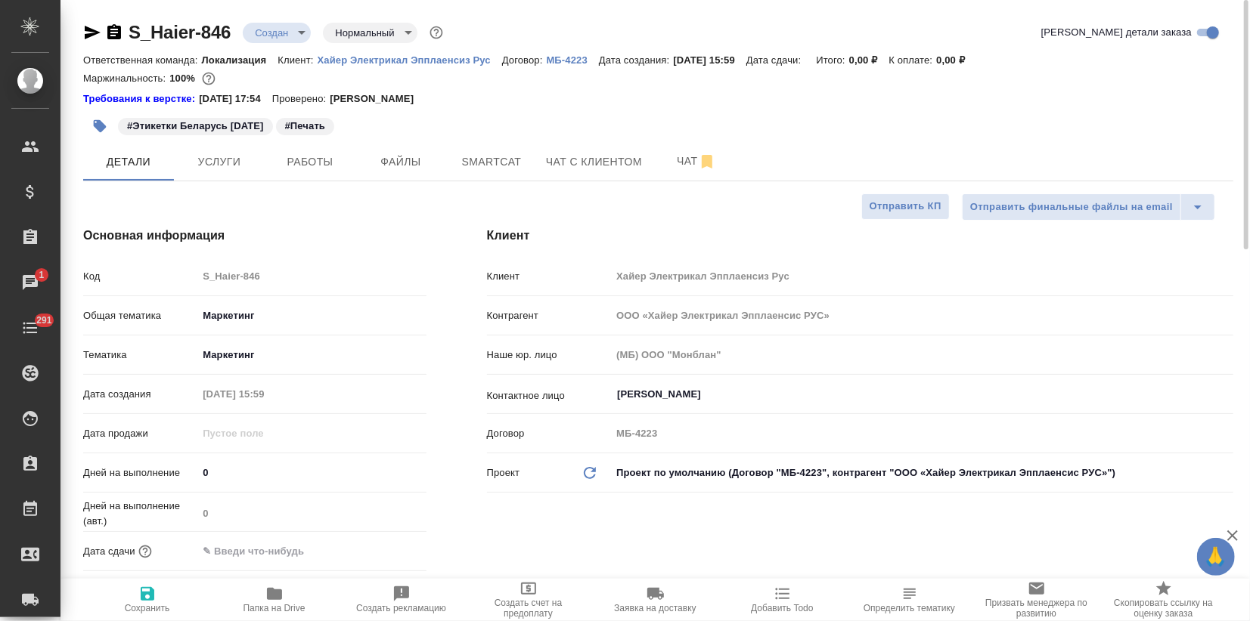
type textarea "x"
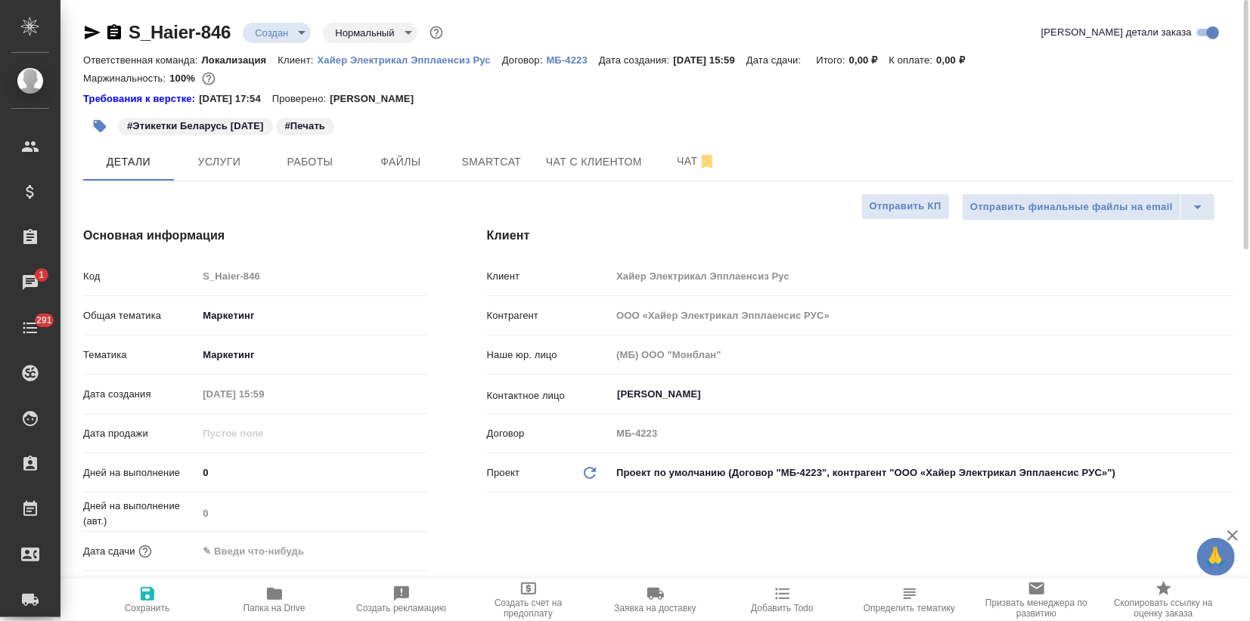
type textarea "x"
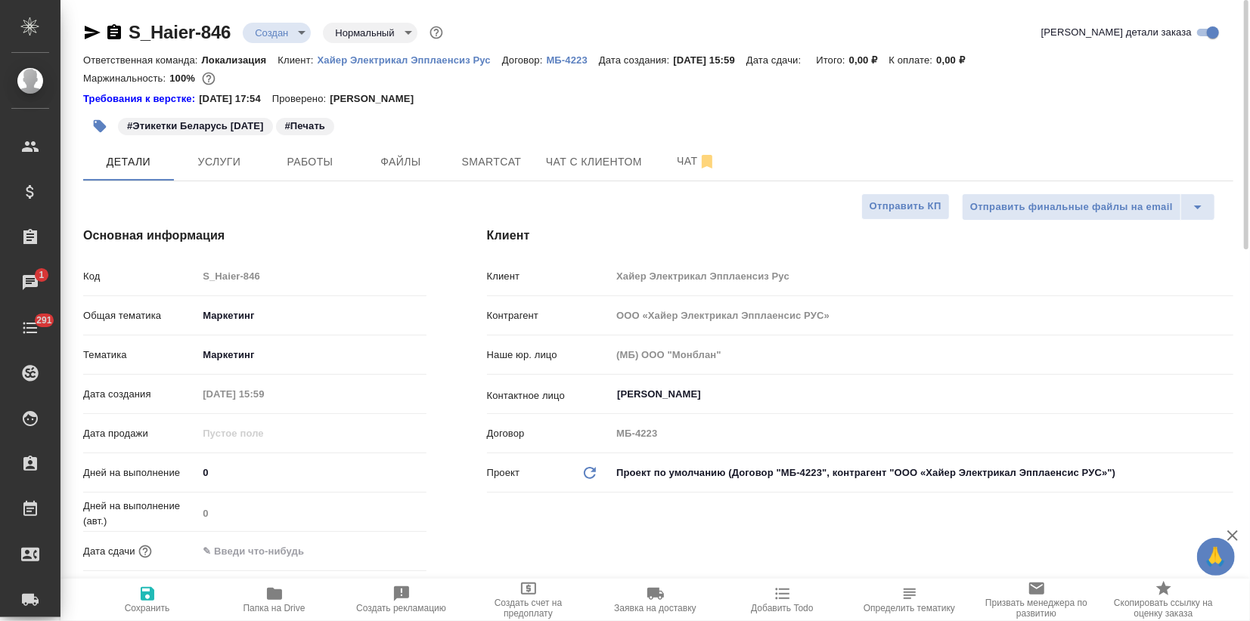
type textarea "x"
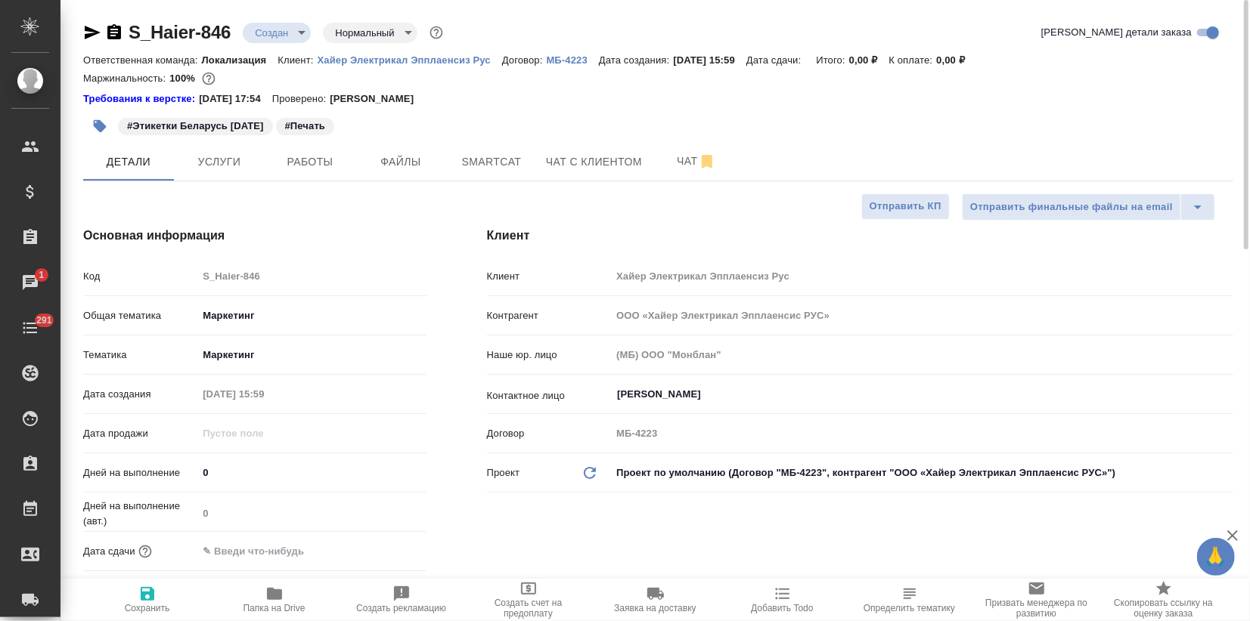
type textarea "x"
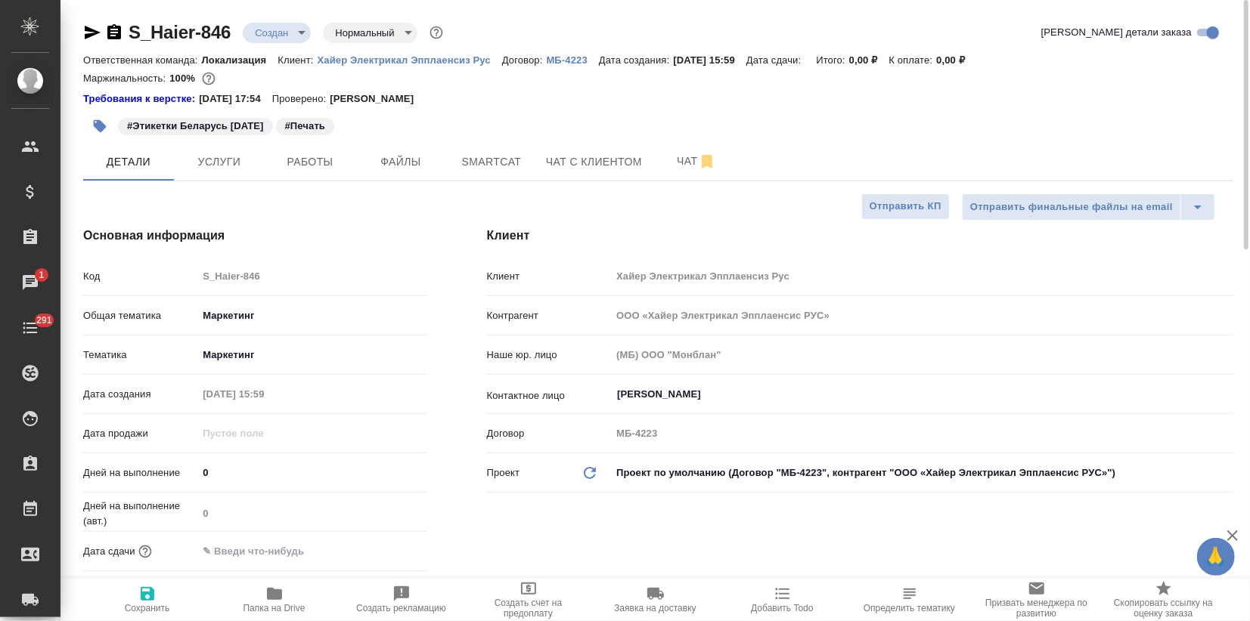
type textarea "x"
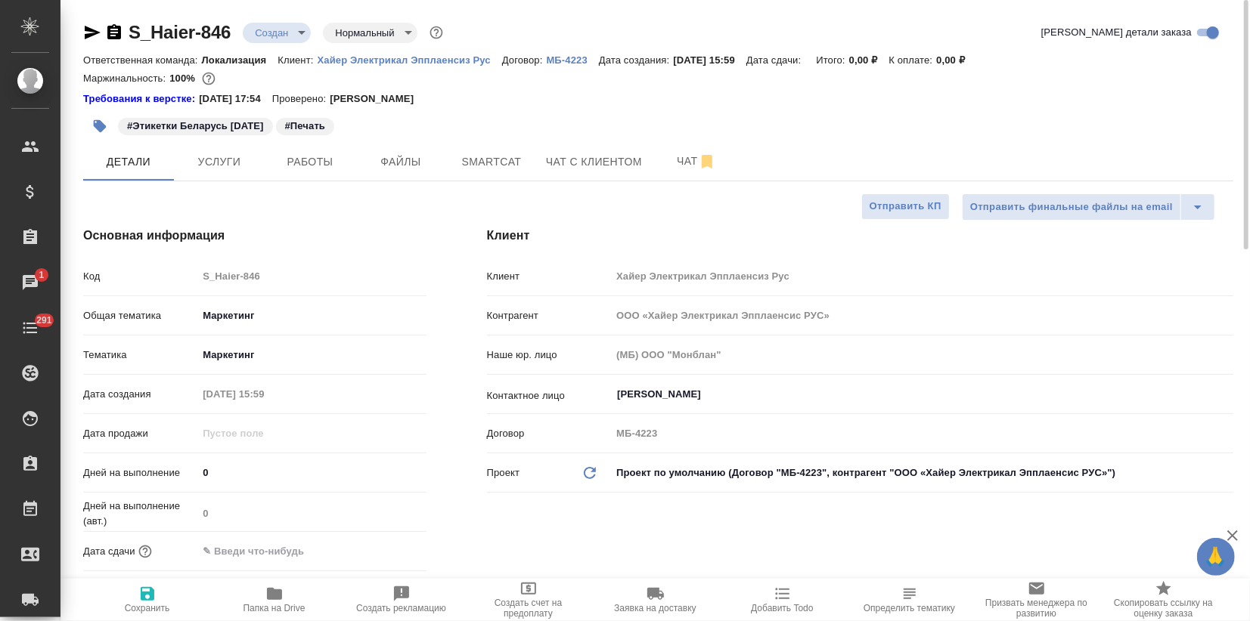
type textarea "x"
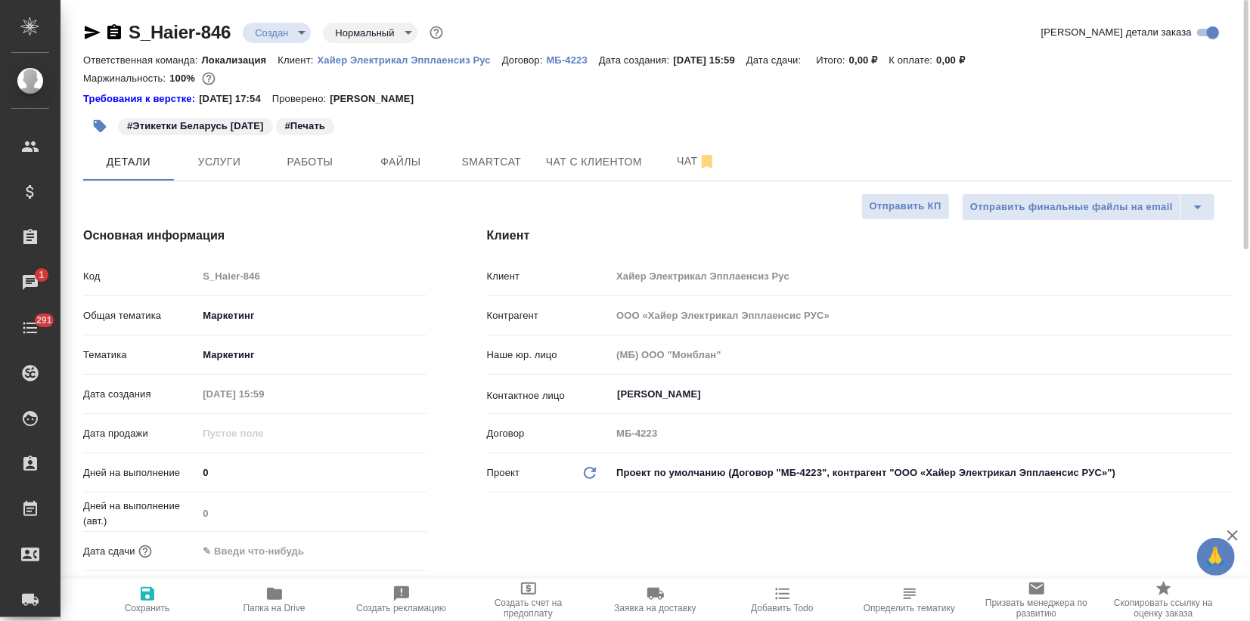
type textarea "x"
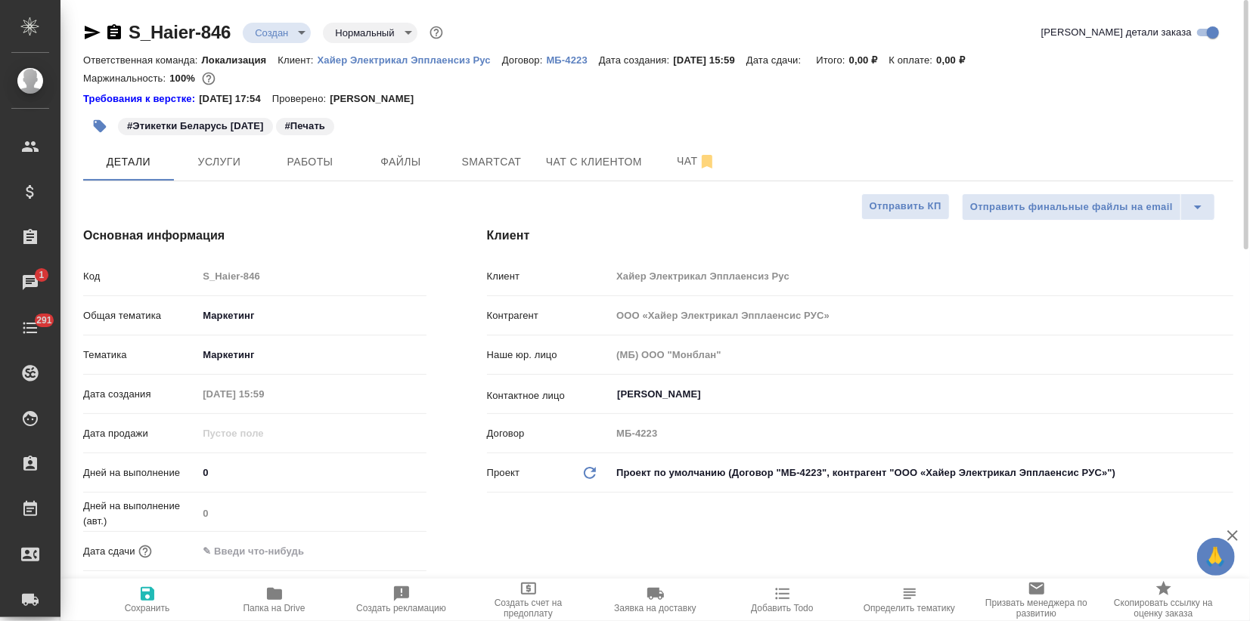
type textarea "x"
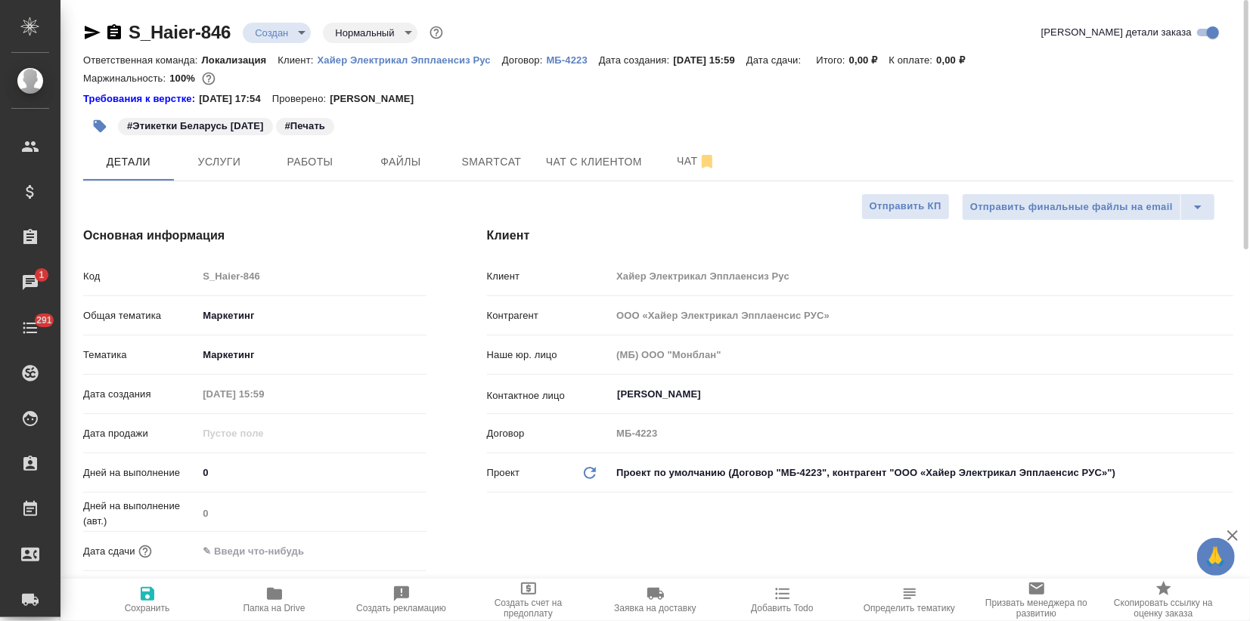
type textarea "x"
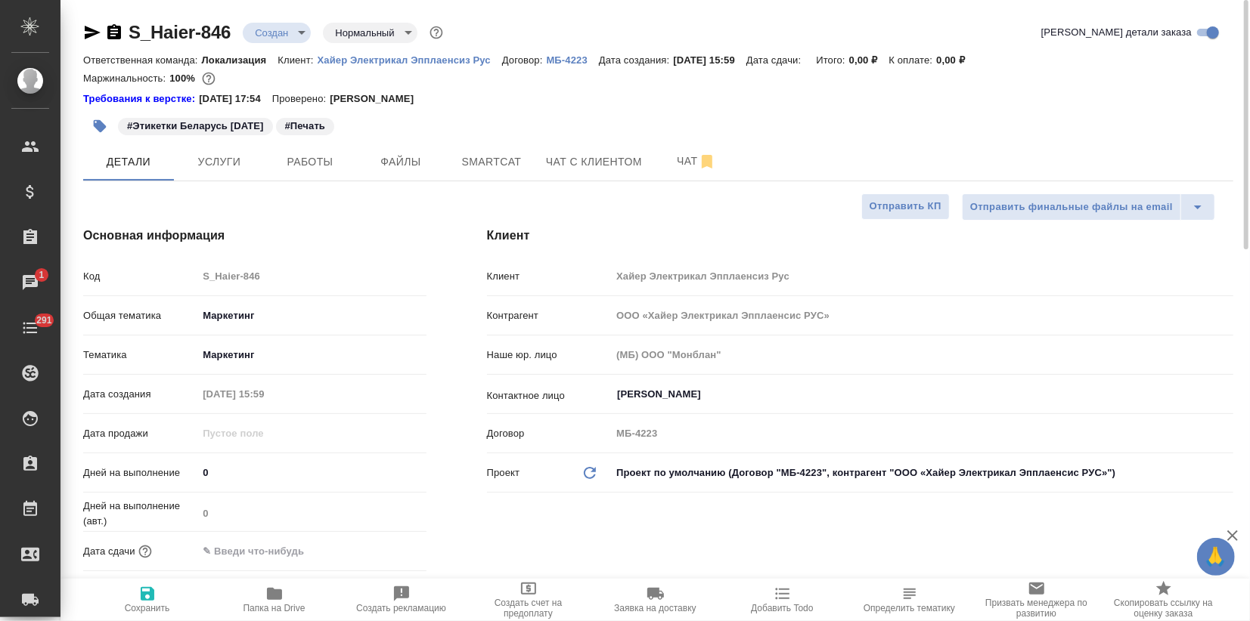
type textarea "x"
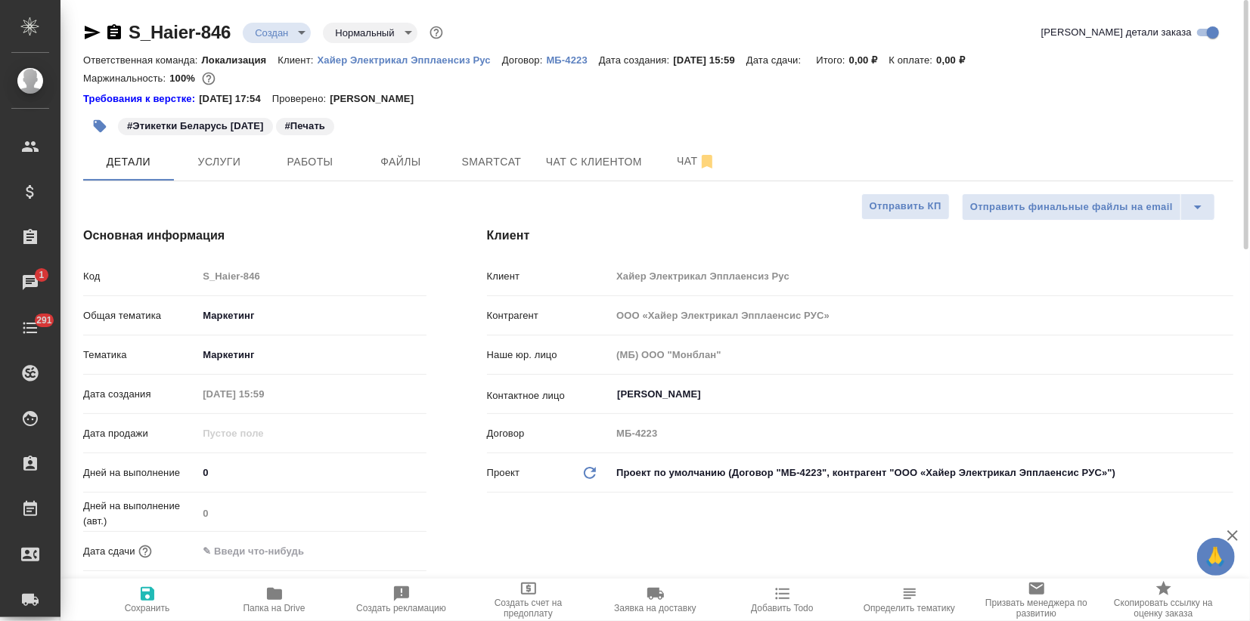
type textarea "x"
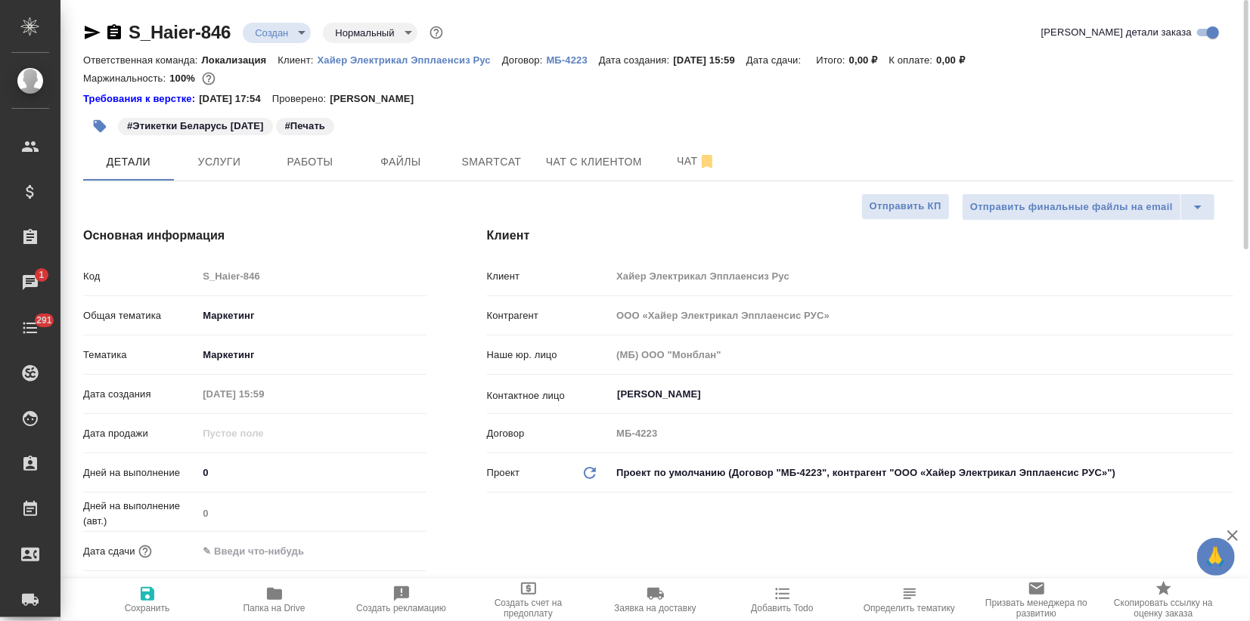
type textarea "x"
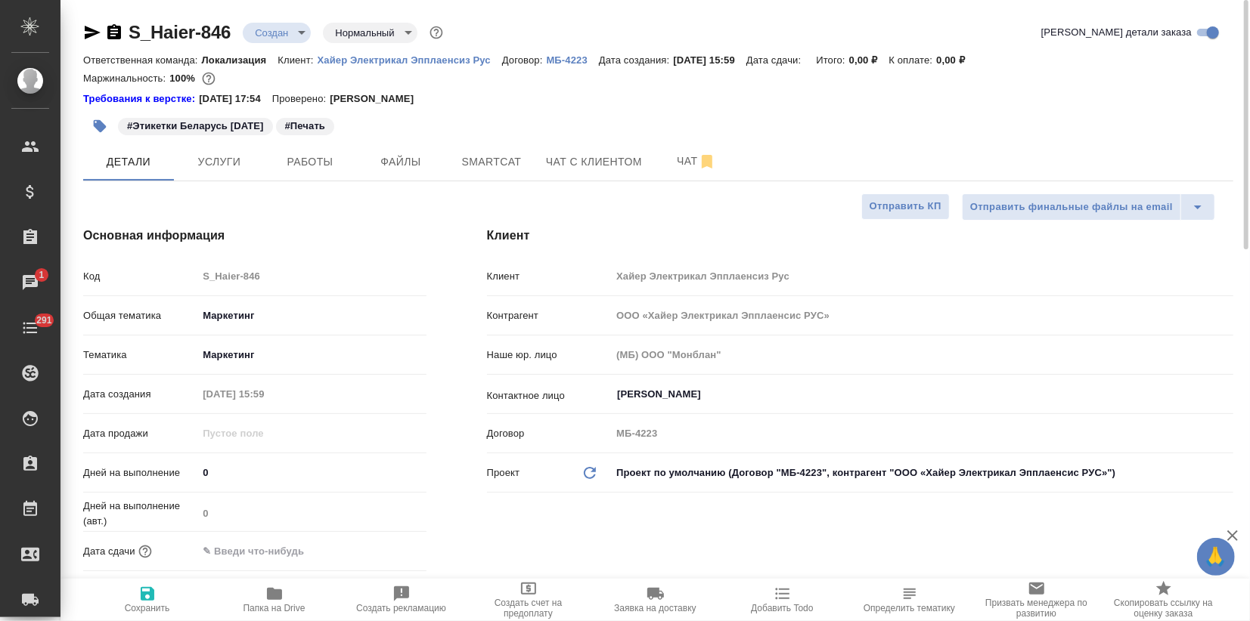
type textarea "x"
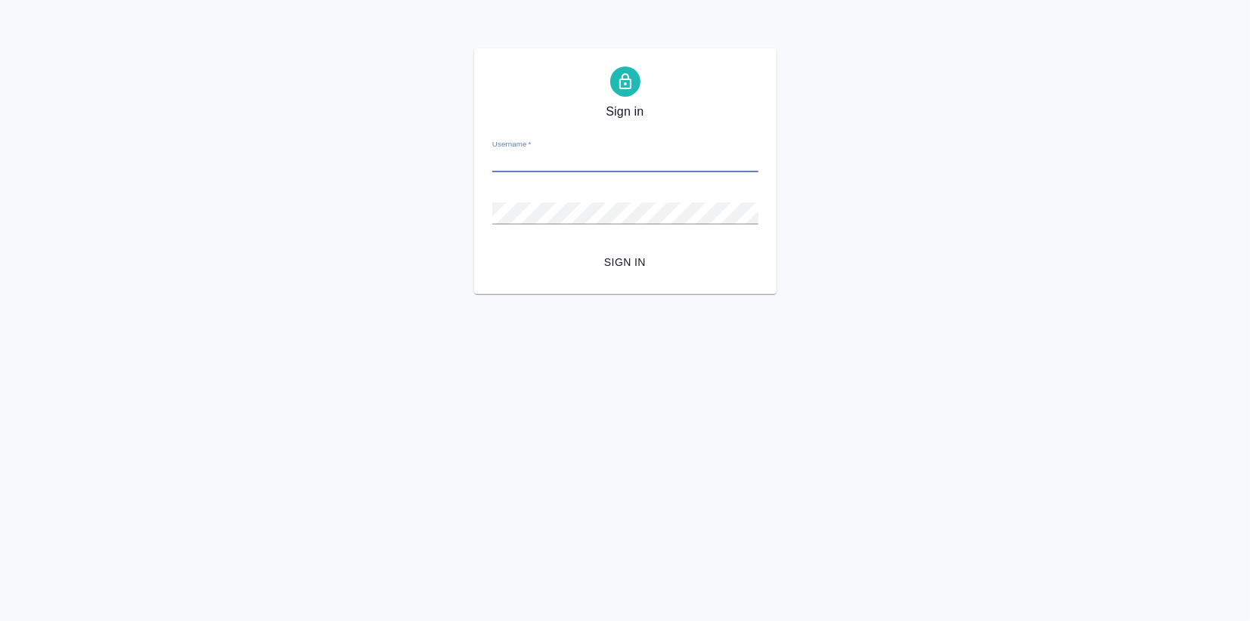
click at [523, 166] on input "Username   *" at bounding box center [625, 161] width 266 height 21
click at [564, 160] on input "верстка та" at bounding box center [625, 161] width 266 height 21
type input "[EMAIL_ADDRESS][DOMAIN_NAME]"
click at [621, 265] on span "Sign in" at bounding box center [625, 262] width 242 height 19
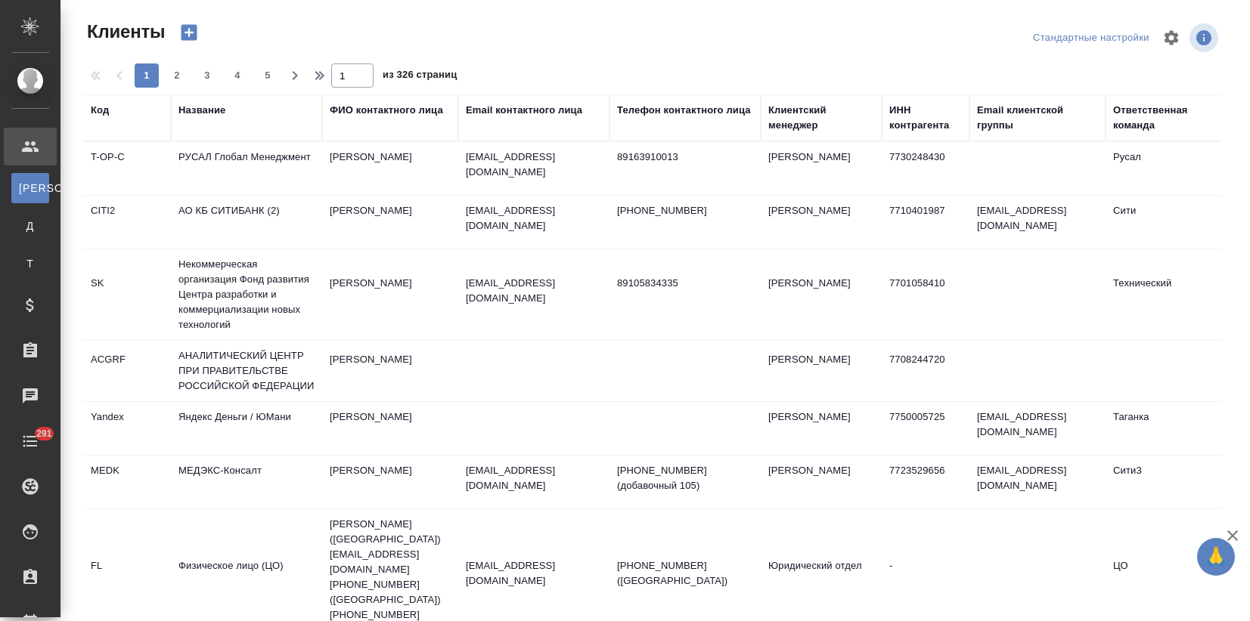
select select "RU"
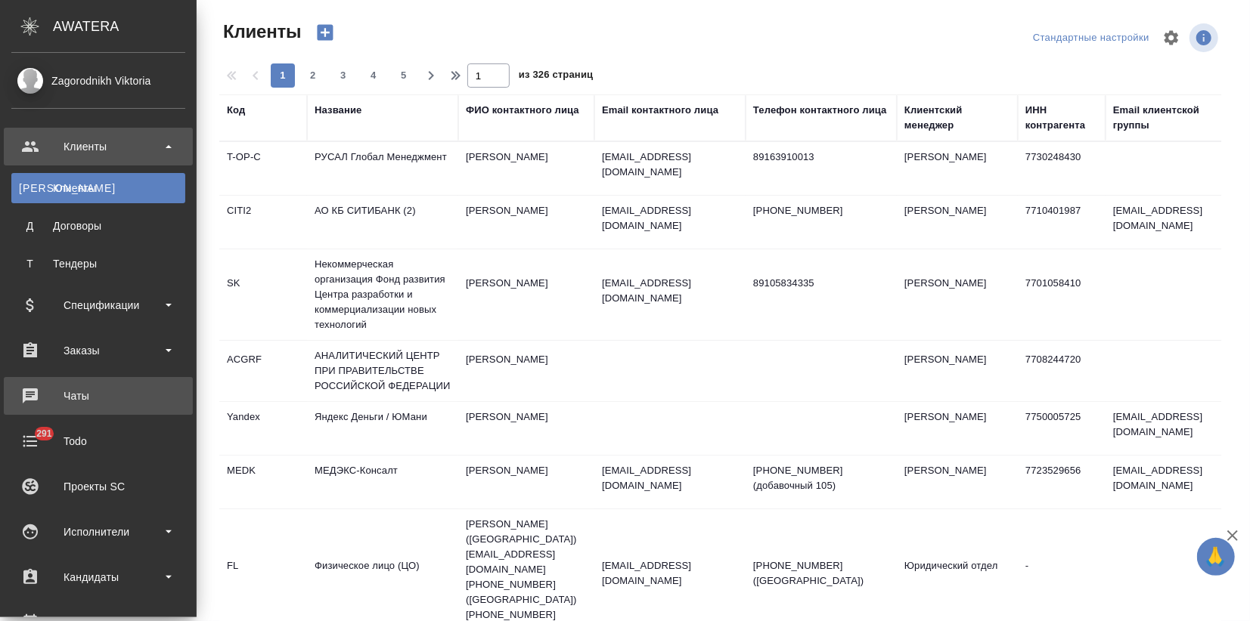
click at [80, 399] on div "Чаты" at bounding box center [98, 396] width 174 height 23
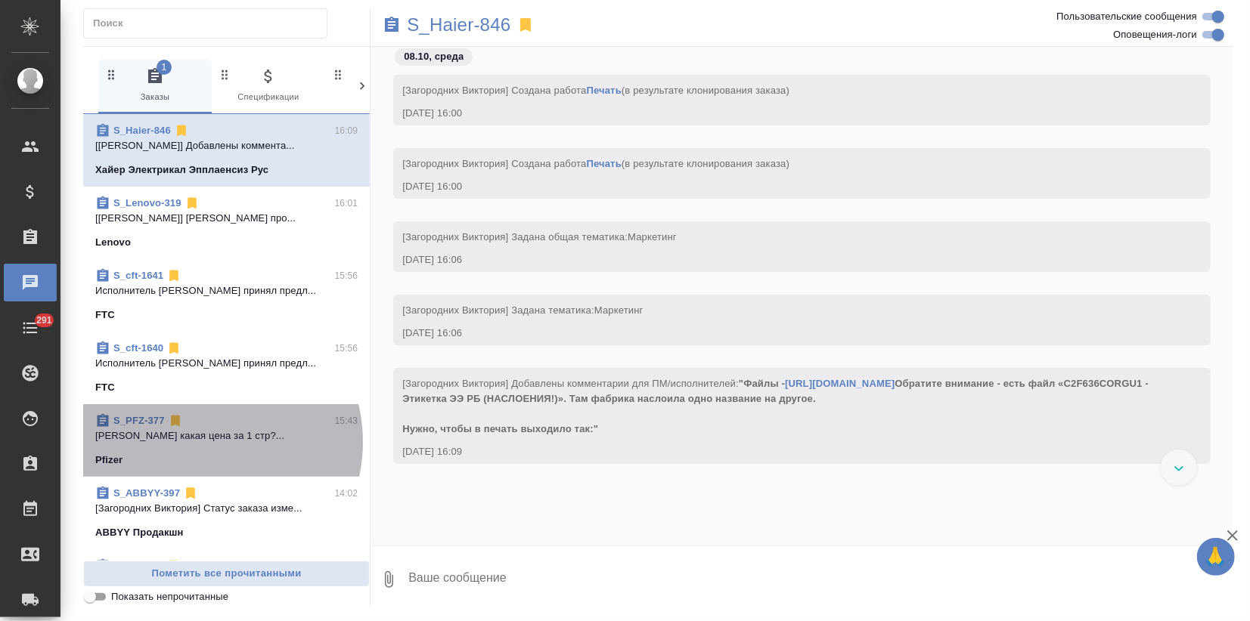
click at [200, 444] on span "S_PFZ-377 15:43 [PERSON_NAME] какая цена за 1 стр?... Pfizer" at bounding box center [226, 440] width 262 height 54
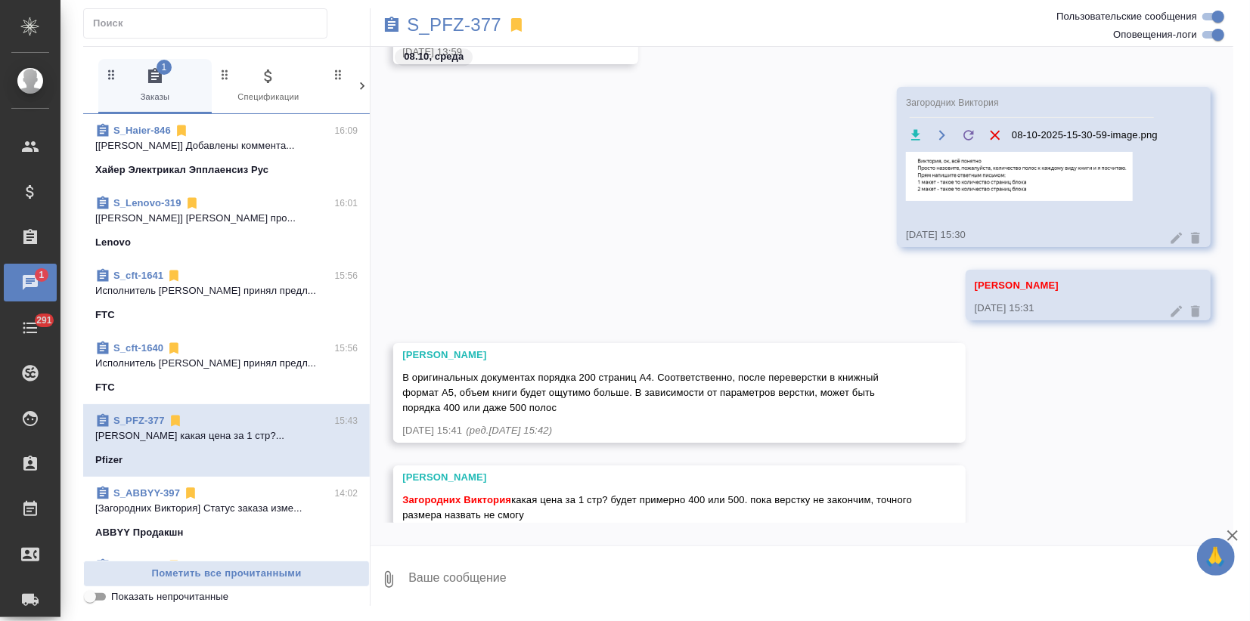
scroll to position [3265, 0]
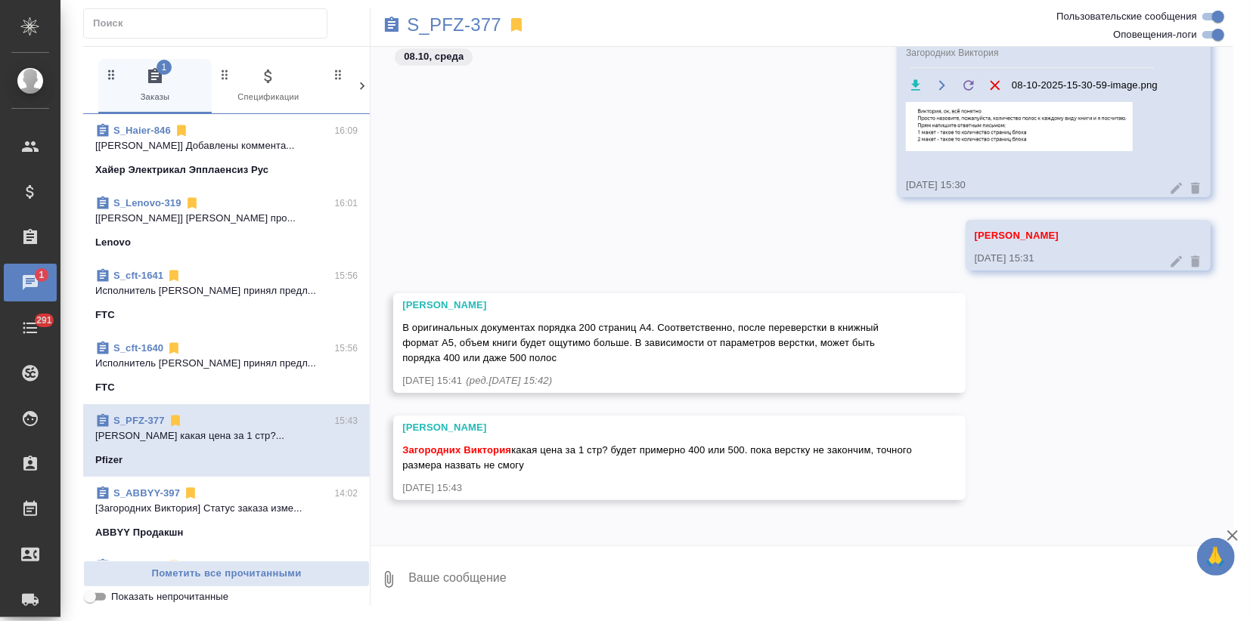
drag, startPoint x: 510, startPoint y: 496, endPoint x: 576, endPoint y: 467, distance: 71.8
click at [576, 467] on div "[PERSON_NAME] какая цена за 1 стр? будет примерно 400 или 500. пока верстку не …" at bounding box center [657, 456] width 510 height 34
copy span "какая цена за 1 стр? будет примерно 400 или 500. пока верстку не закончим, точн…"
